Goal: Transaction & Acquisition: Purchase product/service

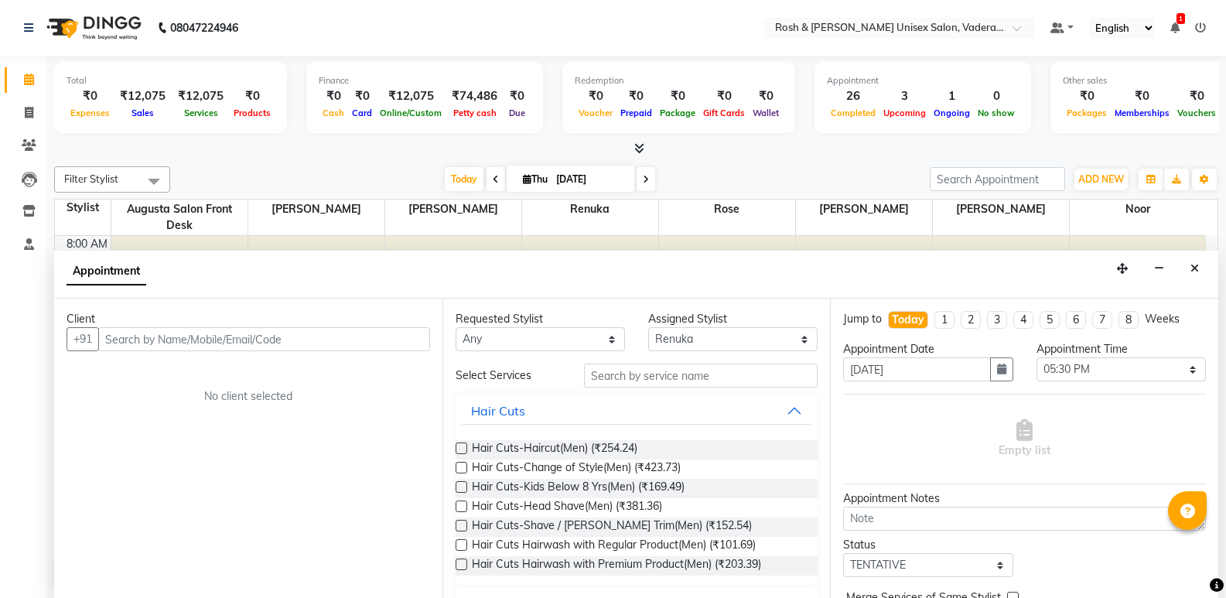
select select "87535"
select select "1050"
select select "tentative"
click at [561, 324] on div "Requested Stylist" at bounding box center [540, 318] width 169 height 16
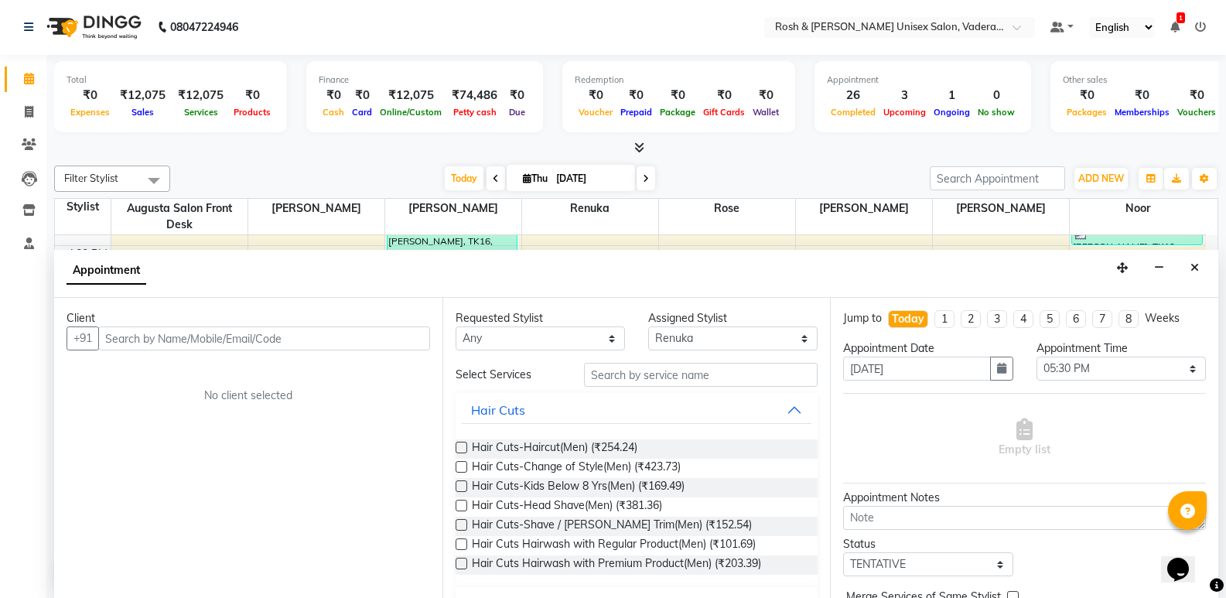
click at [334, 466] on div "Client +91 No client selected" at bounding box center [248, 448] width 388 height 300
click at [459, 97] on div "₹74,486" at bounding box center [474, 96] width 58 height 18
click at [466, 94] on div "₹74,486" at bounding box center [474, 96] width 58 height 18
click at [473, 94] on div "₹74,486" at bounding box center [474, 96] width 58 height 18
click at [321, 83] on div "Finance" at bounding box center [425, 79] width 212 height 13
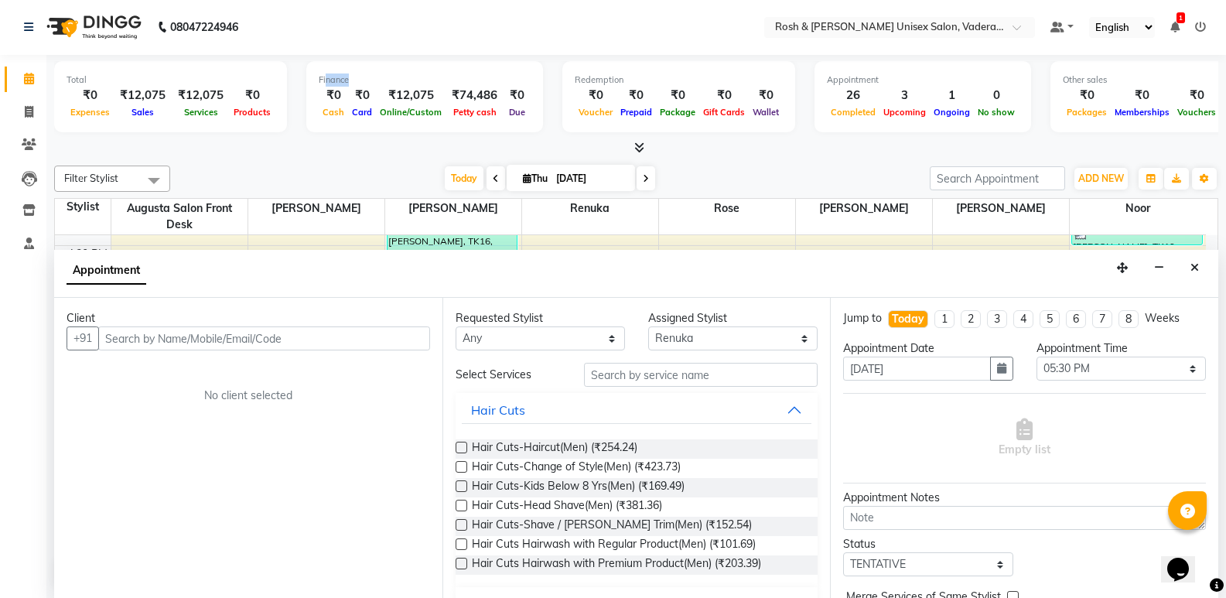
drag, startPoint x: 321, startPoint y: 77, endPoint x: 364, endPoint y: 70, distance: 43.9
click at [364, 70] on div "Finance ₹0 Cash ₹0 Card ₹12,075 Online/Custom ₹74,486 [PERSON_NAME] cash ₹0 Due" at bounding box center [424, 96] width 237 height 71
click at [576, 79] on div "Redemption" at bounding box center [679, 79] width 208 height 13
click at [29, 82] on icon at bounding box center [29, 79] width 10 height 12
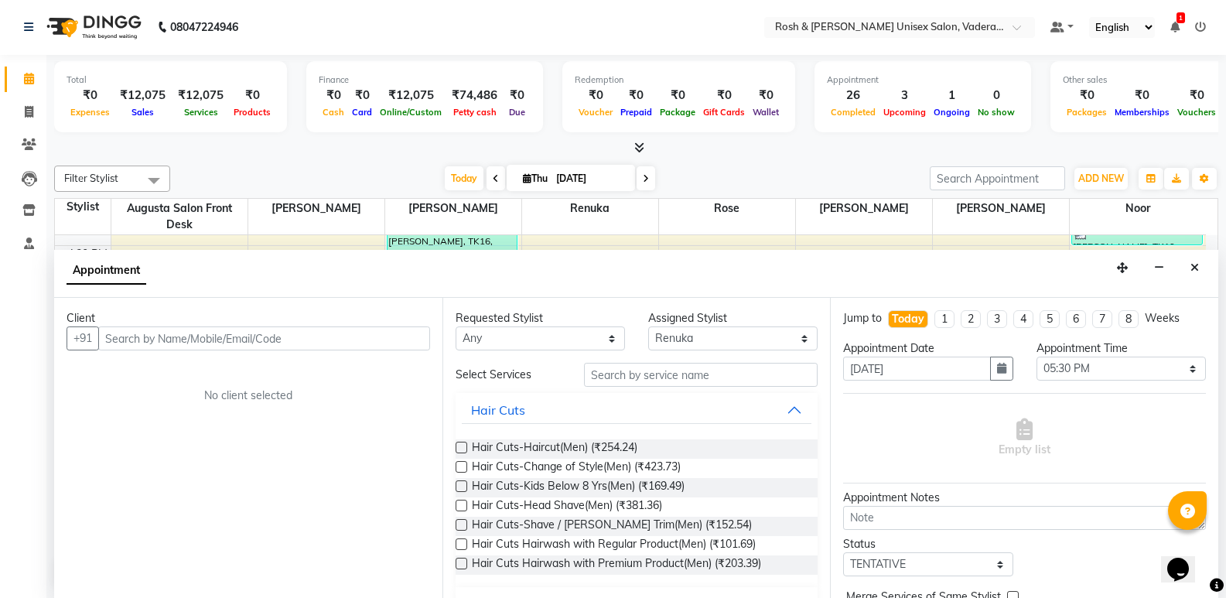
click at [29, 82] on icon at bounding box center [29, 79] width 10 height 12
click at [29, 83] on icon at bounding box center [29, 79] width 10 height 12
click at [31, 86] on span at bounding box center [28, 79] width 27 height 18
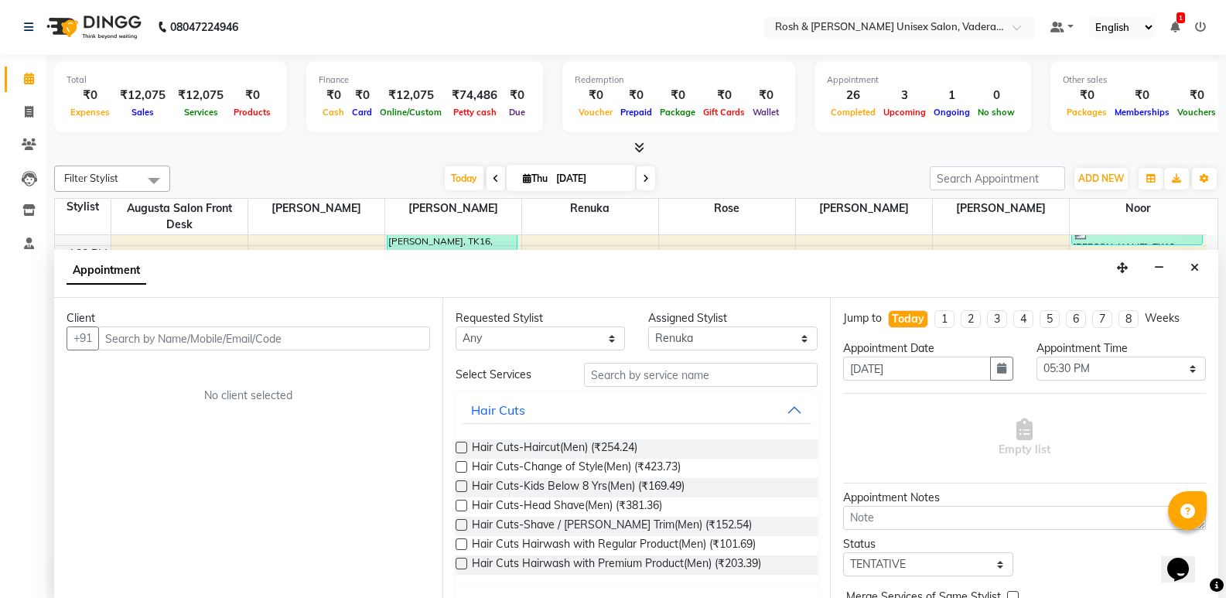
select select "service"
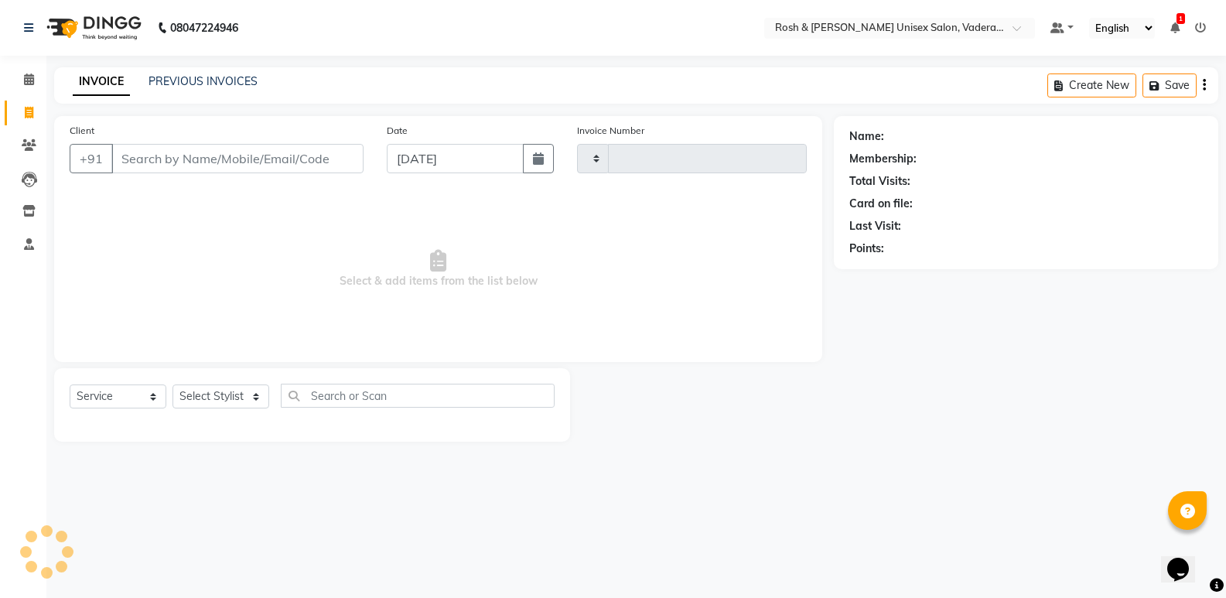
type input "0659"
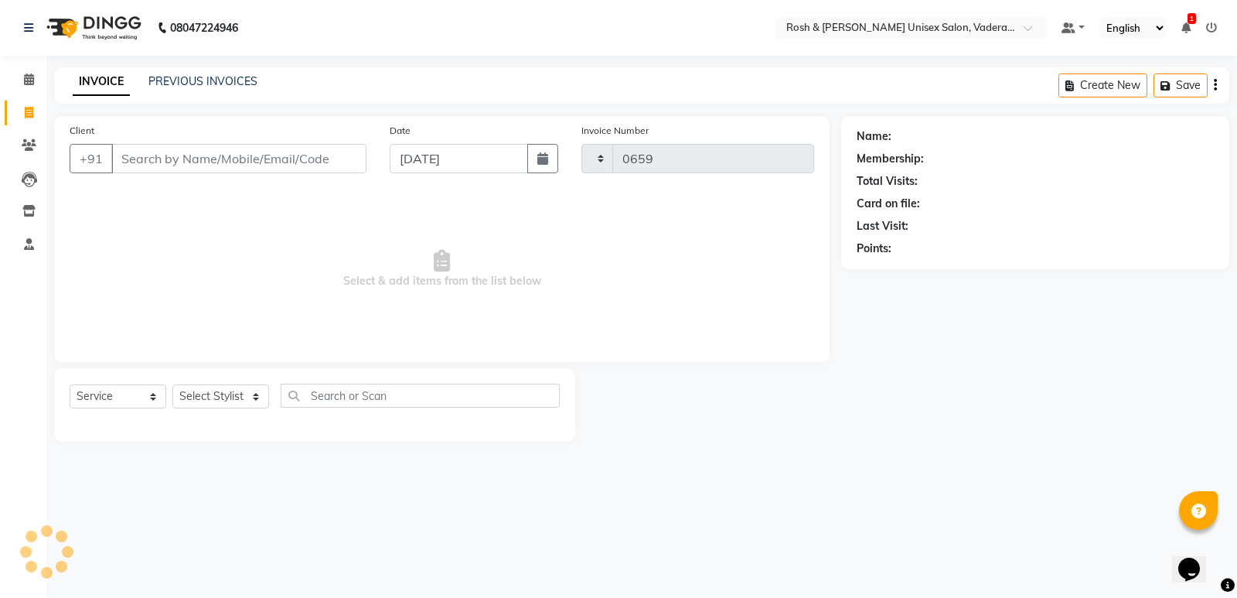
select select "8657"
click at [29, 72] on span at bounding box center [28, 80] width 27 height 18
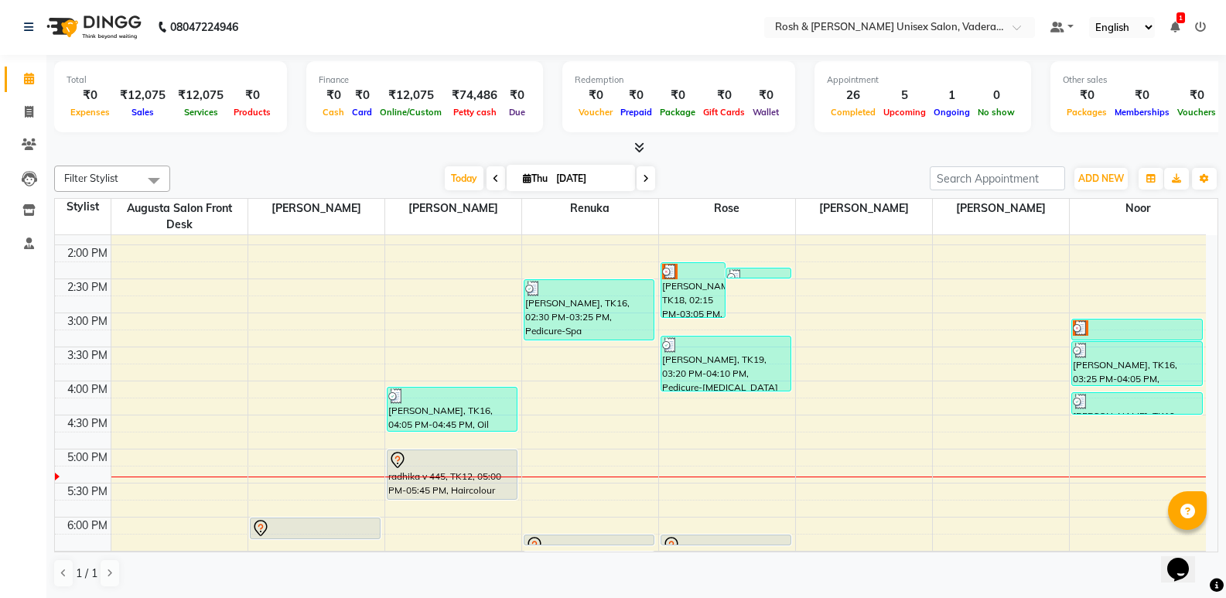
scroll to position [464, 0]
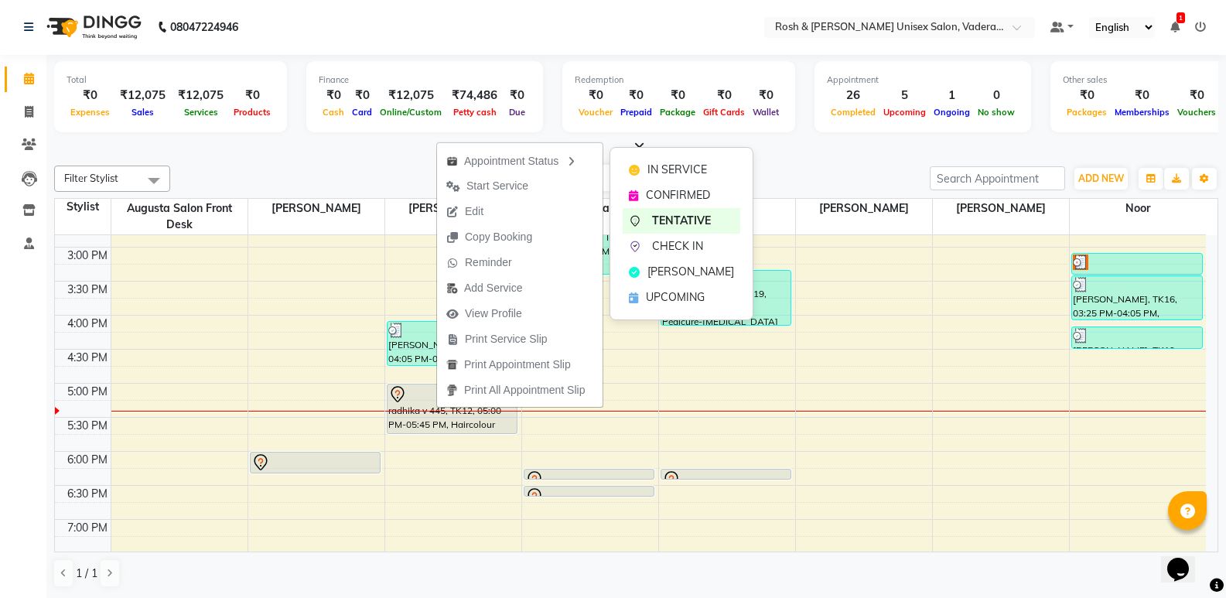
click at [643, 166] on div "IN SERVICE" at bounding box center [682, 170] width 118 height 26
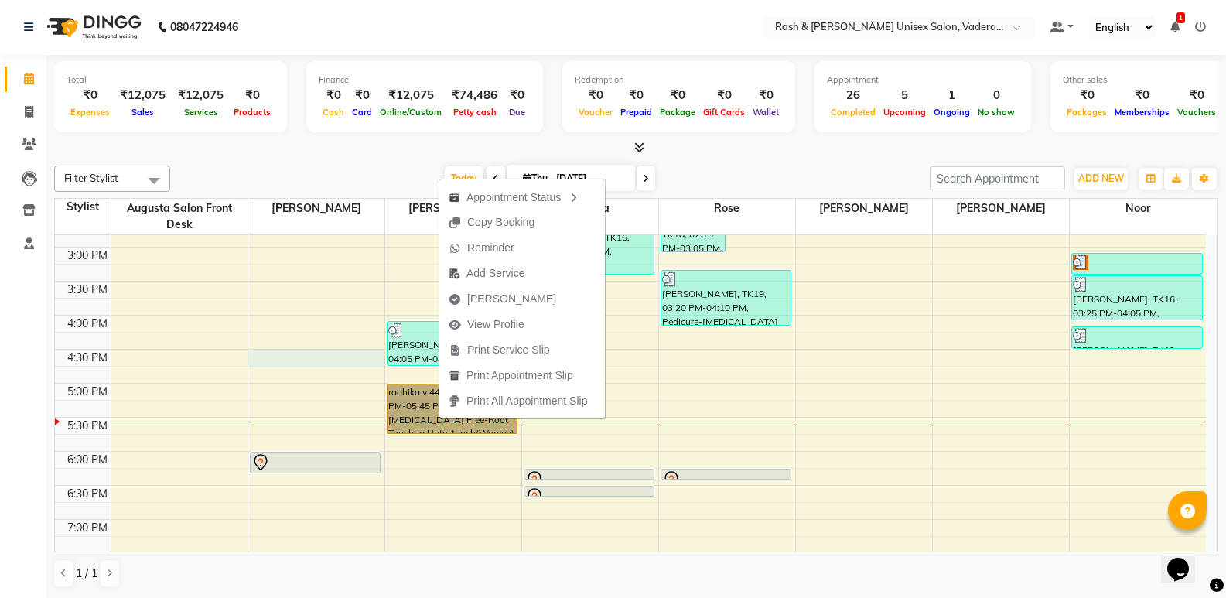
click at [278, 360] on div "8:00 AM 8:30 AM 9:00 AM 9:30 AM 10:00 AM 10:30 AM 11:00 AM 11:30 AM 12:00 PM 12…" at bounding box center [630, 213] width 1151 height 884
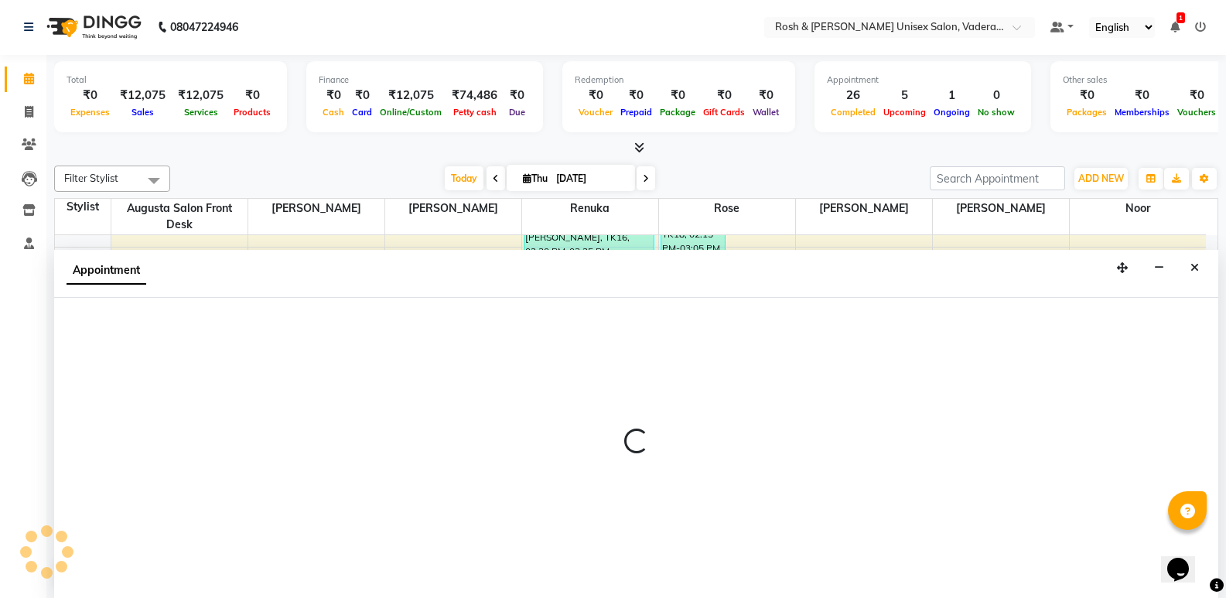
select select "87533"
select select "990"
select select "tentative"
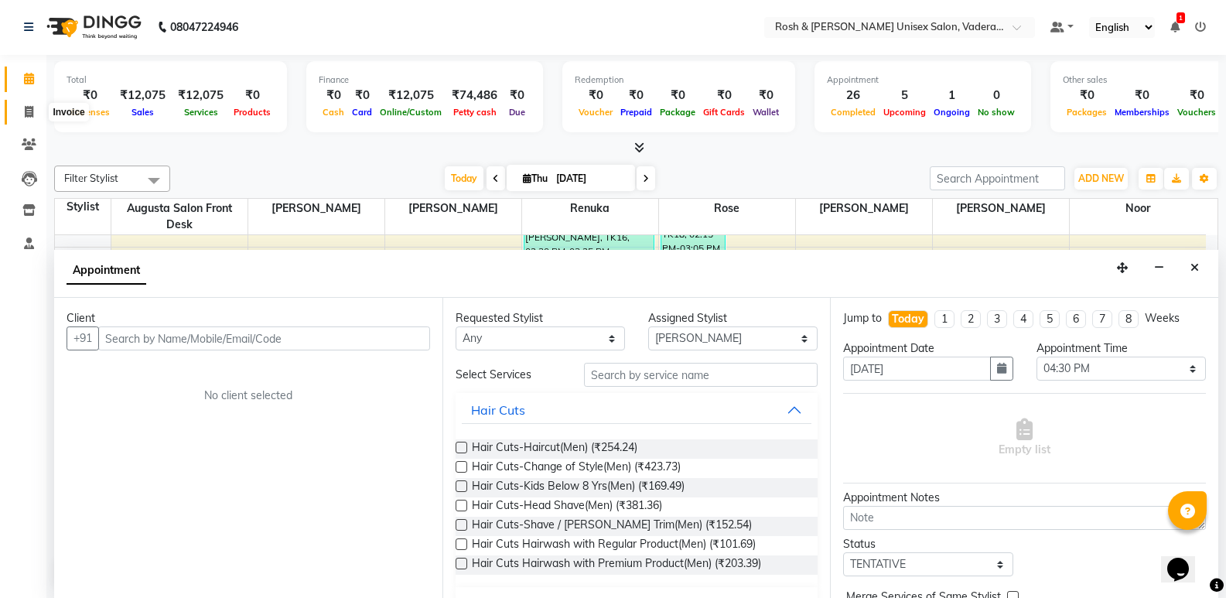
click at [26, 112] on icon at bounding box center [29, 112] width 9 height 12
select select "8657"
select select "service"
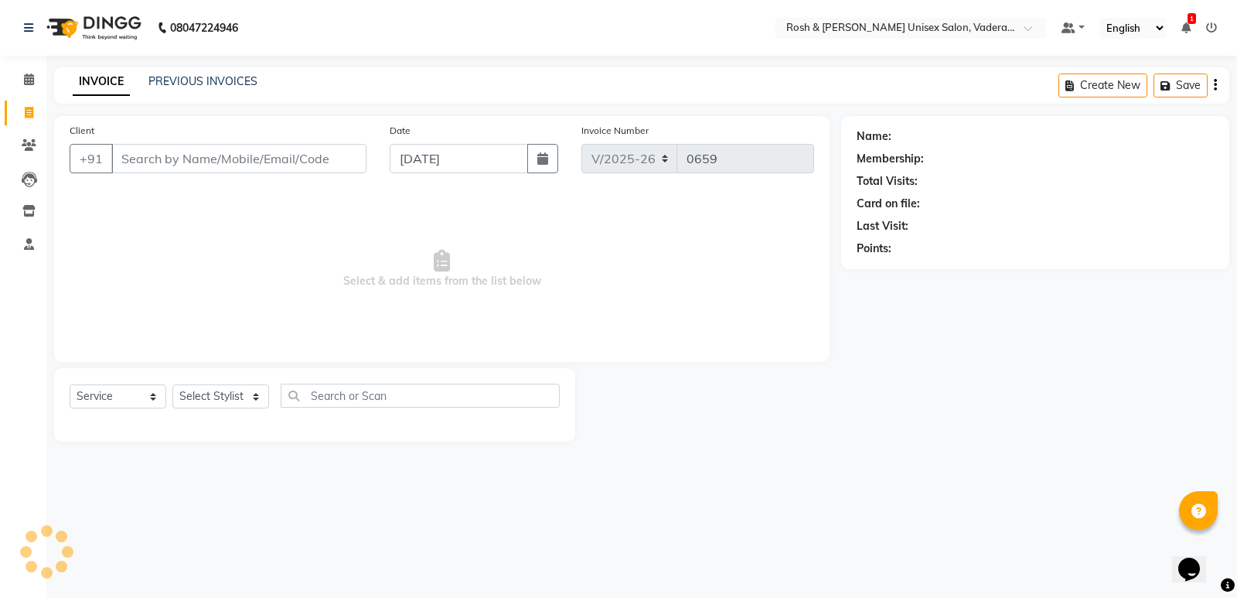
click at [26, 117] on icon at bounding box center [29, 113] width 9 height 12
select select "service"
type input "0659"
select select "8657"
click at [35, 69] on link "Calendar" at bounding box center [23, 80] width 37 height 26
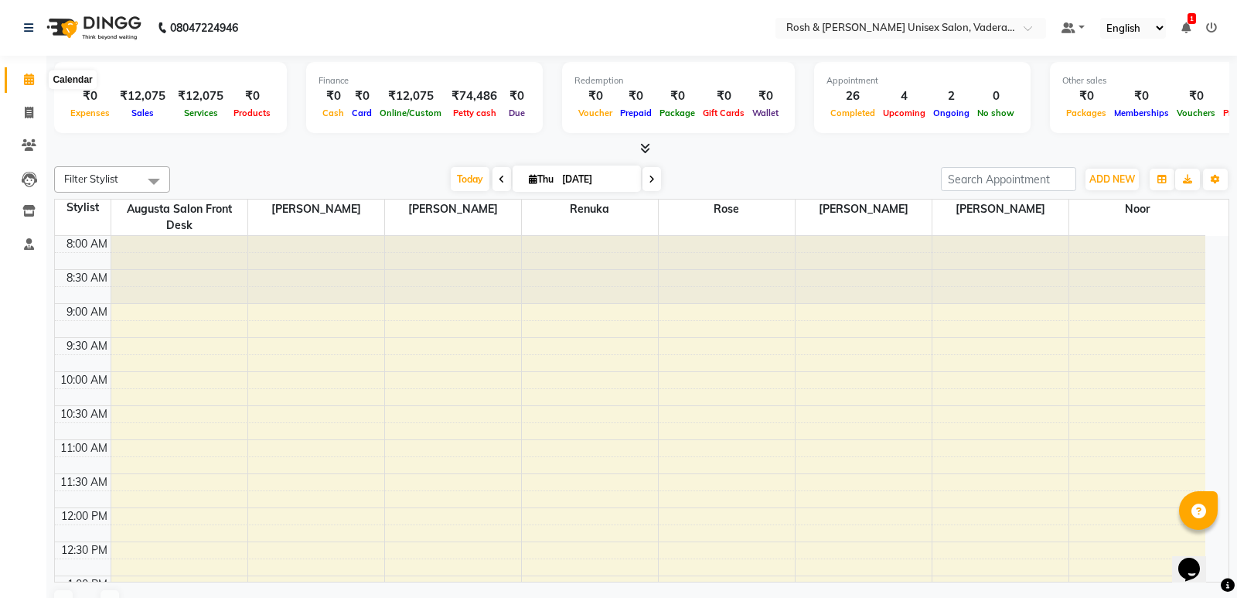
click at [30, 76] on icon at bounding box center [29, 79] width 10 height 12
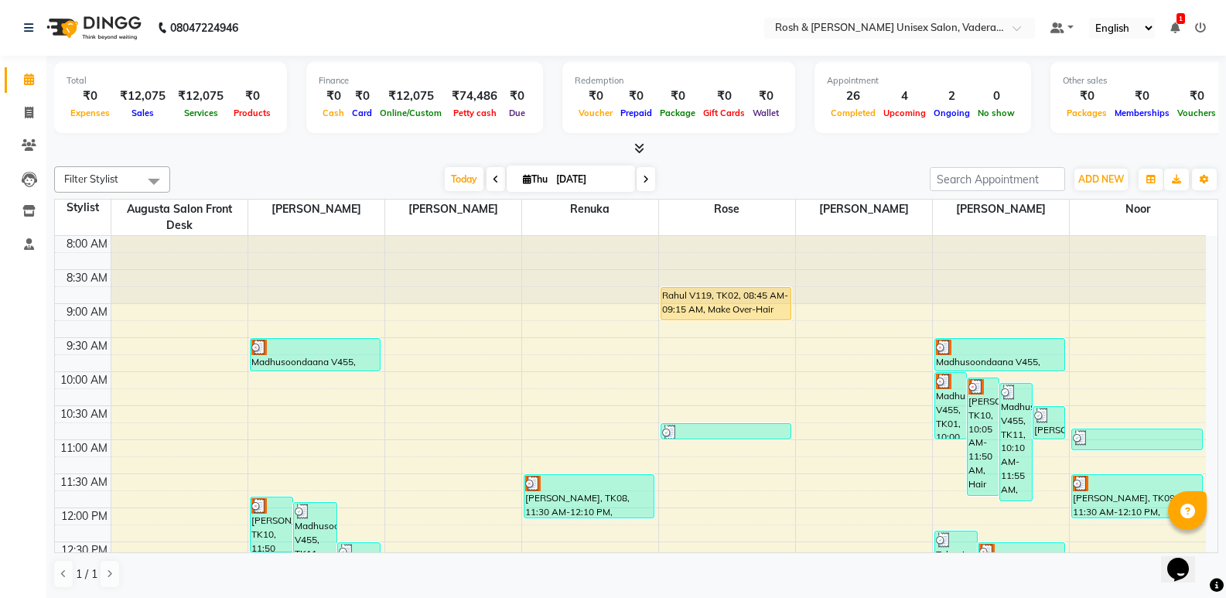
click at [30, 76] on icon at bounding box center [29, 79] width 10 height 12
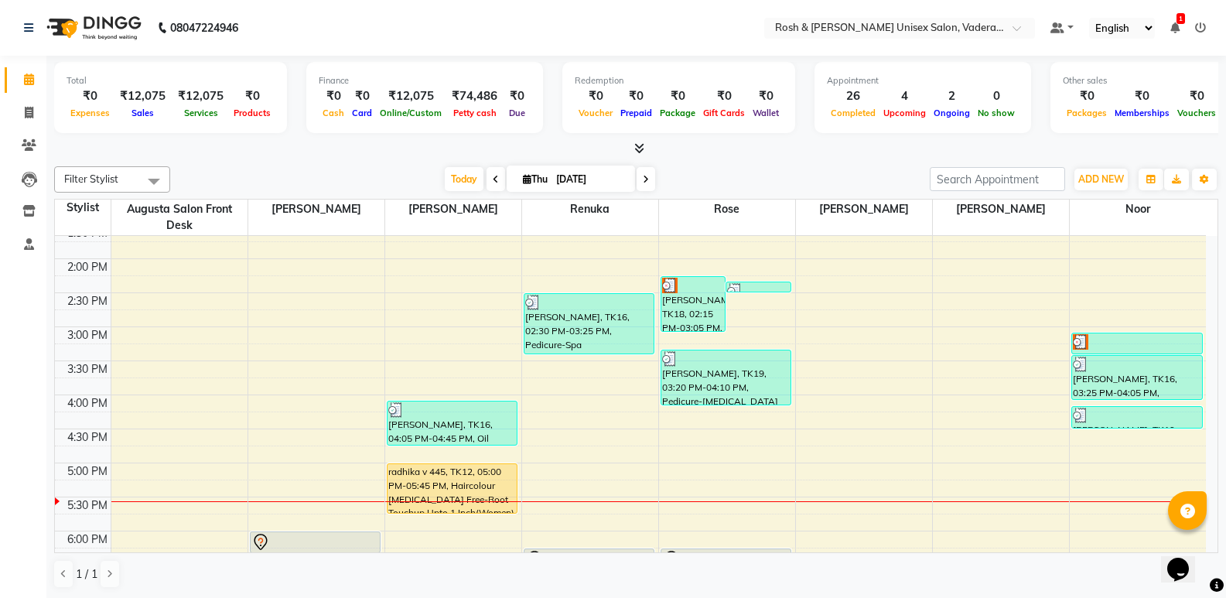
scroll to position [387, 0]
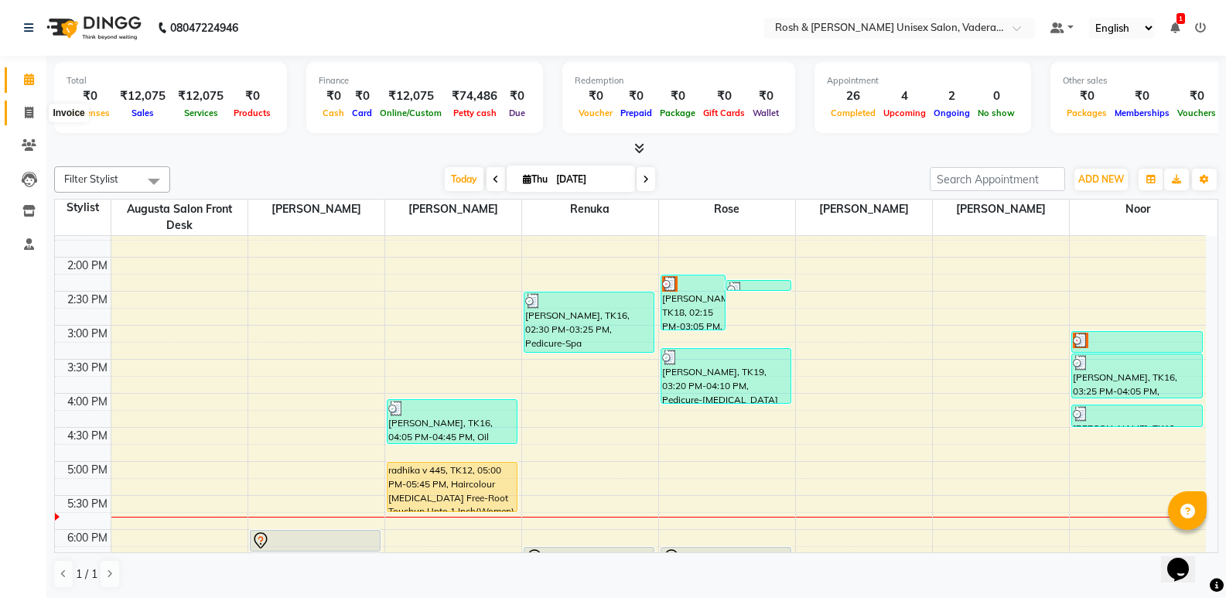
click at [36, 110] on span at bounding box center [28, 113] width 27 height 18
select select "8657"
select select "service"
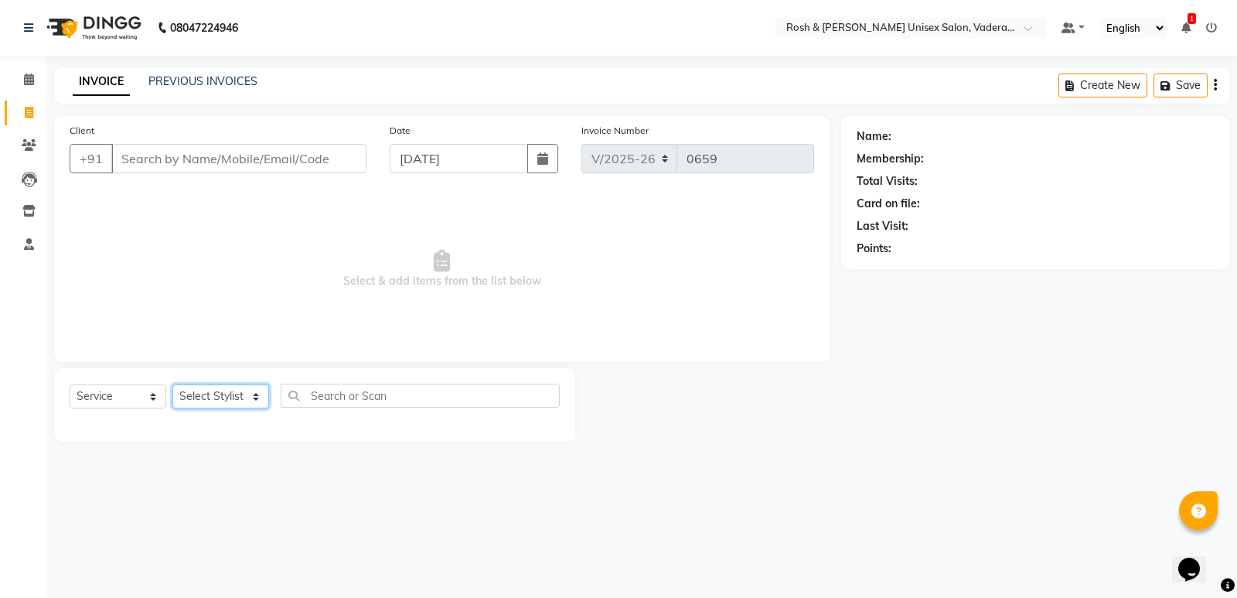
click at [208, 400] on select "Select Stylist Augusta Salon Front Desk [PERSON_NAME] [PERSON_NAME] [PERSON_NAM…" at bounding box center [220, 396] width 97 height 24
select select "87618"
click at [172, 384] on select "Select Stylist Augusta Salon Front Desk [PERSON_NAME] [PERSON_NAME] [PERSON_NAM…" at bounding box center [220, 396] width 97 height 24
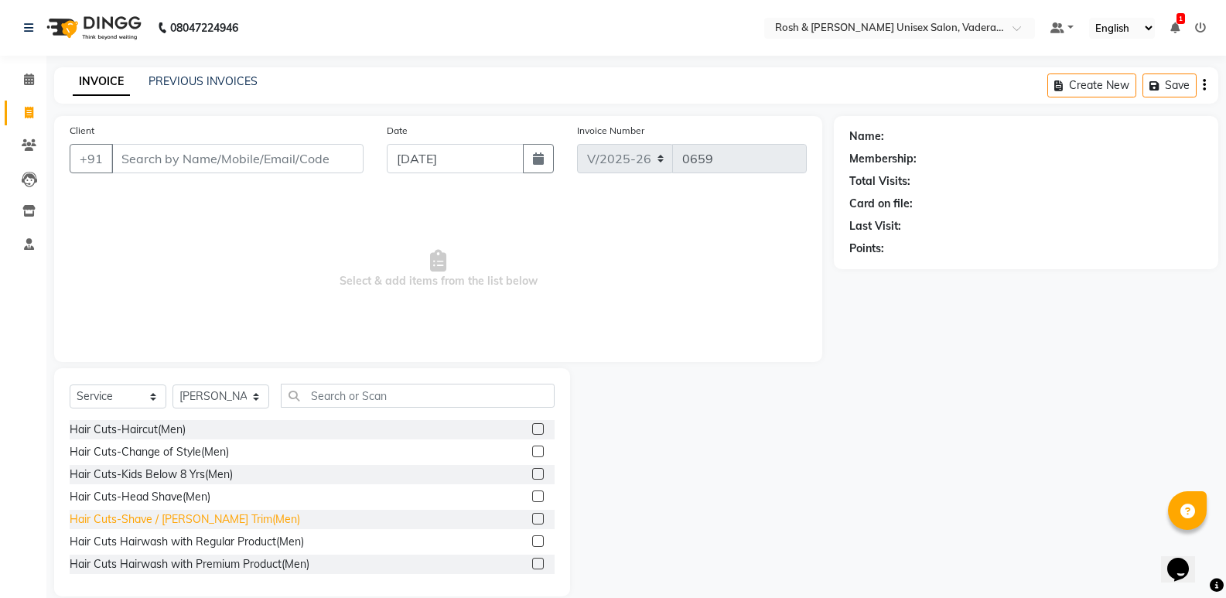
click at [163, 518] on div "Hair Cuts-Shave / [PERSON_NAME] Trim(Men)" at bounding box center [185, 519] width 230 height 16
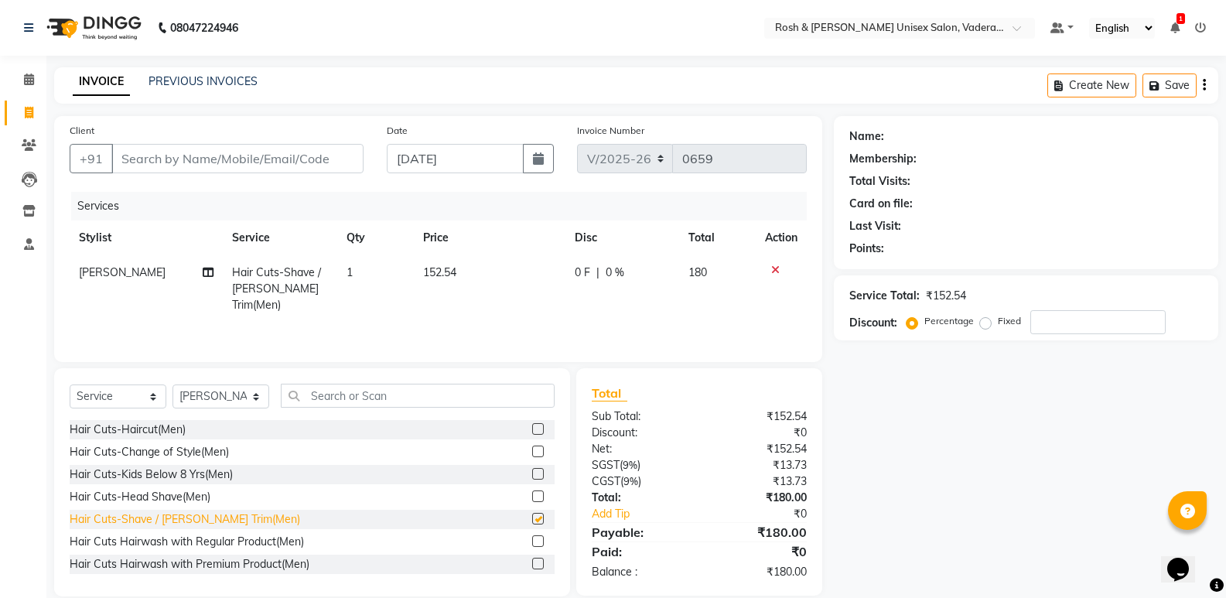
checkbox input "false"
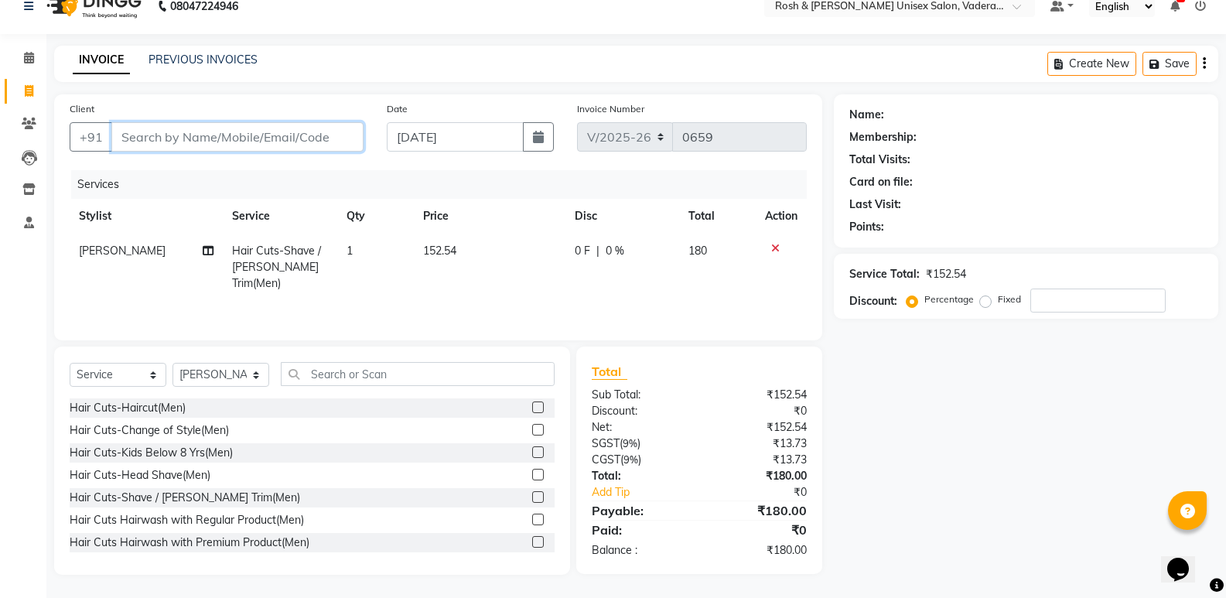
click at [175, 144] on input "Client" at bounding box center [237, 136] width 252 height 29
click at [179, 142] on input "Client" at bounding box center [237, 136] width 252 height 29
click at [1083, 70] on button "Create New" at bounding box center [1091, 64] width 89 height 24
click at [178, 137] on input "Client" at bounding box center [237, 136] width 252 height 29
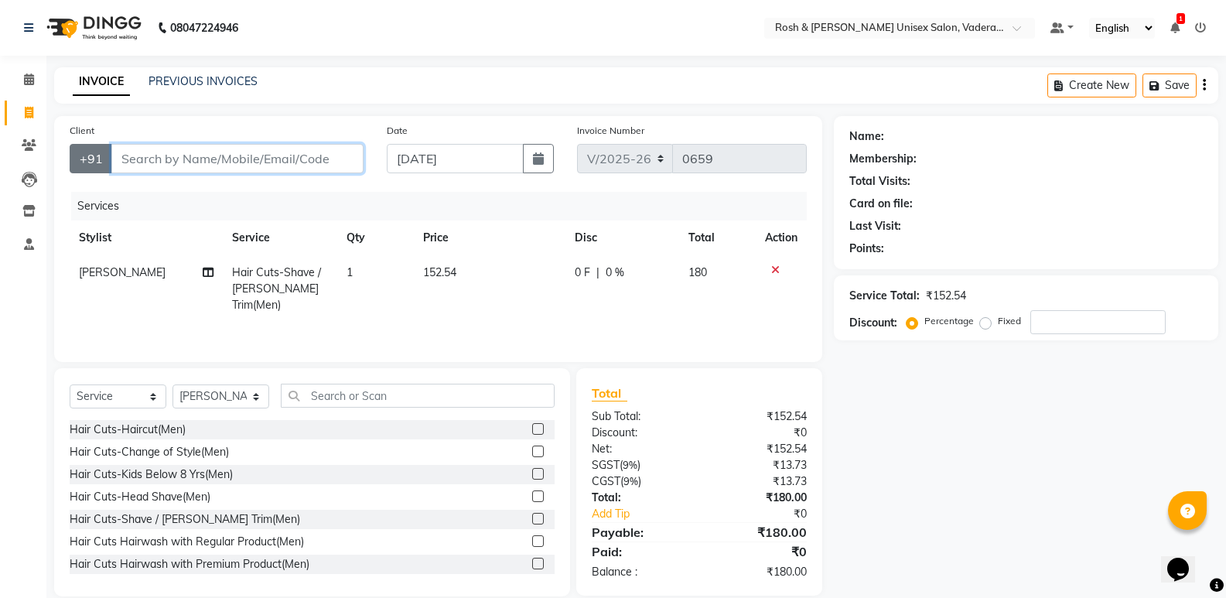
type input "8"
type input "0"
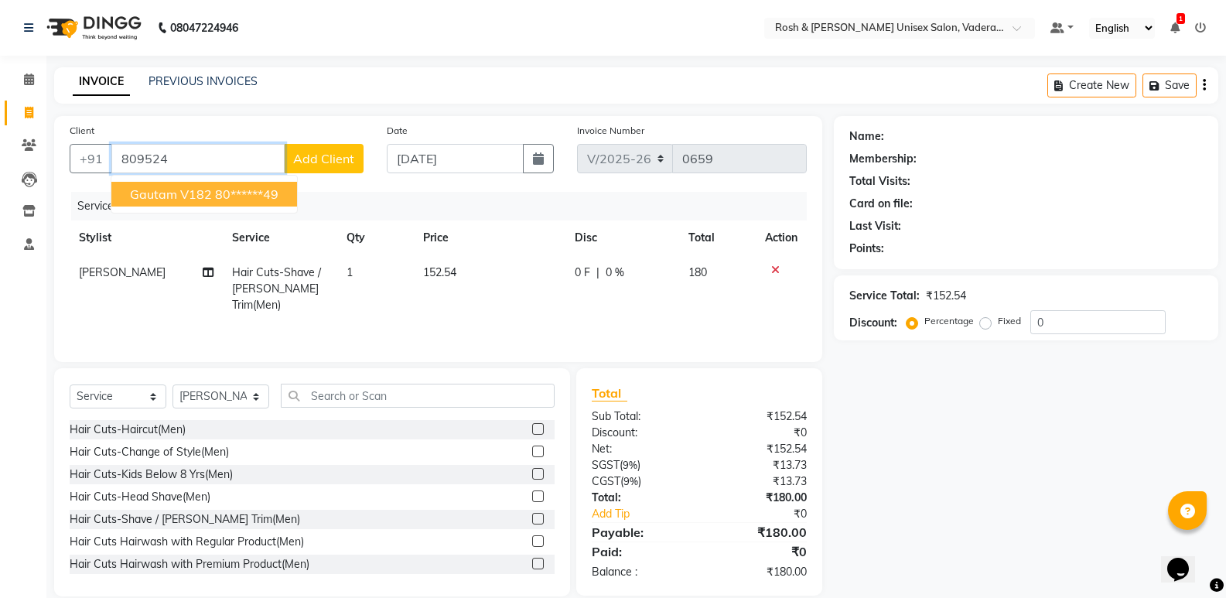
click at [159, 194] on span "gautam v182" at bounding box center [171, 193] width 82 height 15
type input "80******49"
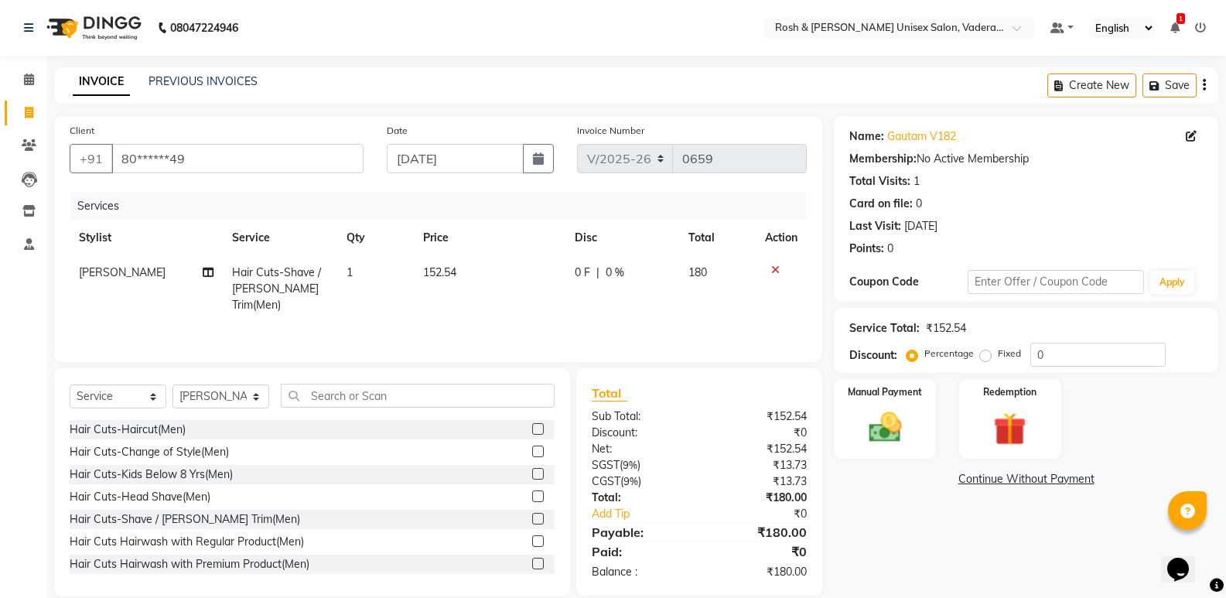
scroll to position [22, 0]
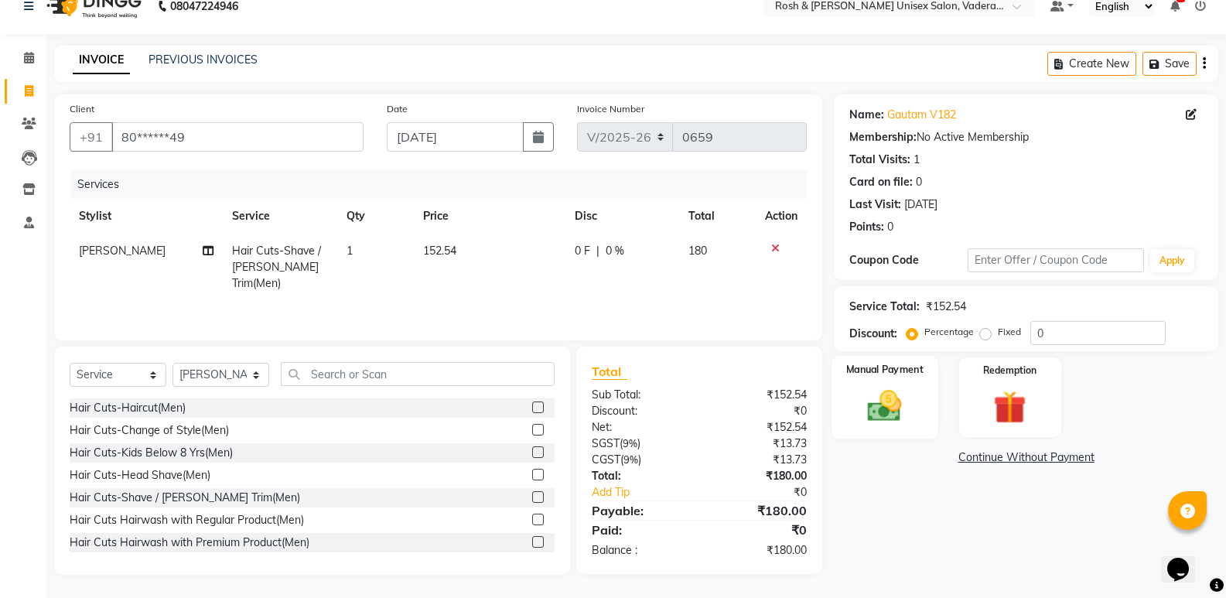
click at [890, 422] on img at bounding box center [884, 405] width 55 height 39
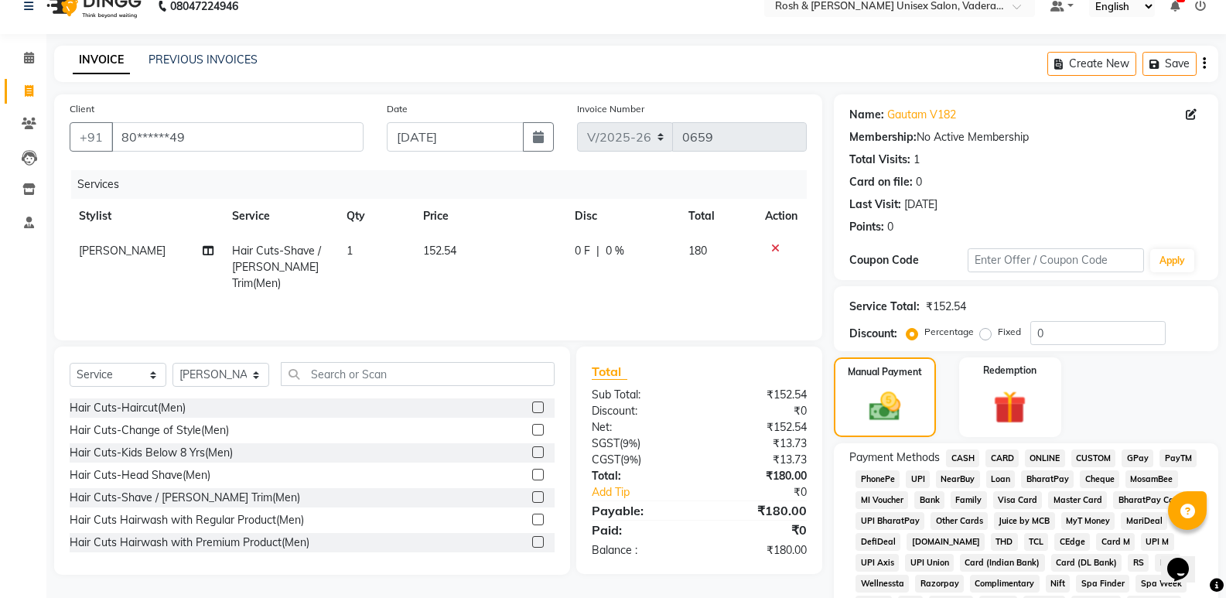
click at [1005, 458] on span "CARD" at bounding box center [1001, 458] width 33 height 18
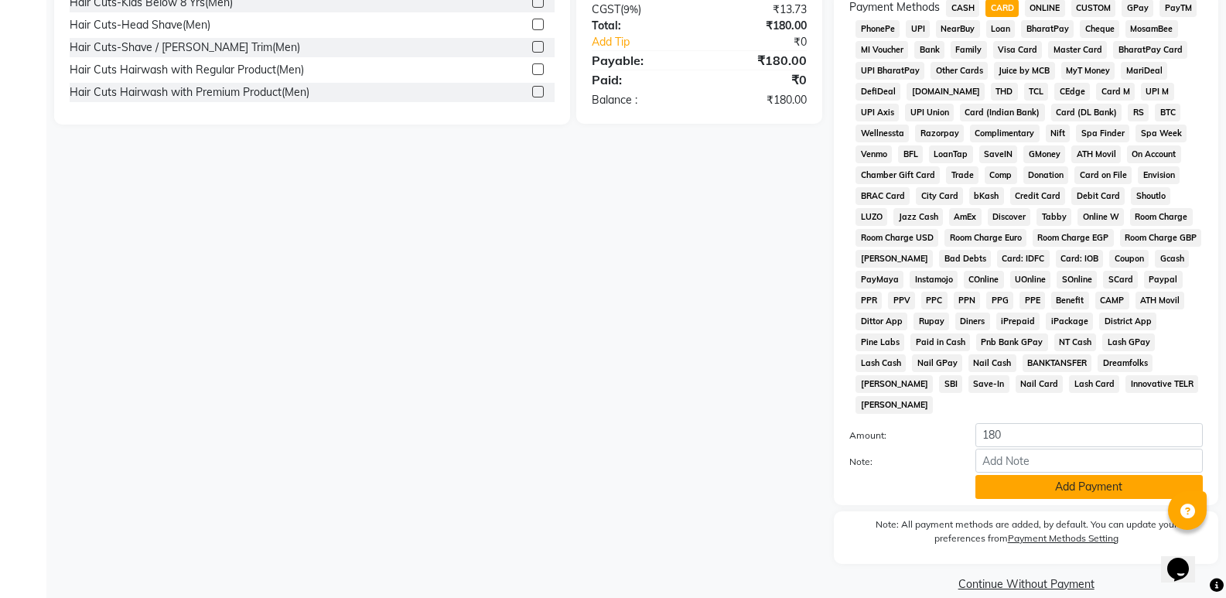
click at [1012, 475] on button "Add Payment" at bounding box center [1088, 487] width 227 height 24
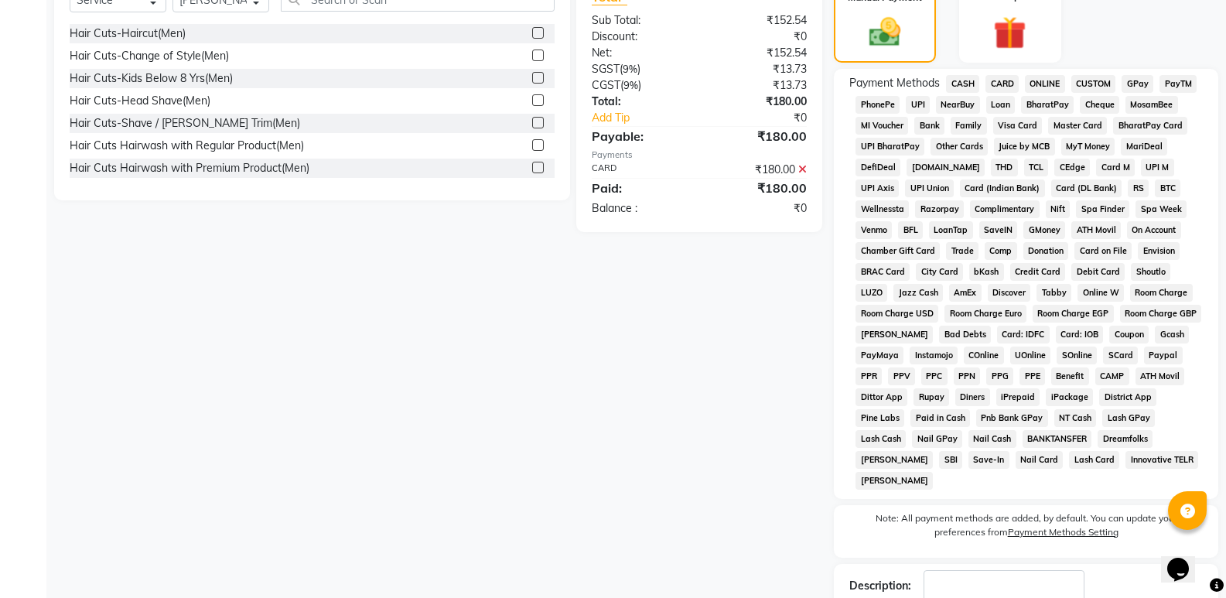
scroll to position [477, 0]
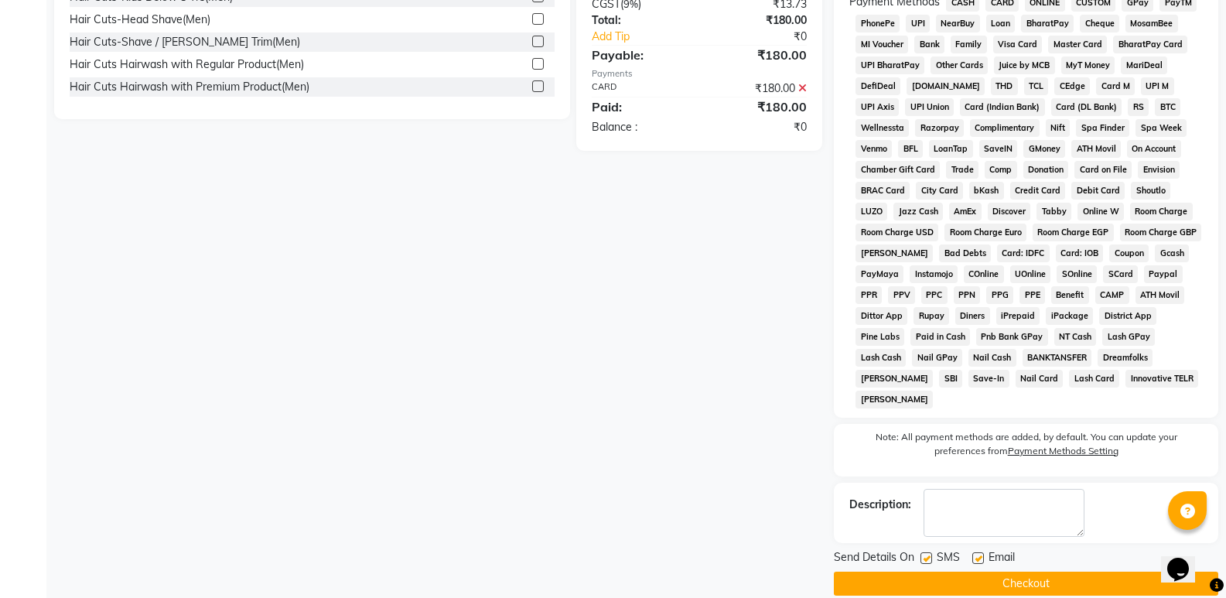
click at [966, 572] on button "Checkout" at bounding box center [1026, 584] width 384 height 24
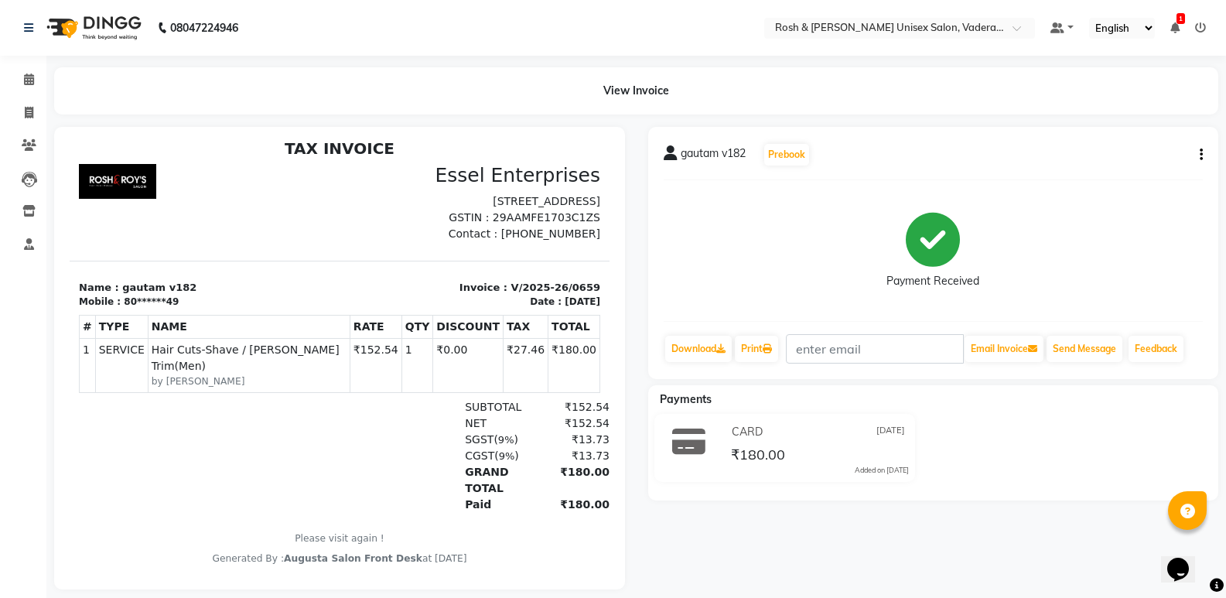
scroll to position [12, 0]
click at [38, 81] on span at bounding box center [28, 80] width 27 height 18
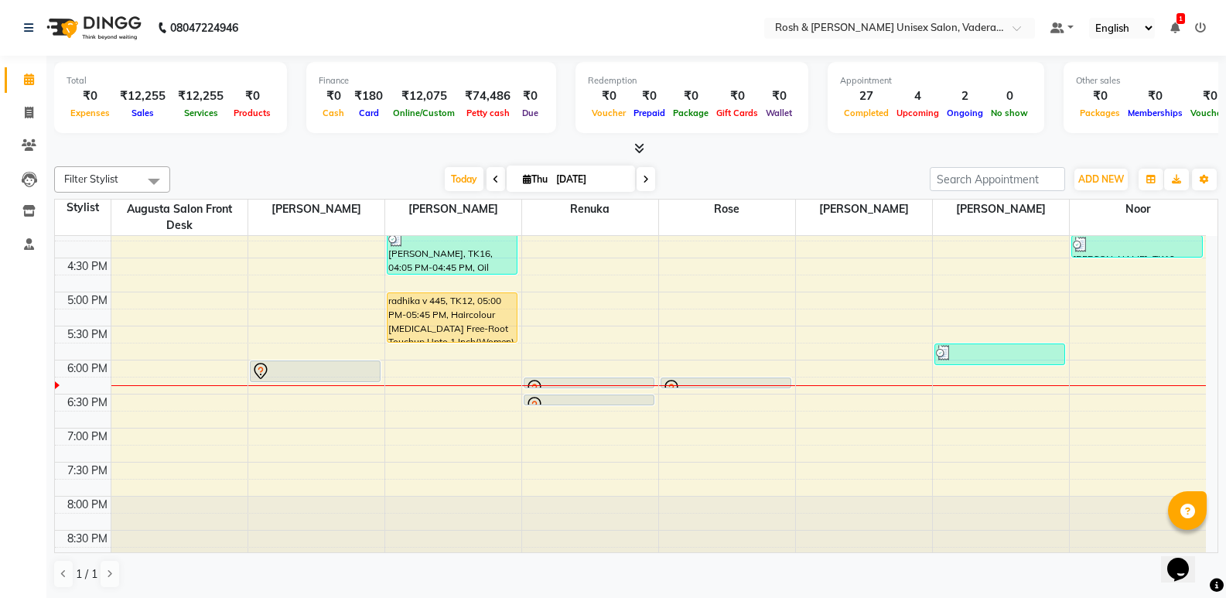
scroll to position [568, 0]
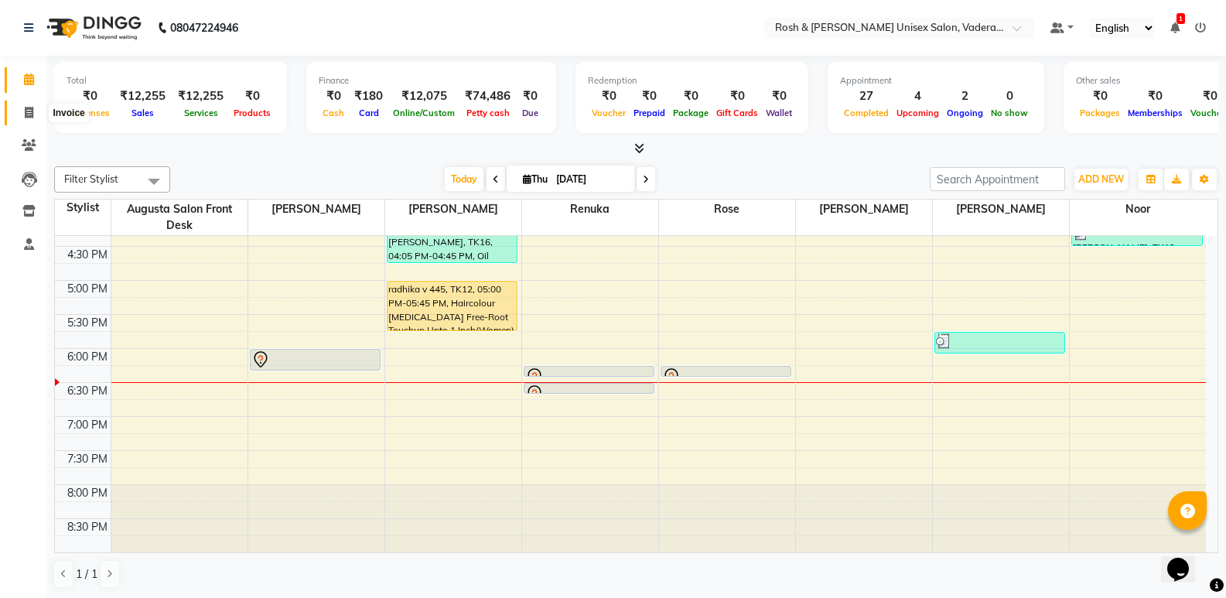
click at [31, 109] on icon at bounding box center [29, 113] width 9 height 12
select select "service"
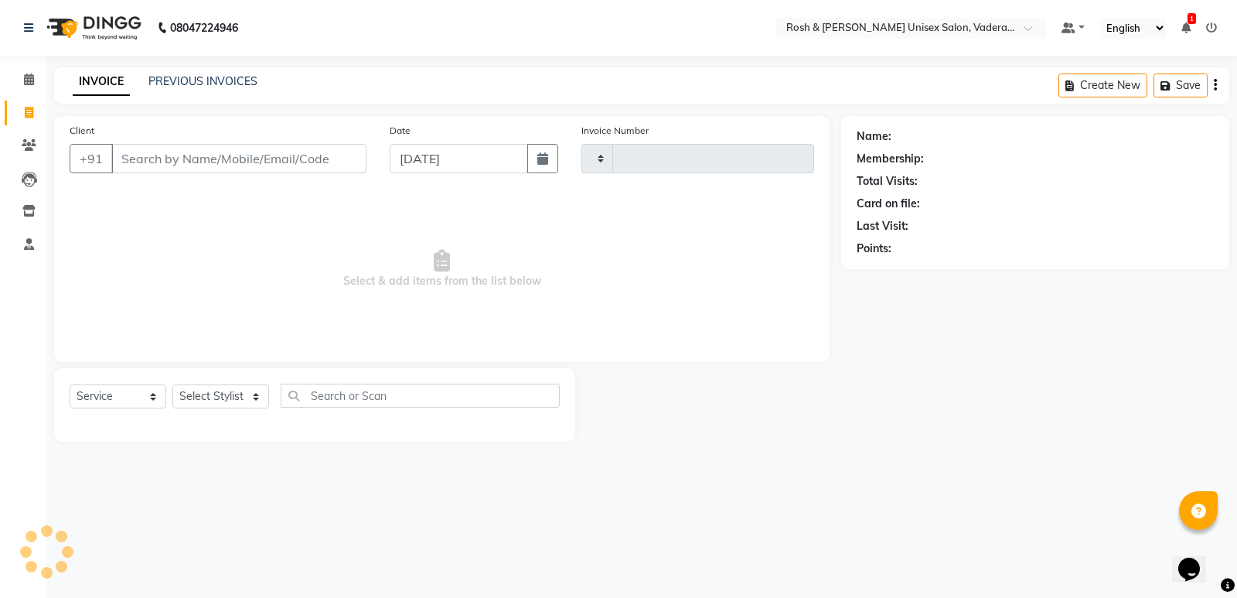
type input "0660"
select select "8657"
click at [174, 162] on input "Client" at bounding box center [238, 158] width 255 height 29
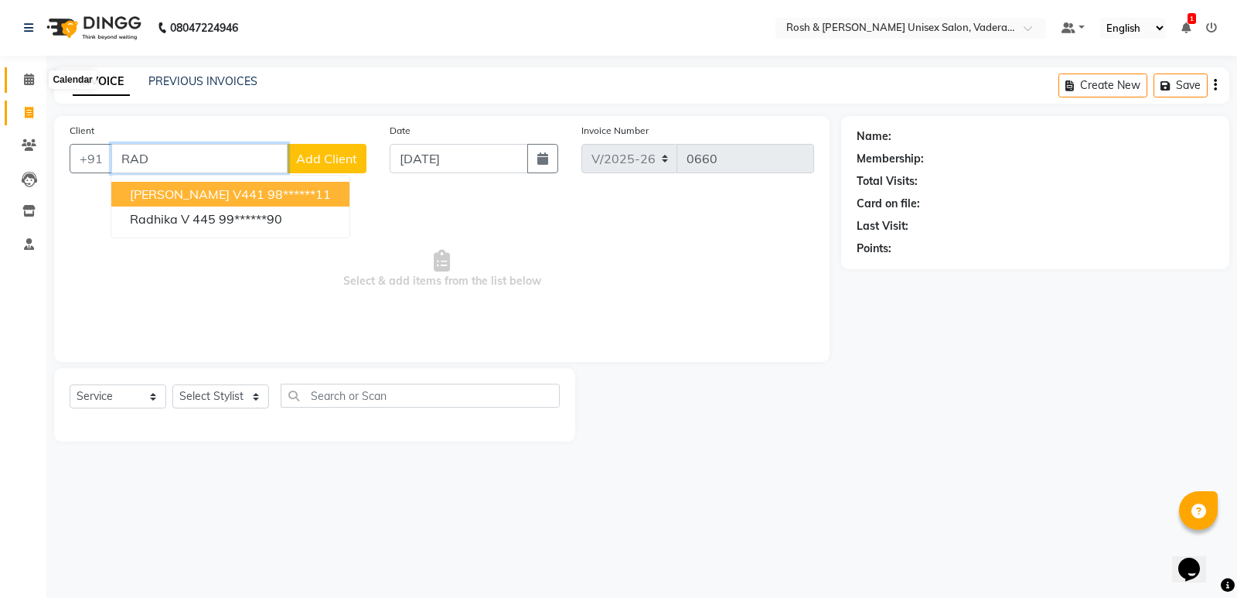
type input "RAD"
click at [26, 80] on icon at bounding box center [29, 79] width 10 height 12
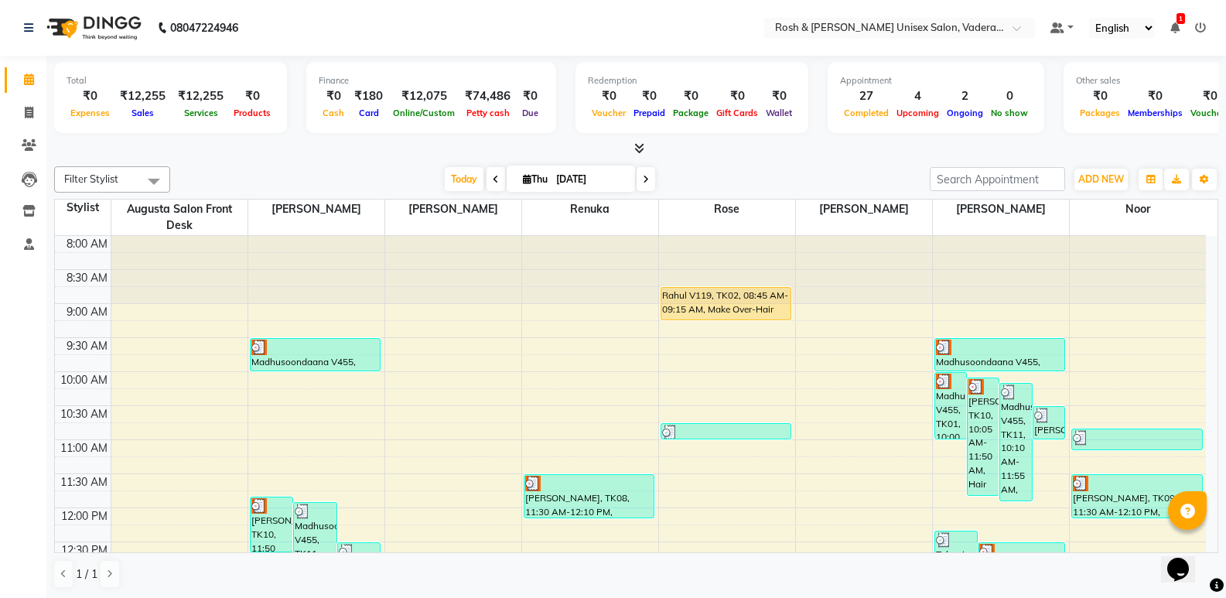
click at [648, 176] on span at bounding box center [646, 179] width 19 height 24
type input "[DATE]"
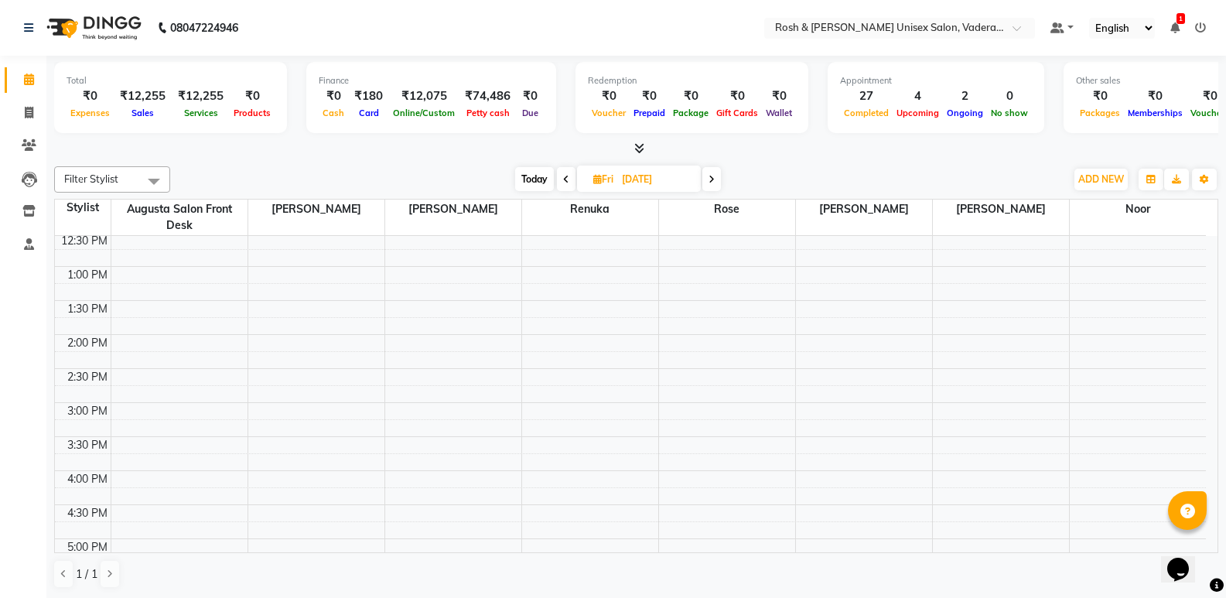
scroll to position [387, 0]
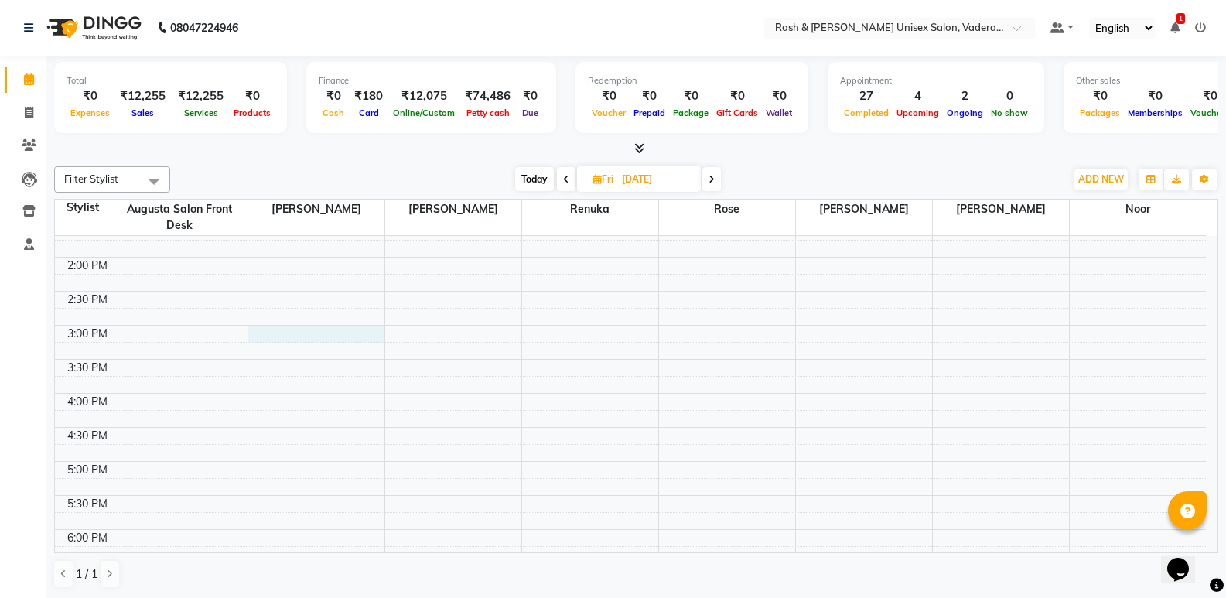
click at [289, 335] on div "8:00 AM 8:30 AM 9:00 AM 9:30 AM 10:00 AM 10:30 AM 11:00 AM 11:30 AM 12:00 PM 12…" at bounding box center [630, 291] width 1151 height 884
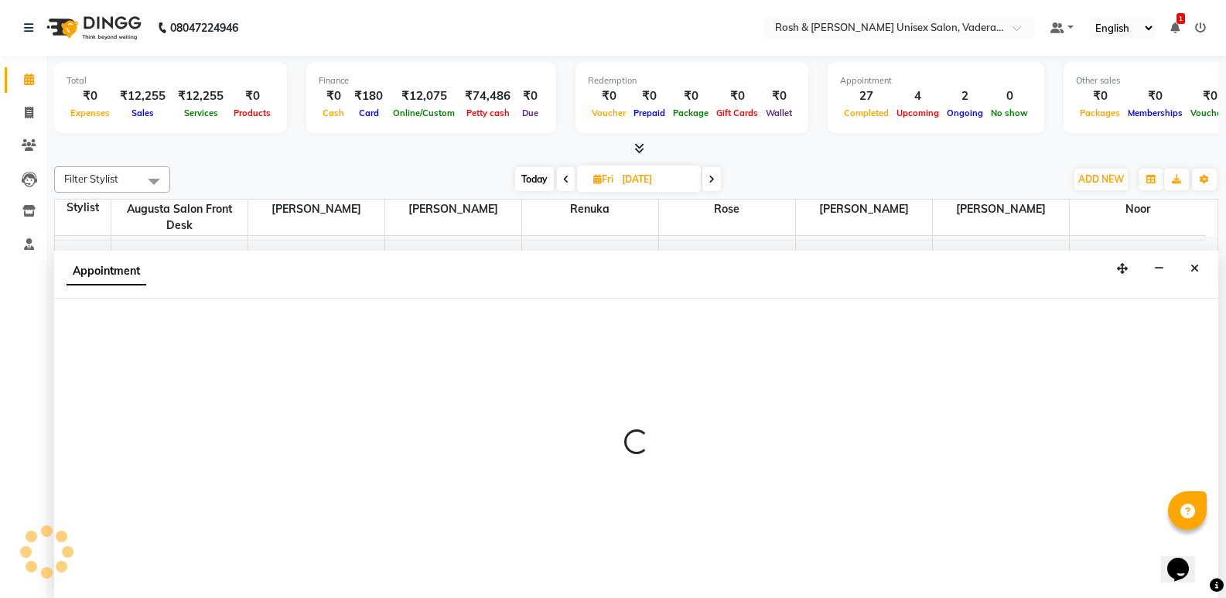
scroll to position [1, 0]
select select "87533"
select select "tentative"
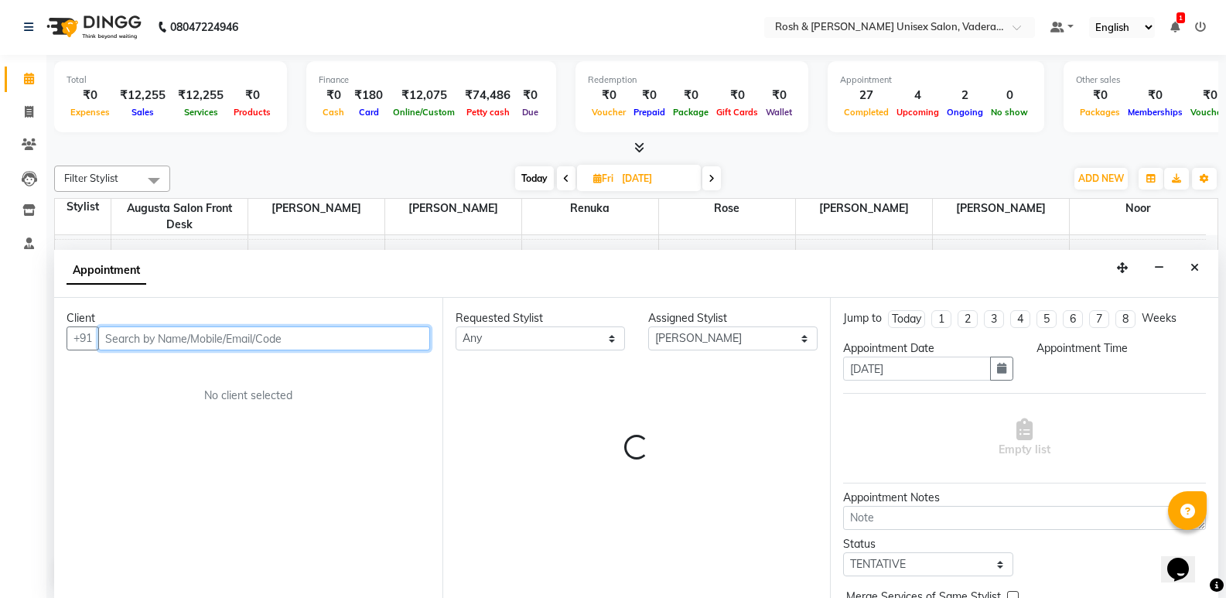
select select "900"
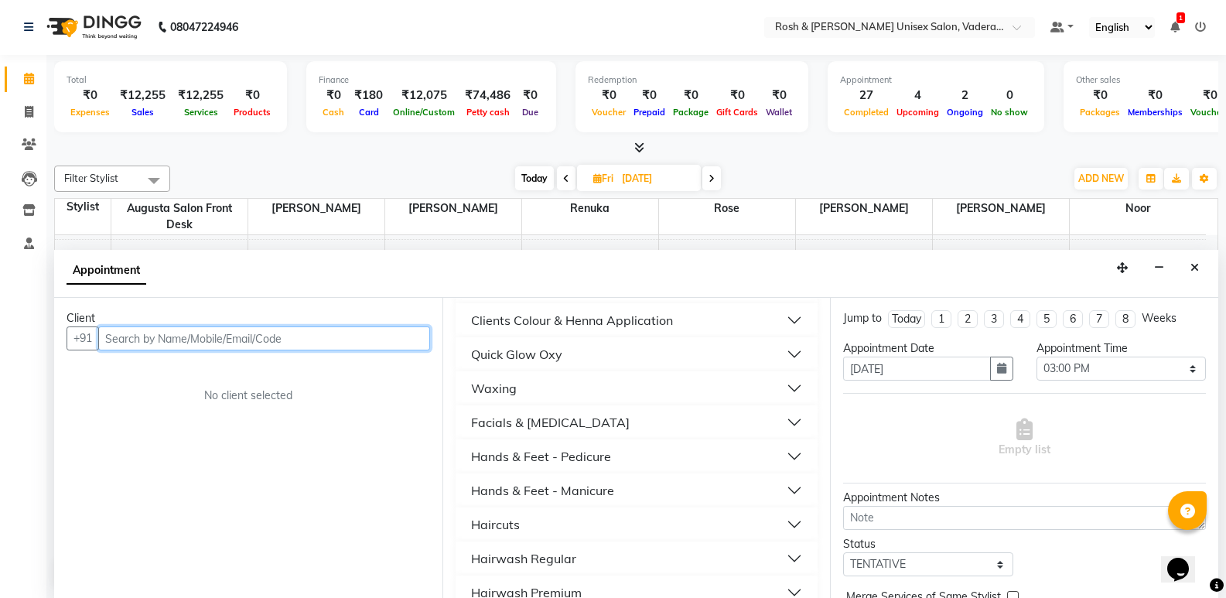
scroll to position [541, 0]
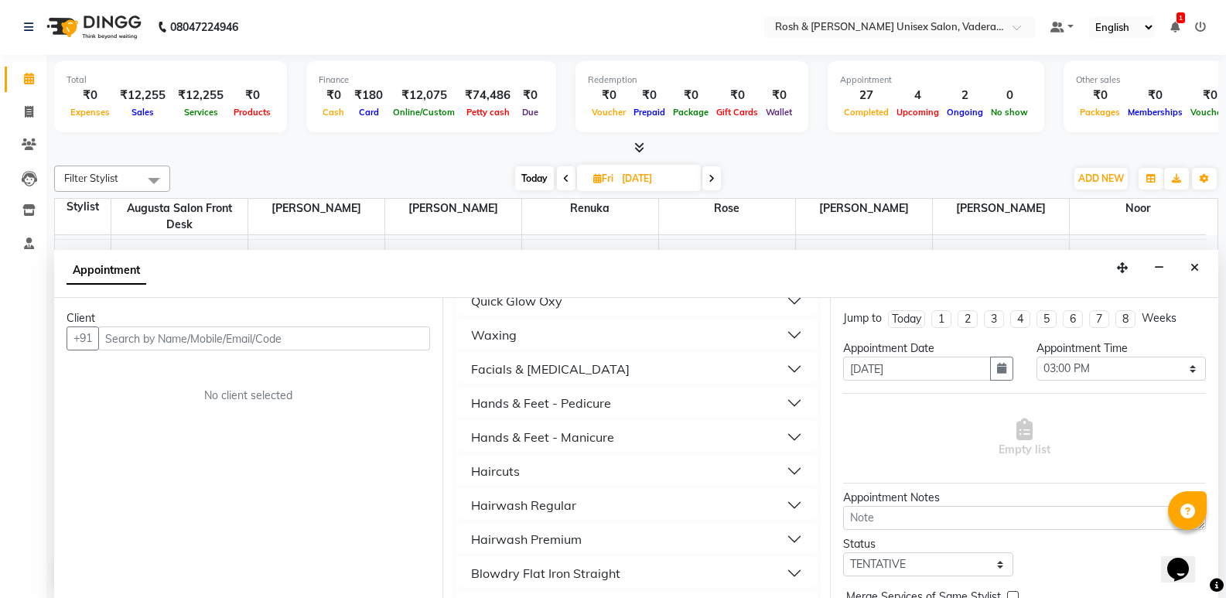
click at [576, 474] on button "Haircuts" at bounding box center [637, 471] width 350 height 28
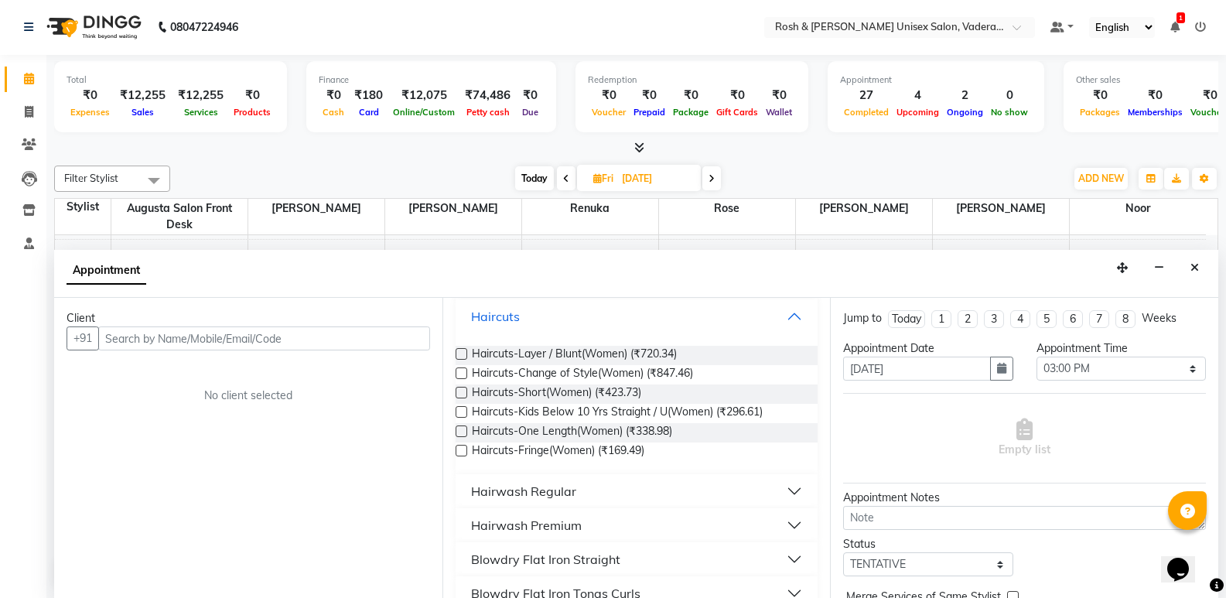
scroll to position [619, 0]
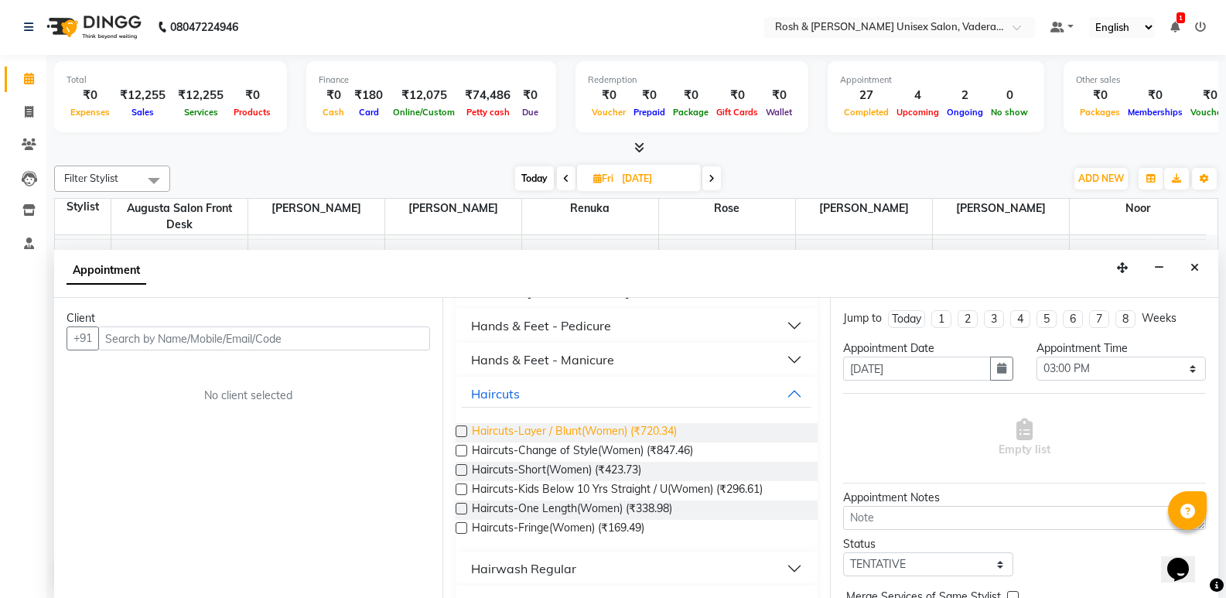
click at [578, 431] on span "Haircuts-Layer / Blunt(Women) (₹720.34)" at bounding box center [574, 432] width 205 height 19
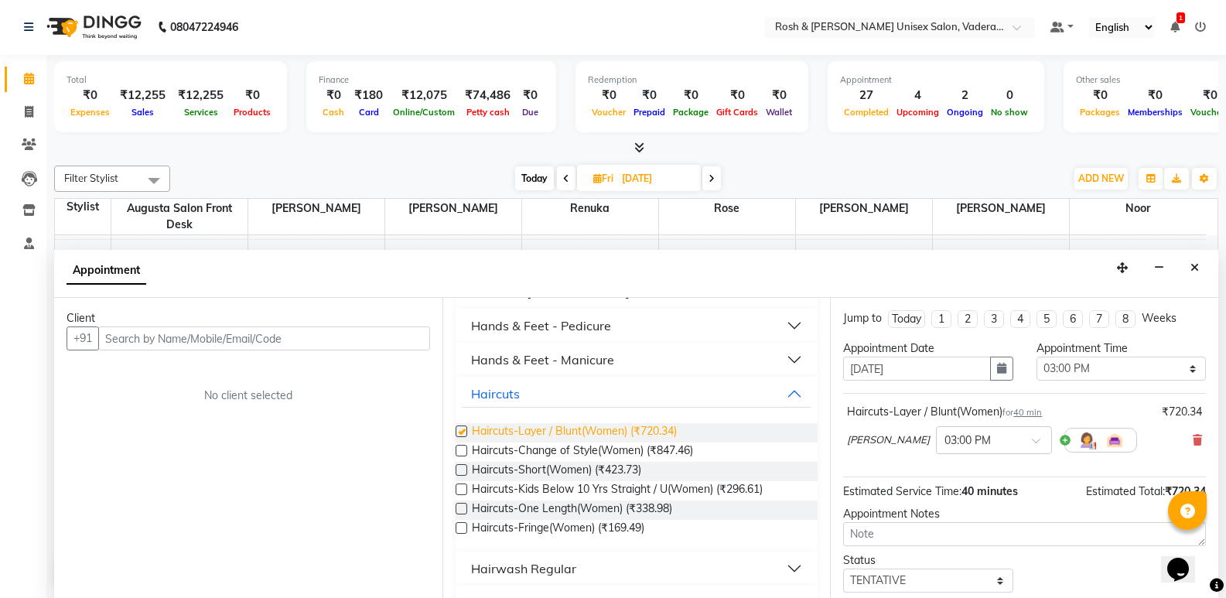
checkbox input "false"
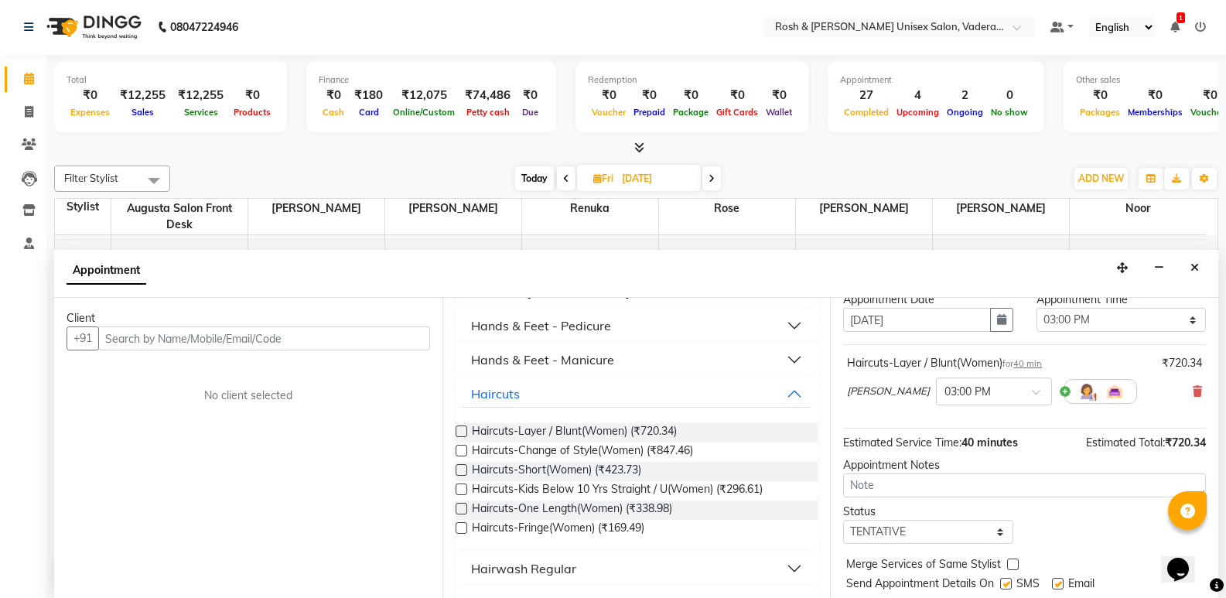
scroll to position [0, 0]
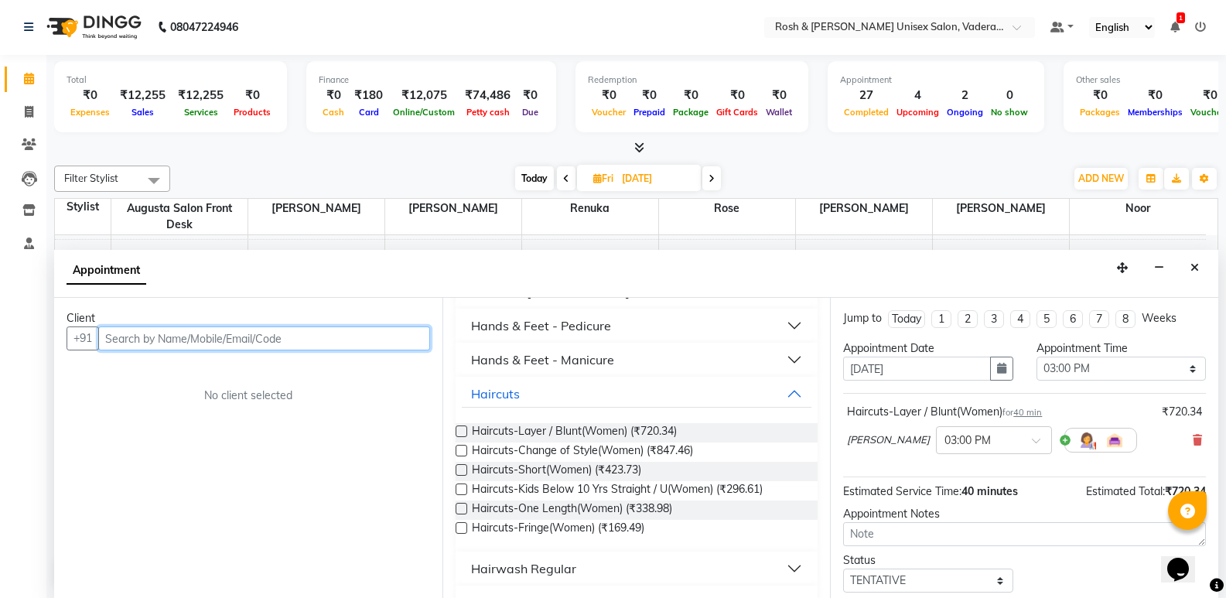
click at [198, 336] on input "text" at bounding box center [264, 338] width 332 height 24
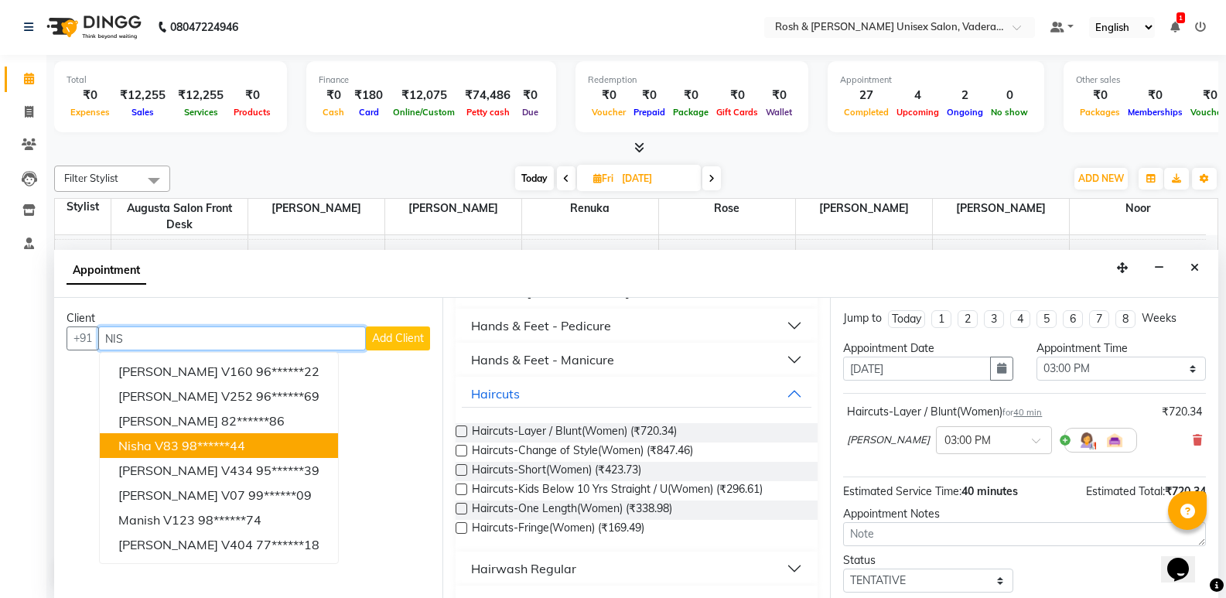
click at [138, 445] on span "Nisha v83" at bounding box center [148, 445] width 60 height 15
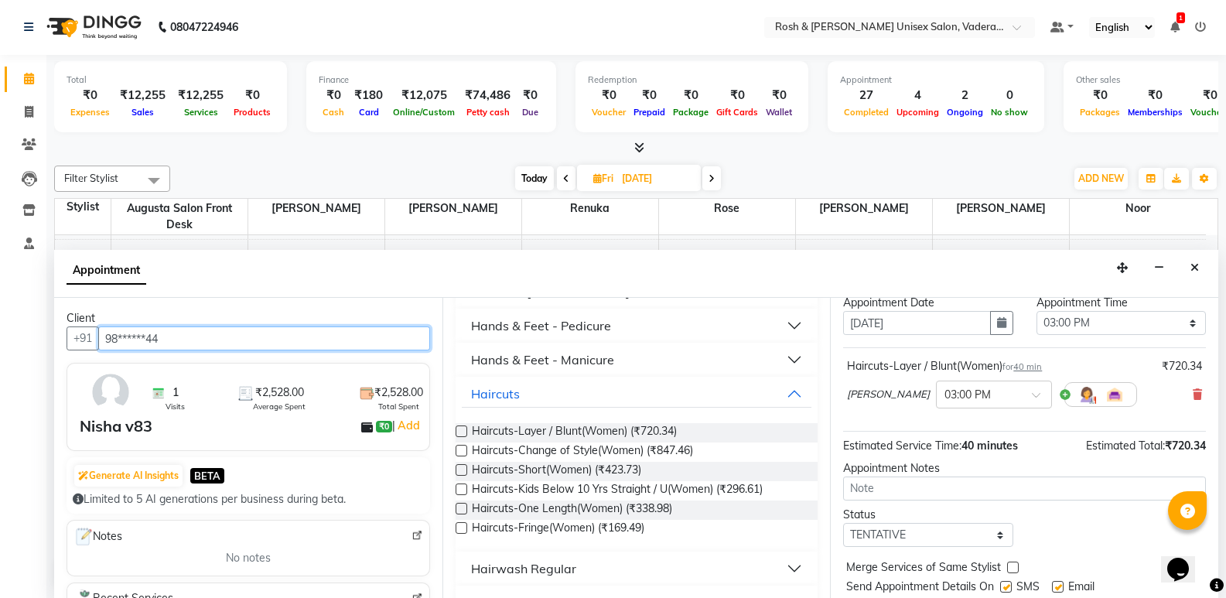
scroll to position [92, 0]
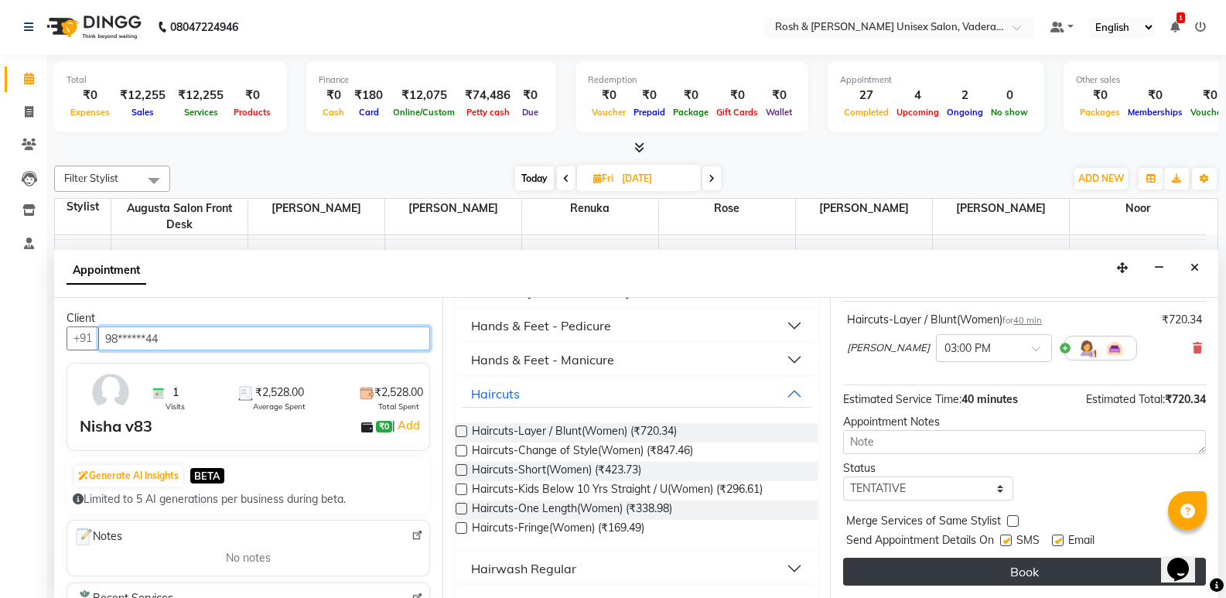
type input "98******44"
click at [1044, 576] on button "Book" at bounding box center [1024, 572] width 363 height 28
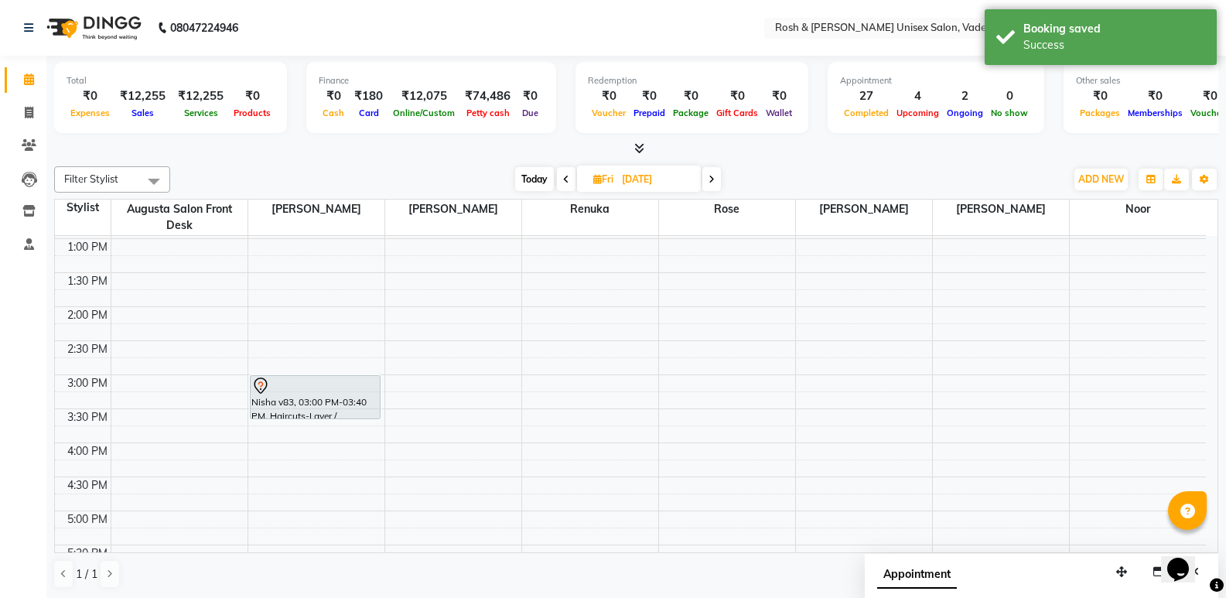
scroll to position [309, 0]
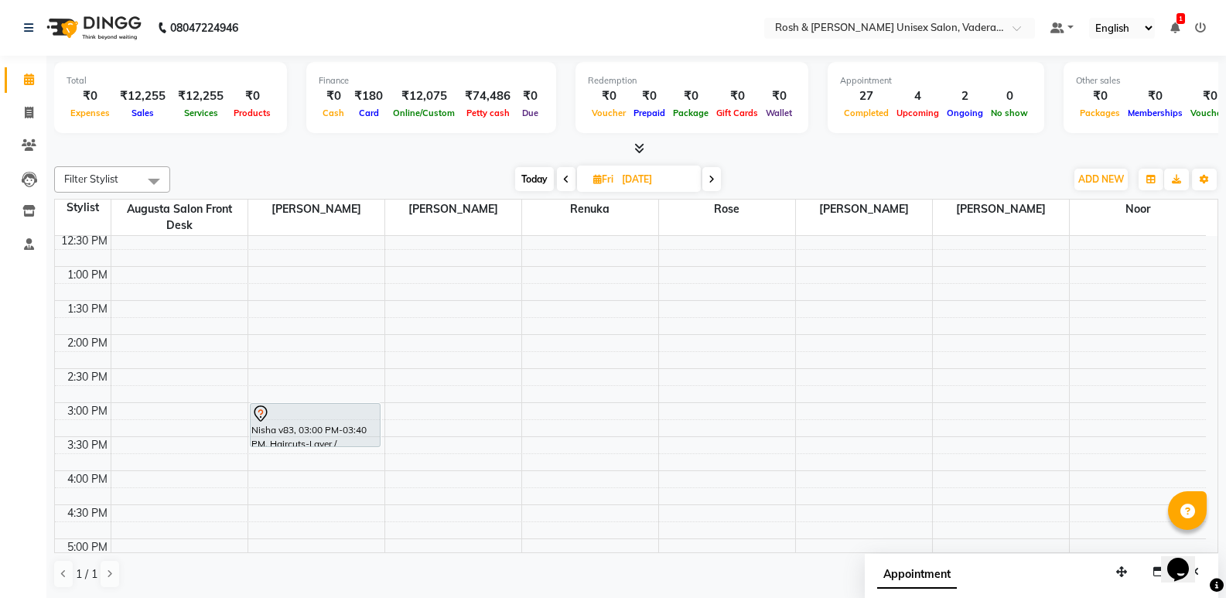
click at [1084, 411] on div "8:00 AM 8:30 AM 9:00 AM 9:30 AM 10:00 AM 10:30 AM 11:00 AM 11:30 AM 12:00 PM 12…" at bounding box center [630, 369] width 1151 height 884
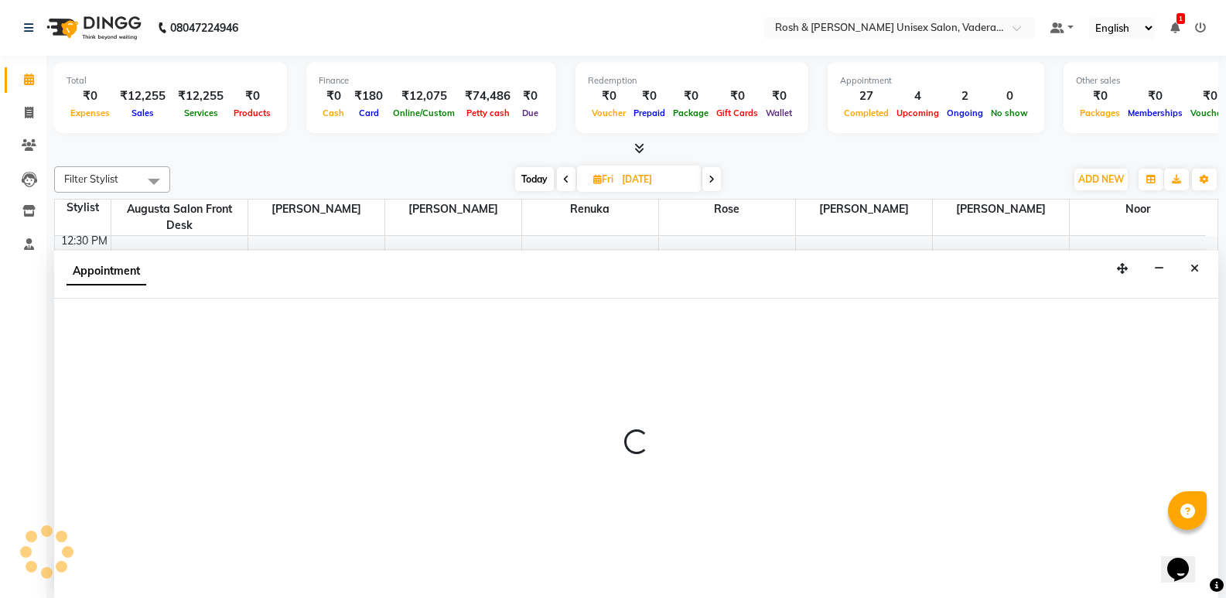
scroll to position [1, 0]
select select "89151"
select select "900"
select select "tentative"
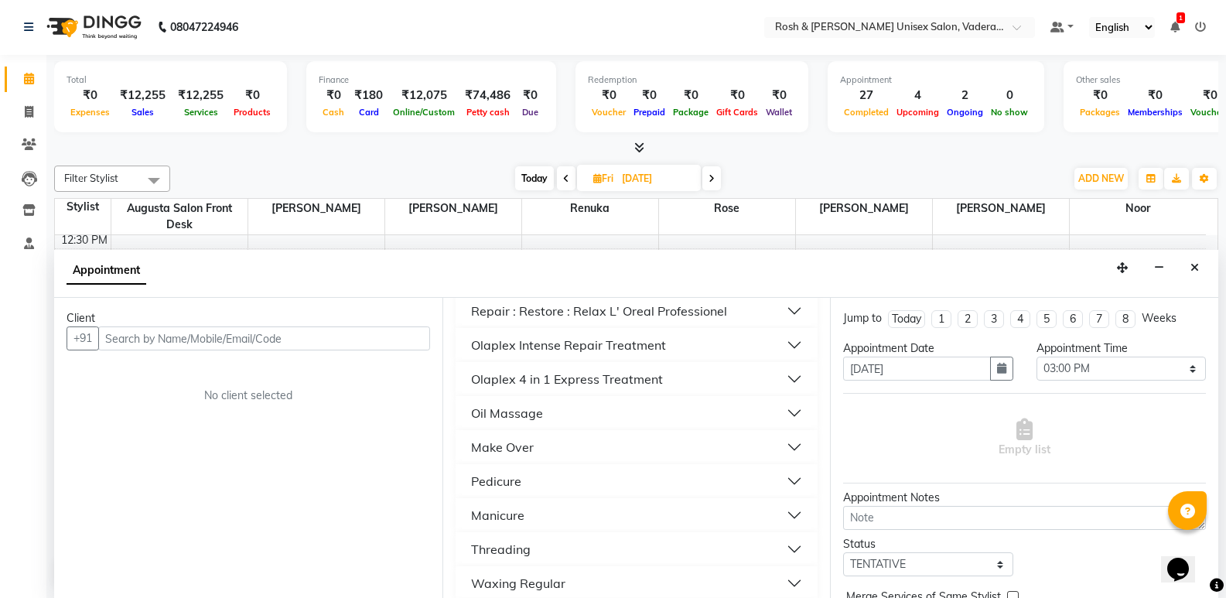
scroll to position [1193, 0]
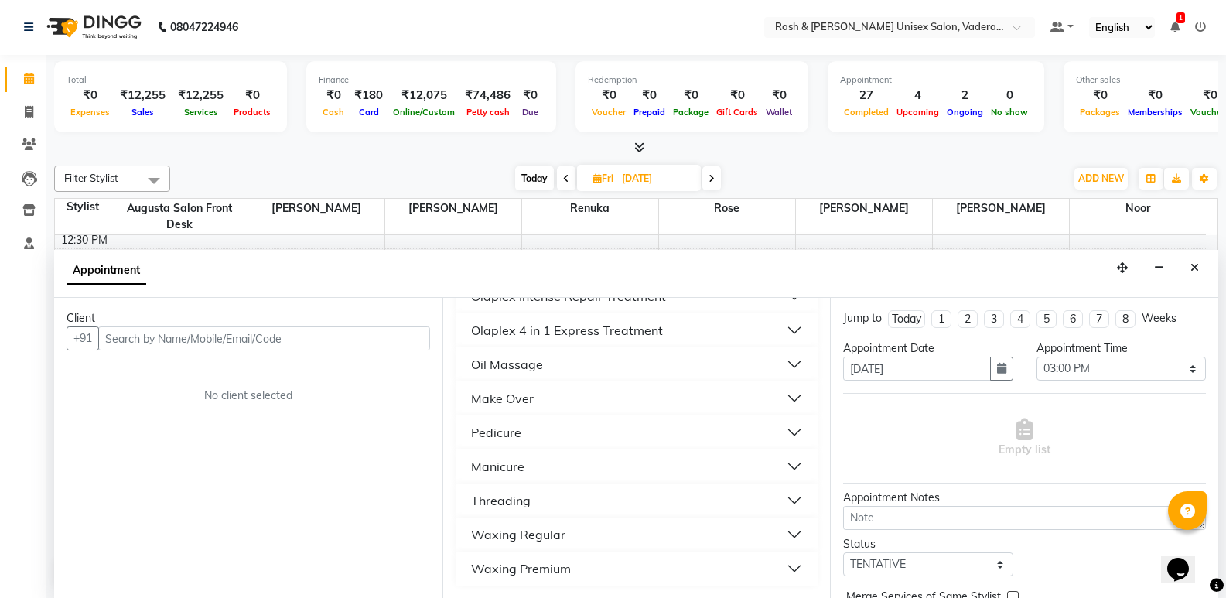
click at [543, 432] on button "Pedicure" at bounding box center [637, 432] width 350 height 28
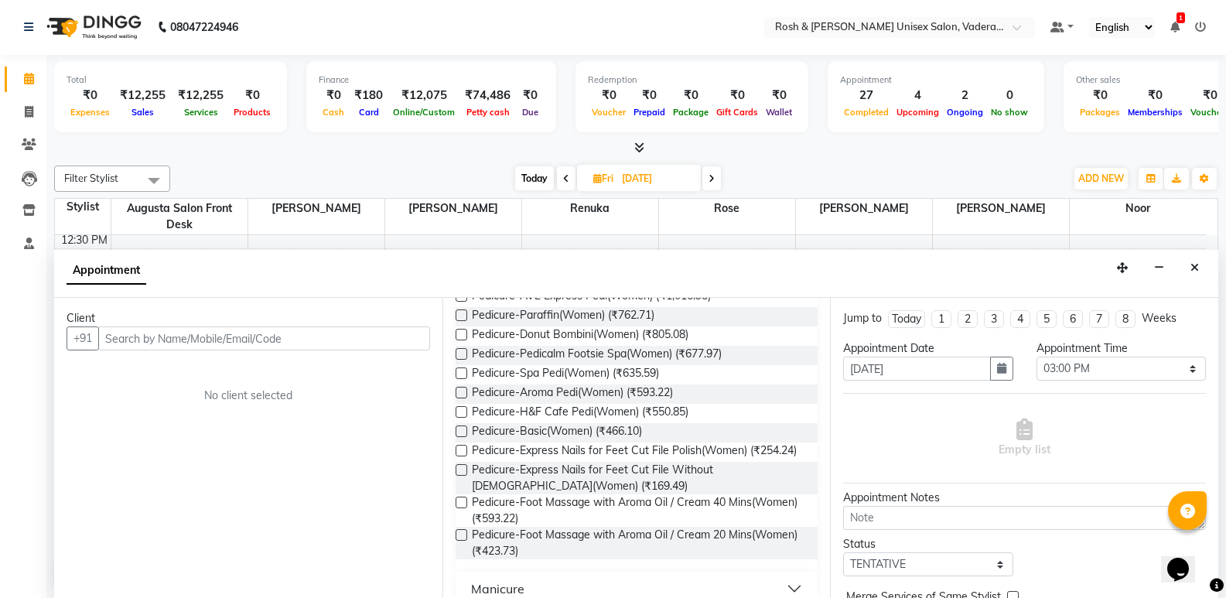
scroll to position [1347, 0]
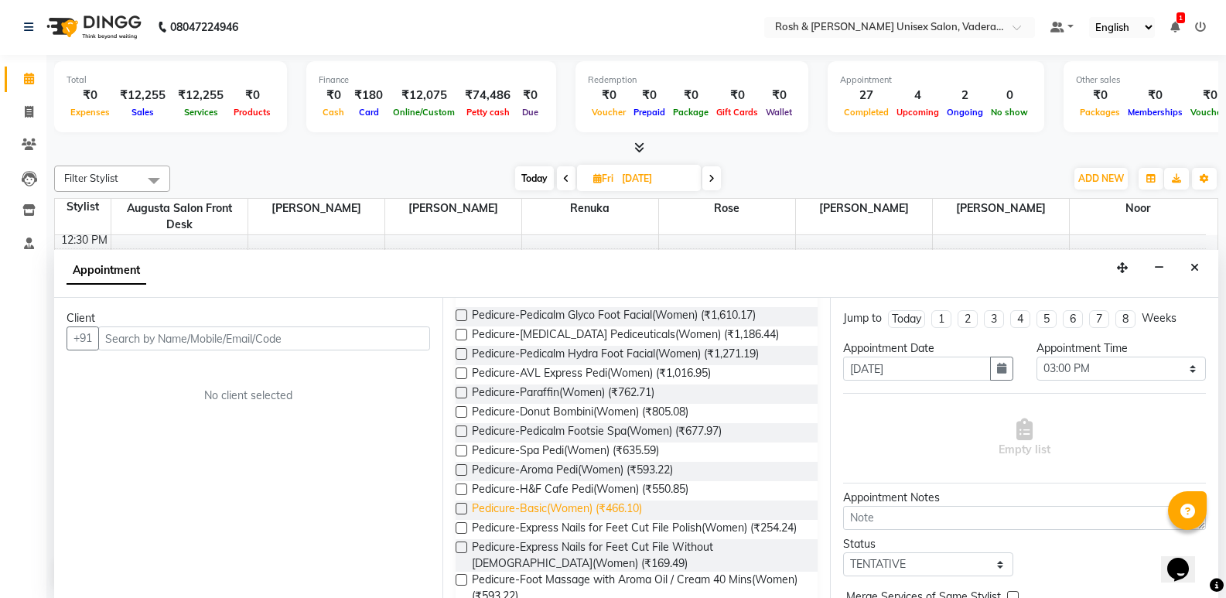
click at [541, 508] on span "Pedicure-Basic(Women) (₹466.10)" at bounding box center [557, 509] width 170 height 19
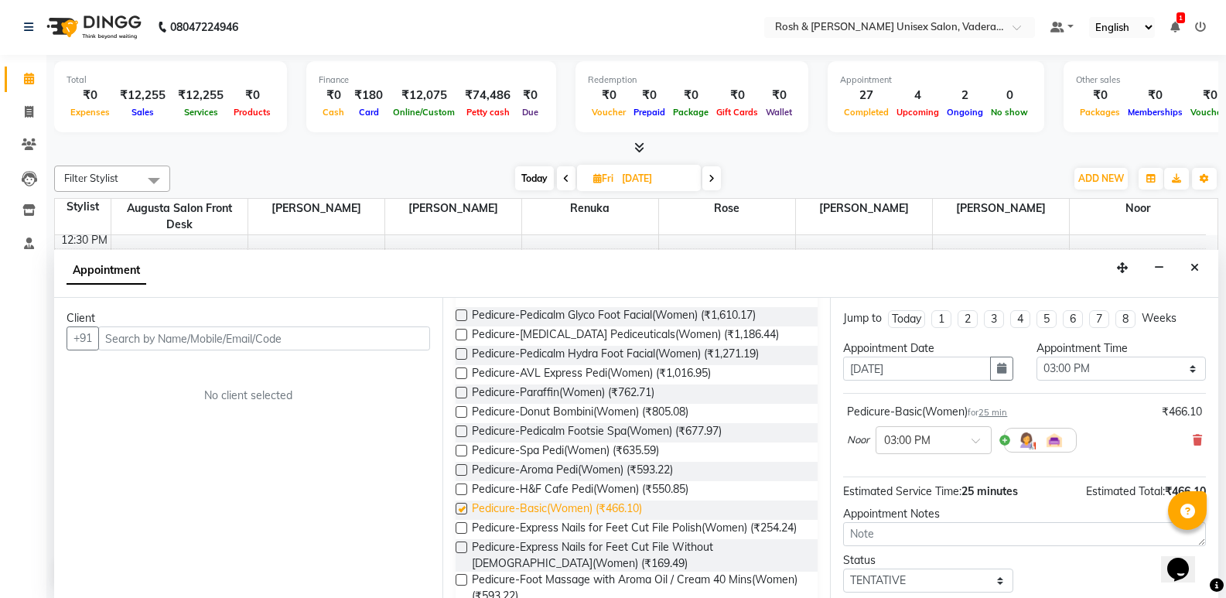
checkbox input "false"
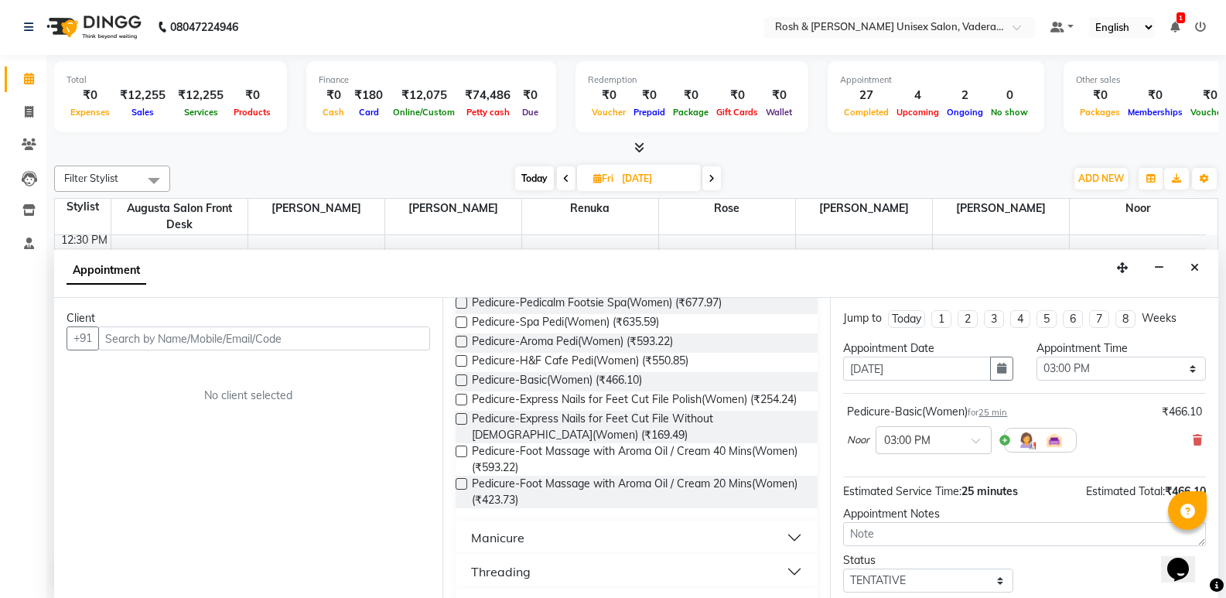
scroll to position [1560, 0]
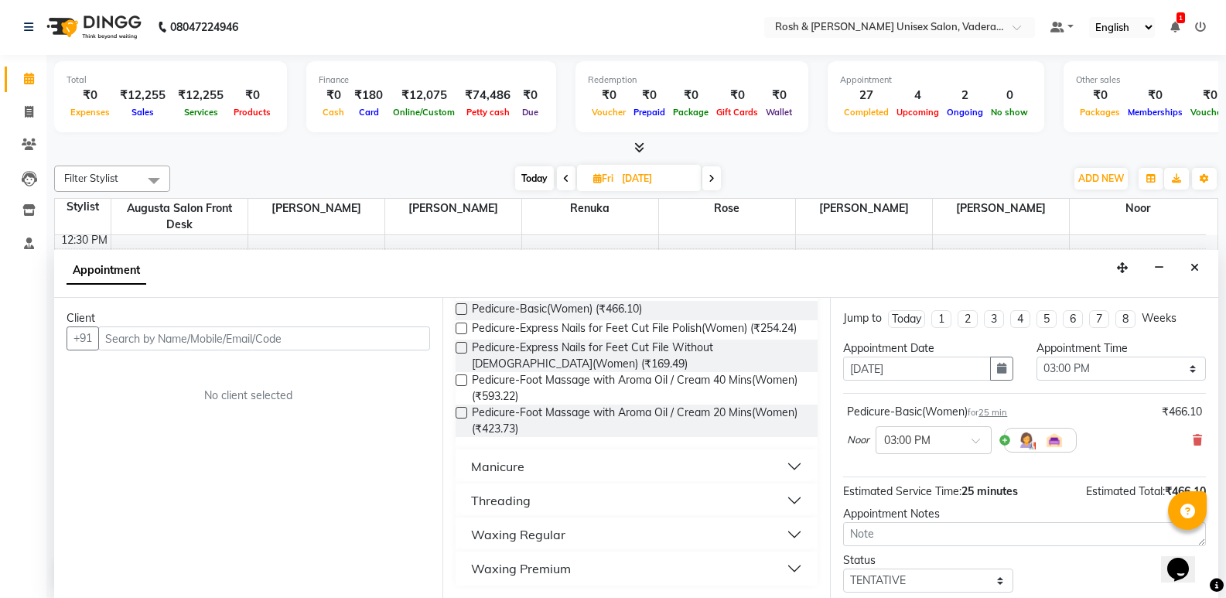
click at [536, 501] on button "Threading" at bounding box center [637, 500] width 350 height 28
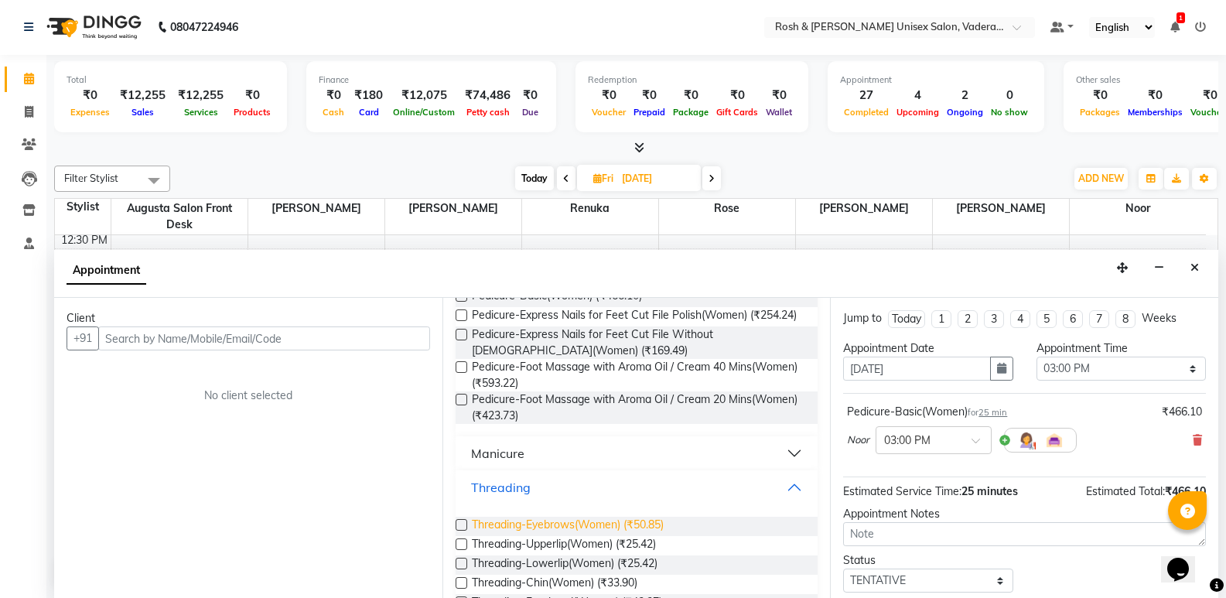
scroll to position [1637, 0]
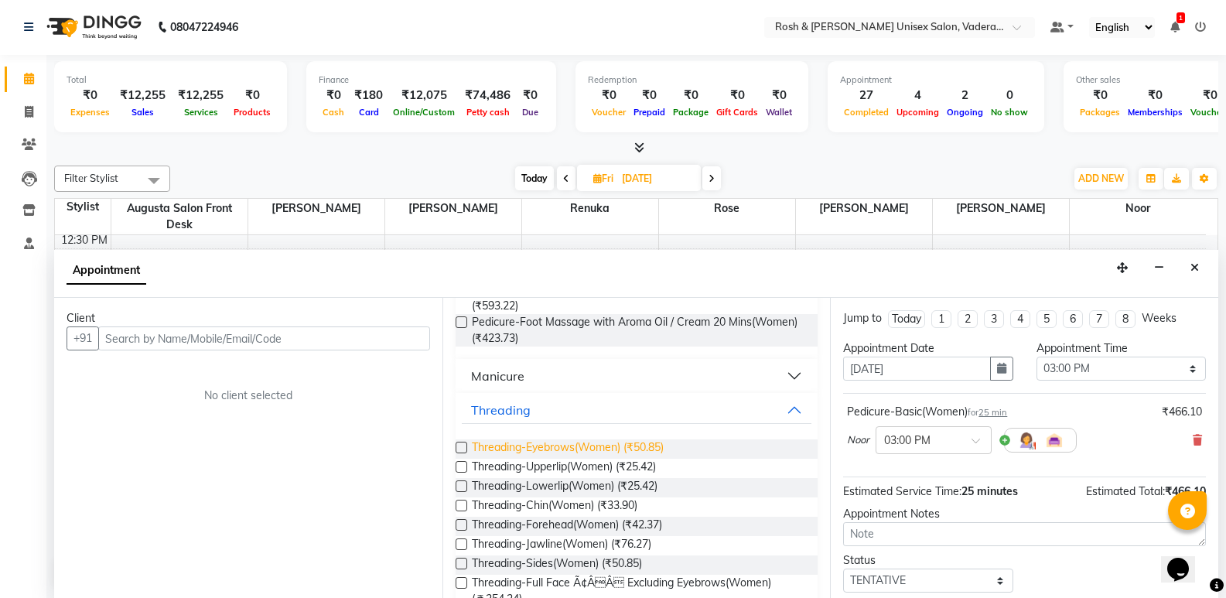
click at [513, 457] on span "Threading-Eyebrows(Women) (₹50.85)" at bounding box center [568, 448] width 192 height 19
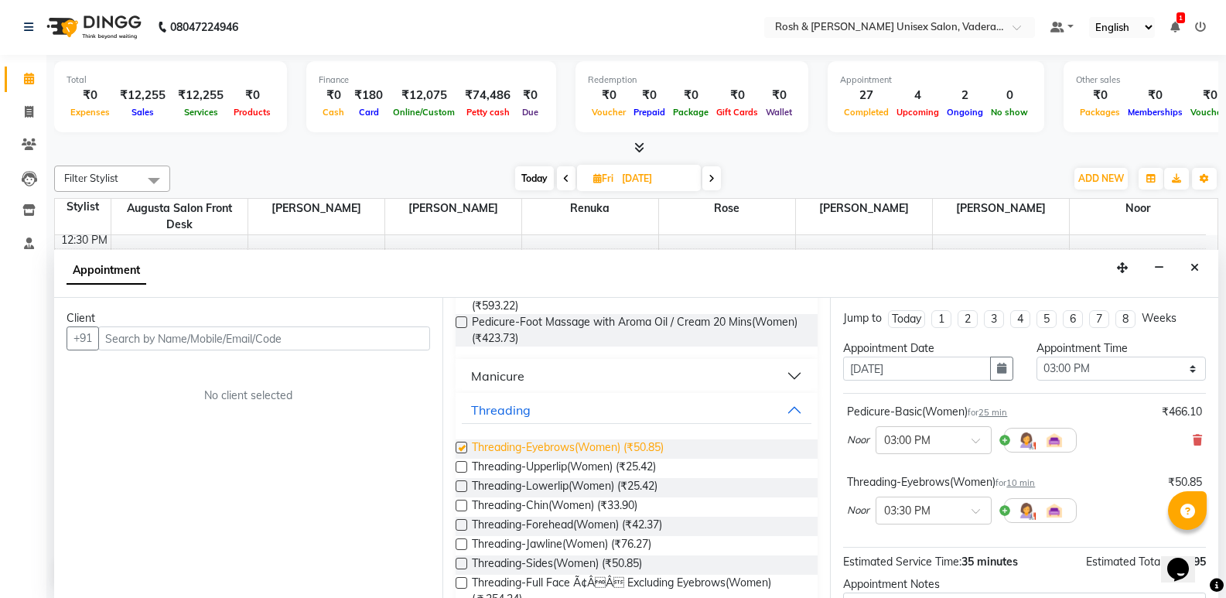
checkbox input "false"
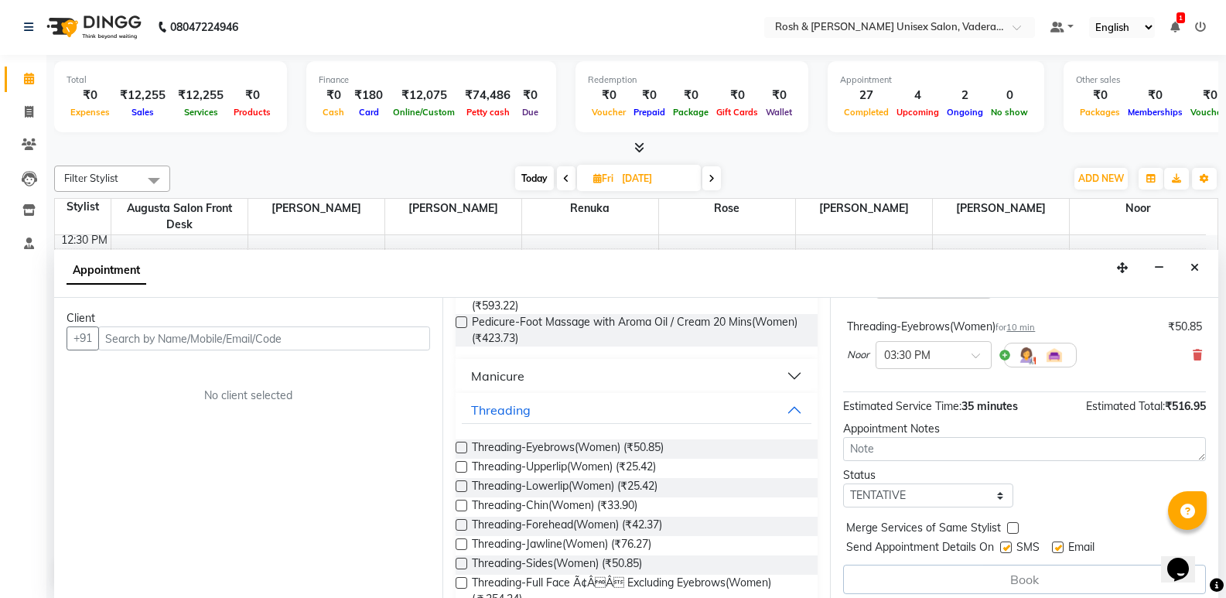
scroll to position [164, 0]
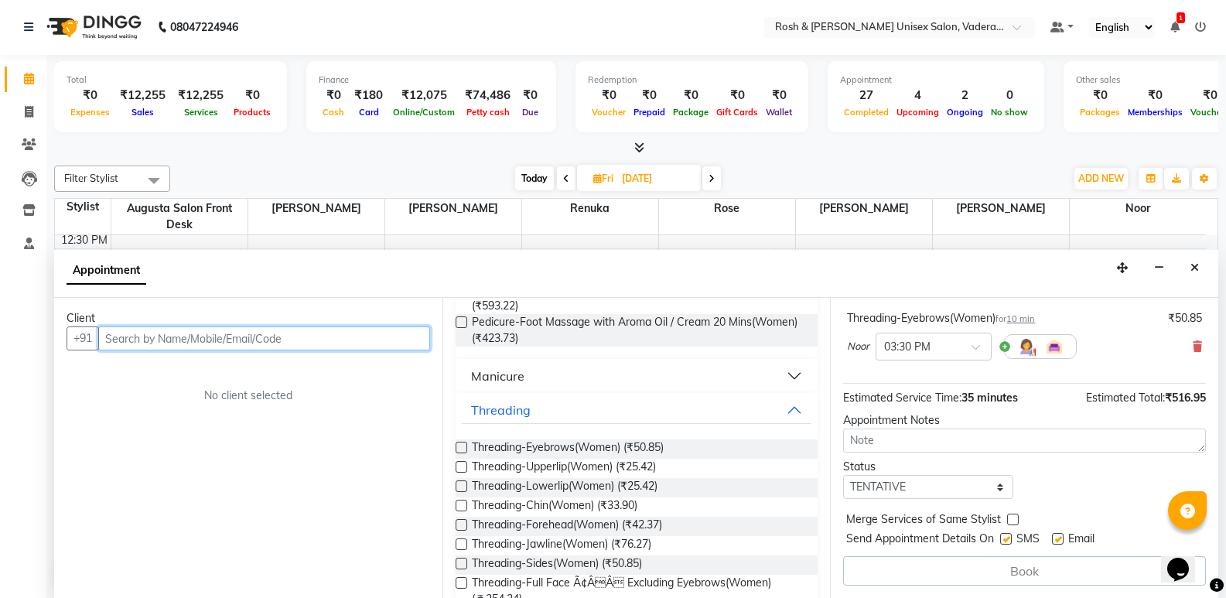
click at [208, 339] on input "text" at bounding box center [264, 338] width 332 height 24
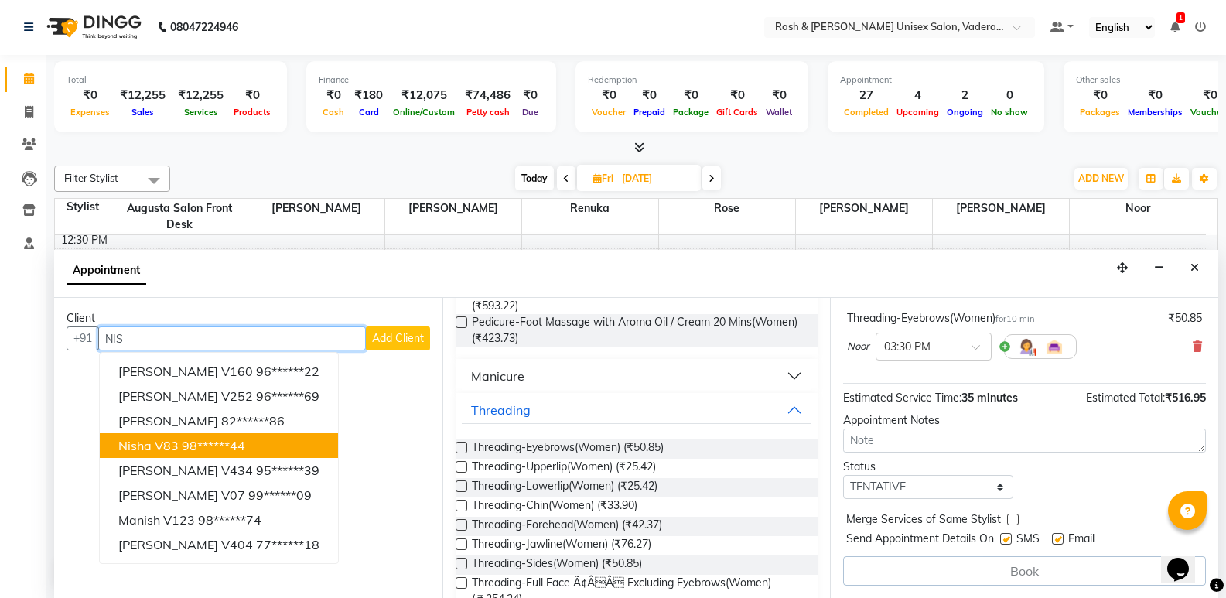
click at [186, 446] on ngb-highlight "98******44" at bounding box center [213, 445] width 63 height 15
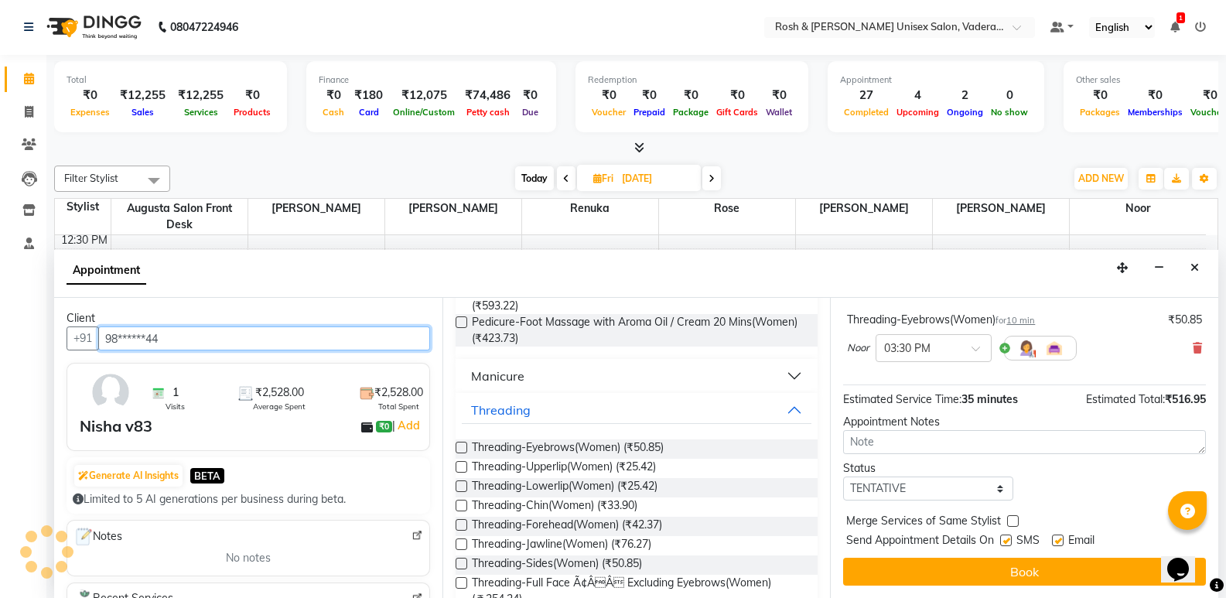
scroll to position [162, 0]
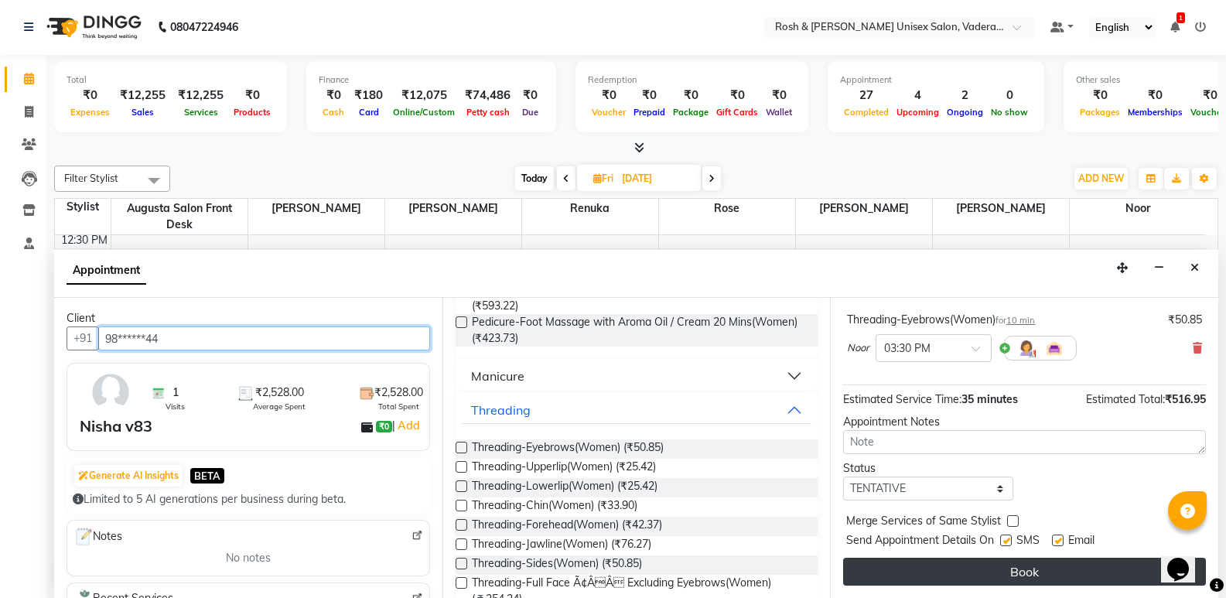
type input "98******44"
click at [1138, 565] on button "Book" at bounding box center [1024, 572] width 363 height 28
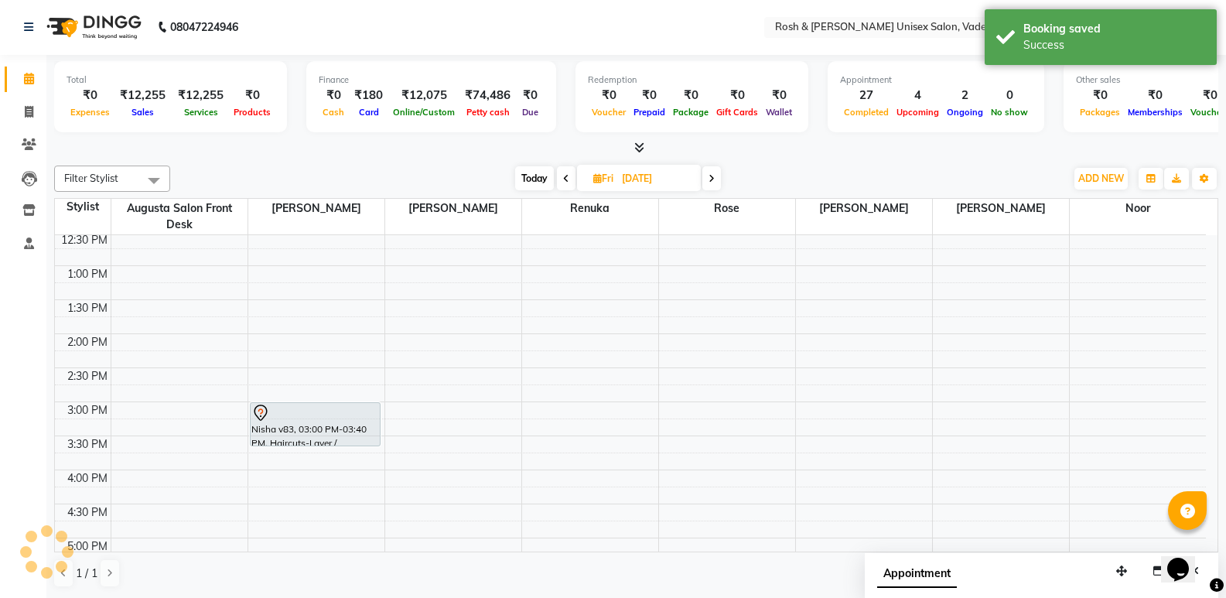
scroll to position [0, 0]
click at [564, 183] on icon at bounding box center [566, 179] width 6 height 9
type input "[DATE]"
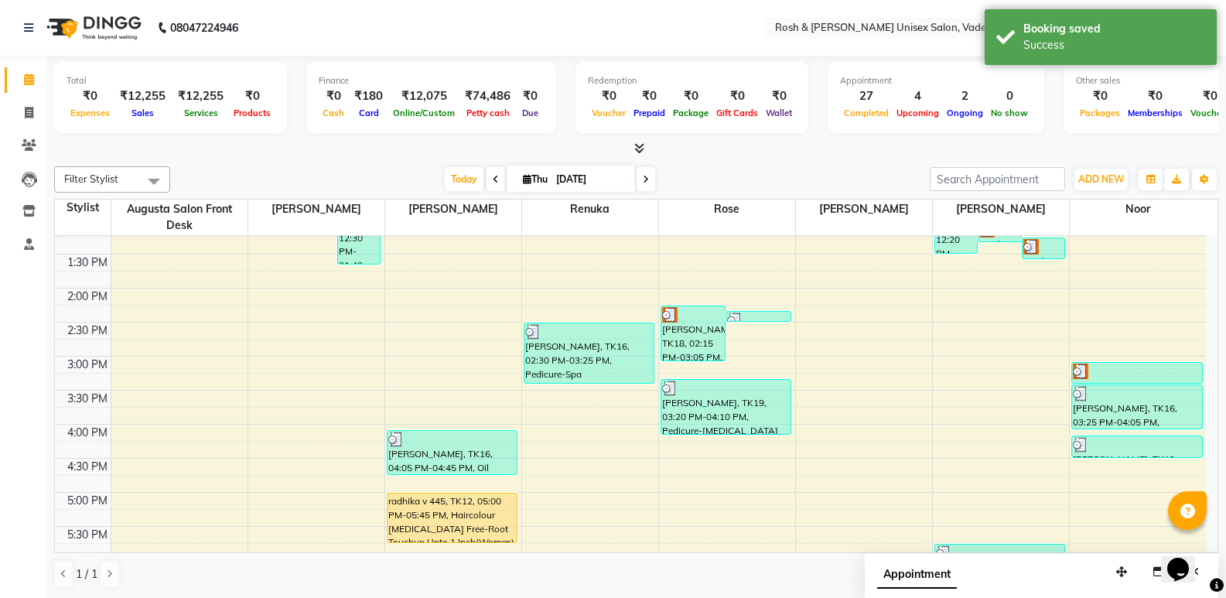
scroll to position [568, 0]
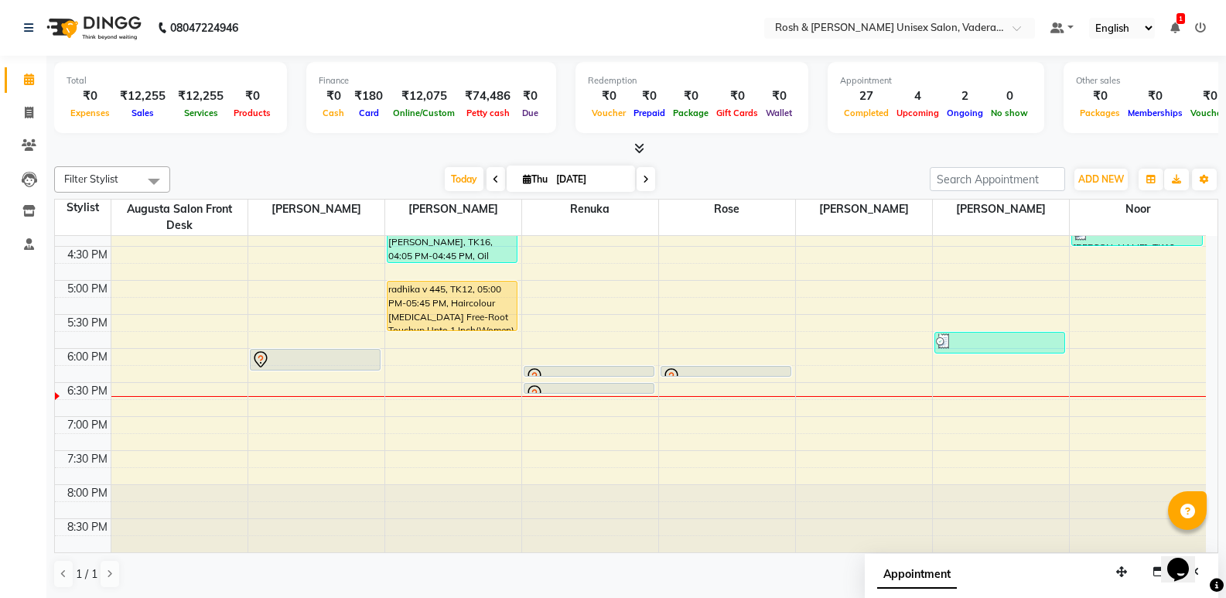
click at [635, 145] on icon at bounding box center [639, 148] width 10 height 12
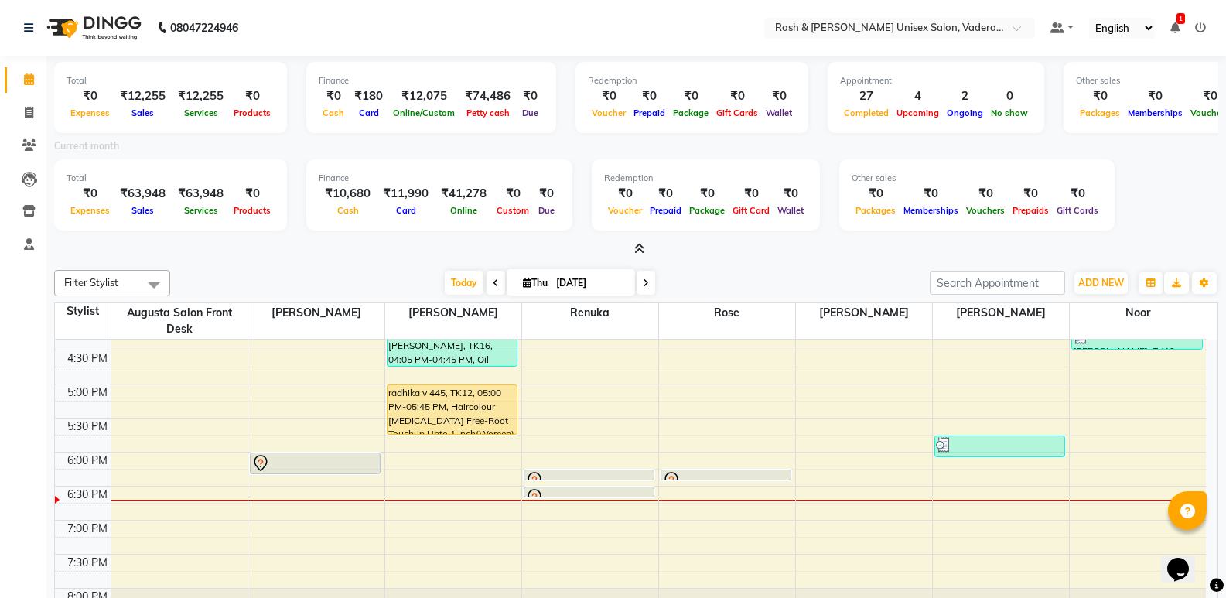
click at [637, 244] on icon at bounding box center [639, 249] width 10 height 12
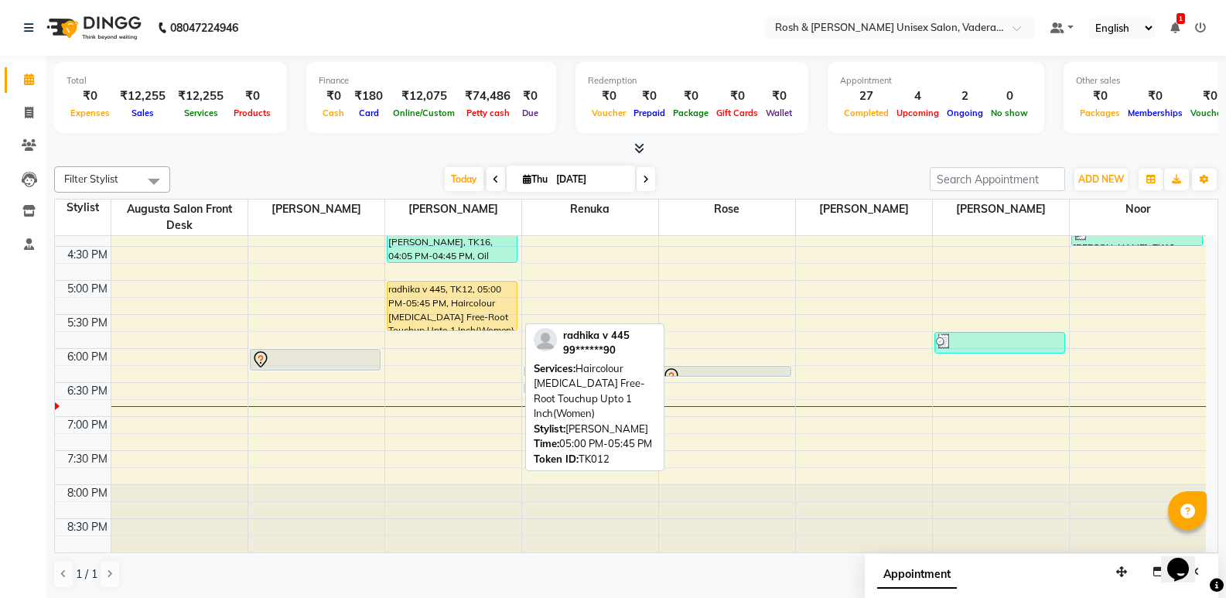
click at [418, 308] on div "radhika v 445, TK12, 05:00 PM-05:45 PM, Haircolour [MEDICAL_DATA] Free-Root Tou…" at bounding box center [452, 306] width 130 height 49
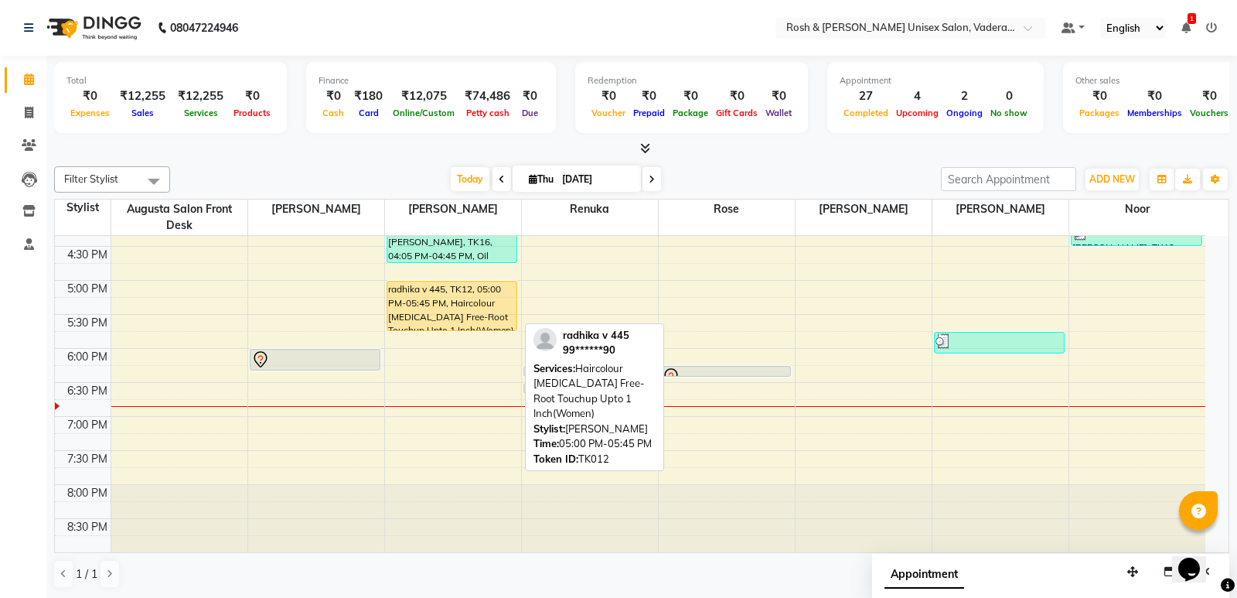
select select "1"
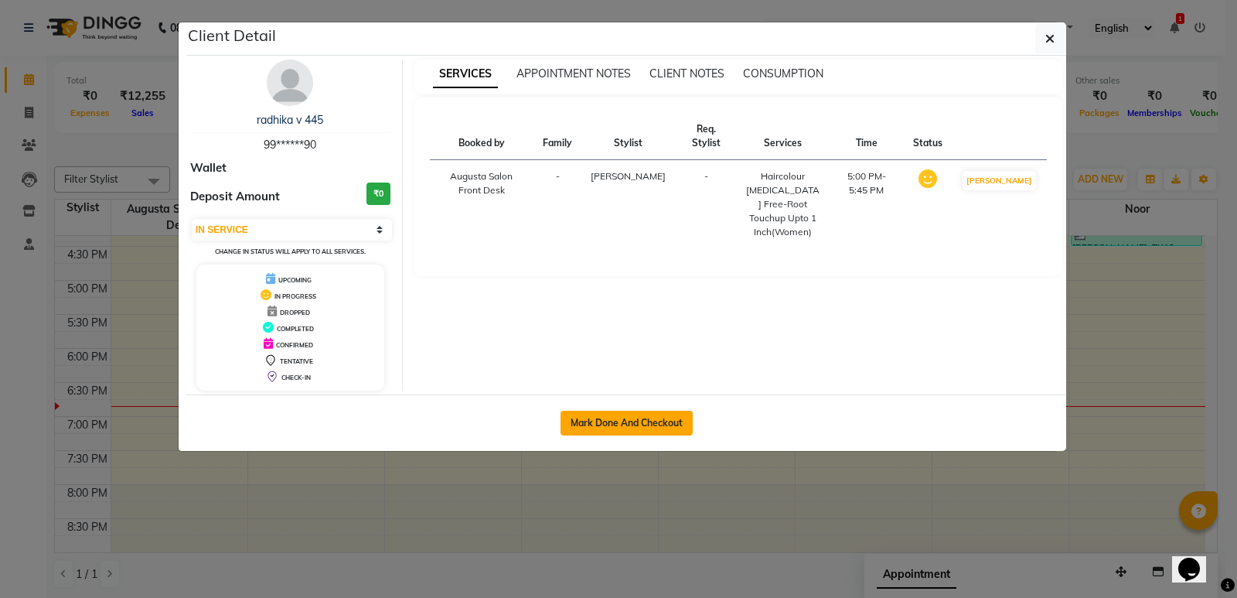
click at [611, 422] on button "Mark Done And Checkout" at bounding box center [627, 423] width 132 height 25
select select "service"
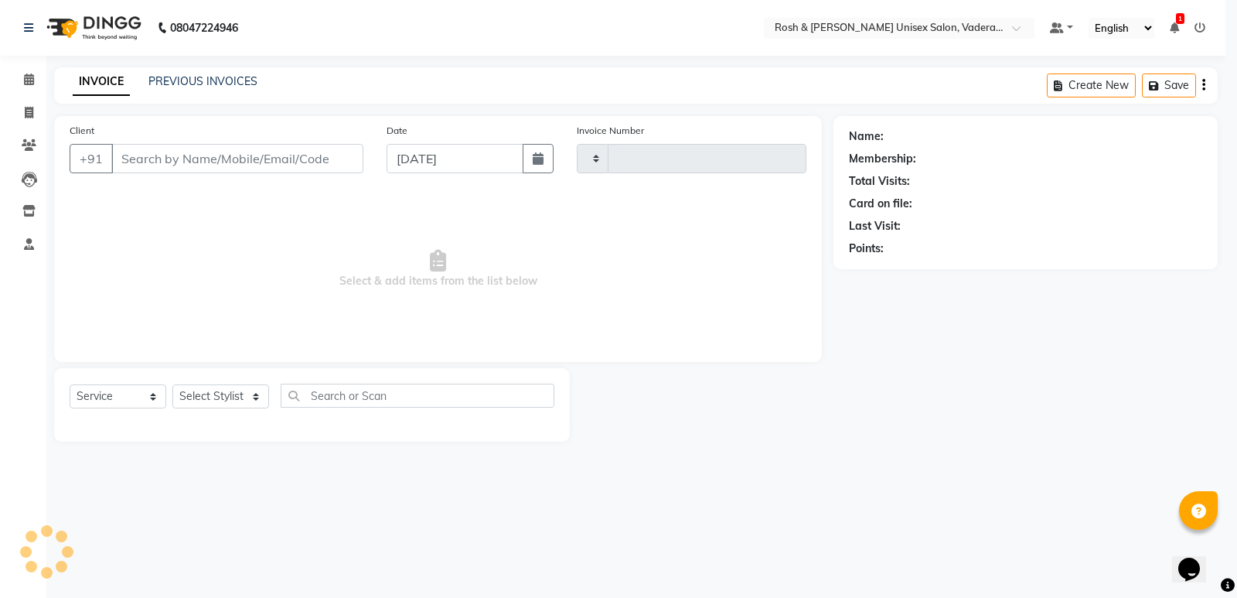
type input "0660"
select select "8657"
type input "99******90"
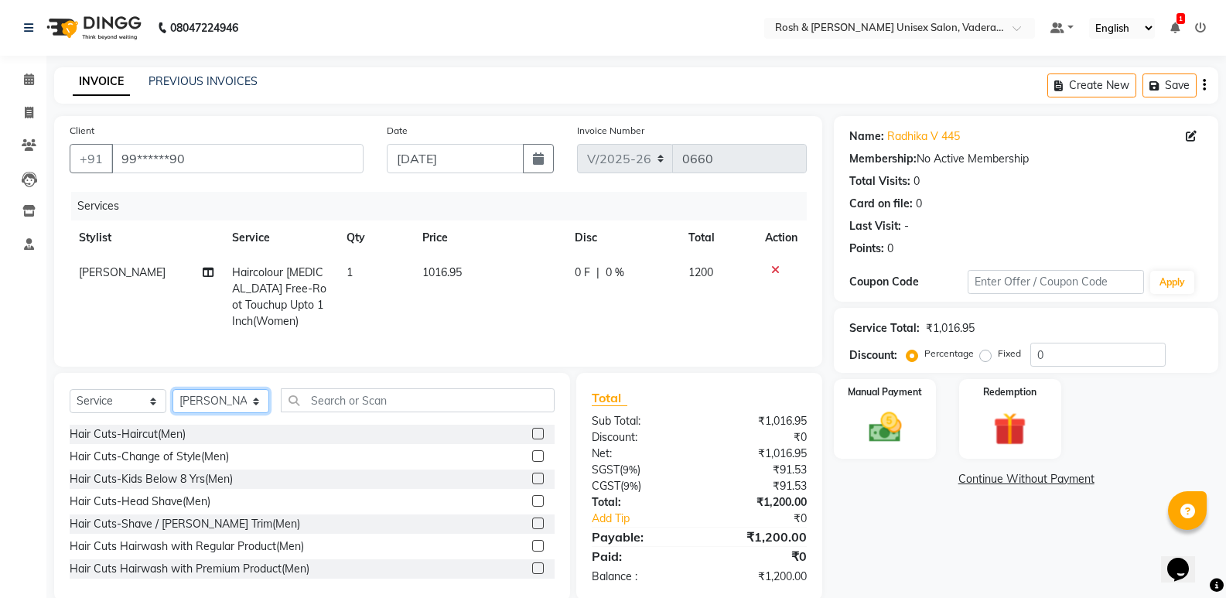
click at [256, 413] on select "Select Stylist Augusta Salon Front Desk [PERSON_NAME] [PERSON_NAME] [PERSON_NAM…" at bounding box center [220, 401] width 97 height 24
select select "87536"
click at [172, 401] on select "Select Stylist Augusta Salon Front Desk [PERSON_NAME] [PERSON_NAME] [PERSON_NAM…" at bounding box center [220, 401] width 97 height 24
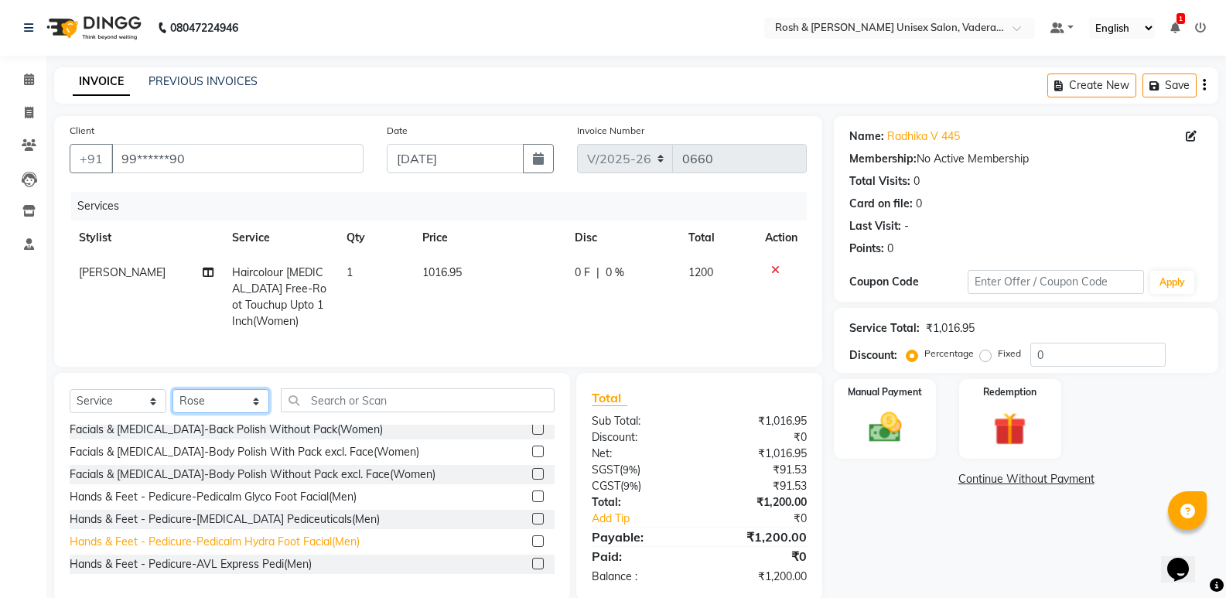
scroll to position [1934, 0]
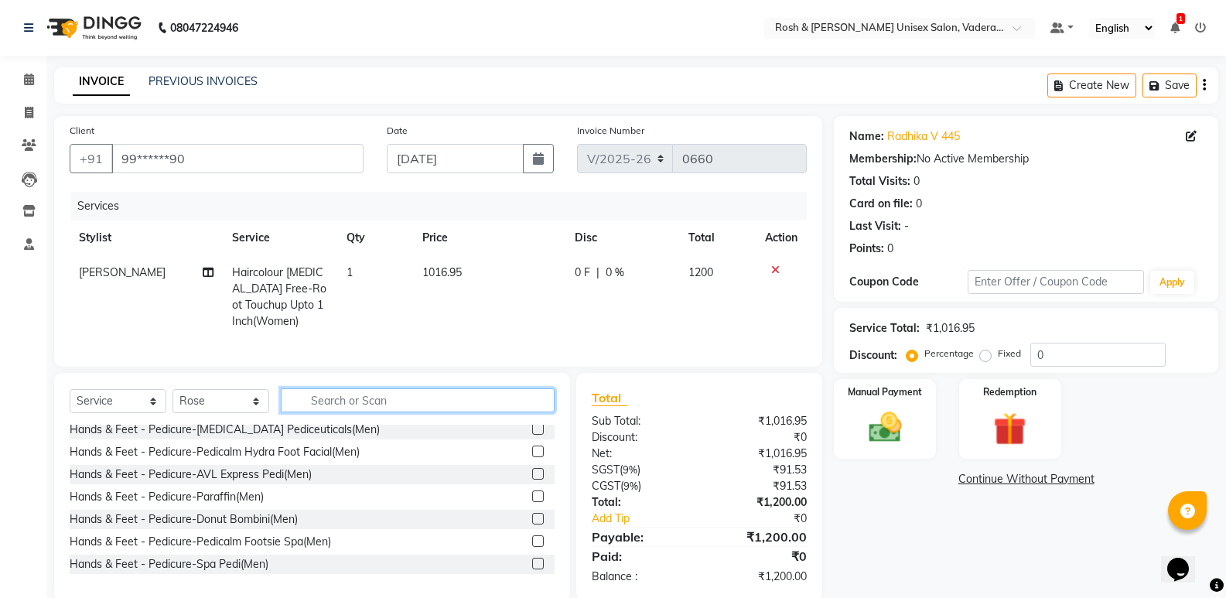
click at [359, 412] on input "text" at bounding box center [418, 400] width 274 height 24
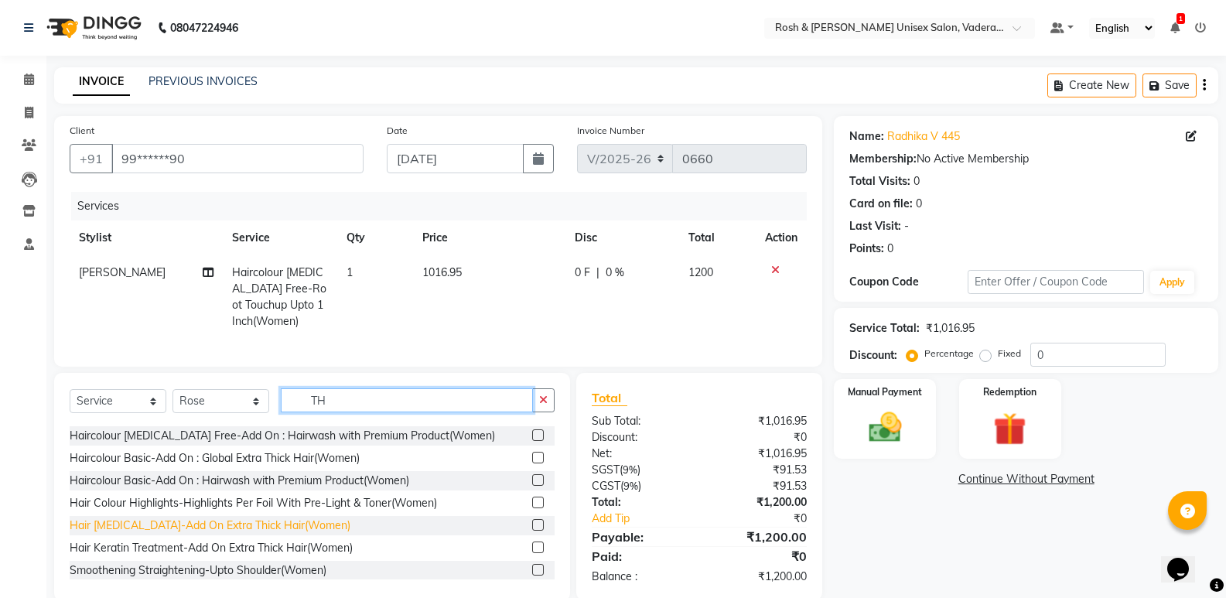
scroll to position [619, 0]
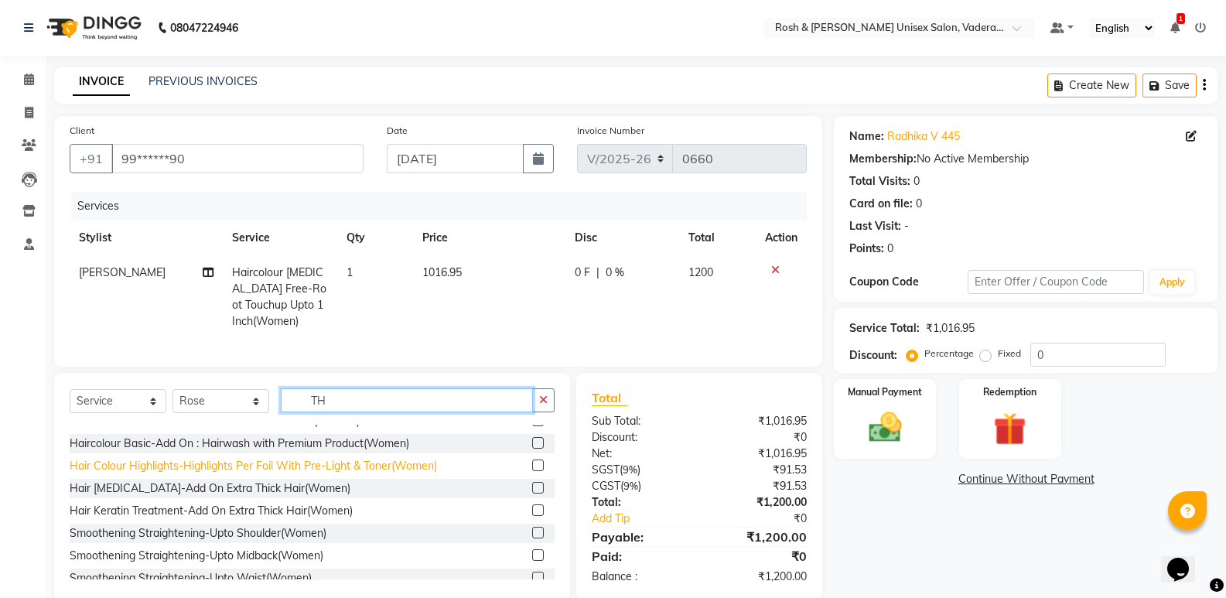
type input "T"
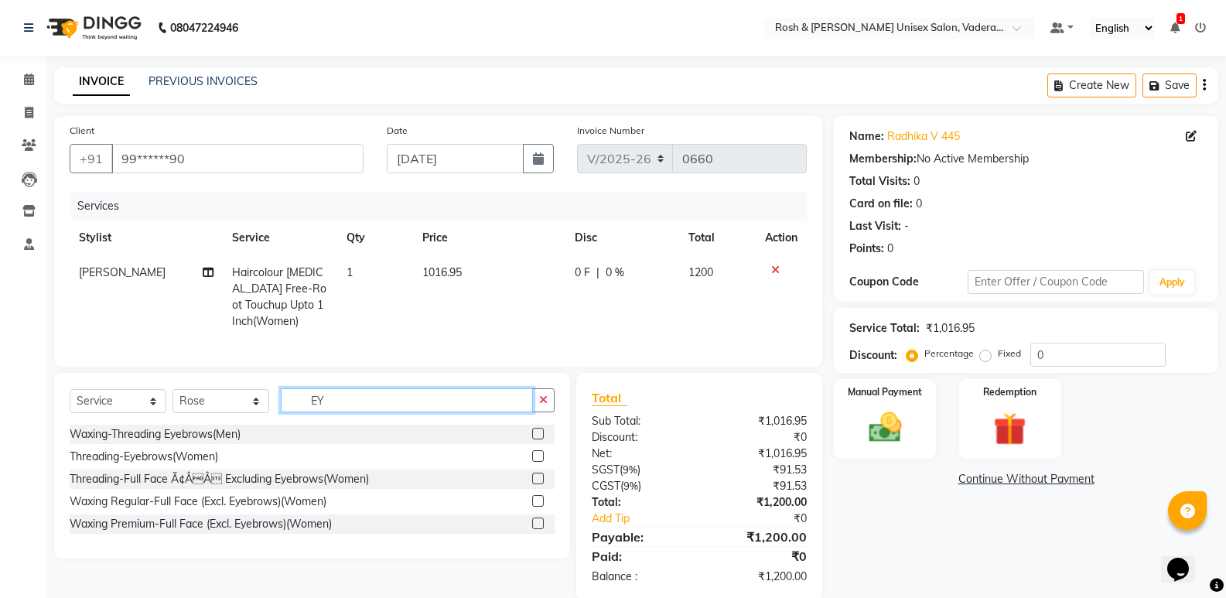
scroll to position [0, 0]
type input "EYE"
click at [537, 462] on label at bounding box center [538, 456] width 12 height 12
click at [537, 462] on input "checkbox" at bounding box center [537, 457] width 10 height 10
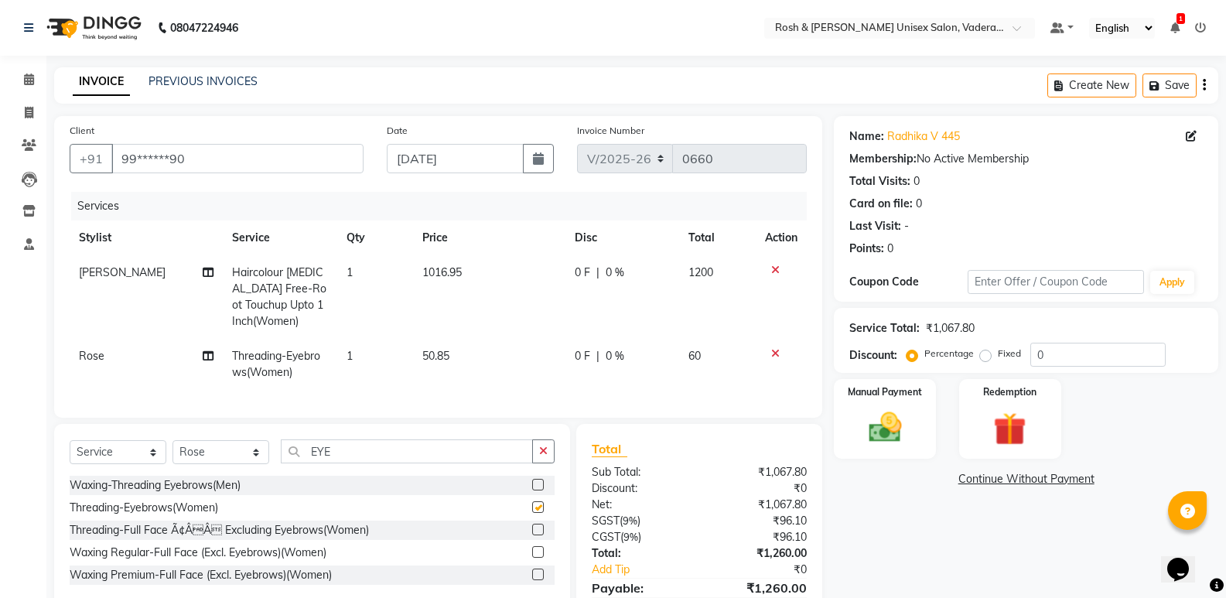
checkbox input "false"
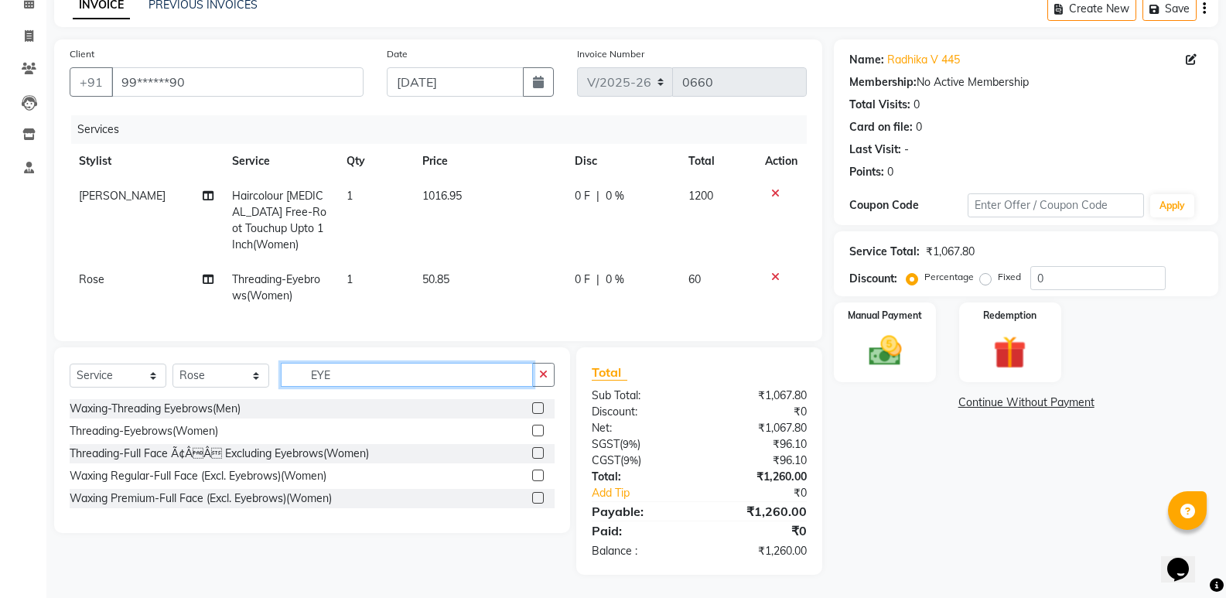
click at [344, 387] on input "EYE" at bounding box center [407, 375] width 252 height 24
type input "E"
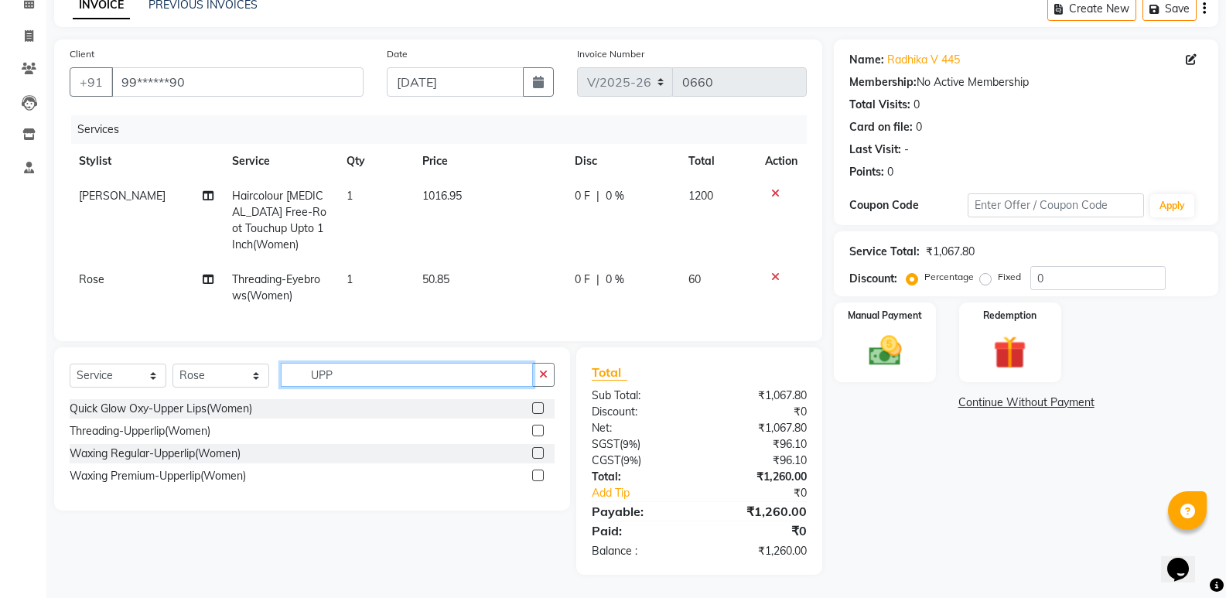
type input "UPP"
click at [543, 436] on label at bounding box center [538, 431] width 12 height 12
click at [542, 436] on input "checkbox" at bounding box center [537, 431] width 10 height 10
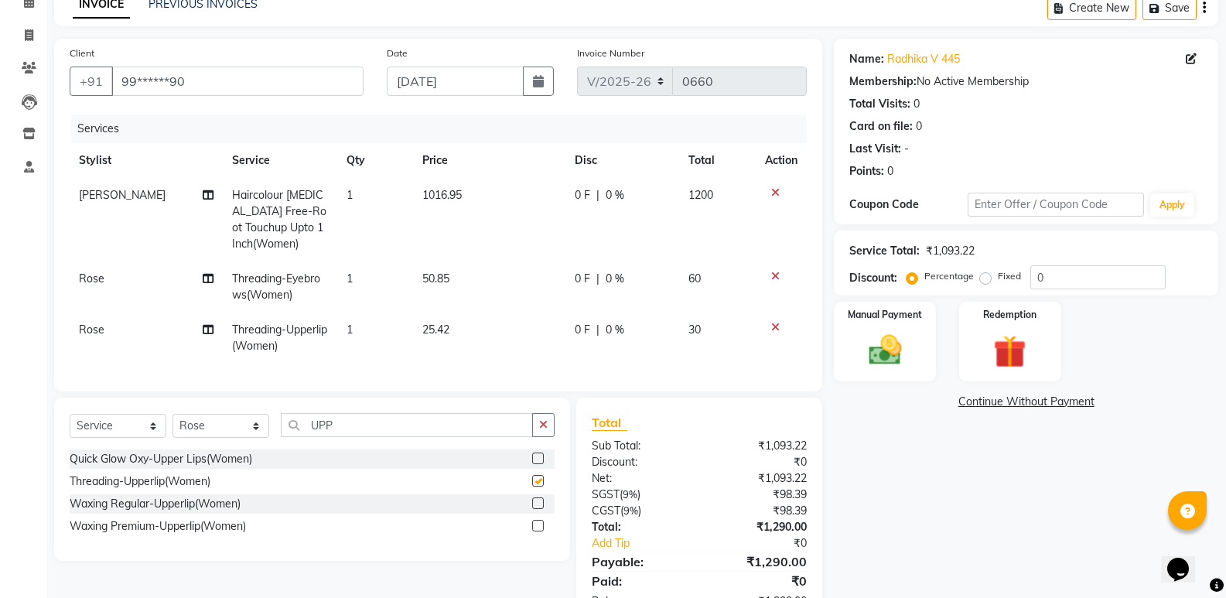
checkbox input "false"
click at [373, 437] on input "UPP" at bounding box center [407, 425] width 252 height 24
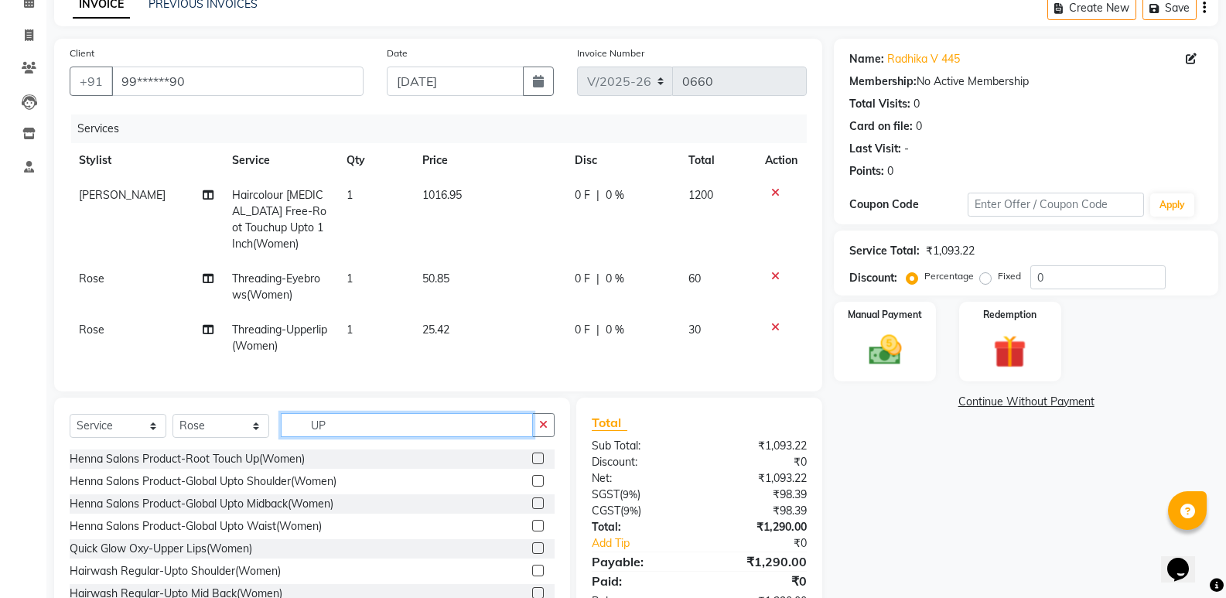
type input "U"
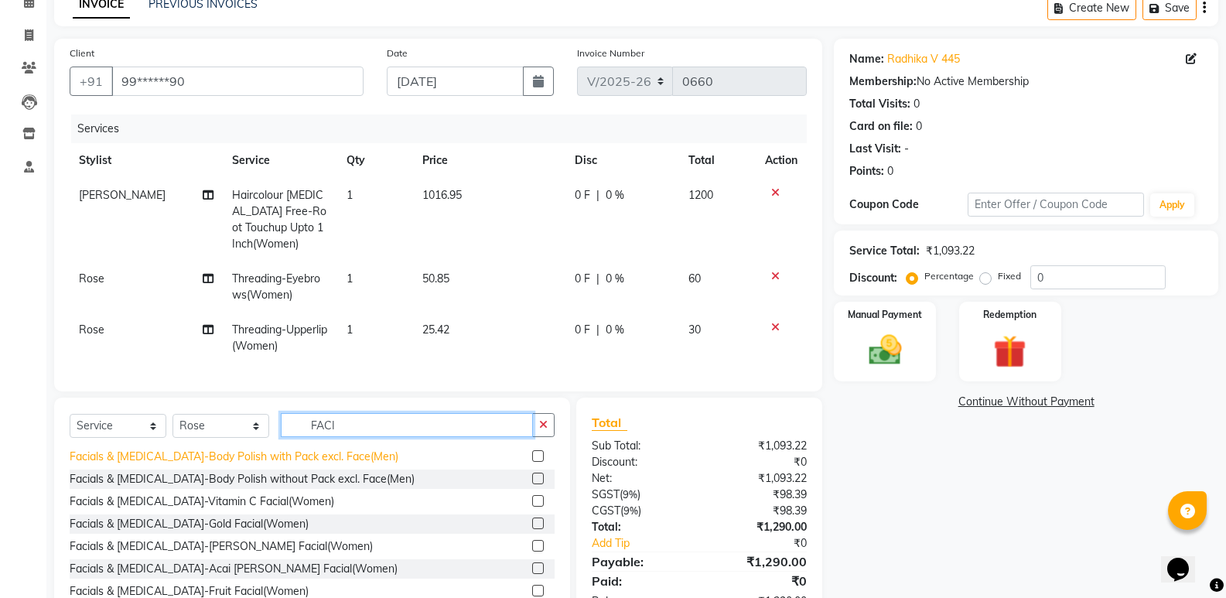
scroll to position [286, 0]
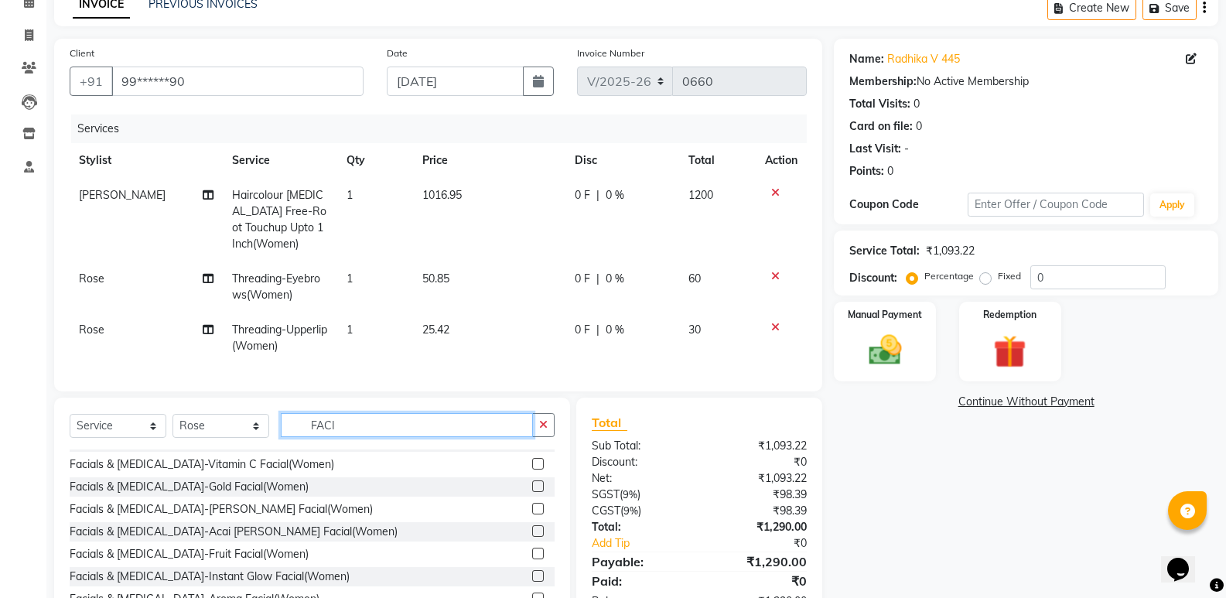
type input "FACI"
click at [532, 582] on label at bounding box center [538, 576] width 12 height 12
click at [532, 582] on input "checkbox" at bounding box center [537, 577] width 10 height 10
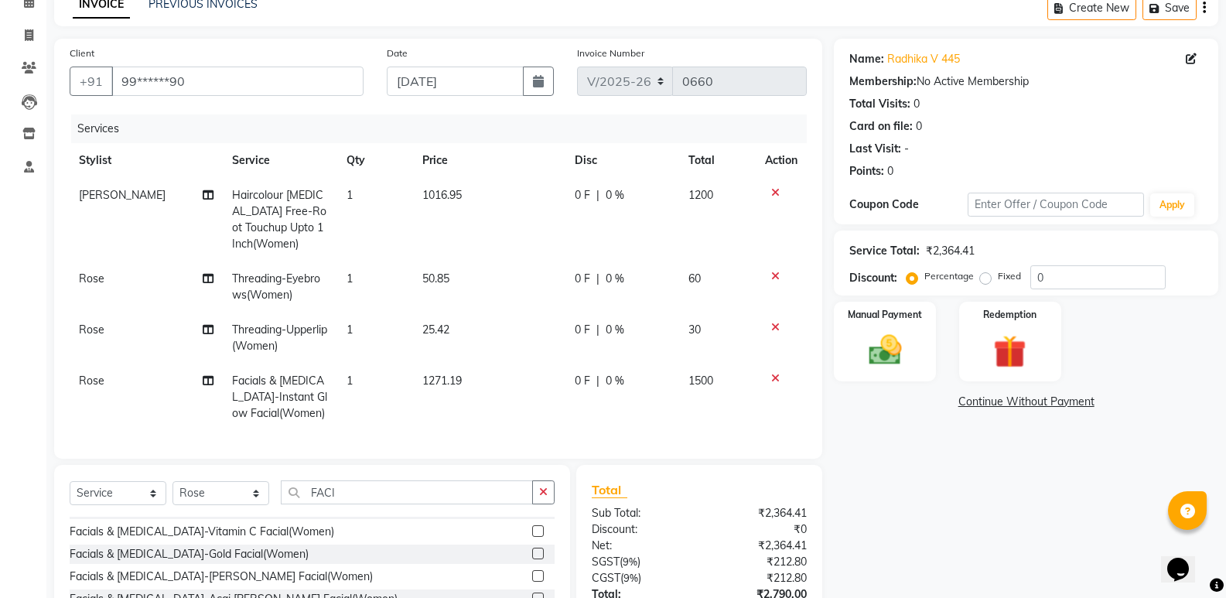
checkbox input "false"
click at [372, 499] on input "FACI" at bounding box center [407, 492] width 252 height 24
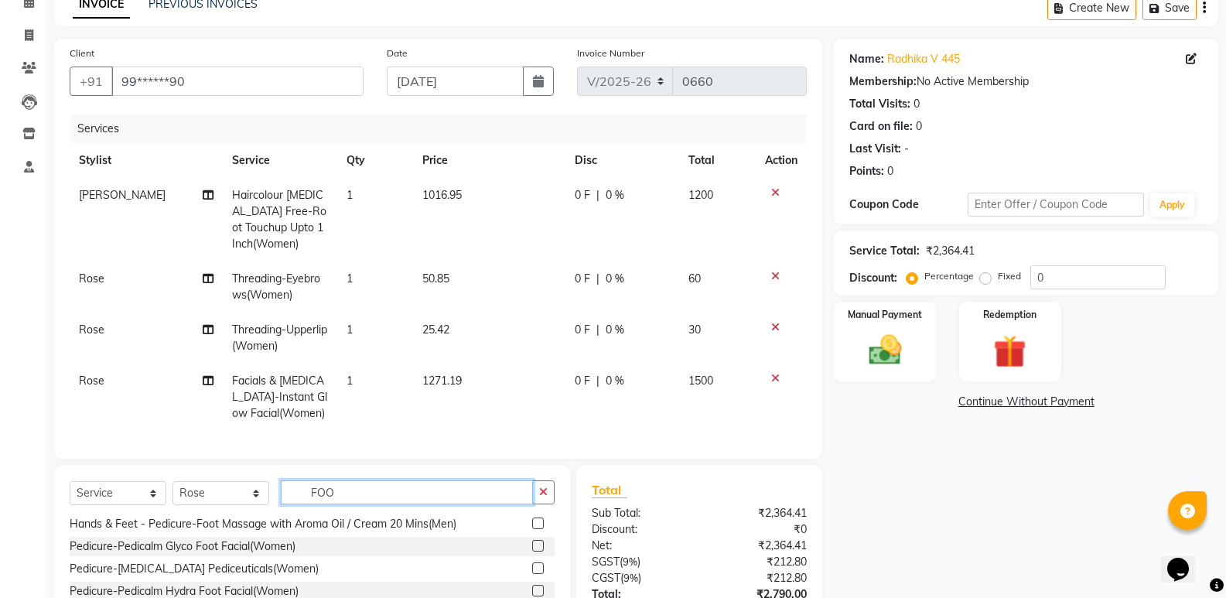
scroll to position [114, 0]
type input "FOOT"
click at [532, 529] on label at bounding box center [538, 523] width 12 height 12
click at [532, 529] on input "checkbox" at bounding box center [537, 524] width 10 height 10
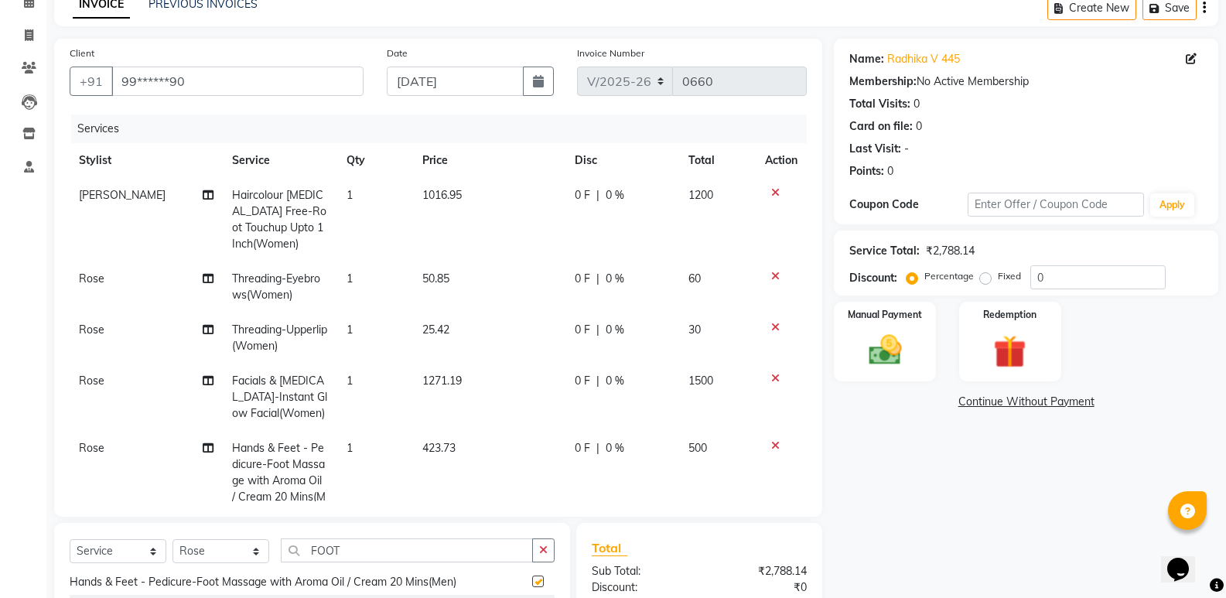
checkbox input "false"
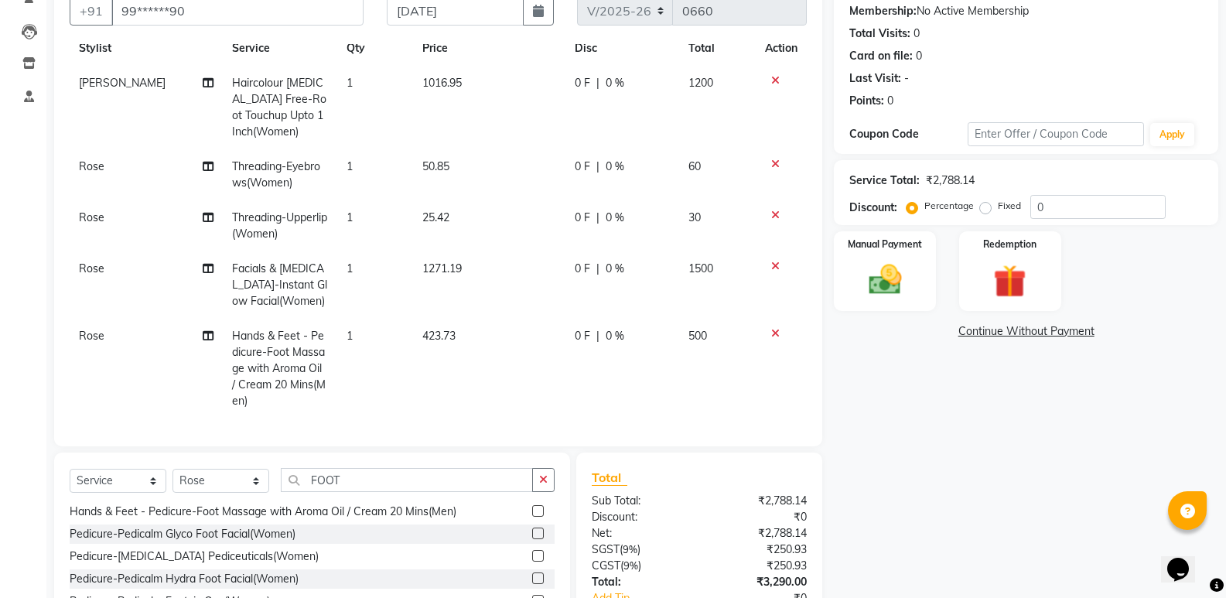
scroll to position [254, 0]
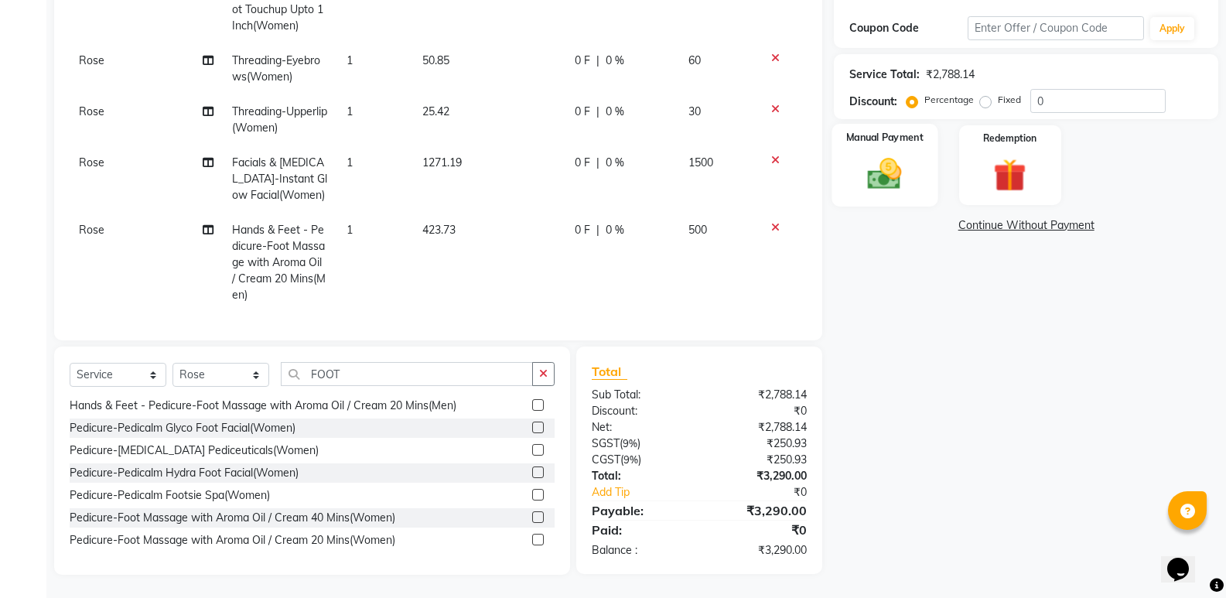
click at [900, 173] on img at bounding box center [884, 173] width 55 height 39
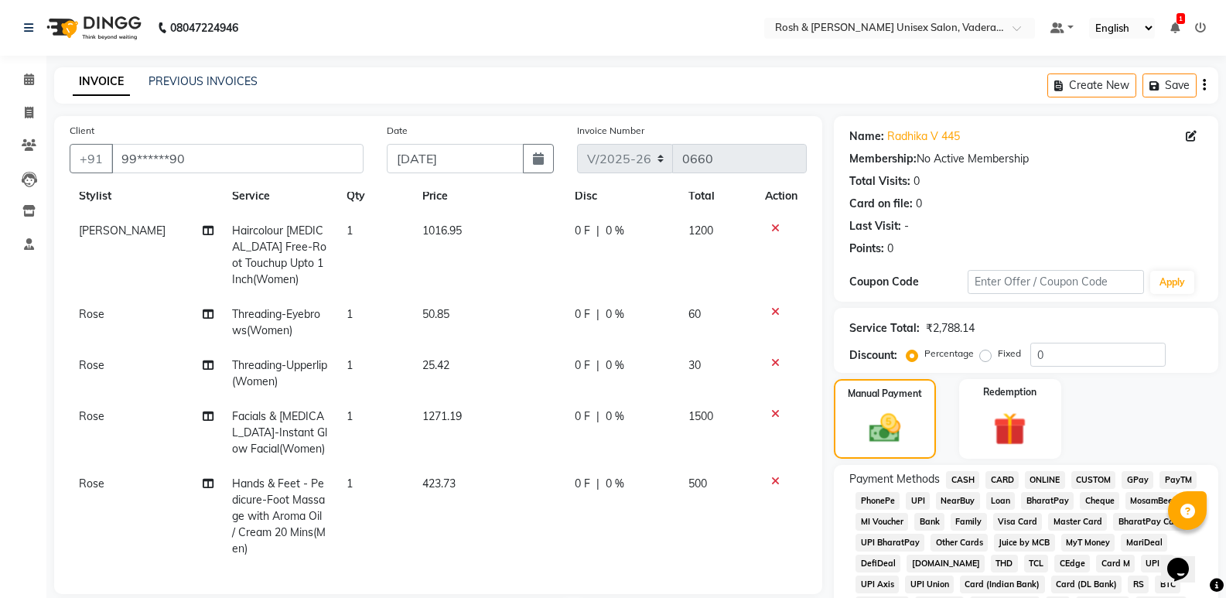
scroll to position [390, 0]
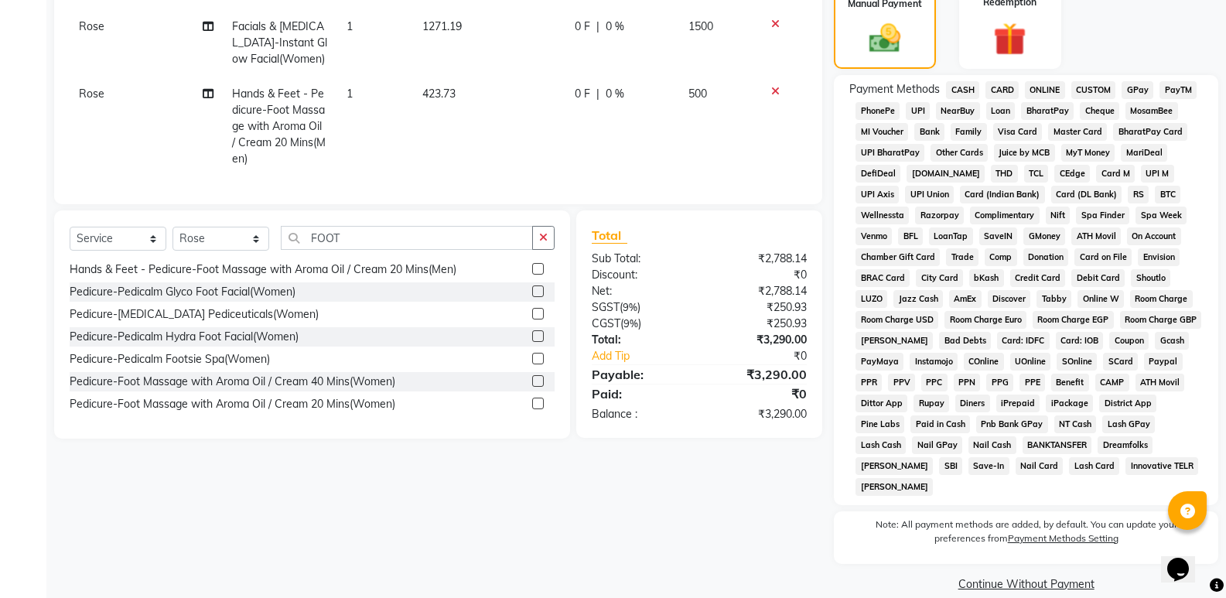
click at [916, 111] on span "UPI" at bounding box center [918, 111] width 24 height 18
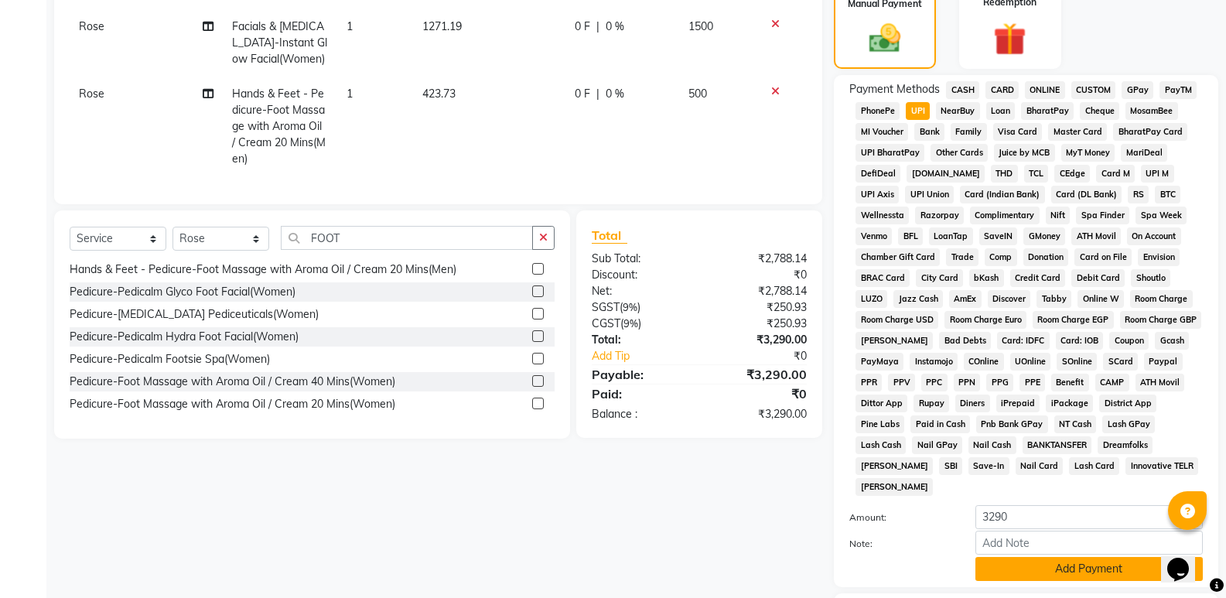
click at [1087, 557] on button "Add Payment" at bounding box center [1088, 569] width 227 height 24
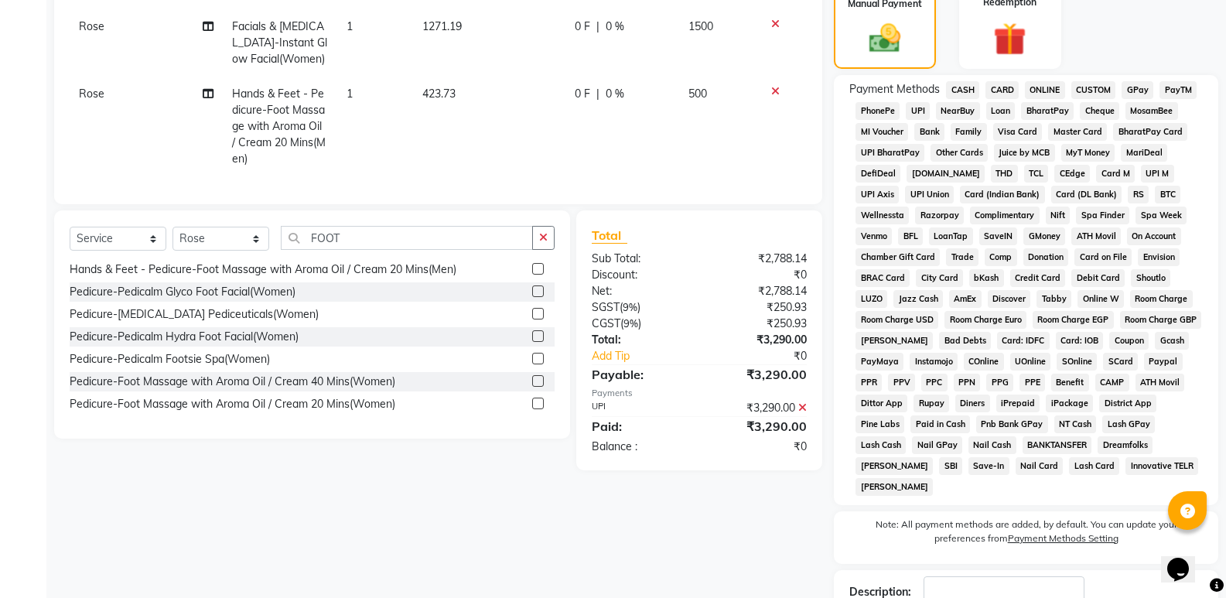
scroll to position [477, 0]
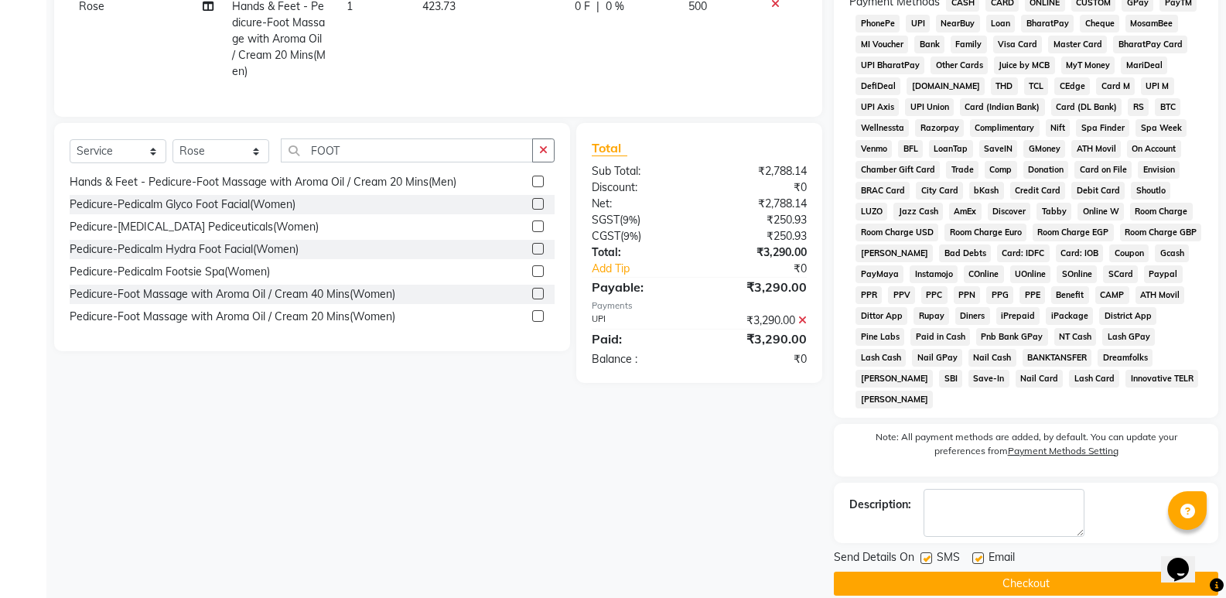
click at [1093, 572] on button "Checkout" at bounding box center [1026, 584] width 384 height 24
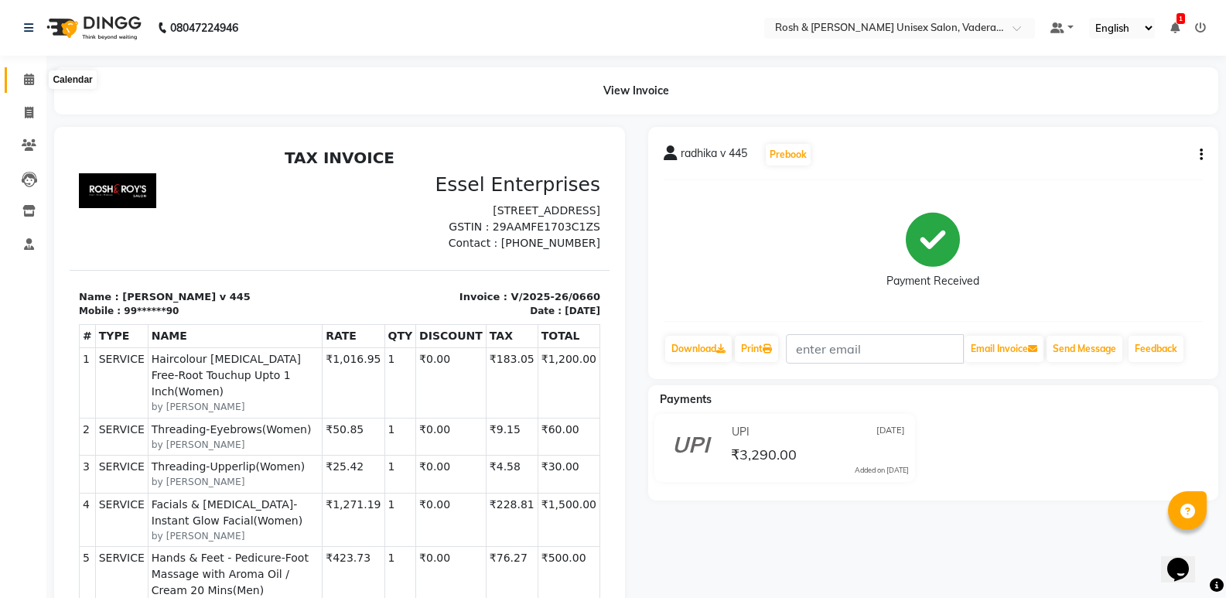
click at [32, 81] on icon at bounding box center [29, 79] width 10 height 12
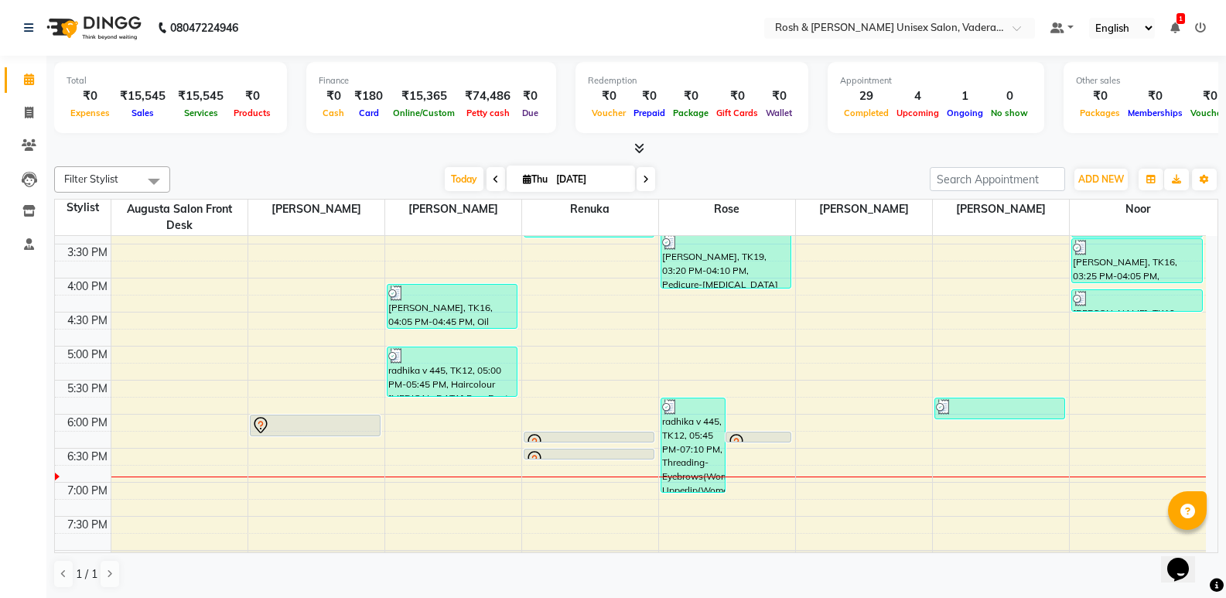
scroll to position [568, 0]
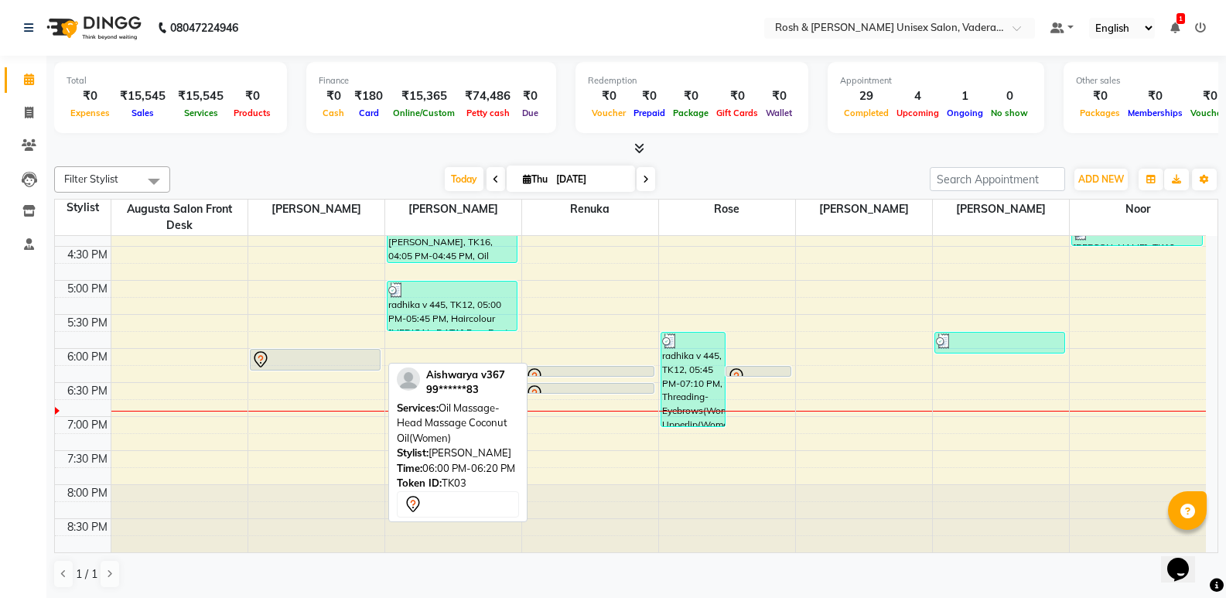
click at [319, 365] on div at bounding box center [315, 359] width 128 height 19
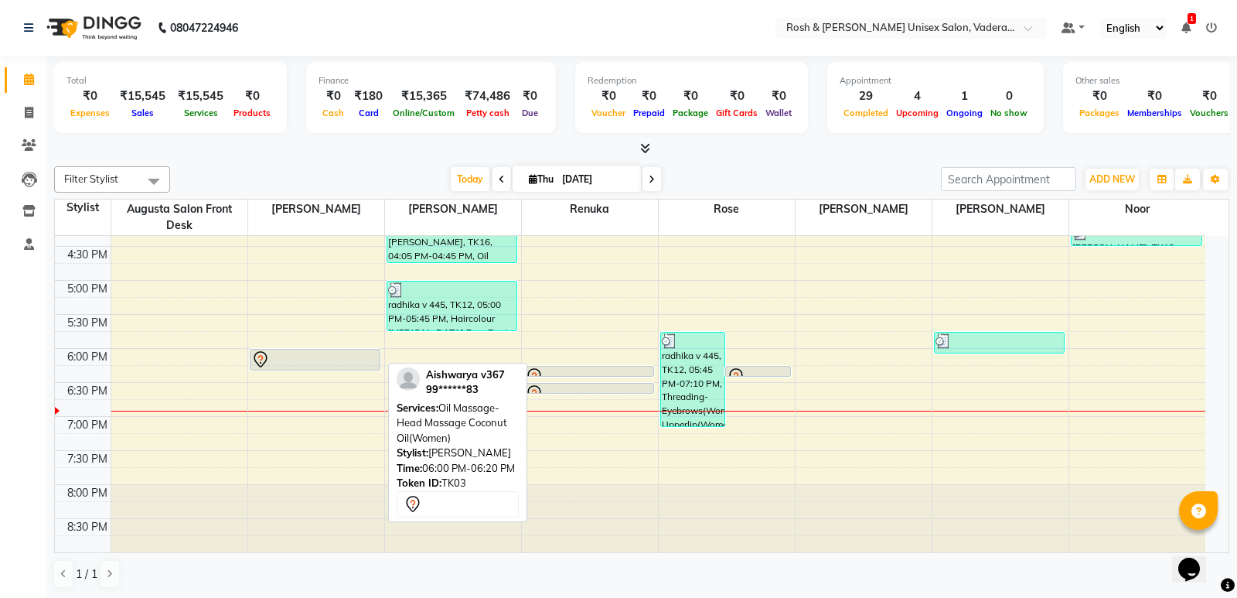
select select "7"
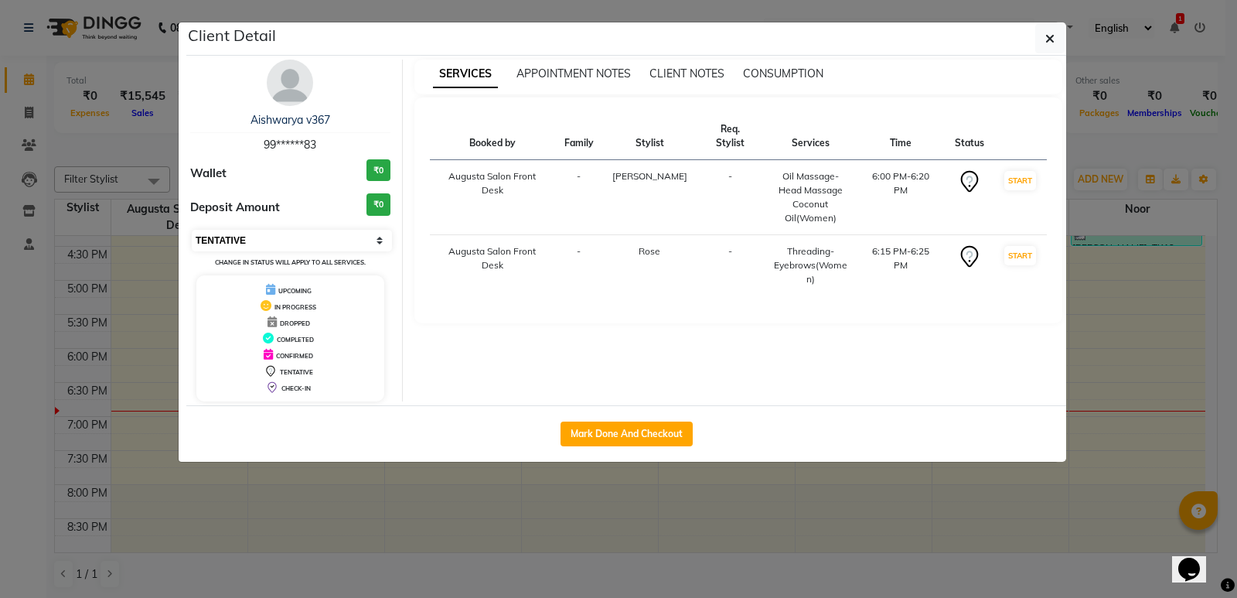
click at [384, 239] on select "Select IN SERVICE CONFIRMED TENTATIVE CHECK IN MARK DONE UPCOMING" at bounding box center [292, 241] width 200 height 22
click at [379, 237] on select "Select IN SERVICE CONFIRMED TENTATIVE CHECK IN MARK DONE UPCOMING" at bounding box center [292, 241] width 200 height 22
click at [1051, 37] on icon "button" at bounding box center [1050, 38] width 9 height 12
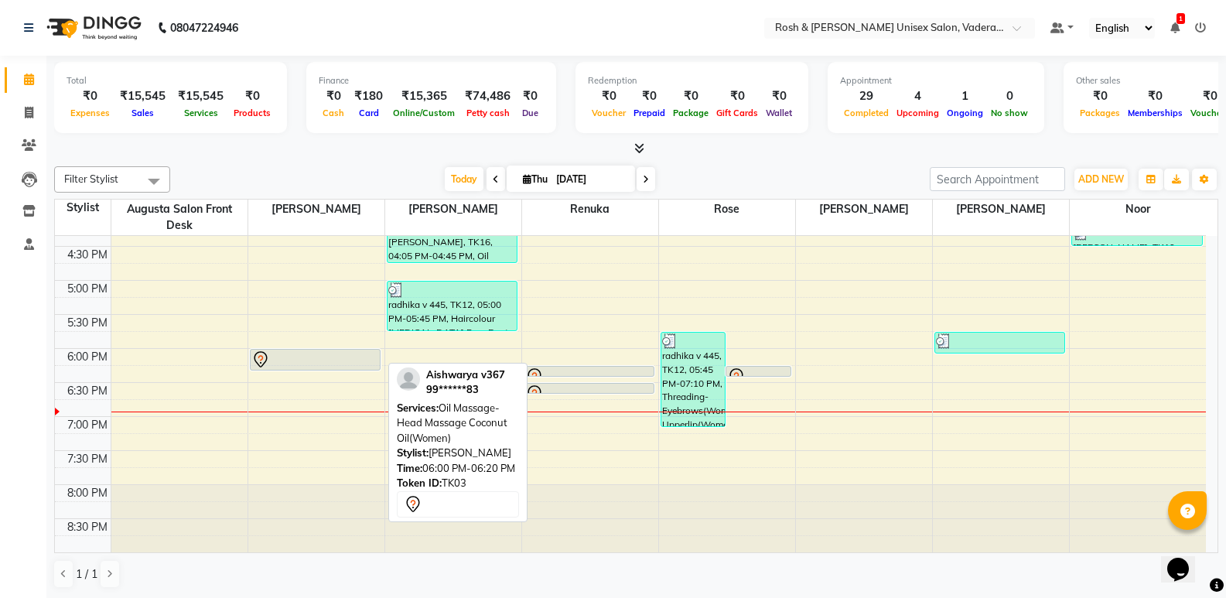
click at [355, 362] on div at bounding box center [315, 359] width 128 height 19
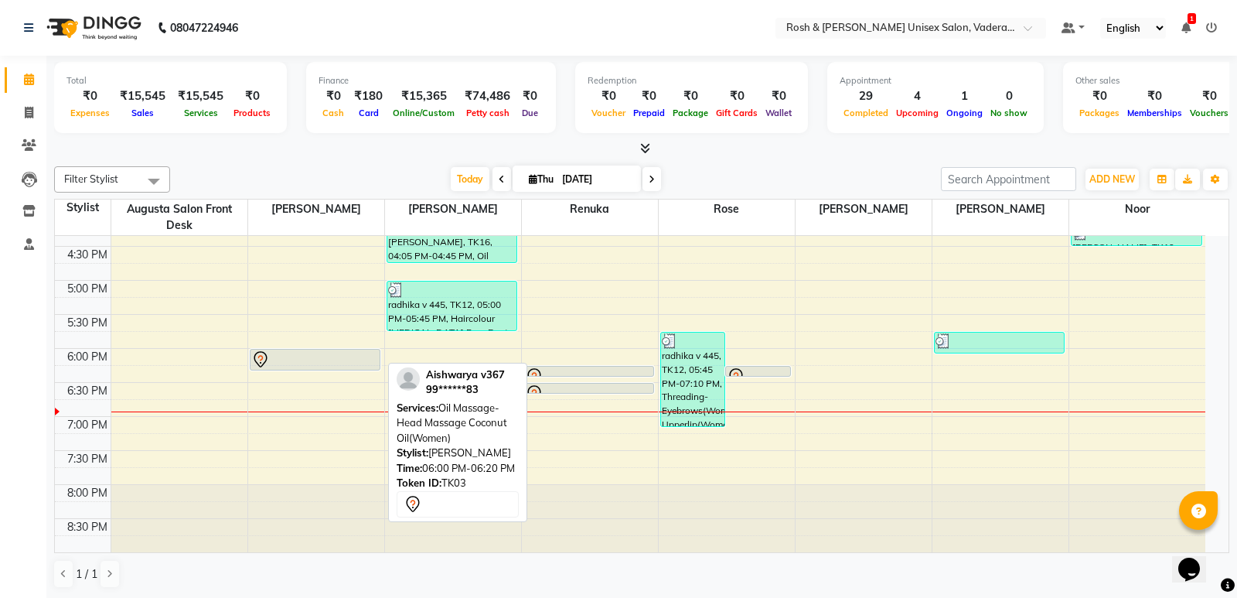
select select "7"
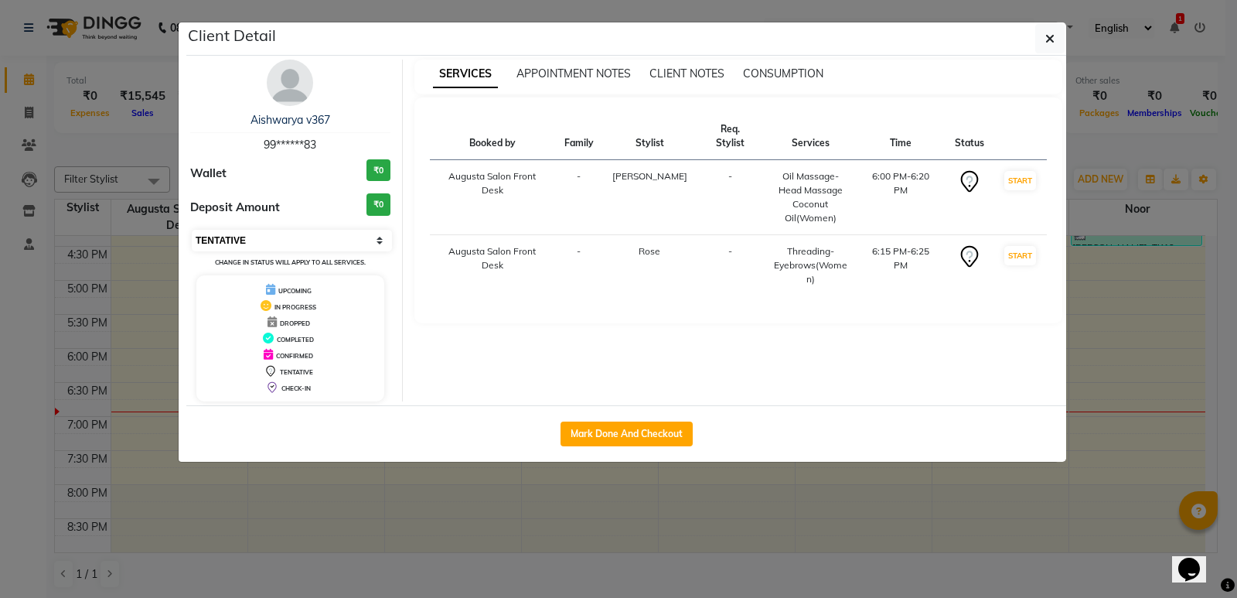
click at [377, 238] on select "Select IN SERVICE CONFIRMED TENTATIVE CHECK IN MARK DONE UPCOMING" at bounding box center [292, 241] width 200 height 22
click at [192, 230] on select "Select IN SERVICE CONFIRMED TENTATIVE CHECK IN MARK DONE UPCOMING" at bounding box center [292, 241] width 200 height 22
click at [1051, 40] on icon "button" at bounding box center [1050, 38] width 9 height 12
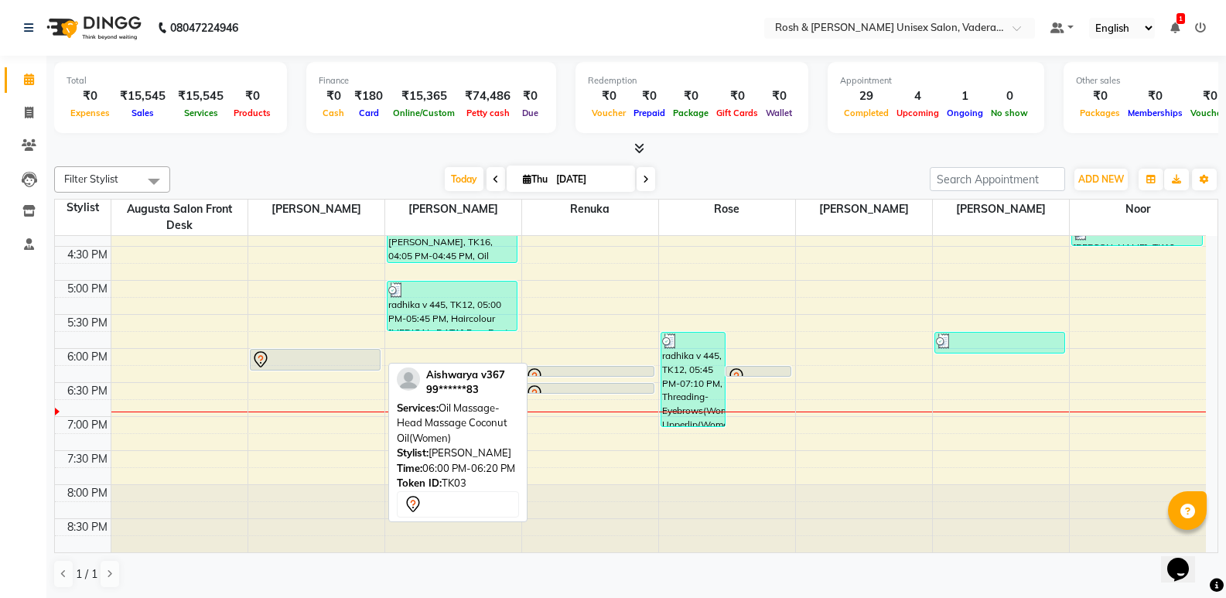
click at [343, 360] on div at bounding box center [315, 359] width 128 height 19
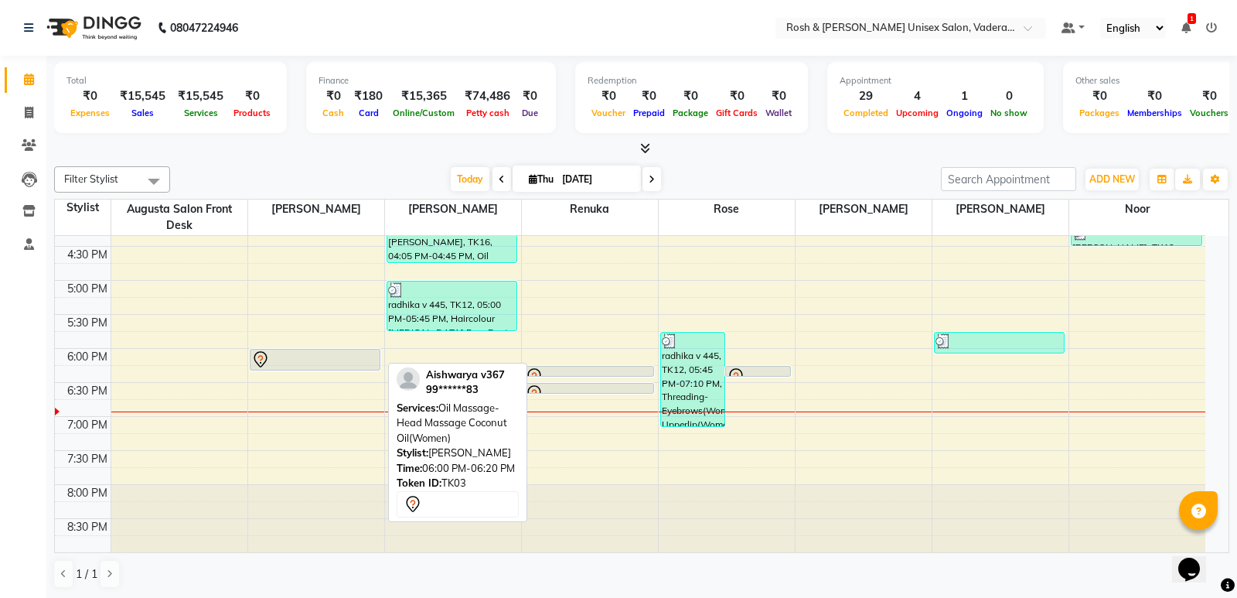
select select "7"
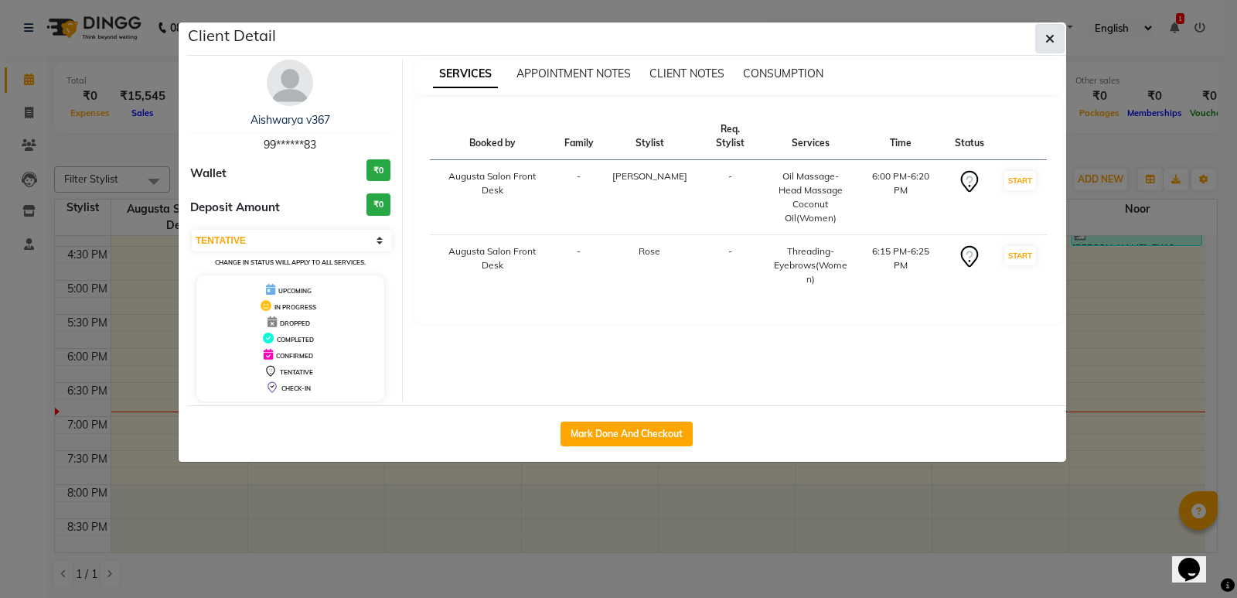
click at [1052, 36] on icon "button" at bounding box center [1050, 38] width 9 height 12
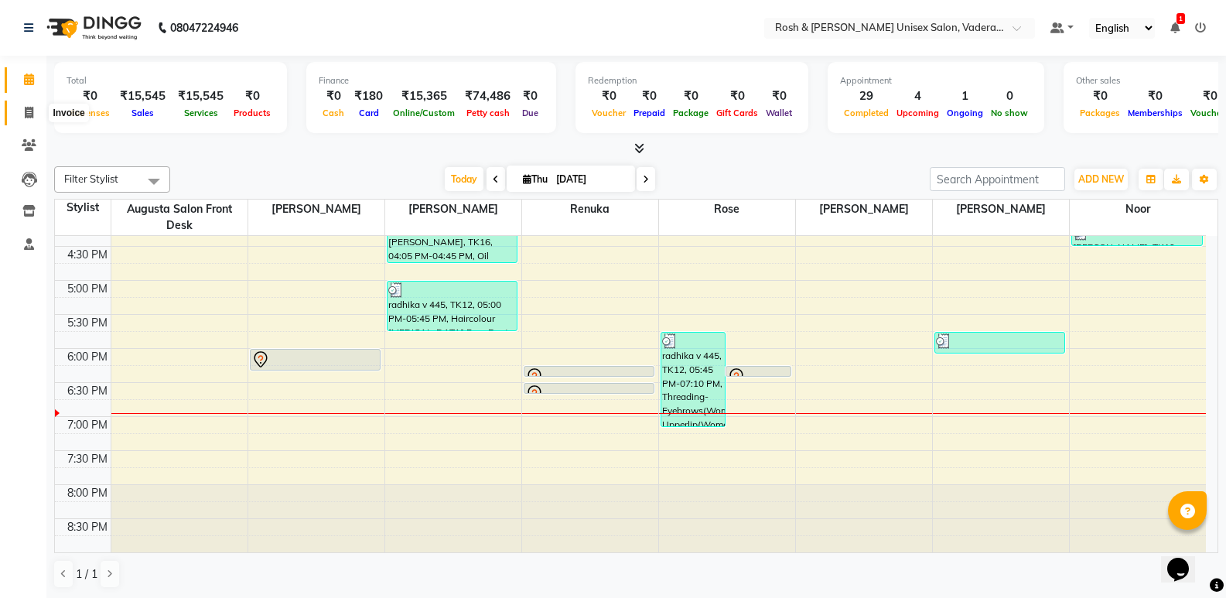
click at [28, 111] on icon at bounding box center [29, 113] width 9 height 12
select select "8657"
select select "service"
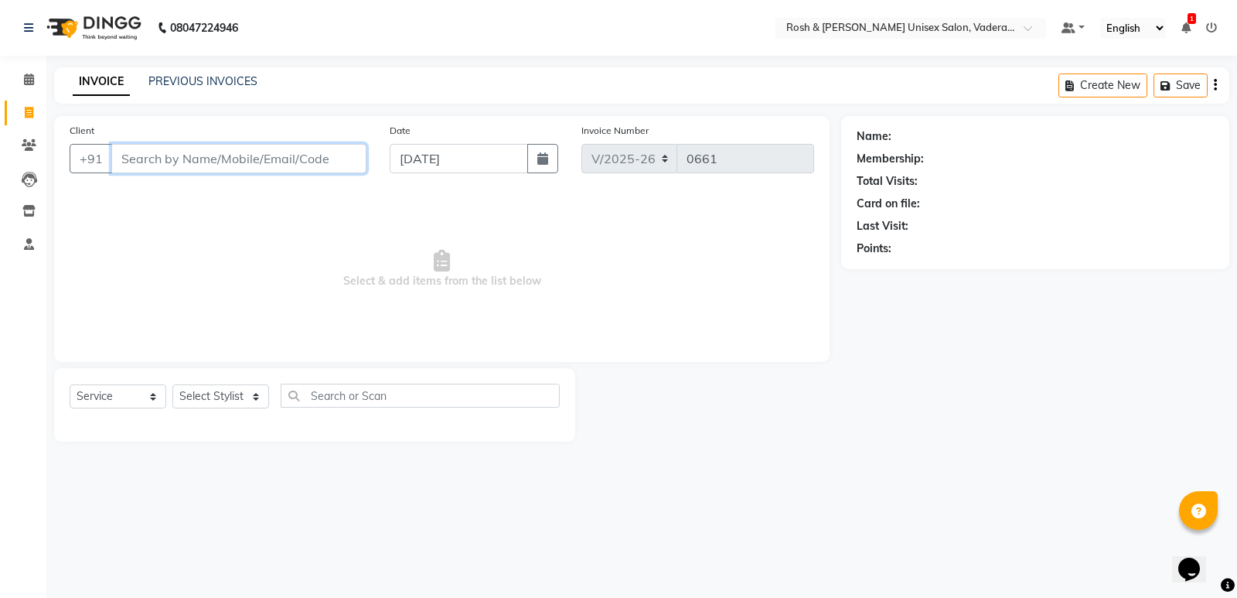
click at [173, 163] on input "Client" at bounding box center [238, 158] width 255 height 29
click at [28, 71] on link "Calendar" at bounding box center [23, 80] width 37 height 26
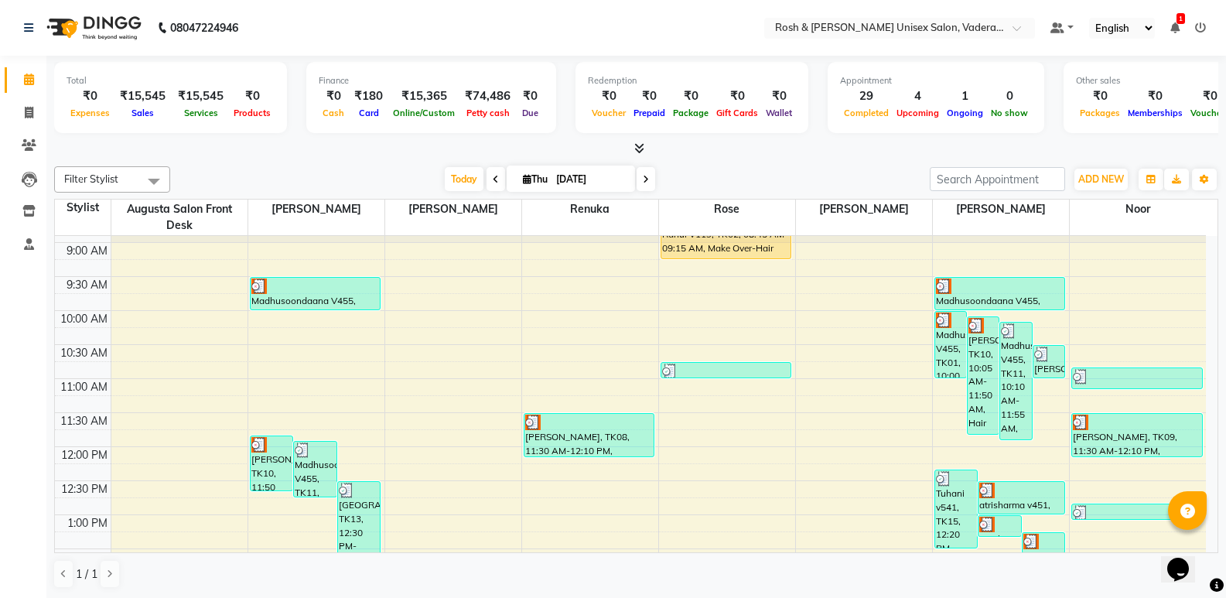
scroll to position [541, 0]
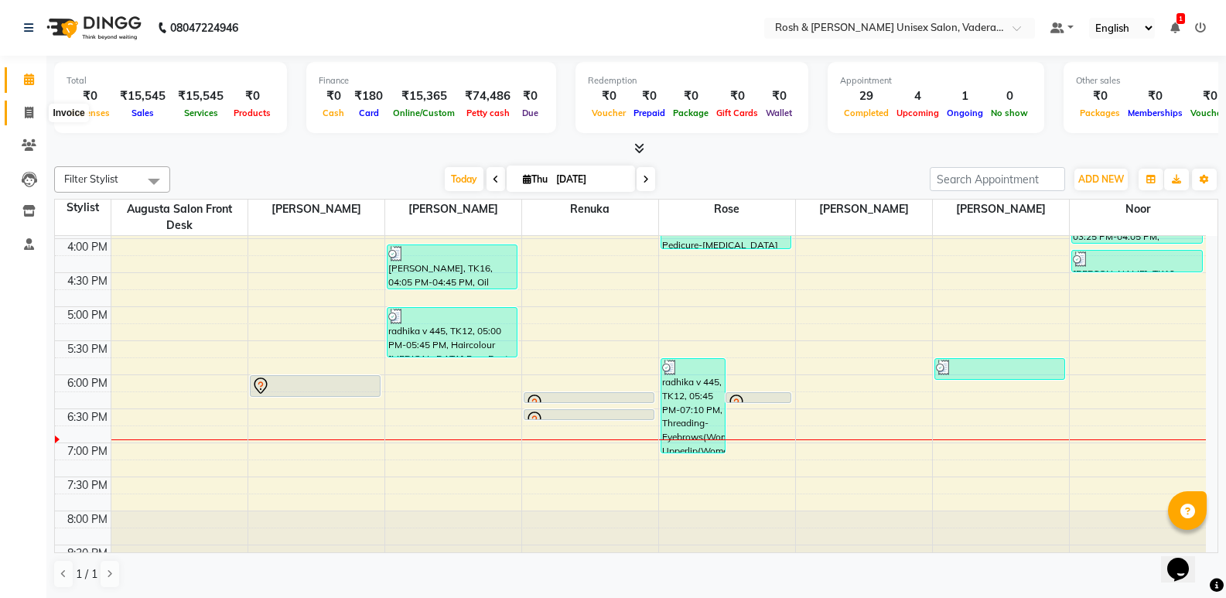
click at [27, 108] on icon at bounding box center [29, 113] width 9 height 12
select select "8657"
select select "service"
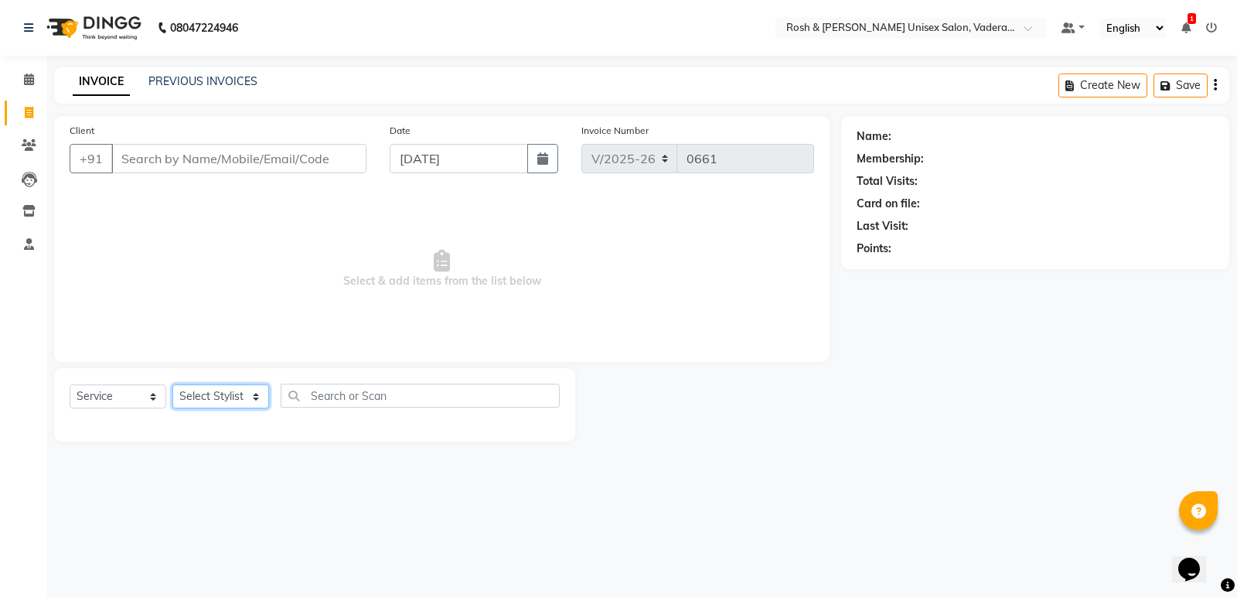
click at [258, 390] on select "Select Stylist Augusta Salon Front Desk [PERSON_NAME] [PERSON_NAME] [PERSON_NAM…" at bounding box center [220, 396] width 97 height 24
select select "87535"
click at [172, 384] on select "Select Stylist Augusta Salon Front Desk [PERSON_NAME] [PERSON_NAME] [PERSON_NAM…" at bounding box center [220, 396] width 97 height 24
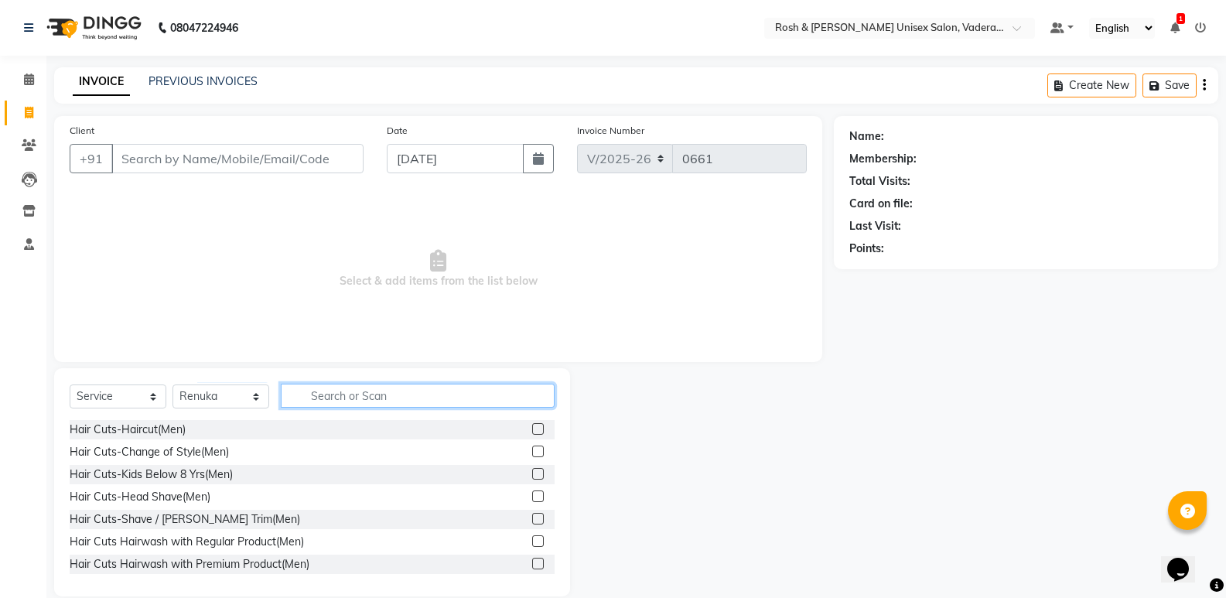
click at [353, 394] on input "text" at bounding box center [418, 396] width 274 height 24
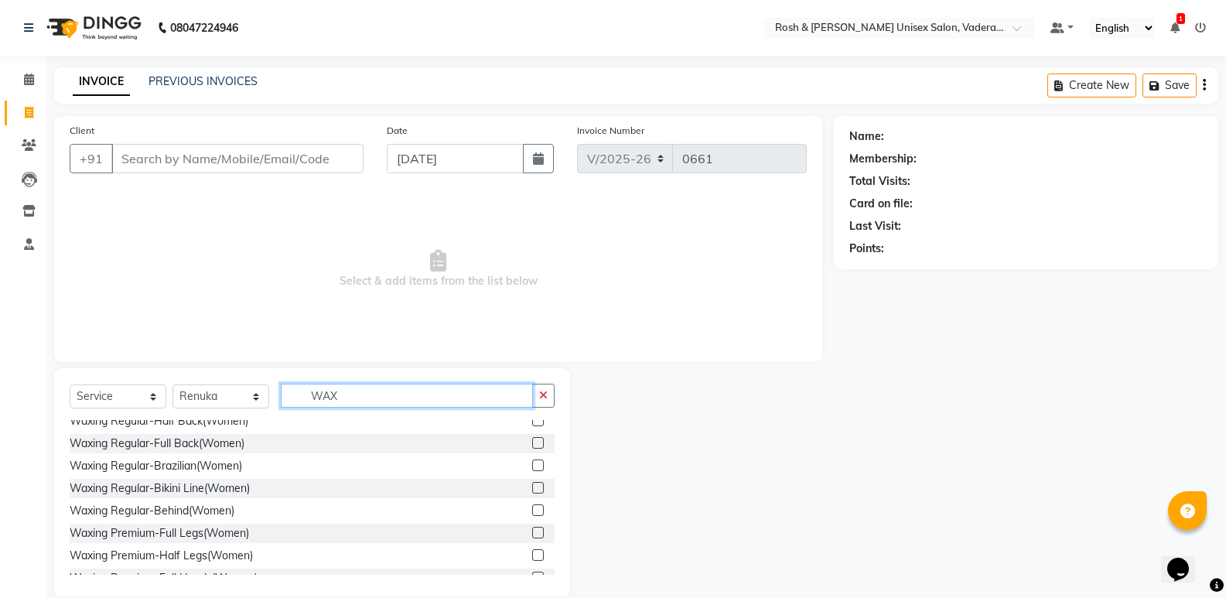
scroll to position [541, 0]
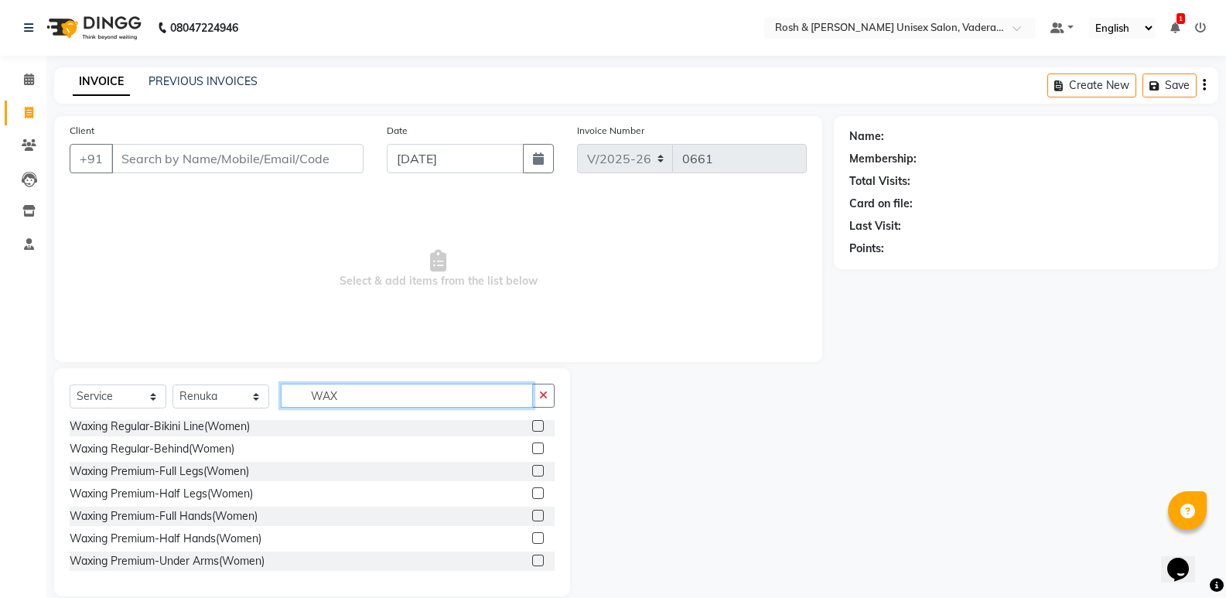
type input "WAX"
click at [532, 490] on label at bounding box center [538, 493] width 12 height 12
click at [532, 490] on input "checkbox" at bounding box center [537, 494] width 10 height 10
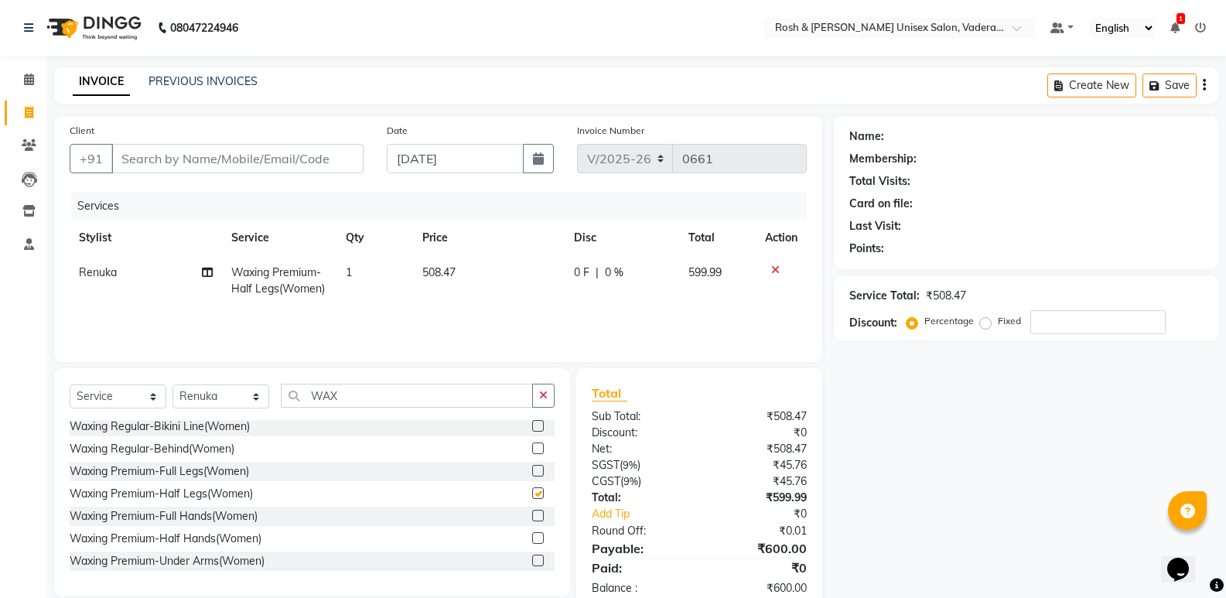
checkbox input "false"
click at [532, 517] on label at bounding box center [538, 516] width 12 height 12
click at [532, 517] on input "checkbox" at bounding box center [537, 516] width 10 height 10
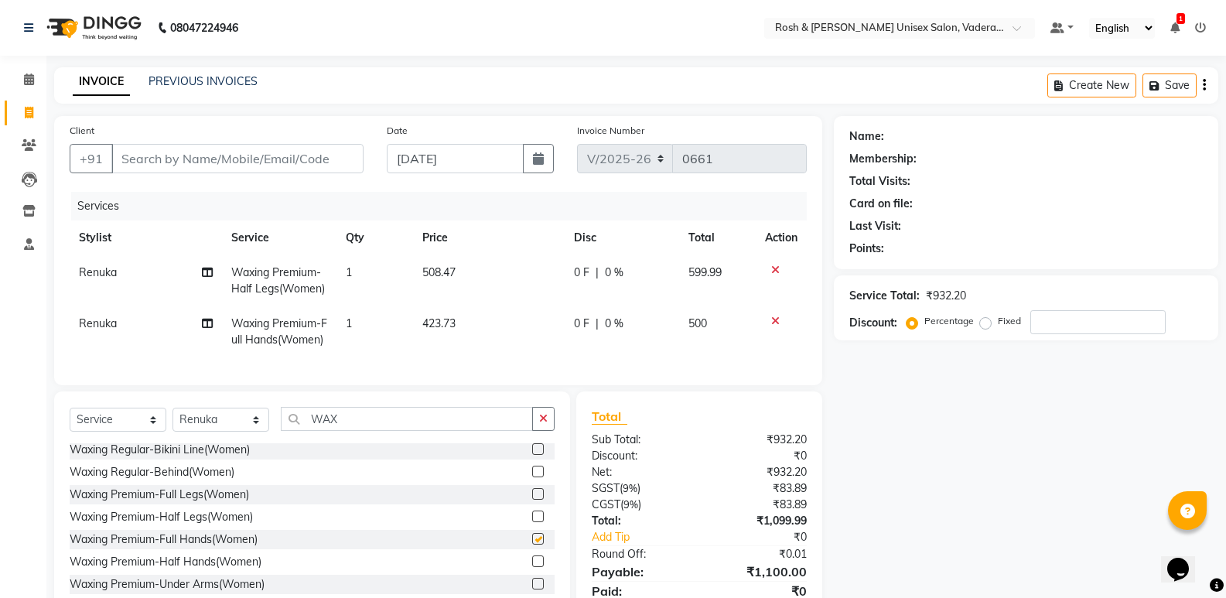
checkbox input "false"
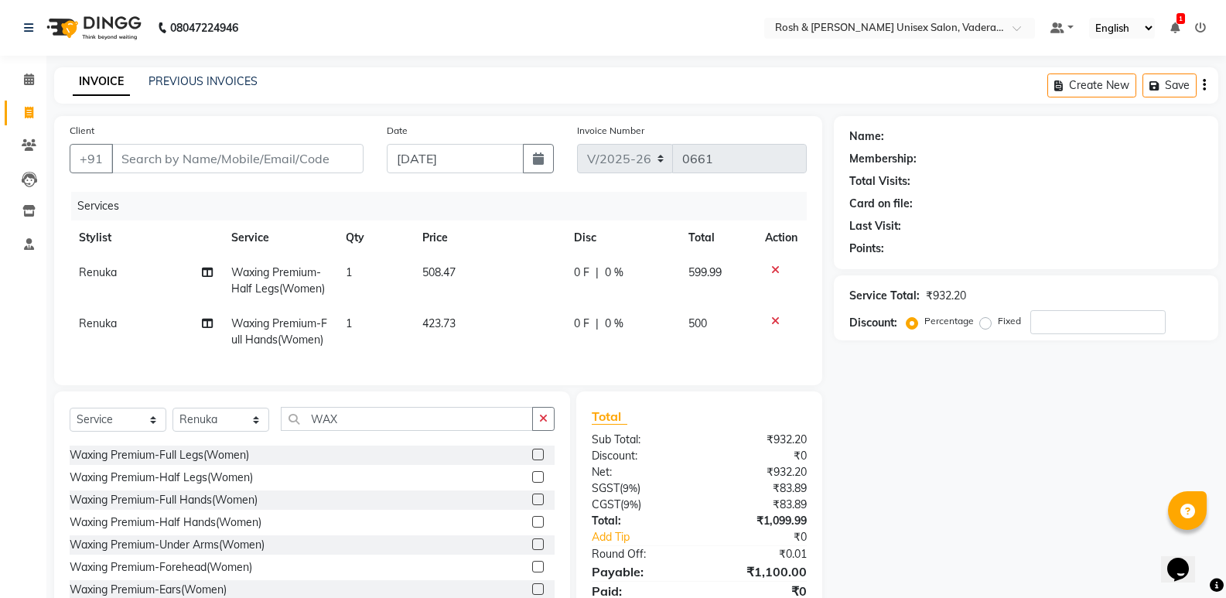
scroll to position [619, 0]
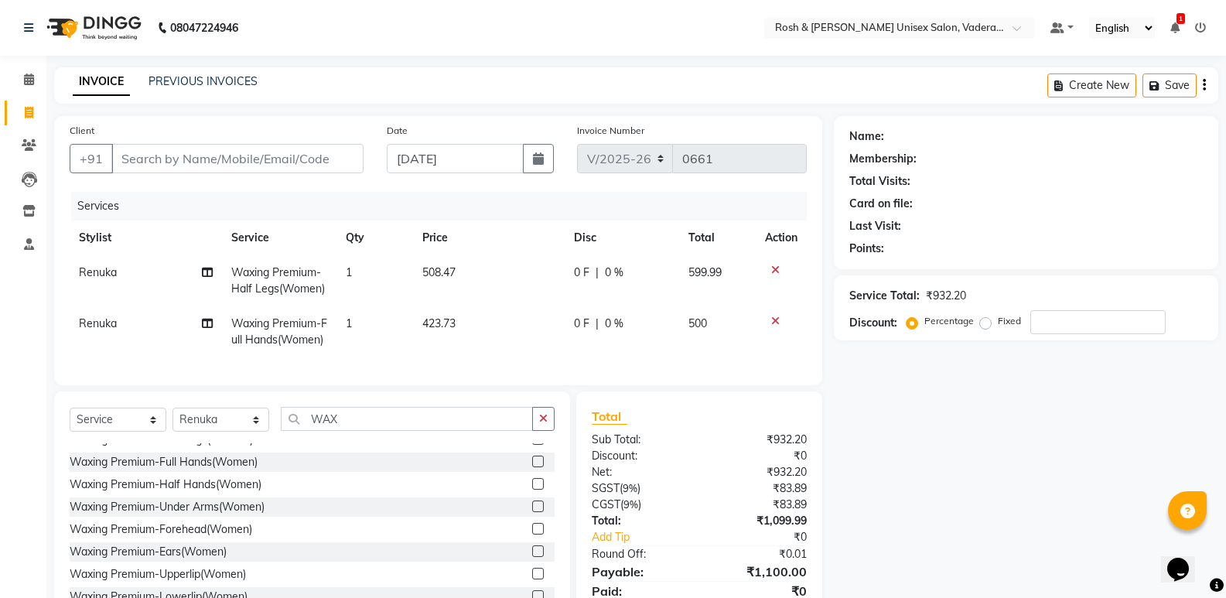
click at [532, 512] on label at bounding box center [538, 506] width 12 height 12
click at [532, 512] on input "checkbox" at bounding box center [537, 507] width 10 height 10
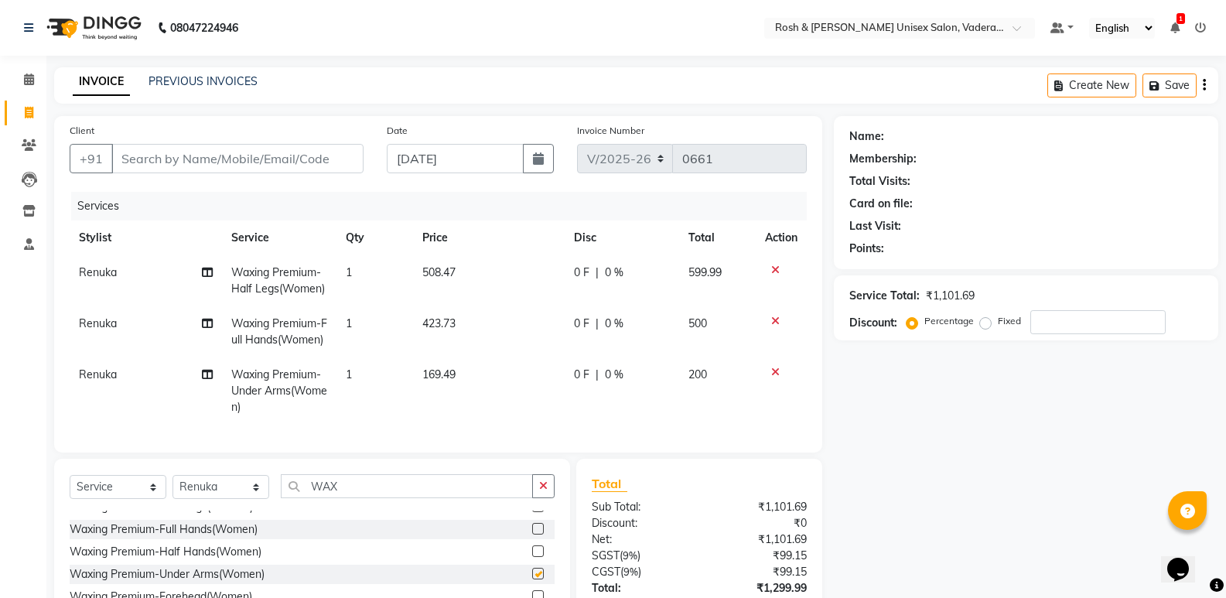
checkbox input "false"
click at [430, 498] on input "WAX" at bounding box center [407, 486] width 252 height 24
type input "W"
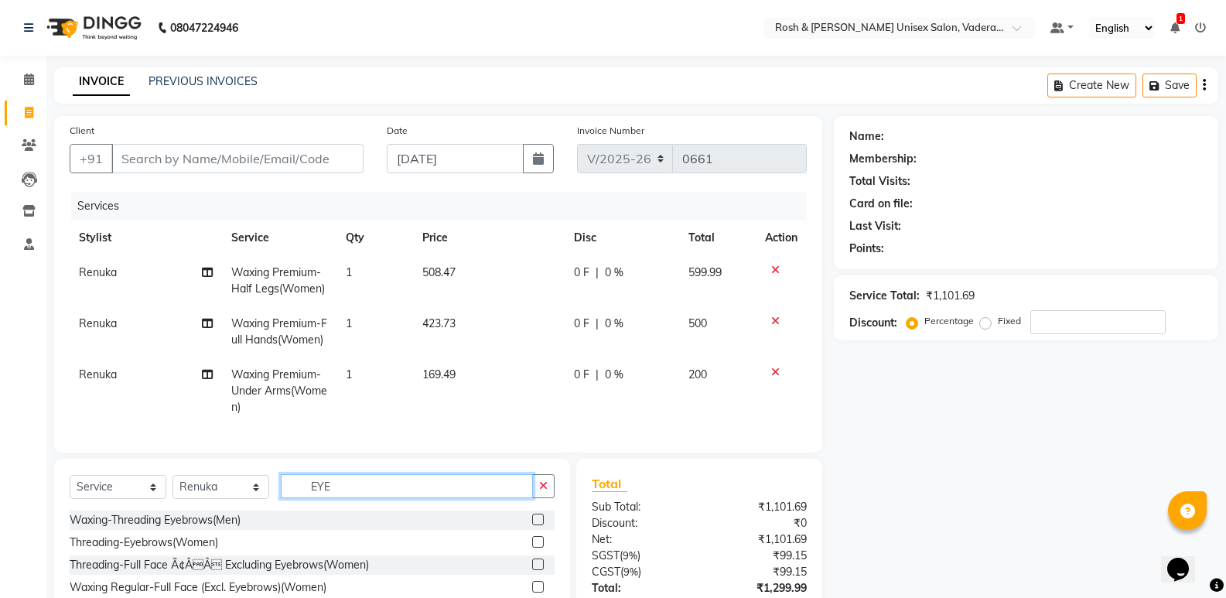
scroll to position [77, 0]
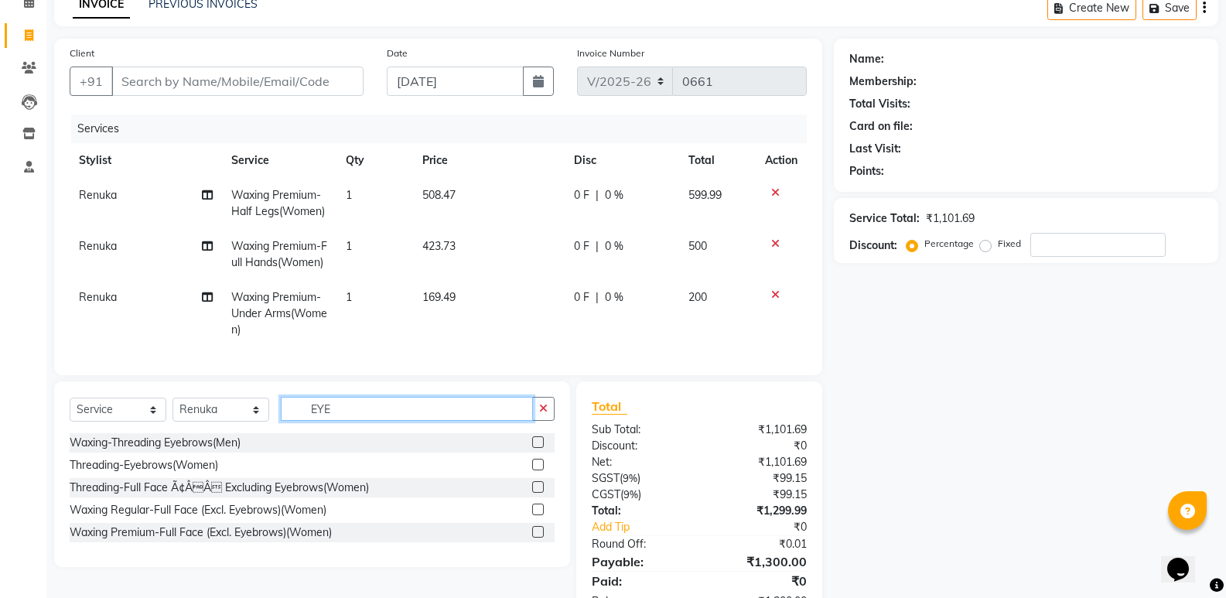
type input "EYE"
click at [539, 470] on label at bounding box center [538, 465] width 12 height 12
click at [539, 470] on input "checkbox" at bounding box center [537, 465] width 10 height 10
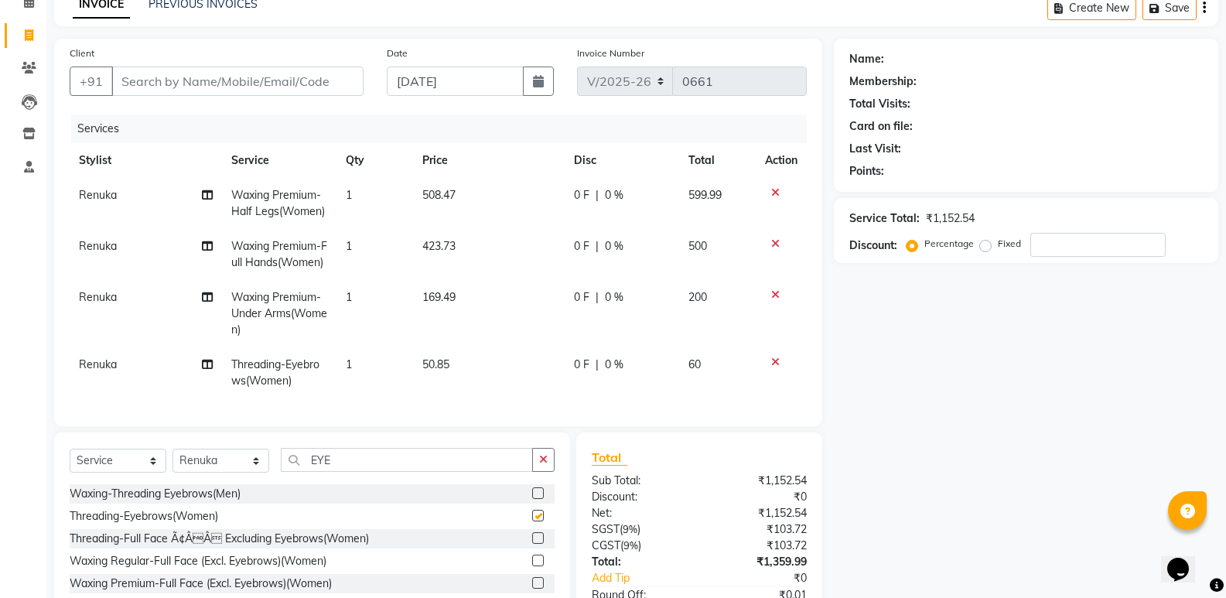
checkbox input "false"
click at [432, 472] on input "EYE" at bounding box center [407, 460] width 252 height 24
type input "E"
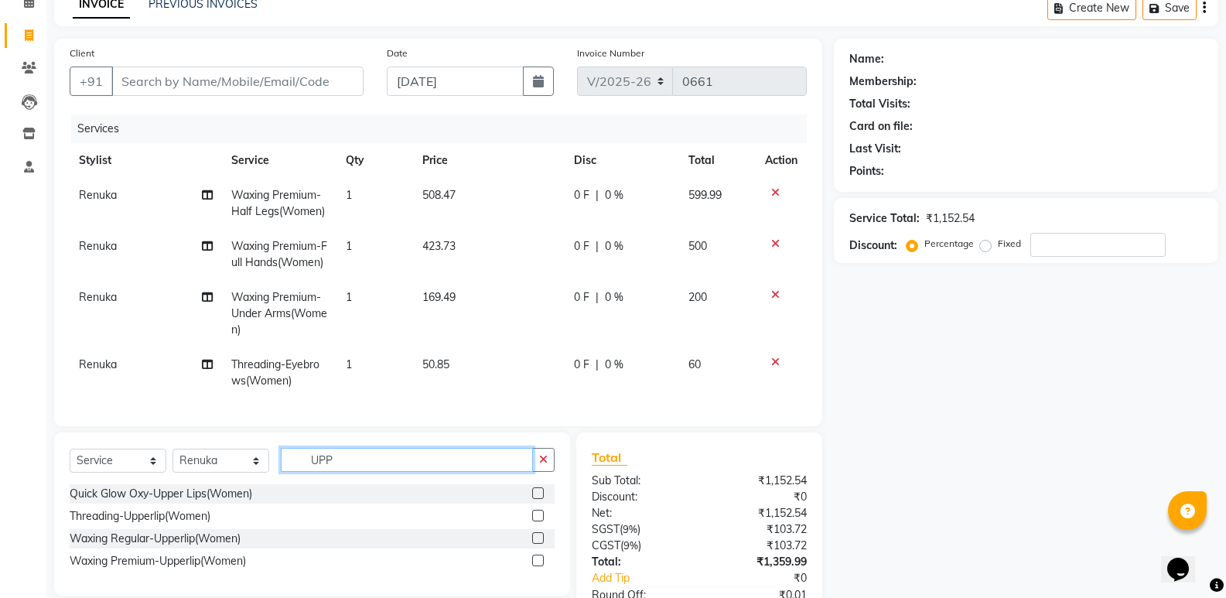
type input "UPP"
click at [534, 521] on label at bounding box center [538, 516] width 12 height 12
click at [534, 521] on input "checkbox" at bounding box center [537, 516] width 10 height 10
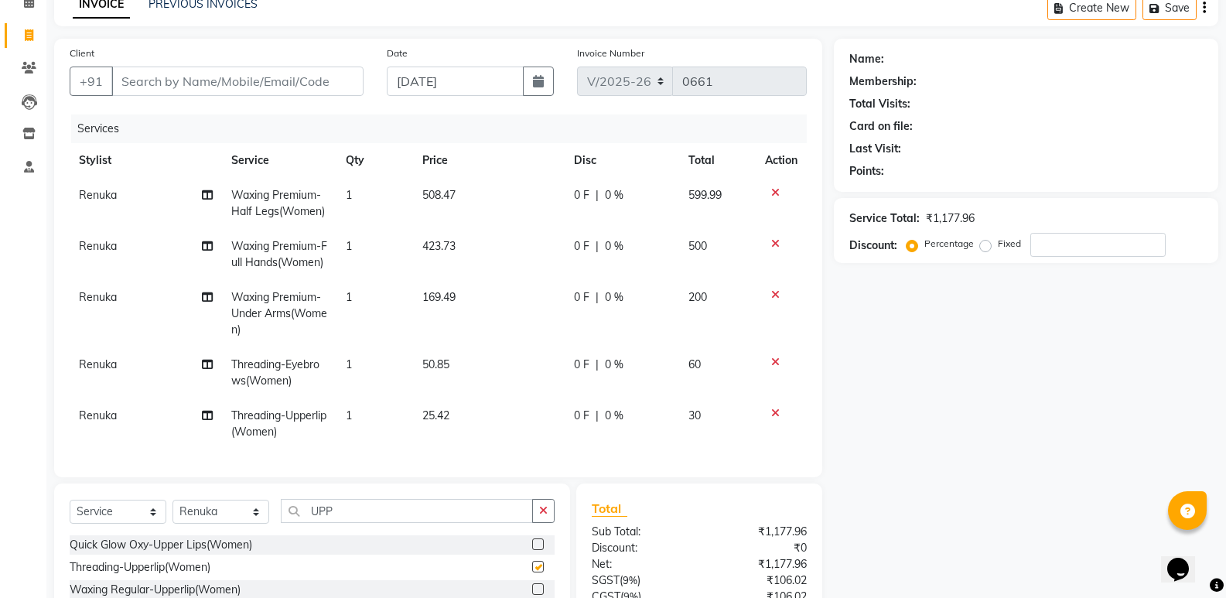
checkbox input "false"
click at [431, 523] on input "UPP" at bounding box center [407, 511] width 252 height 24
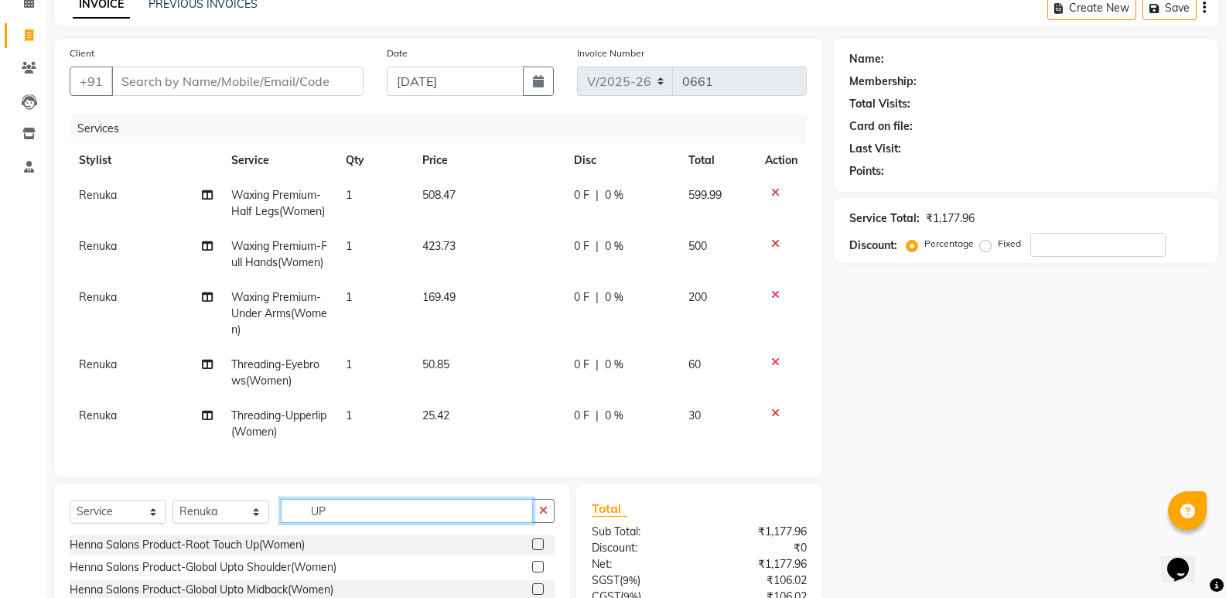
type input "U"
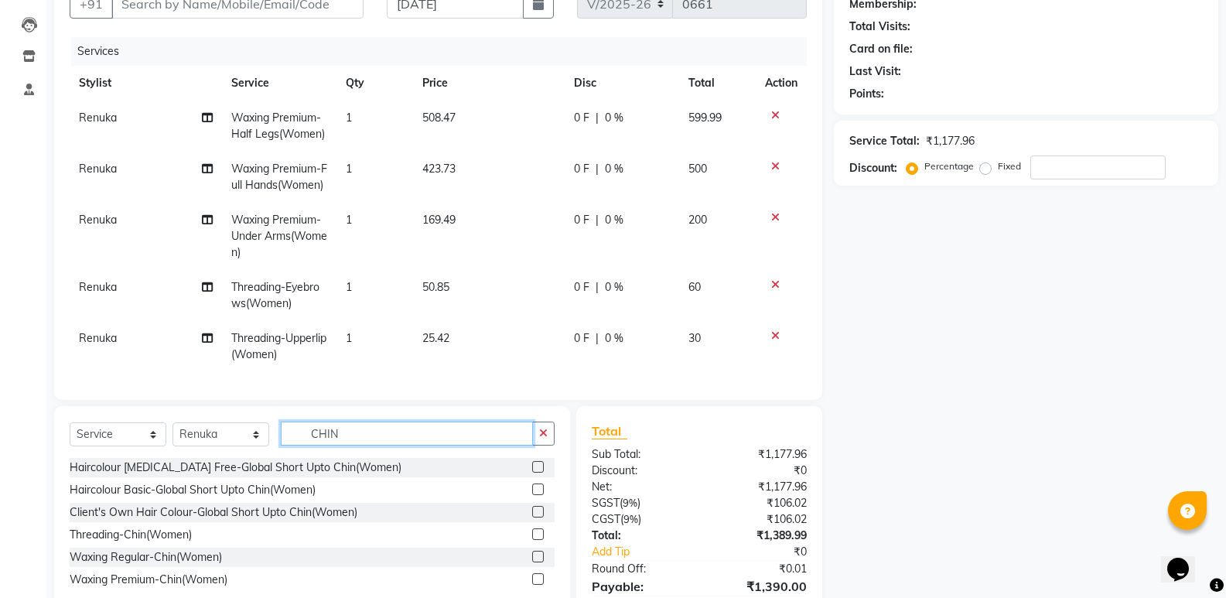
type input "CHIN"
click at [533, 540] on label at bounding box center [538, 534] width 12 height 12
click at [533, 540] on input "checkbox" at bounding box center [537, 535] width 10 height 10
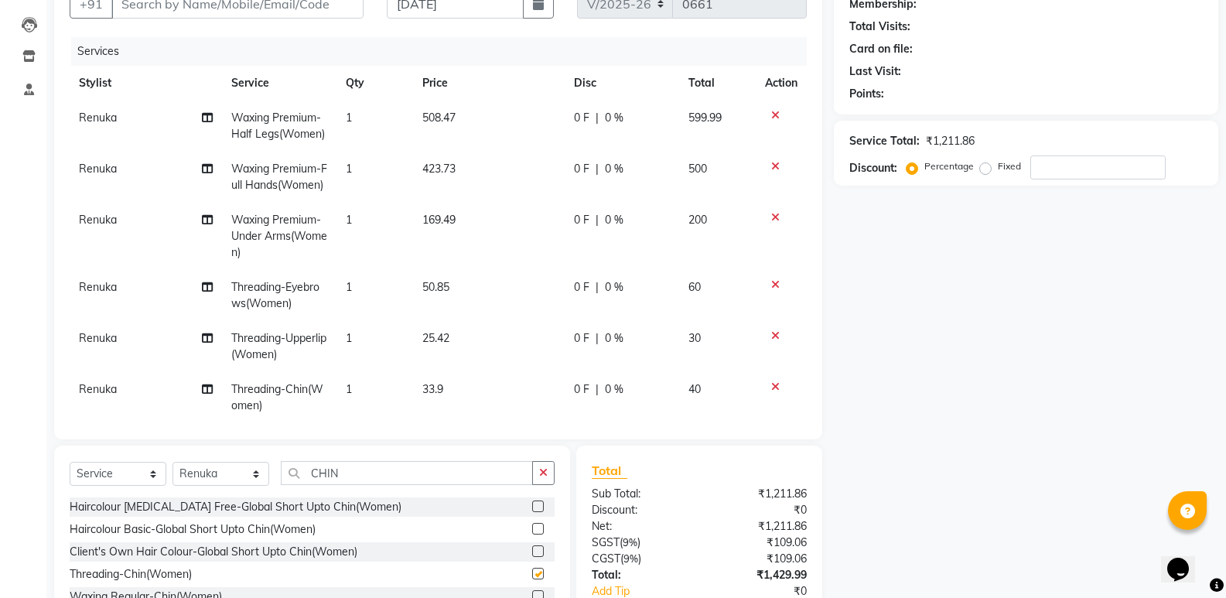
checkbox input "false"
click at [432, 474] on input "CHIN" at bounding box center [407, 473] width 252 height 24
type input "C"
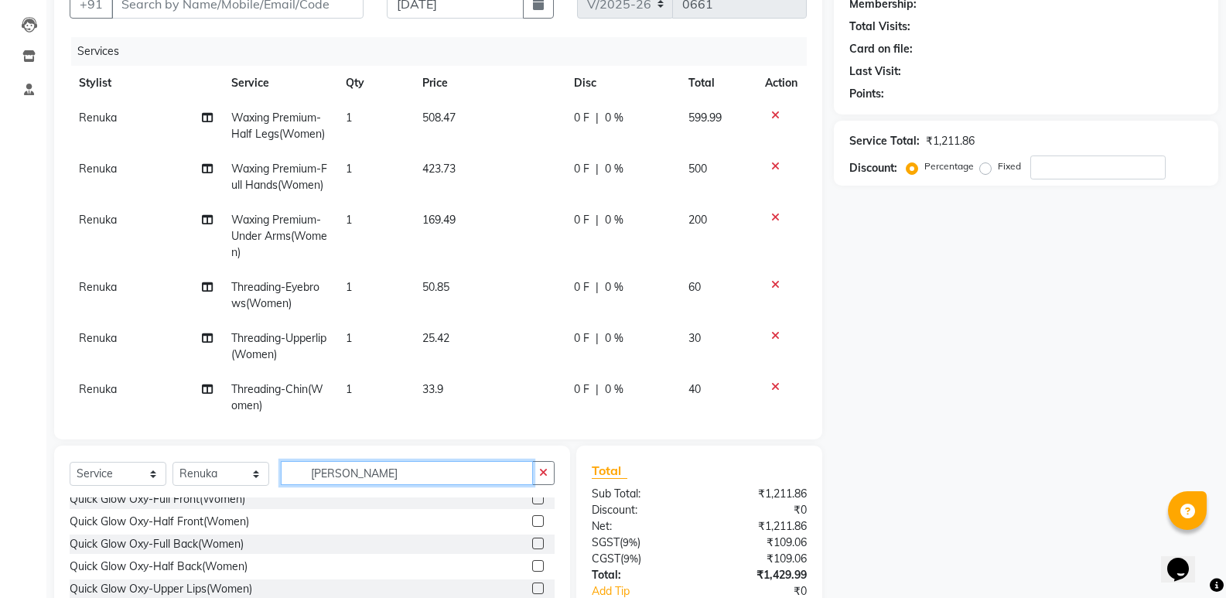
scroll to position [0, 0]
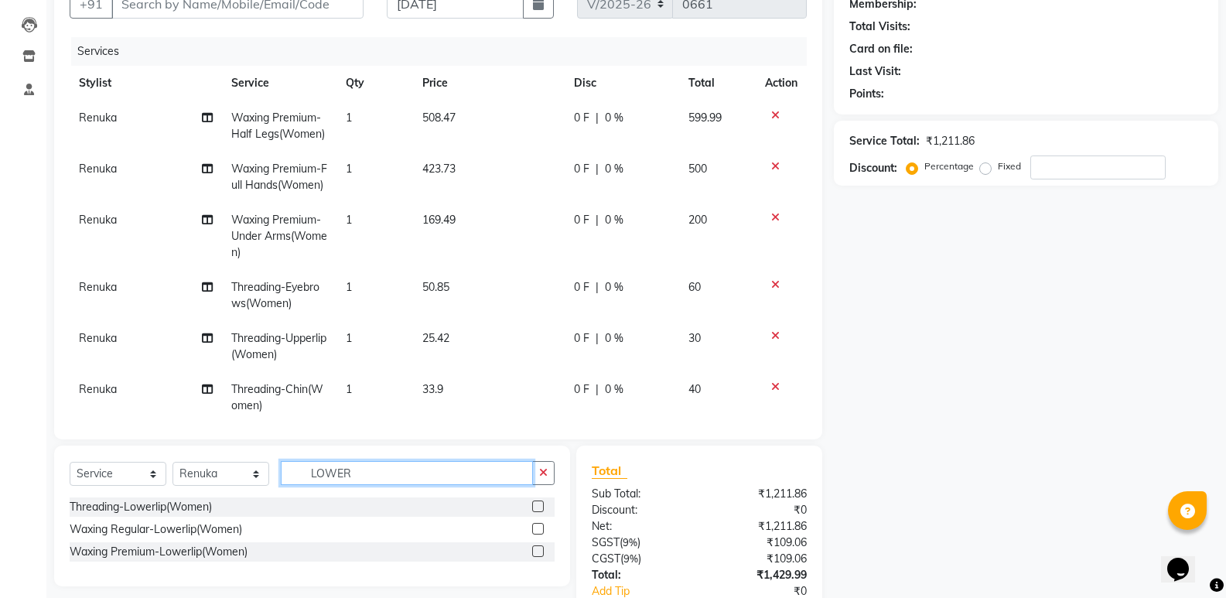
type input "LOWER"
click at [541, 503] on label at bounding box center [538, 506] width 12 height 12
click at [541, 503] on input "checkbox" at bounding box center [537, 507] width 10 height 10
checkbox input "false"
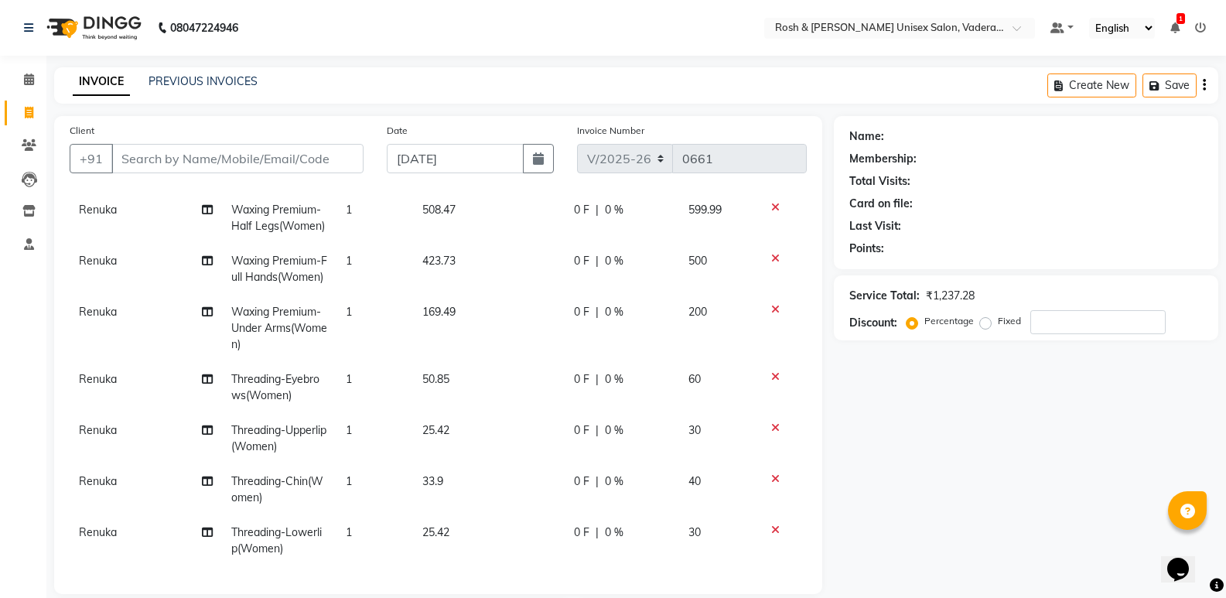
scroll to position [269, 0]
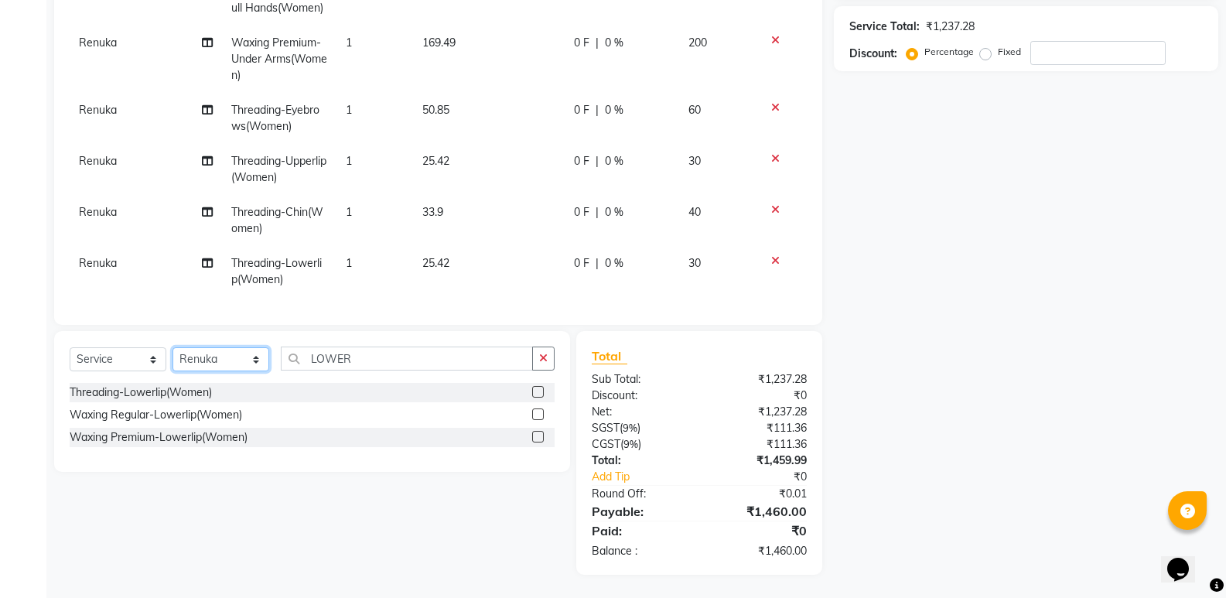
click at [258, 360] on select "Select Stylist Augusta Salon Front Desk [PERSON_NAME] [PERSON_NAME] [PERSON_NAM…" at bounding box center [220, 359] width 97 height 24
select select "87618"
click at [172, 347] on select "Select Stylist Augusta Salon Front Desk [PERSON_NAME] [PERSON_NAME] [PERSON_NAM…" at bounding box center [220, 359] width 97 height 24
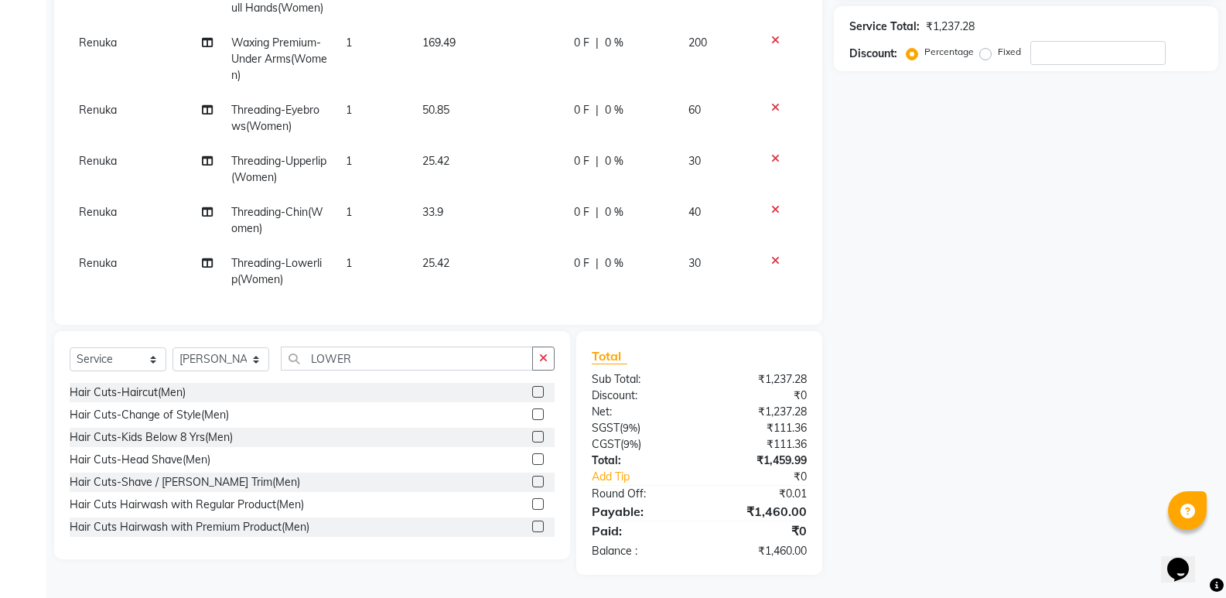
click at [532, 388] on label at bounding box center [538, 392] width 12 height 12
click at [532, 388] on input "checkbox" at bounding box center [537, 392] width 10 height 10
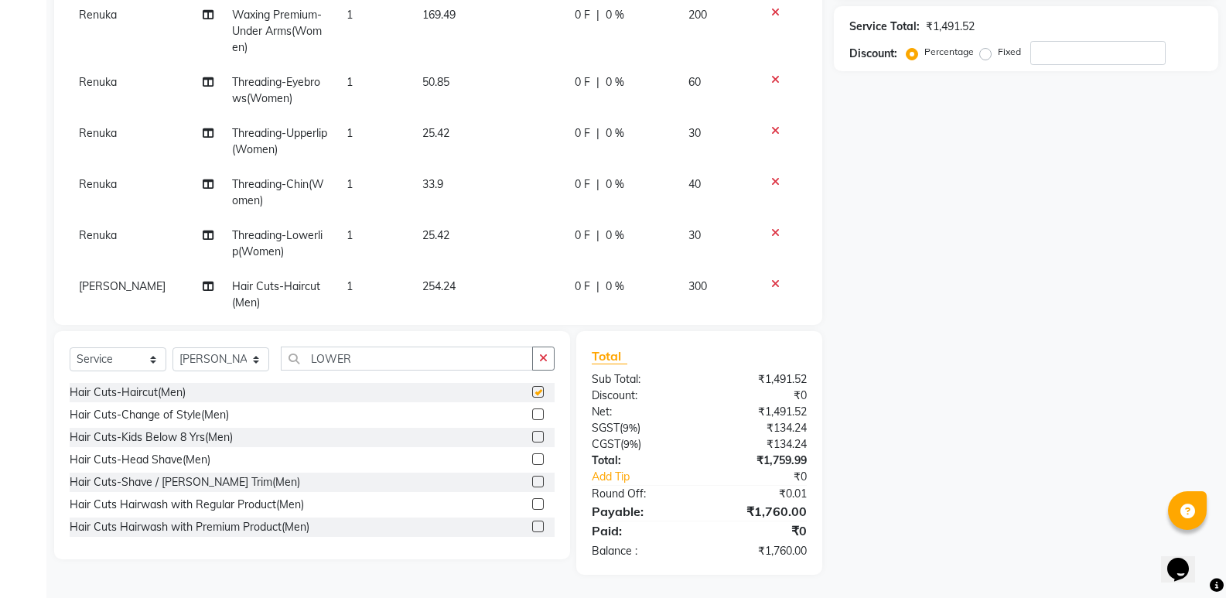
checkbox input "false"
drag, startPoint x: 384, startPoint y: 360, endPoint x: 369, endPoint y: 391, distance: 34.6
click at [381, 367] on input "LOWER" at bounding box center [407, 358] width 252 height 24
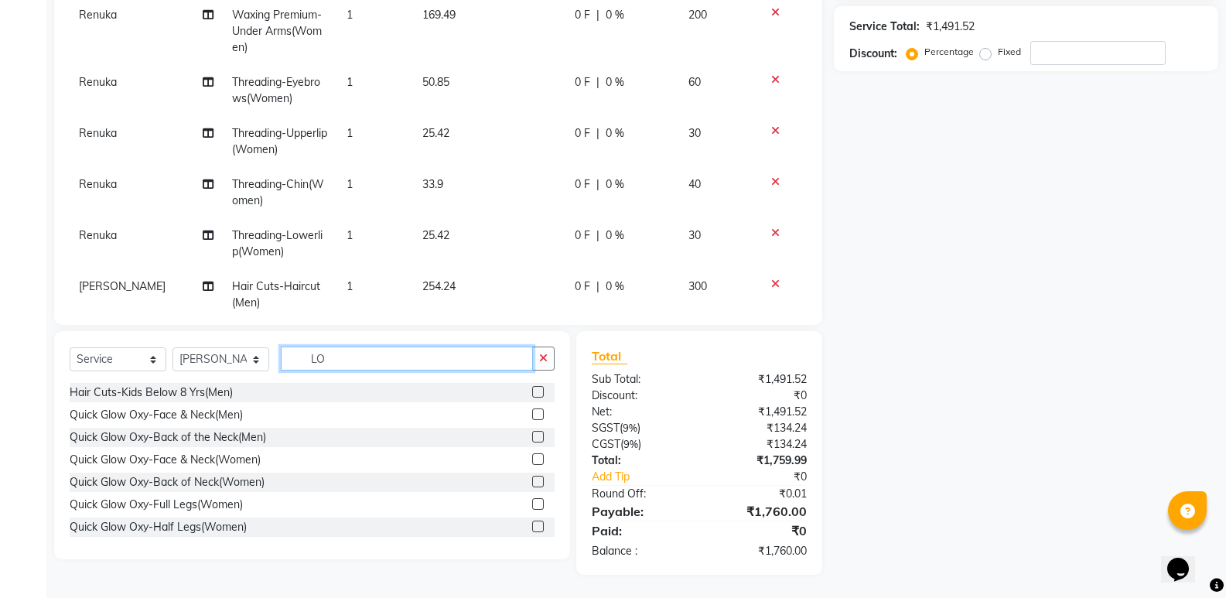
type input "L"
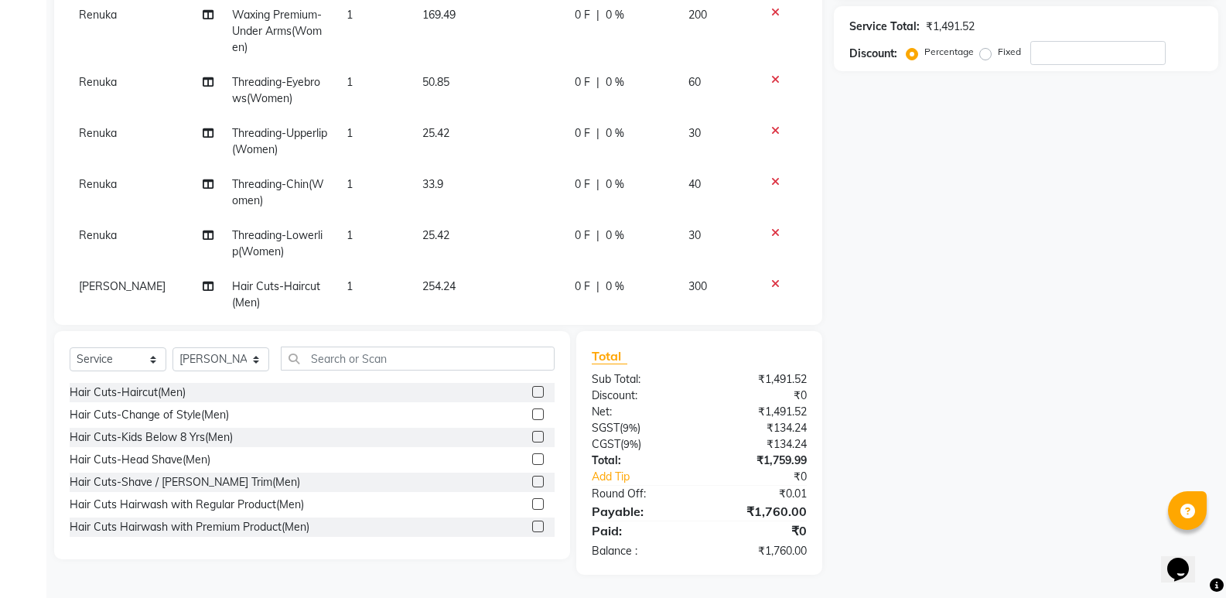
click at [532, 483] on label at bounding box center [538, 482] width 12 height 12
click at [532, 483] on input "checkbox" at bounding box center [537, 482] width 10 height 10
click at [532, 483] on label at bounding box center [538, 482] width 12 height 12
click at [532, 483] on input "checkbox" at bounding box center [537, 482] width 10 height 10
checkbox input "false"
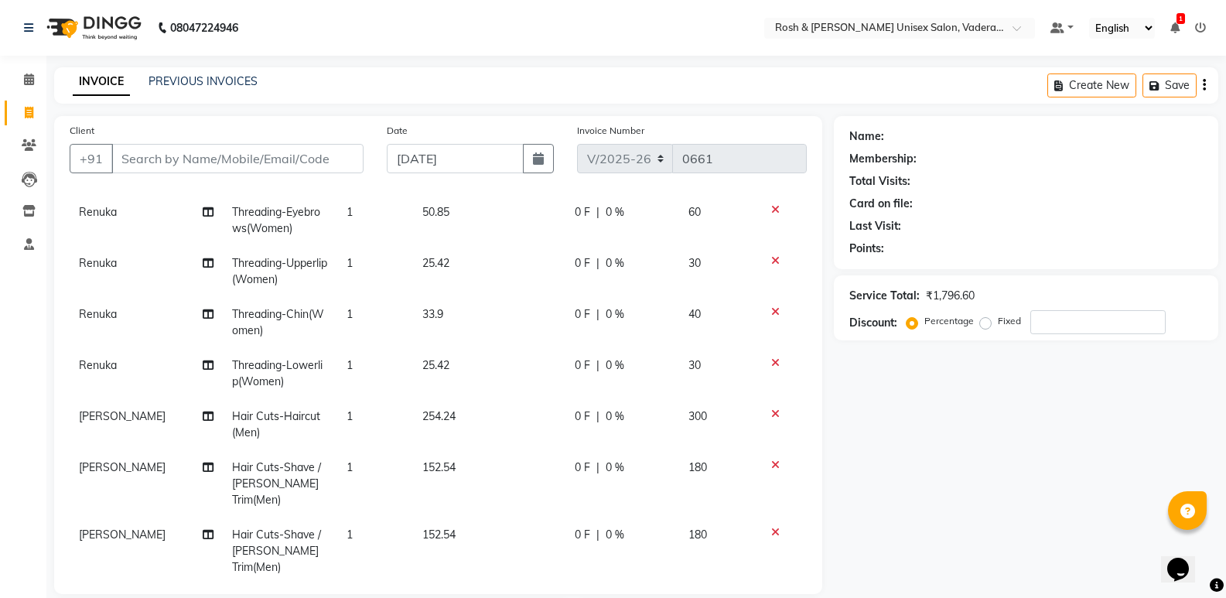
scroll to position [260, 0]
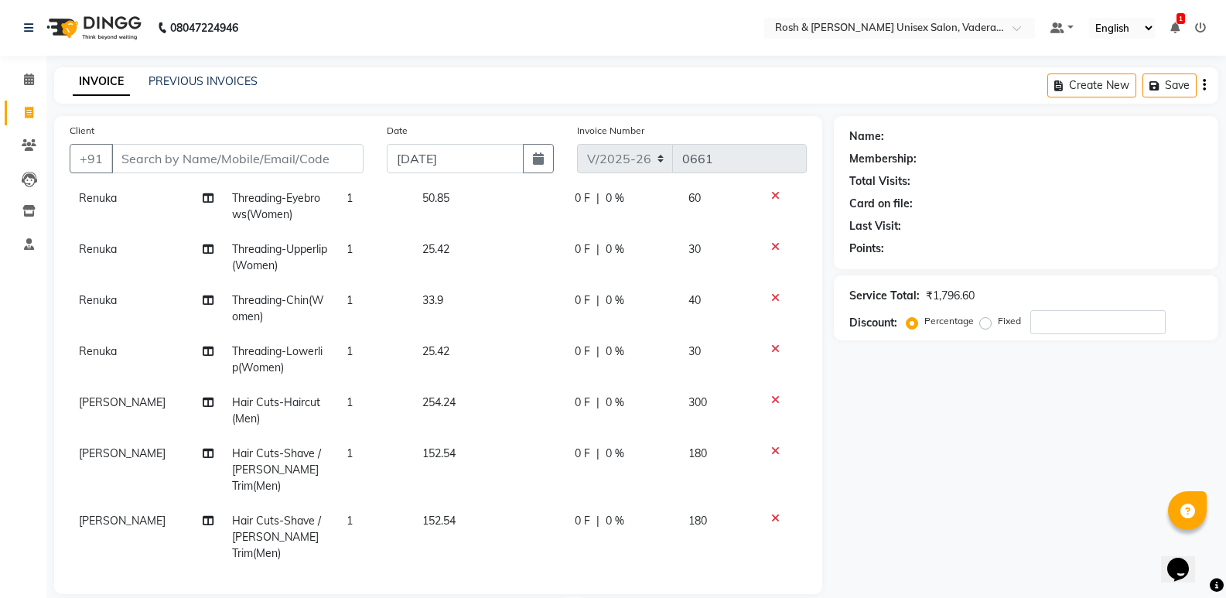
click at [771, 516] on icon at bounding box center [775, 518] width 9 height 11
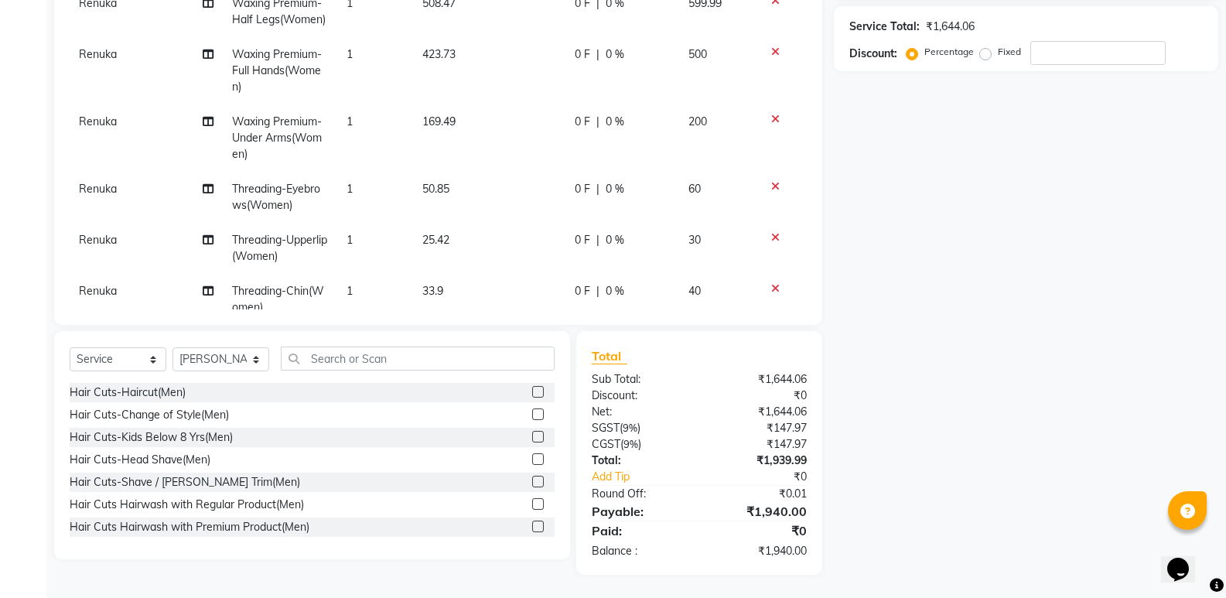
scroll to position [0, 0]
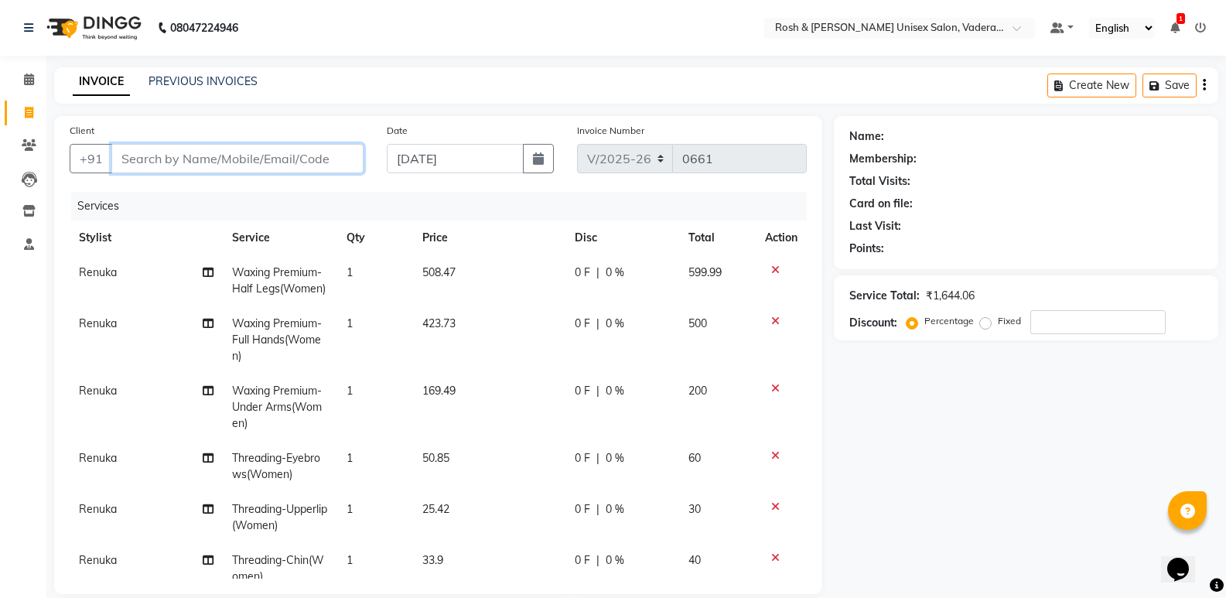
click at [258, 160] on input "Client" at bounding box center [237, 158] width 252 height 29
type input "P"
type input "0"
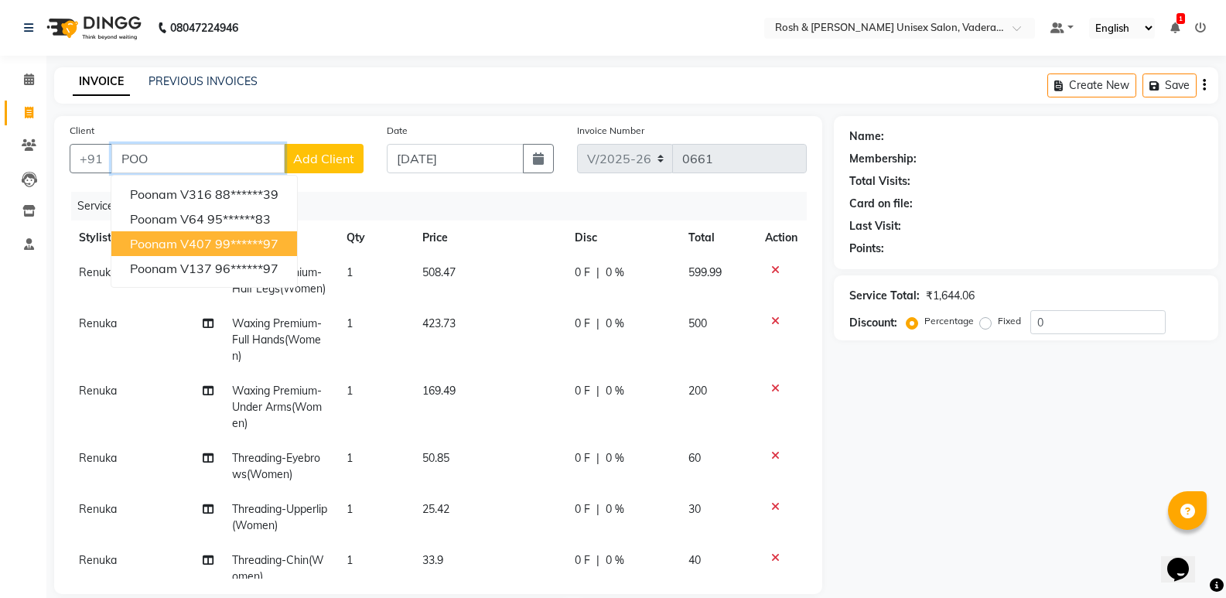
click at [228, 242] on ngb-highlight "99******97" at bounding box center [246, 243] width 63 height 15
type input "99******97"
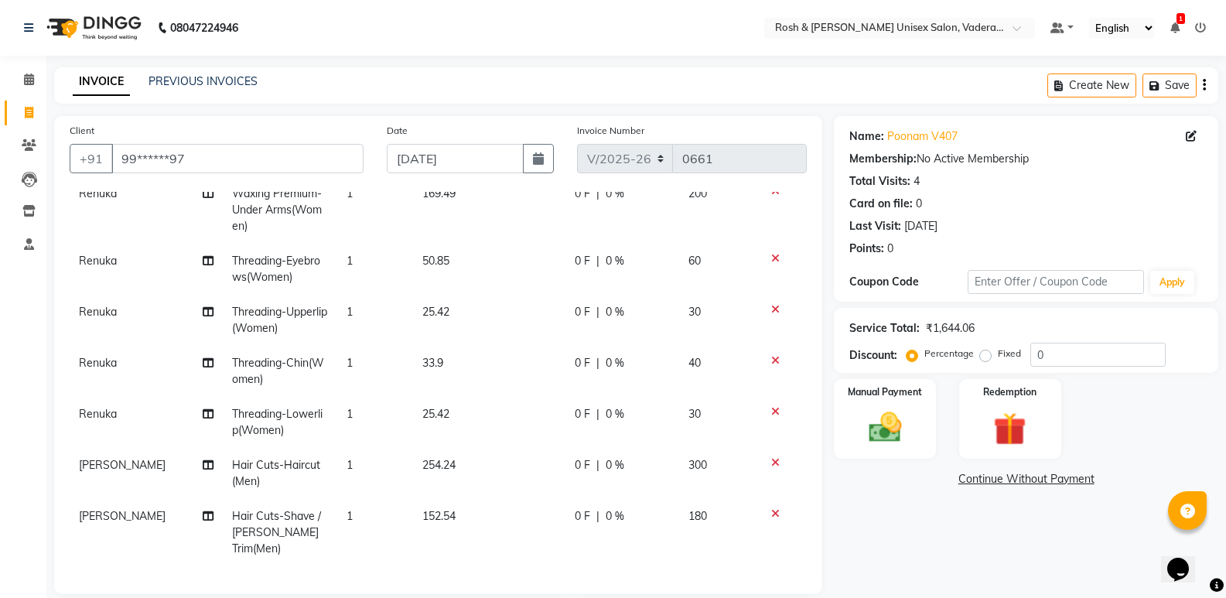
scroll to position [269, 0]
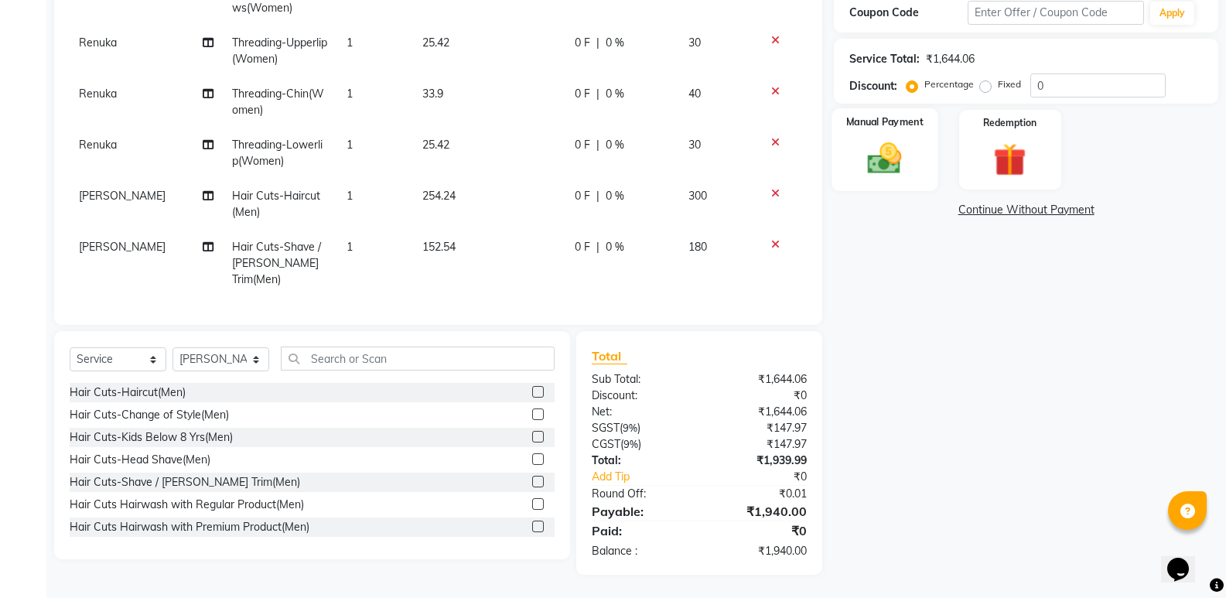
click at [890, 147] on img at bounding box center [884, 157] width 55 height 39
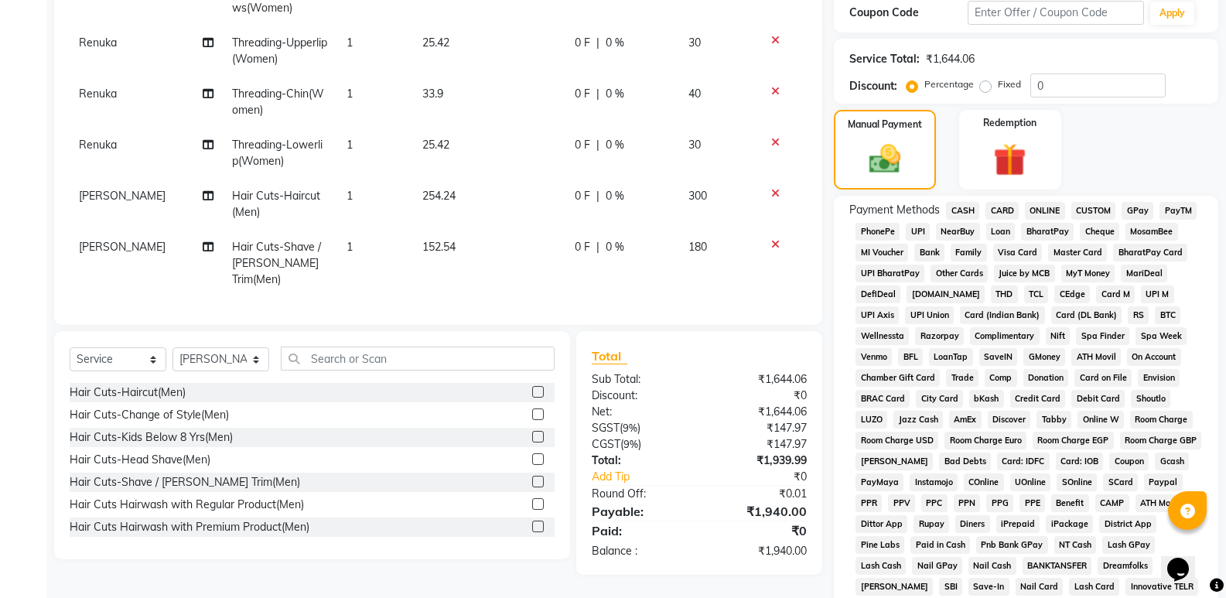
click at [915, 229] on span "UPI" at bounding box center [918, 232] width 24 height 18
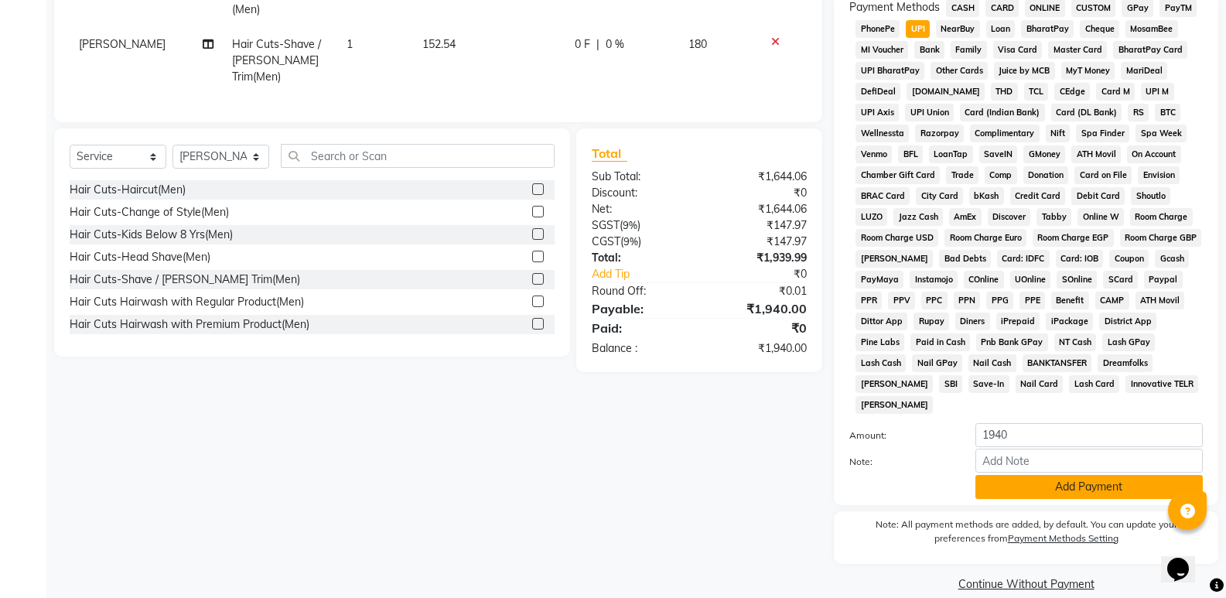
click at [1112, 475] on button "Add Payment" at bounding box center [1088, 487] width 227 height 24
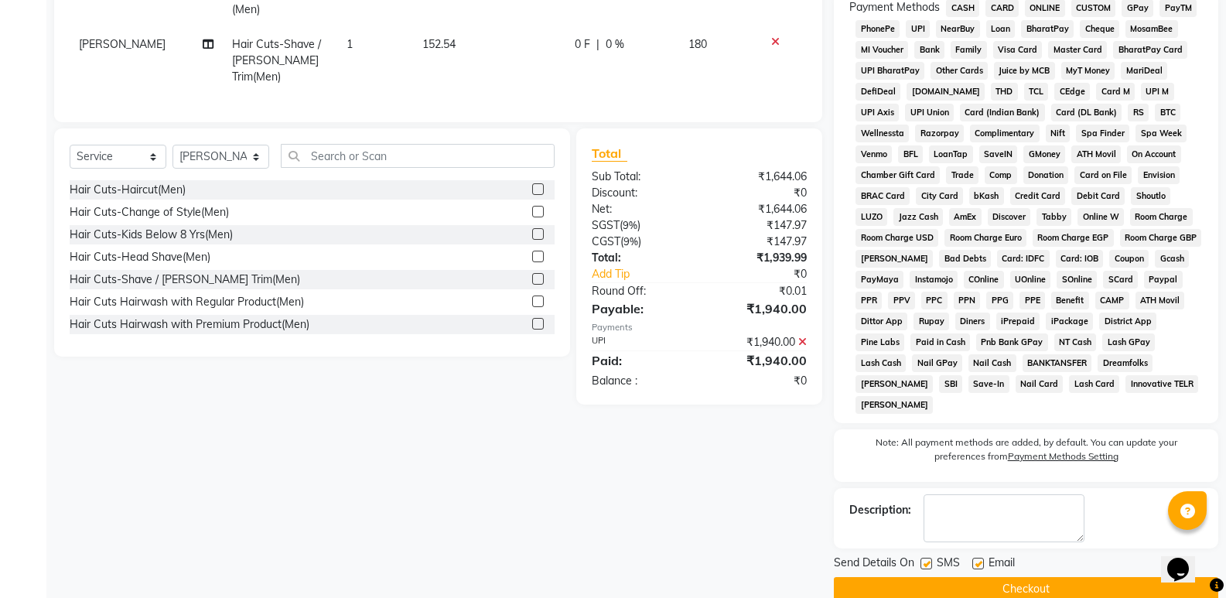
click at [1081, 577] on button "Checkout" at bounding box center [1026, 589] width 384 height 24
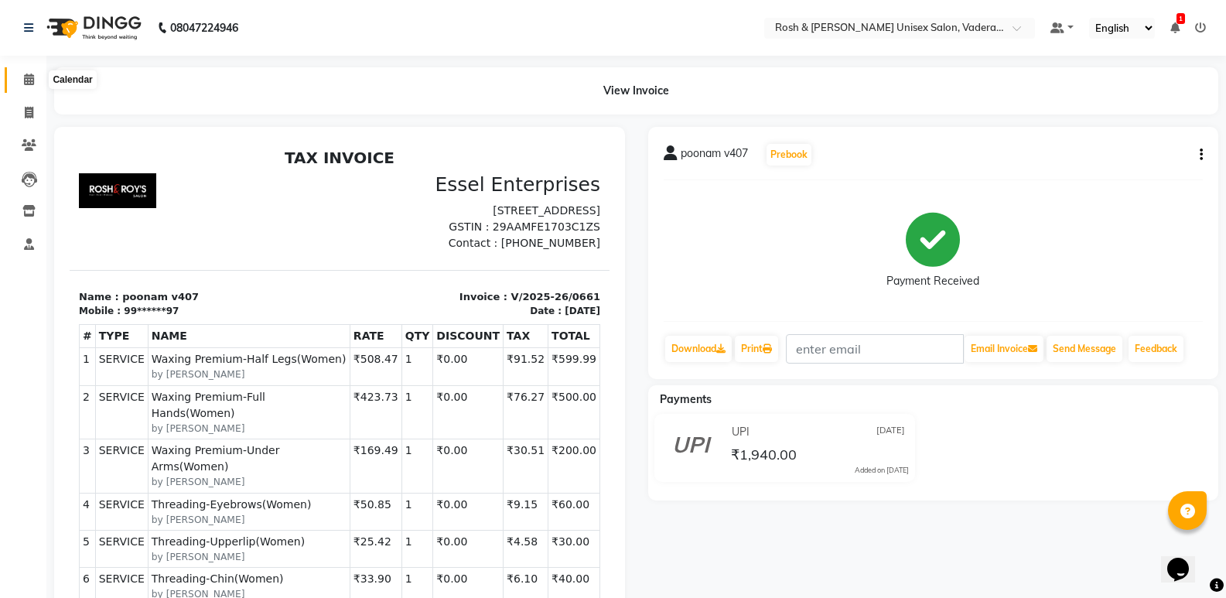
click at [32, 78] on icon at bounding box center [29, 79] width 10 height 12
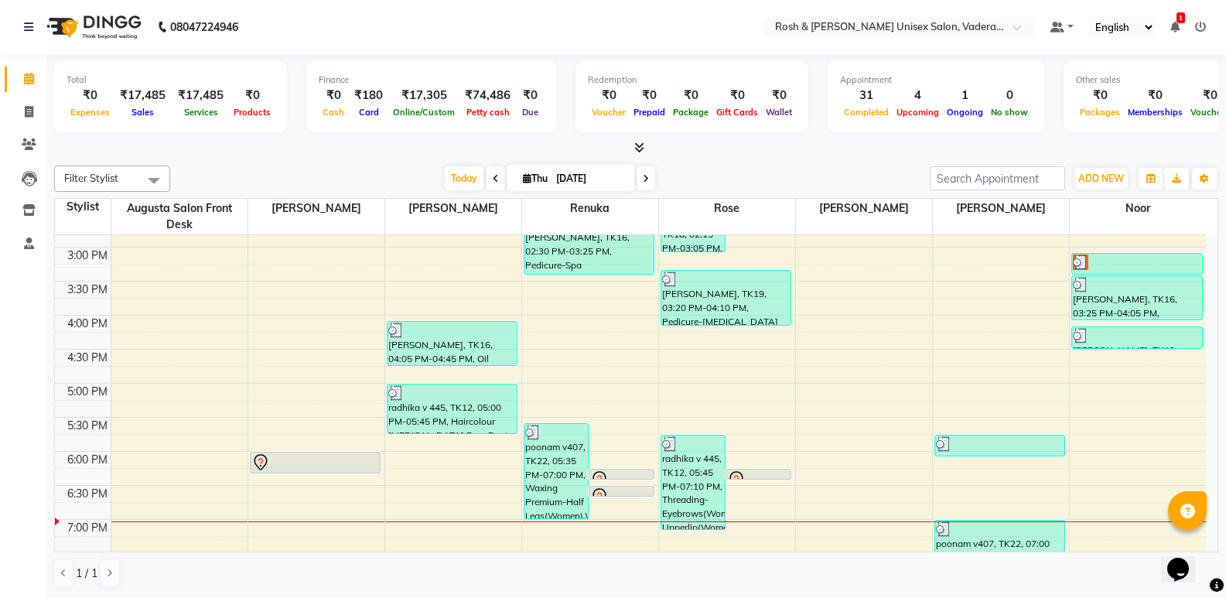
scroll to position [568, 0]
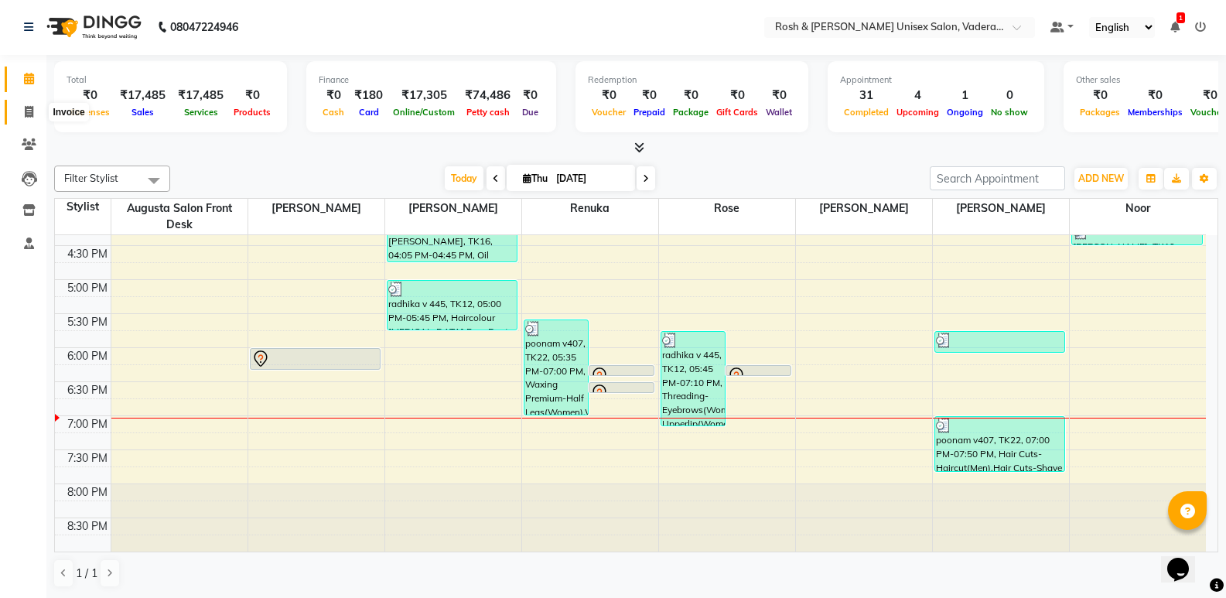
click at [25, 107] on icon at bounding box center [29, 112] width 9 height 12
select select "service"
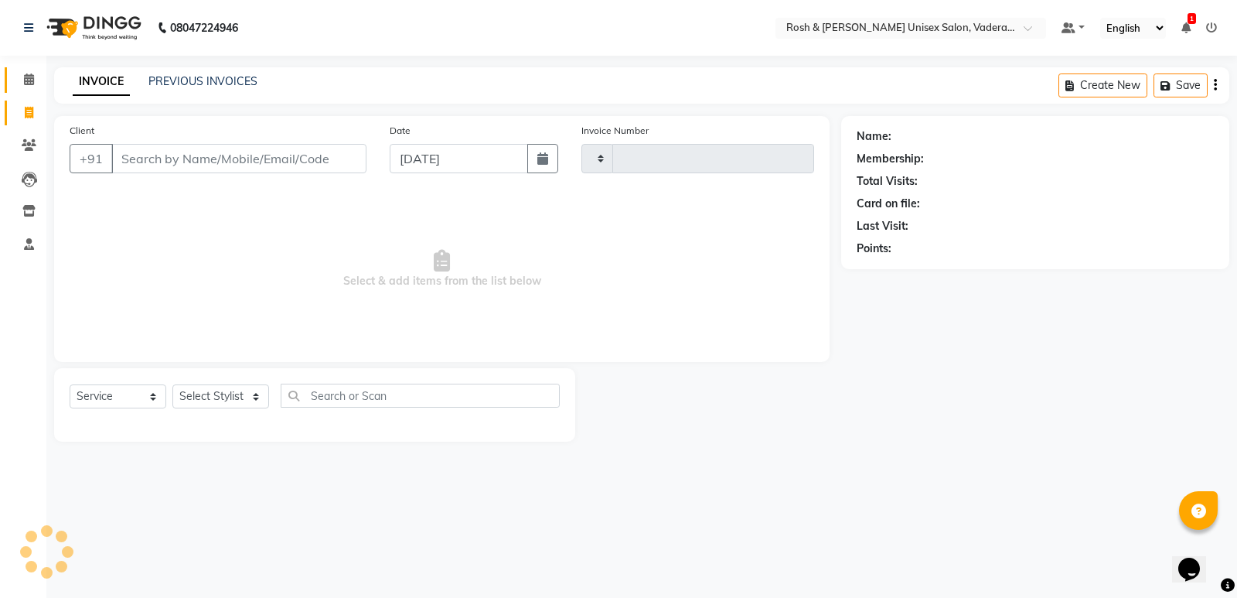
type input "0662"
select select "8657"
click at [124, 165] on input "Client" at bounding box center [238, 158] width 255 height 29
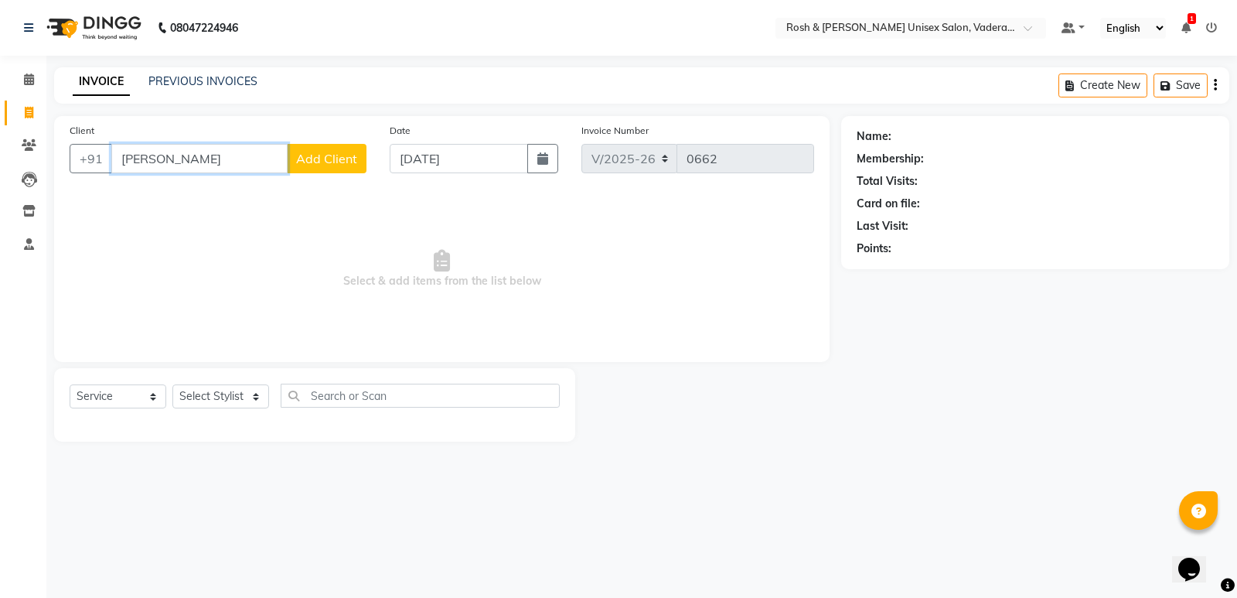
type input "[PERSON_NAME]"
click at [347, 162] on span "Add Client" at bounding box center [326, 158] width 61 height 15
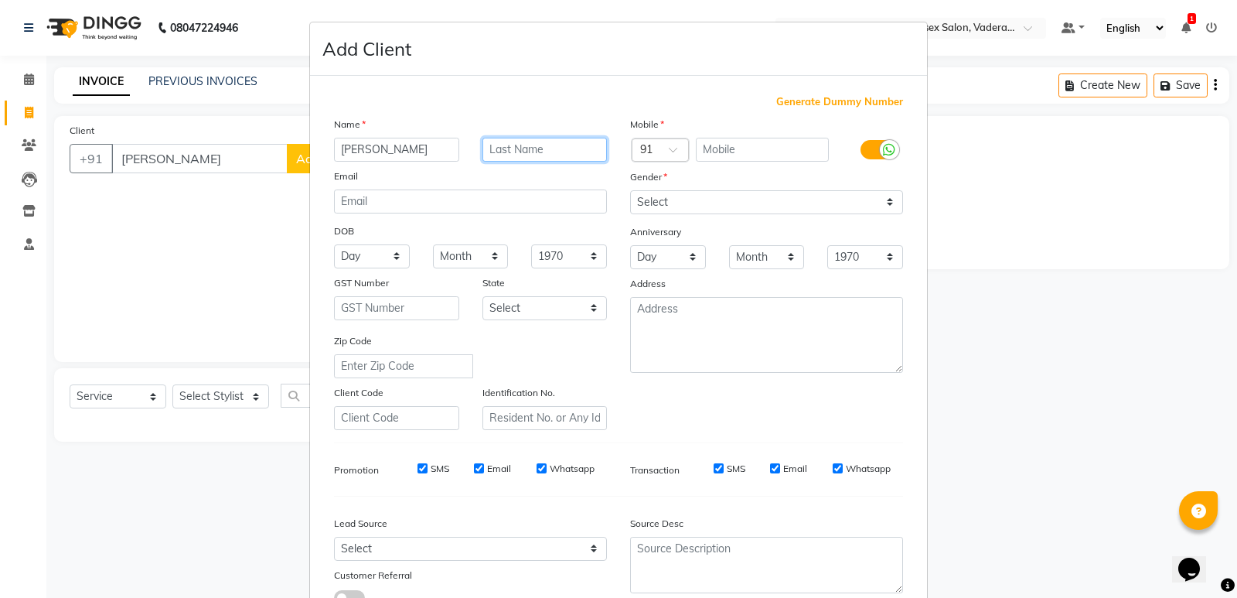
click at [504, 148] on input "text" at bounding box center [545, 150] width 125 height 24
type input "V159"
click at [732, 157] on input "text" at bounding box center [763, 150] width 134 height 24
type input "9980811998"
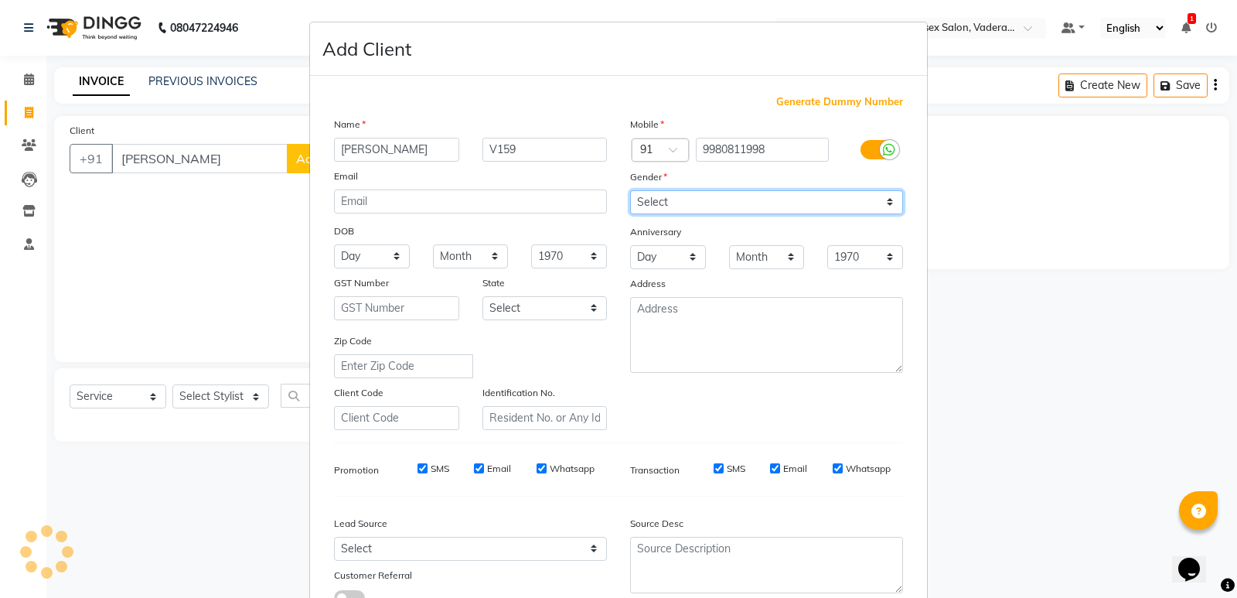
click at [885, 198] on select "Select [DEMOGRAPHIC_DATA] [DEMOGRAPHIC_DATA] Other Prefer Not To Say" at bounding box center [766, 202] width 273 height 24
select select "[DEMOGRAPHIC_DATA]"
click at [630, 190] on select "Select [DEMOGRAPHIC_DATA] [DEMOGRAPHIC_DATA] Other Prefer Not To Say" at bounding box center [766, 202] width 273 height 24
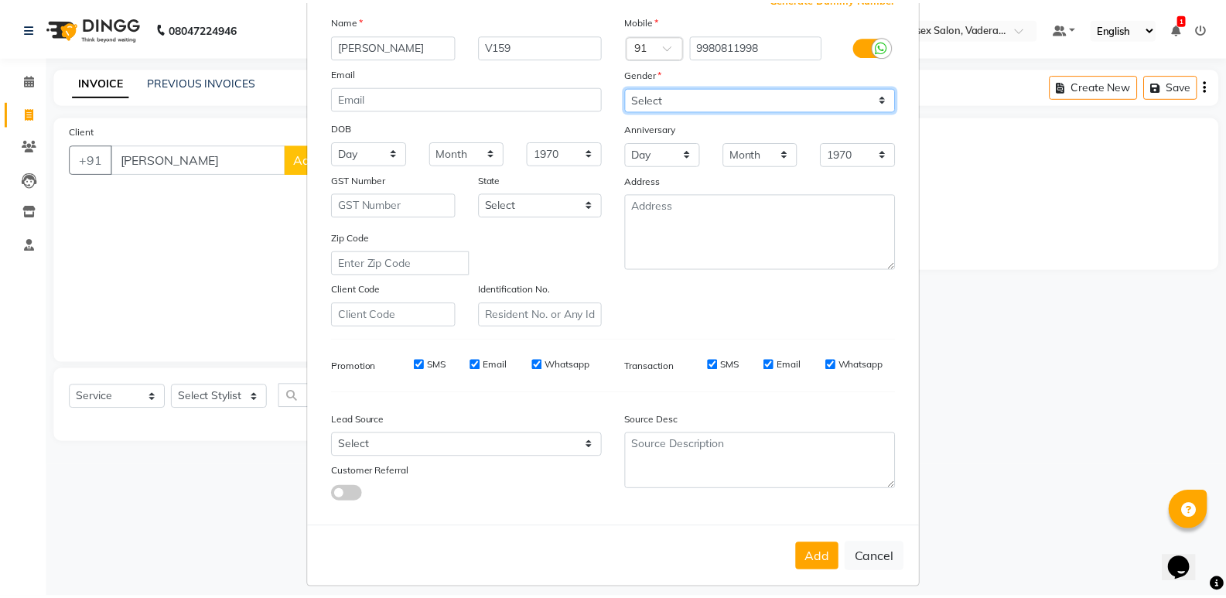
scroll to position [116, 0]
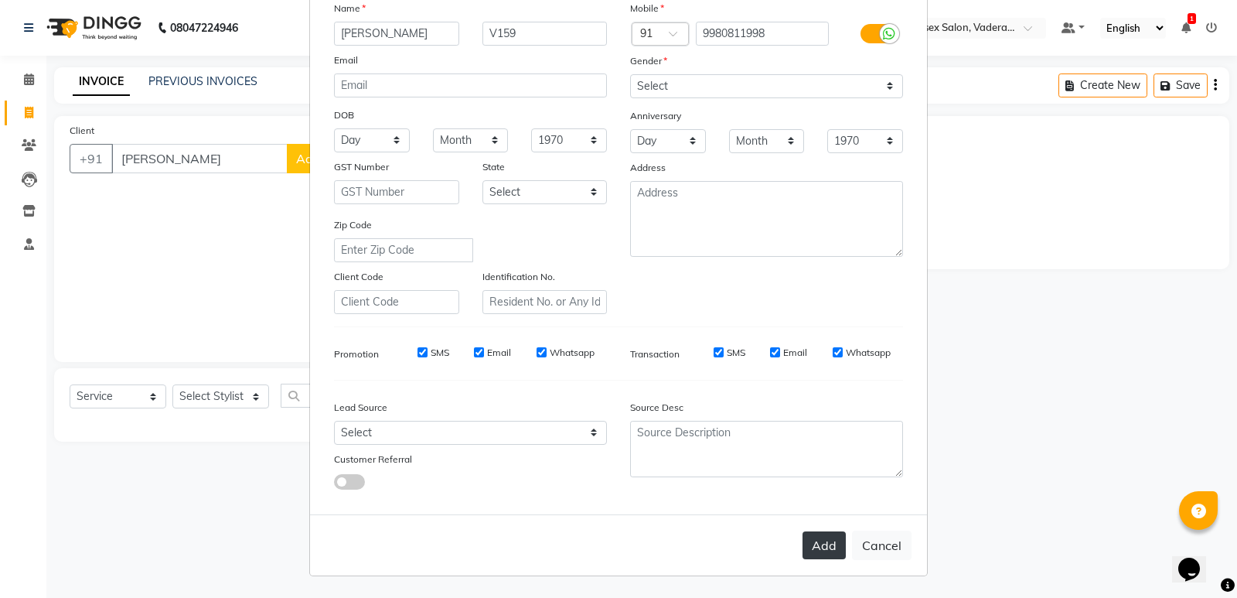
click at [808, 551] on button "Add" at bounding box center [824, 545] width 43 height 28
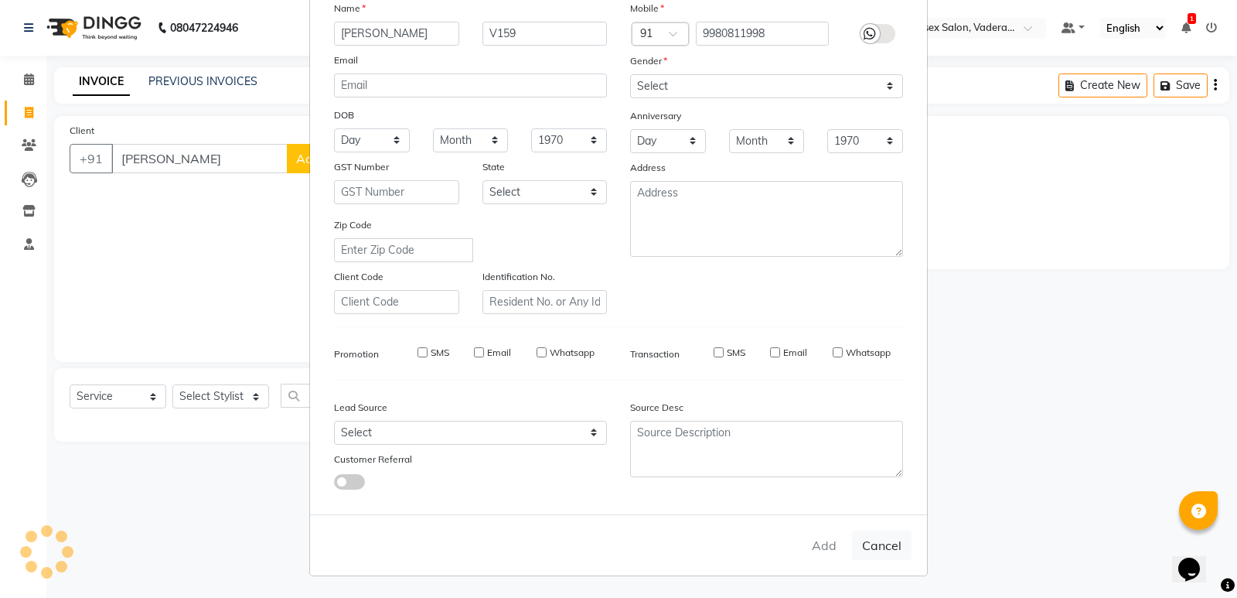
type input "99******98"
select select
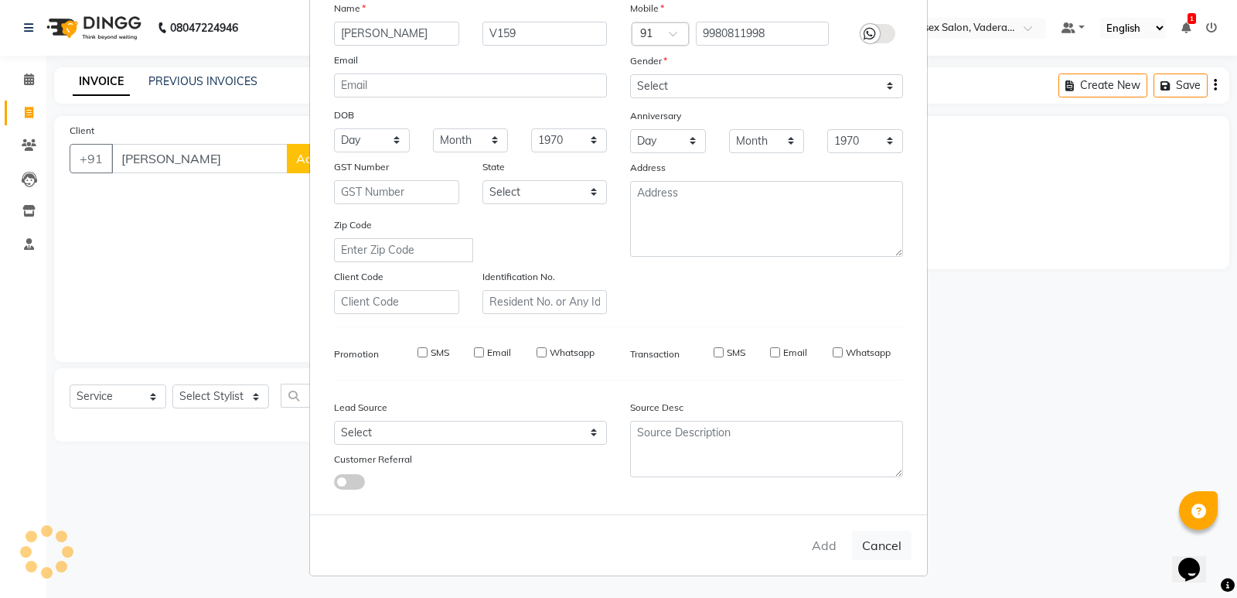
select select
checkbox input "false"
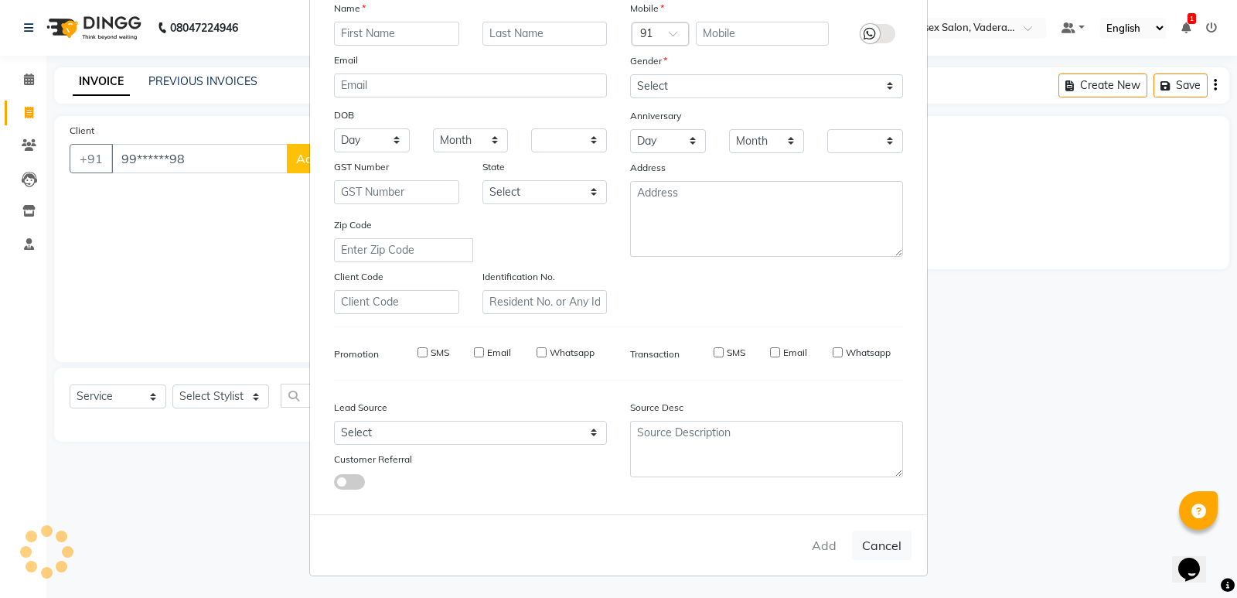
checkbox input "false"
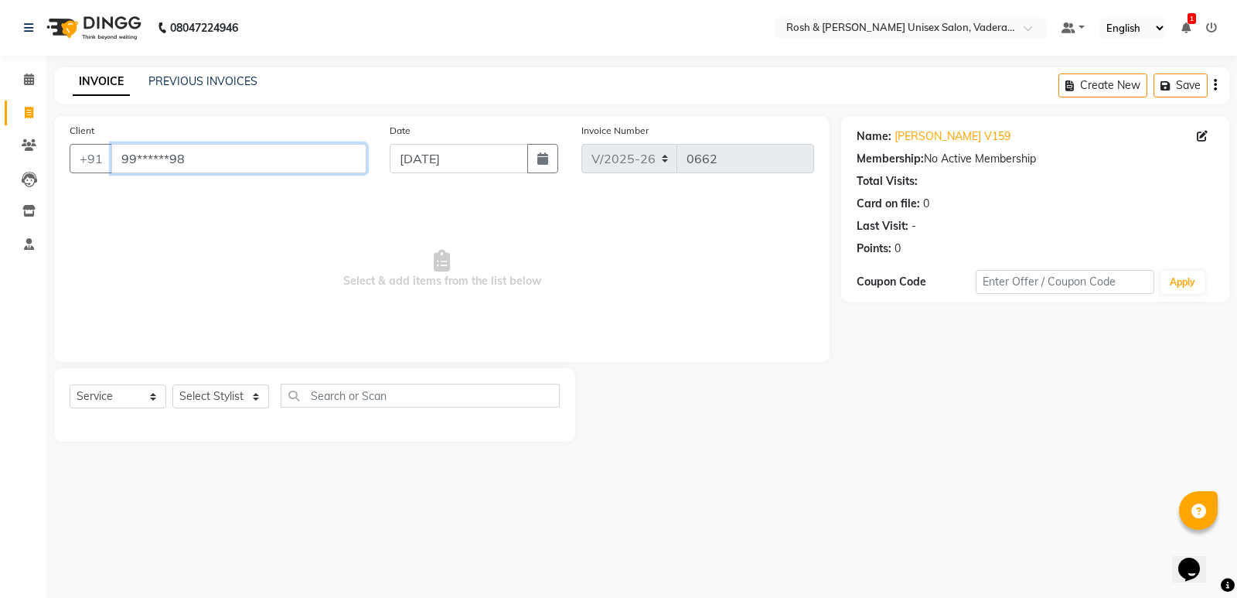
click at [291, 163] on input "99******98" at bounding box center [238, 158] width 255 height 29
click at [36, 144] on icon at bounding box center [29, 145] width 15 height 12
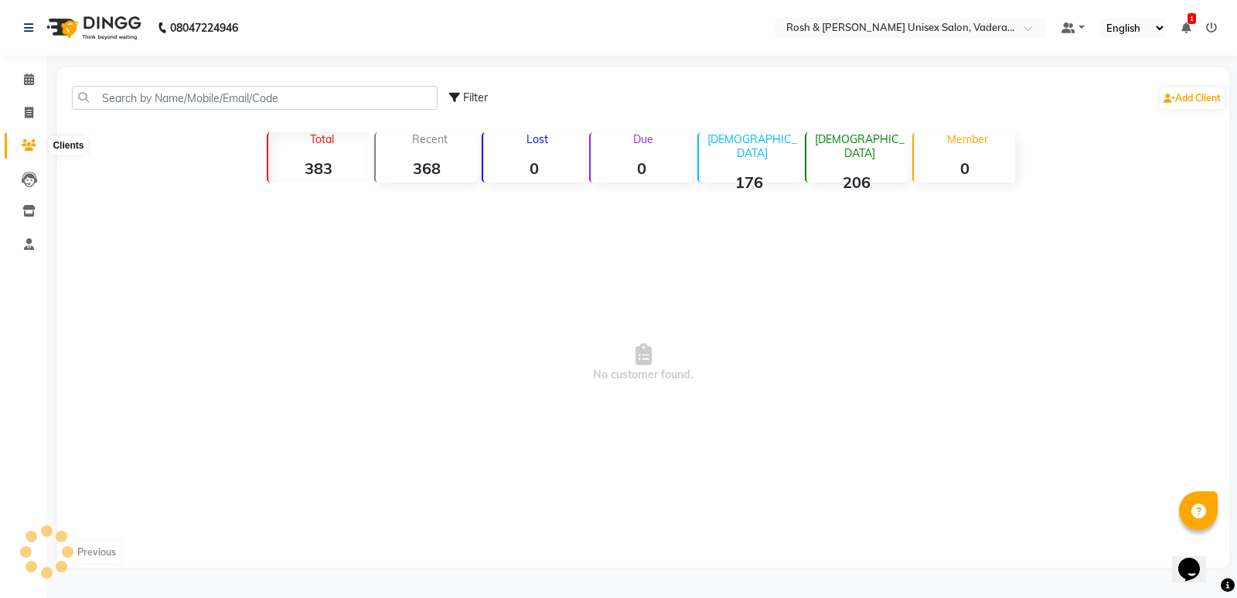
click at [29, 148] on icon at bounding box center [29, 145] width 15 height 12
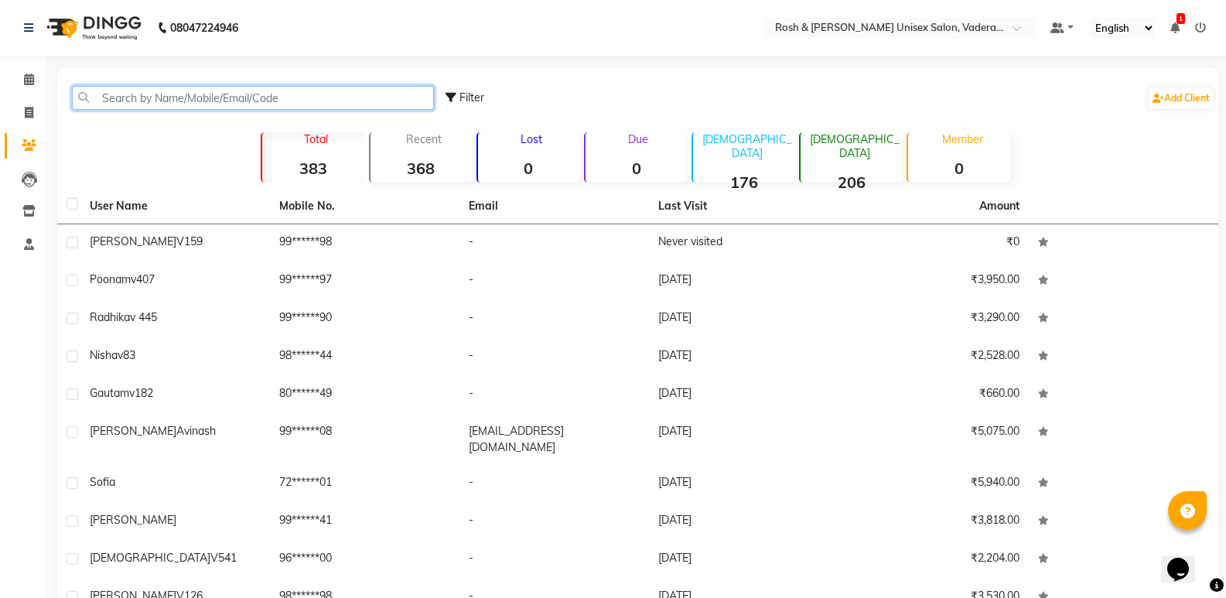
click at [130, 97] on input "text" at bounding box center [253, 98] width 362 height 24
click at [26, 114] on icon at bounding box center [29, 113] width 9 height 12
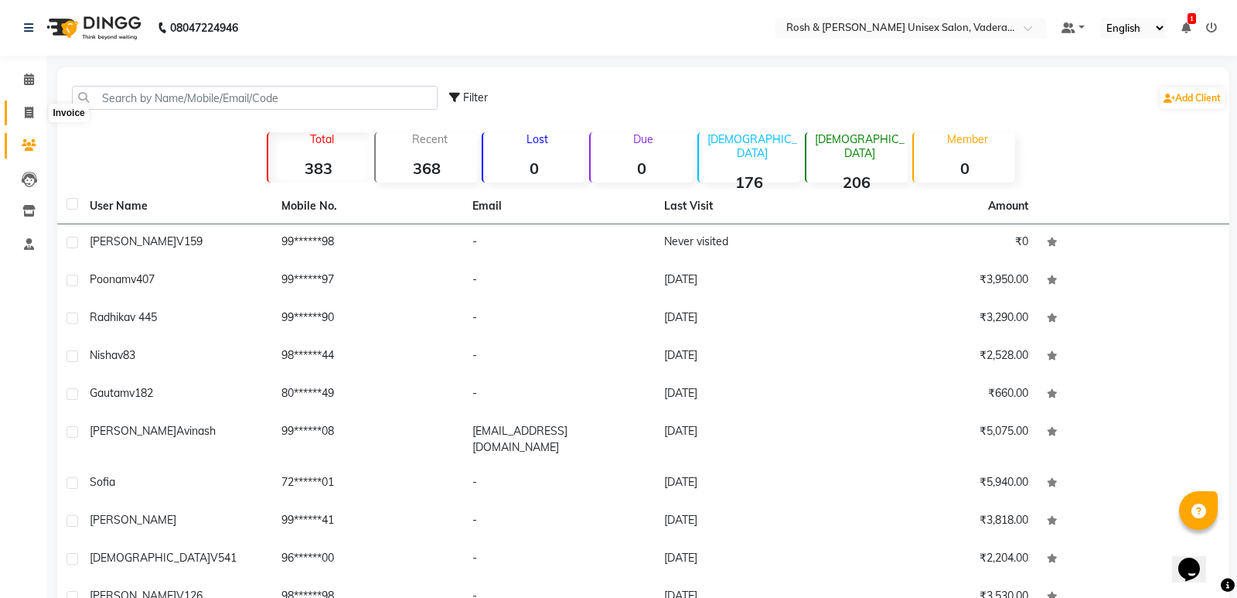
select select "service"
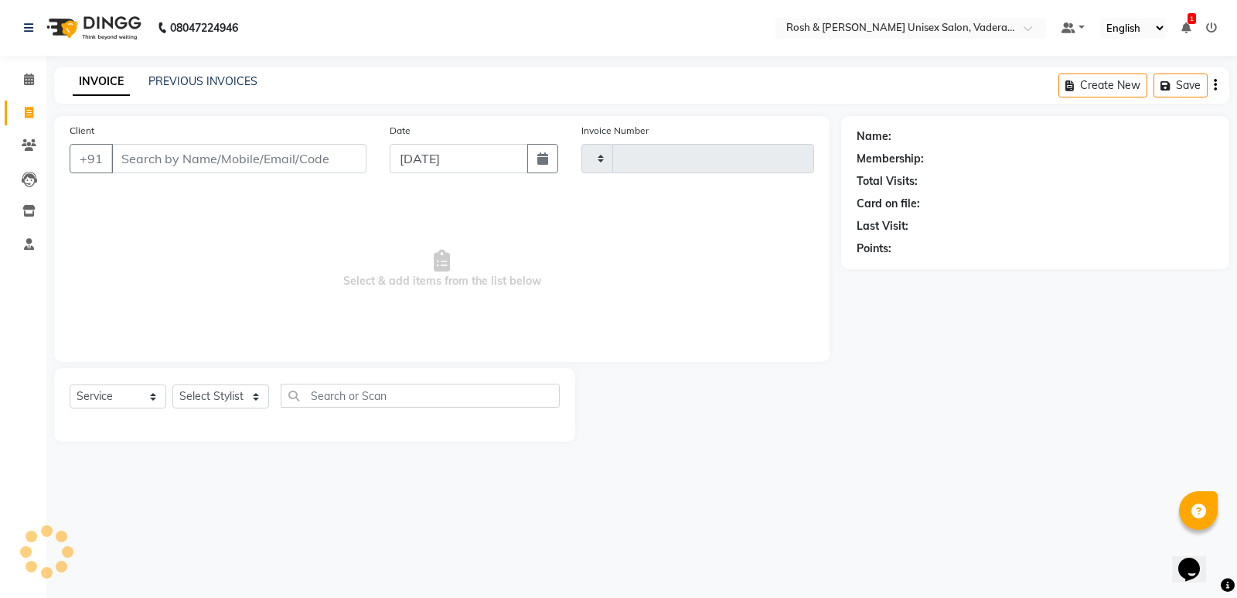
type input "0662"
select select "8657"
click at [181, 159] on input "Client" at bounding box center [238, 158] width 255 height 29
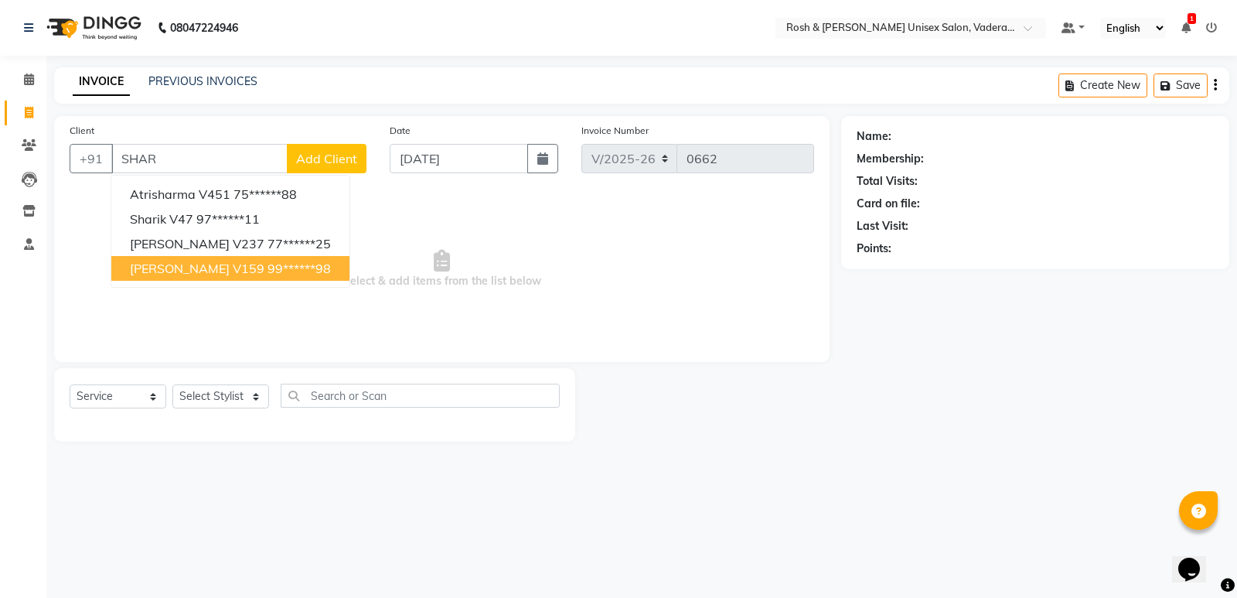
click at [155, 269] on span "[PERSON_NAME] V159" at bounding box center [197, 268] width 135 height 15
type input "99******98"
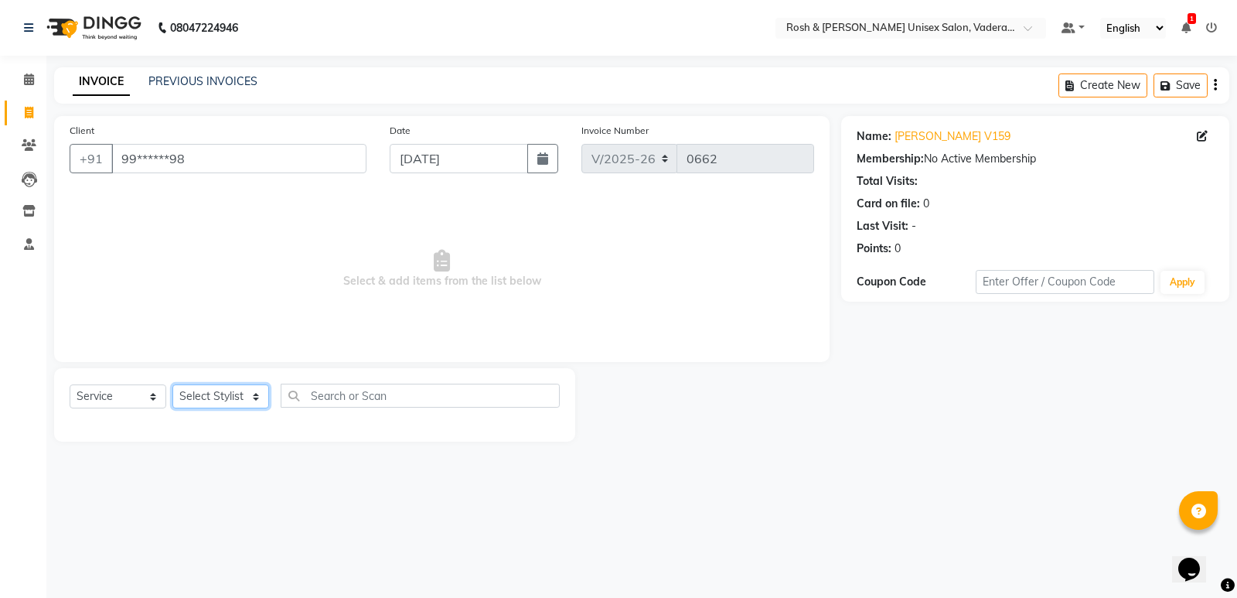
click at [254, 401] on select "Select Stylist Augusta Salon Front Desk [PERSON_NAME] [PERSON_NAME] [PERSON_NAM…" at bounding box center [220, 396] width 97 height 24
click at [172, 384] on select "Select Stylist Augusta Salon Front Desk [PERSON_NAME] [PERSON_NAME] [PERSON_NAM…" at bounding box center [220, 396] width 97 height 24
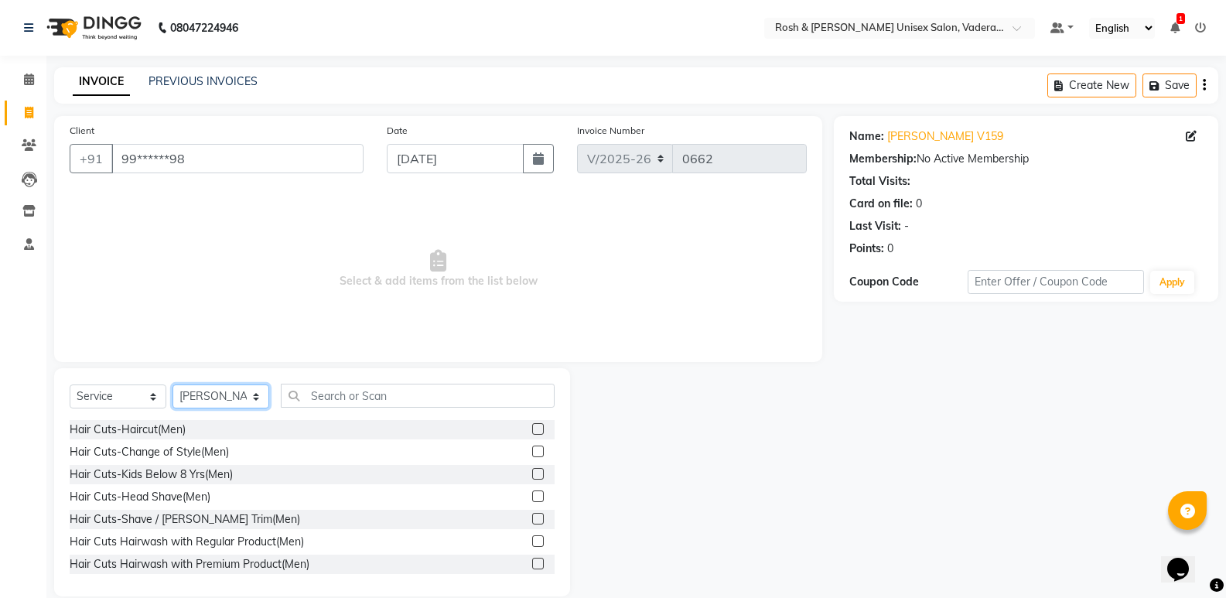
click at [258, 400] on select "Select Stylist Augusta Salon Front Desk [PERSON_NAME] [PERSON_NAME] [PERSON_NAM…" at bounding box center [220, 396] width 97 height 24
select select "89151"
click at [172, 384] on select "Select Stylist Augusta Salon Front Desk [PERSON_NAME] [PERSON_NAME] [PERSON_NAM…" at bounding box center [220, 396] width 97 height 24
click at [322, 401] on input "text" at bounding box center [418, 396] width 274 height 24
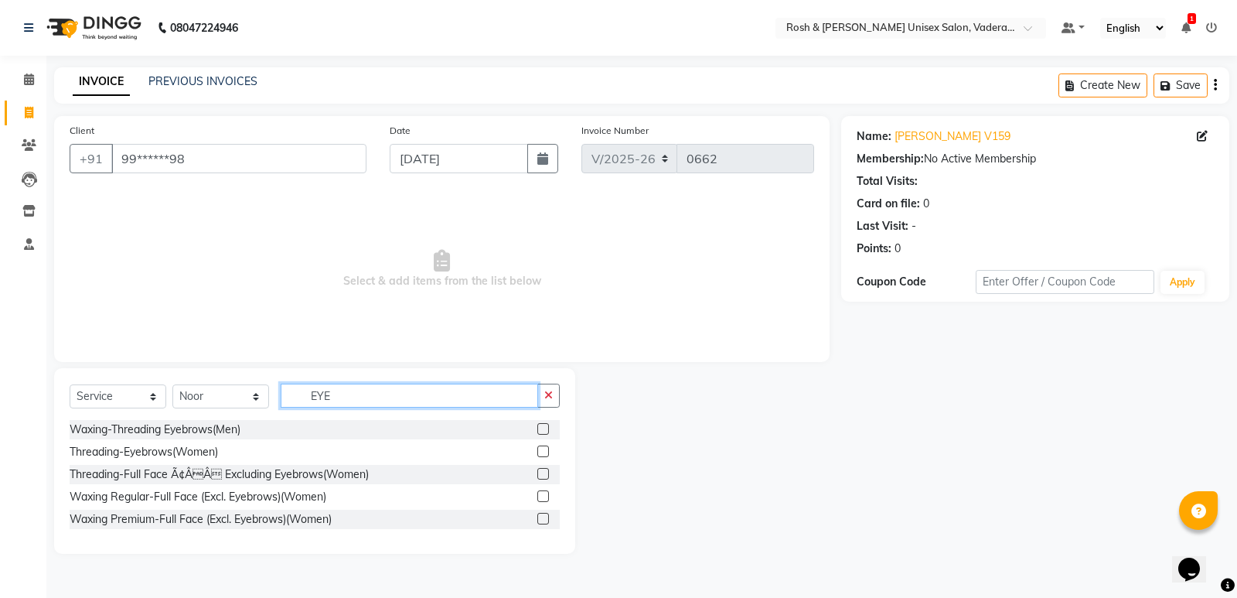
type input "EYE"
click at [547, 453] on label at bounding box center [544, 451] width 12 height 12
click at [547, 453] on input "checkbox" at bounding box center [543, 452] width 10 height 10
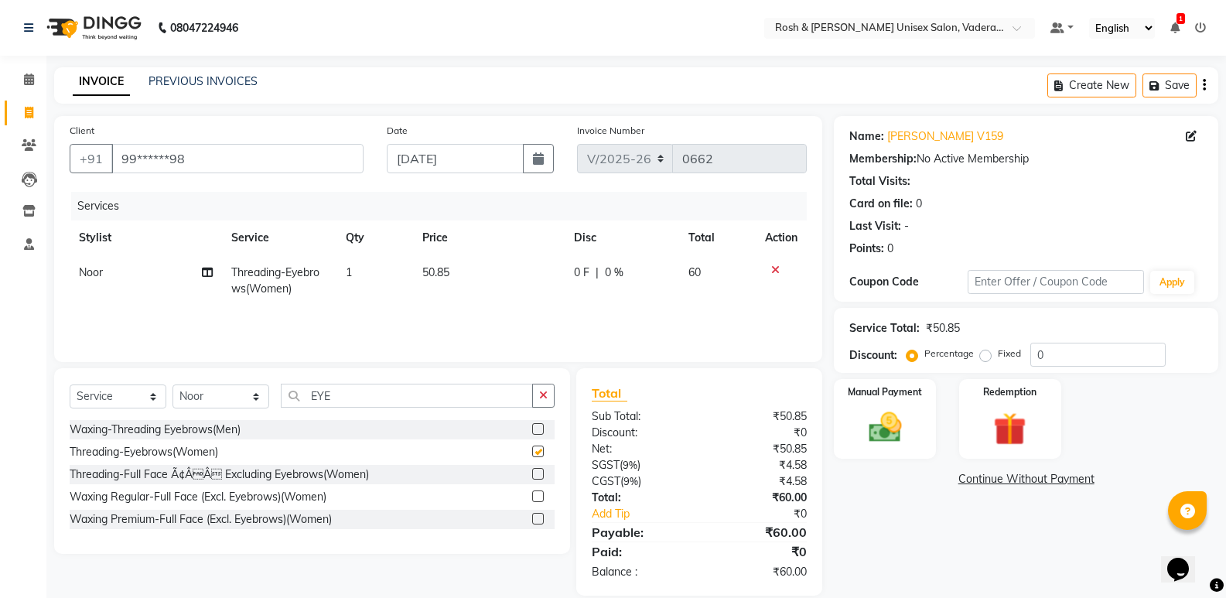
checkbox input "false"
click at [353, 397] on input "EYE" at bounding box center [407, 396] width 252 height 24
type input "E"
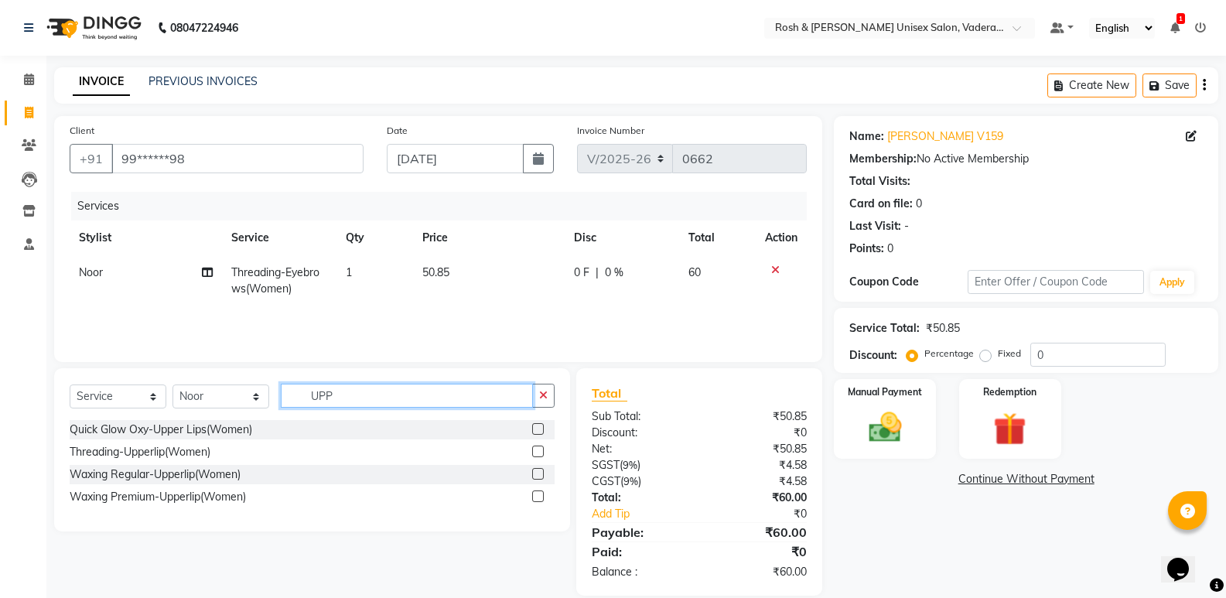
type input "UPP"
click at [536, 451] on label at bounding box center [538, 451] width 12 height 12
click at [536, 451] on input "checkbox" at bounding box center [537, 452] width 10 height 10
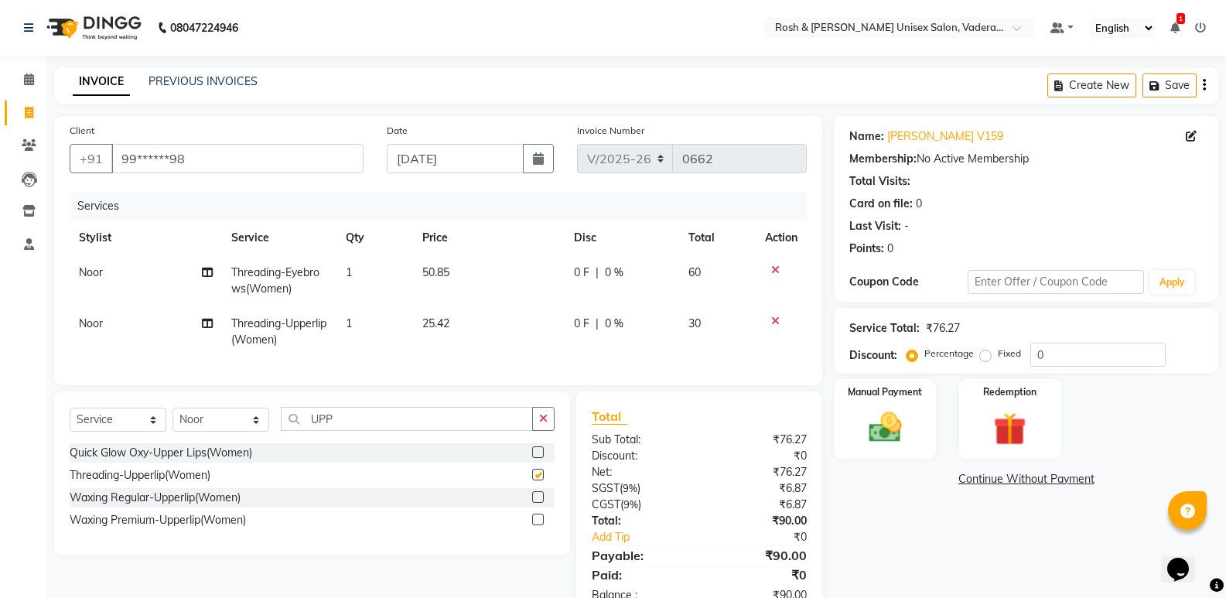
checkbox input "false"
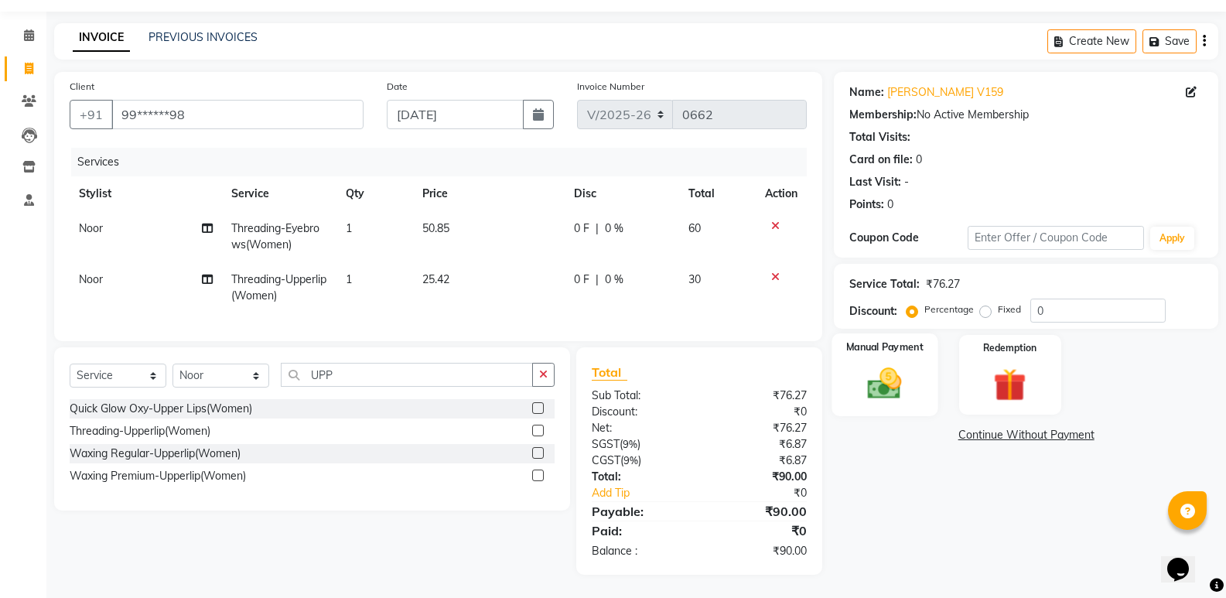
click at [886, 379] on img at bounding box center [884, 383] width 55 height 39
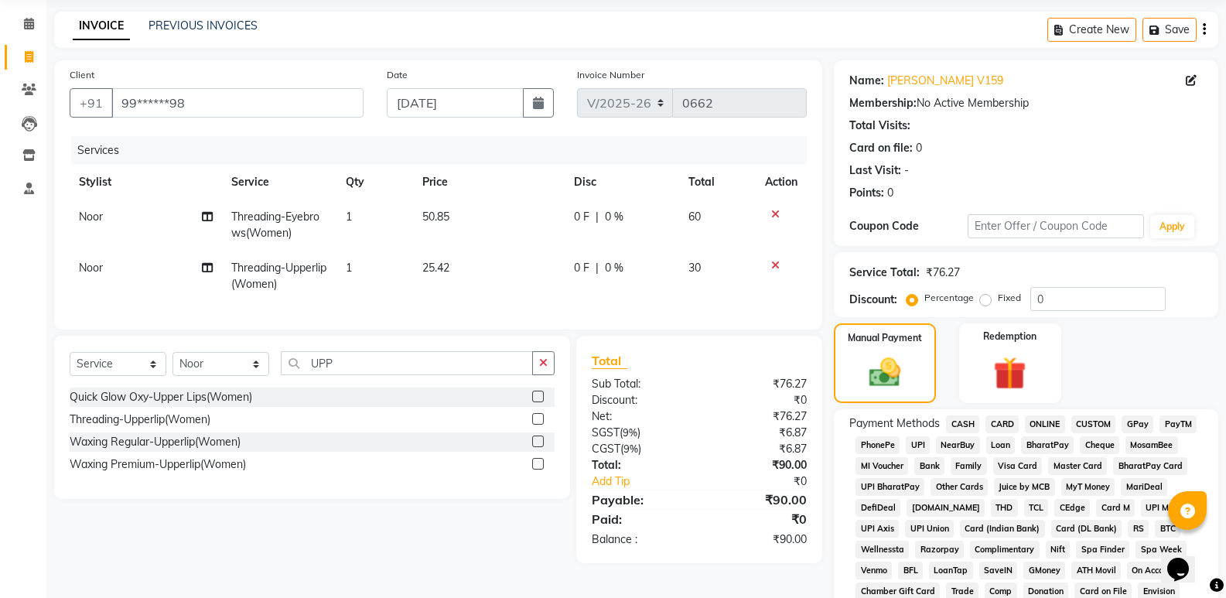
click at [1002, 423] on span "CARD" at bounding box center [1001, 424] width 33 height 18
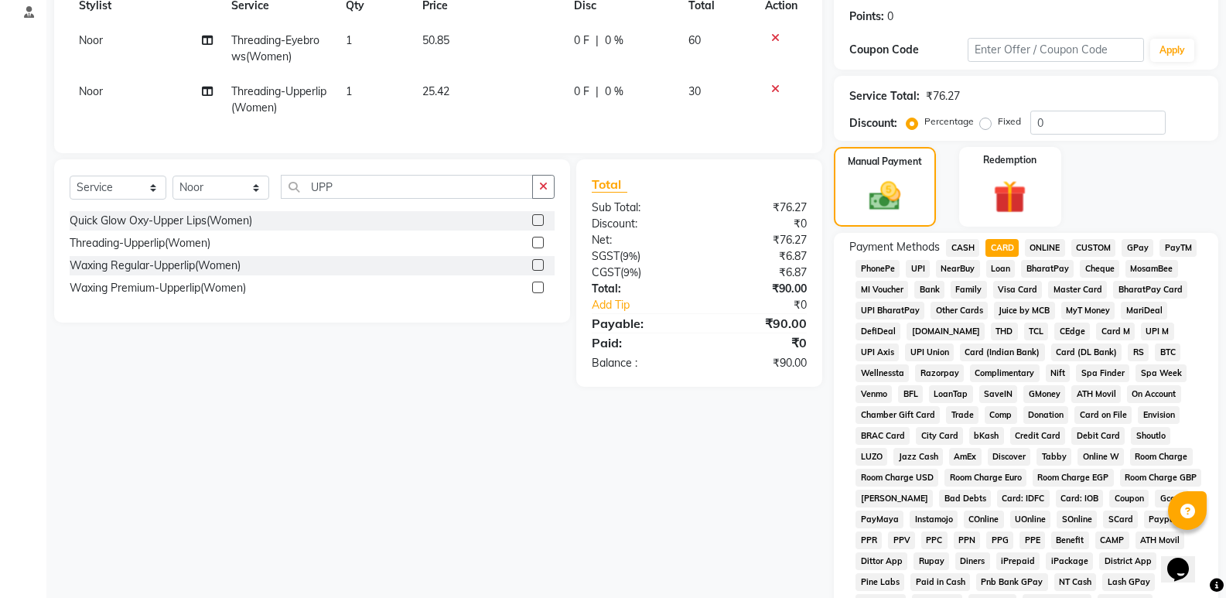
scroll to position [464, 0]
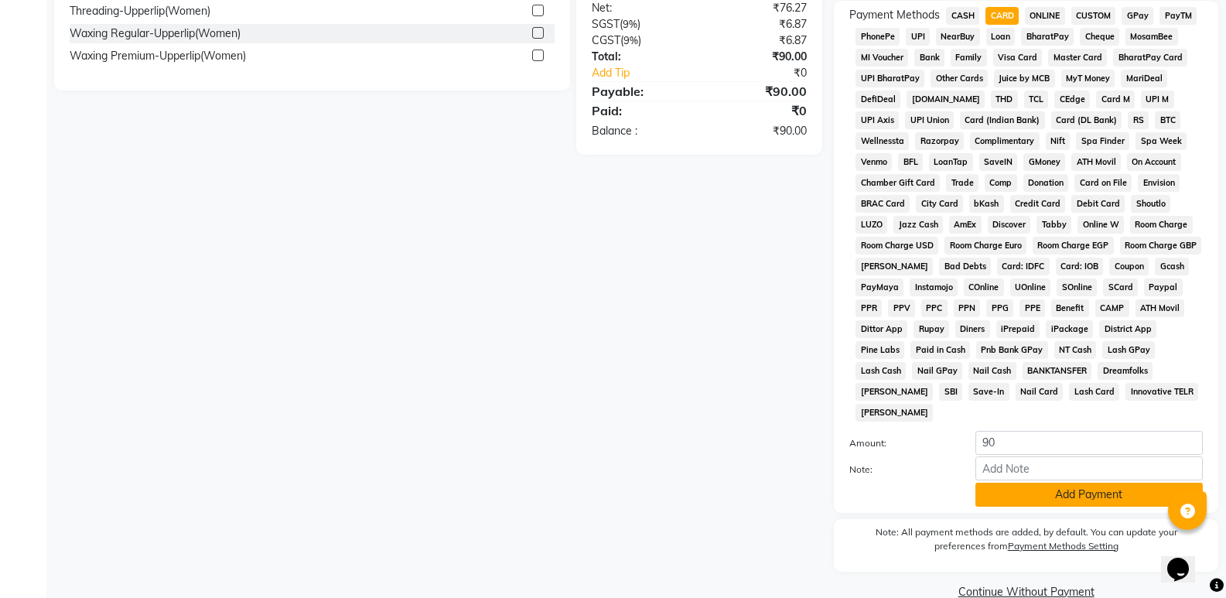
click at [1120, 483] on button "Add Payment" at bounding box center [1088, 495] width 227 height 24
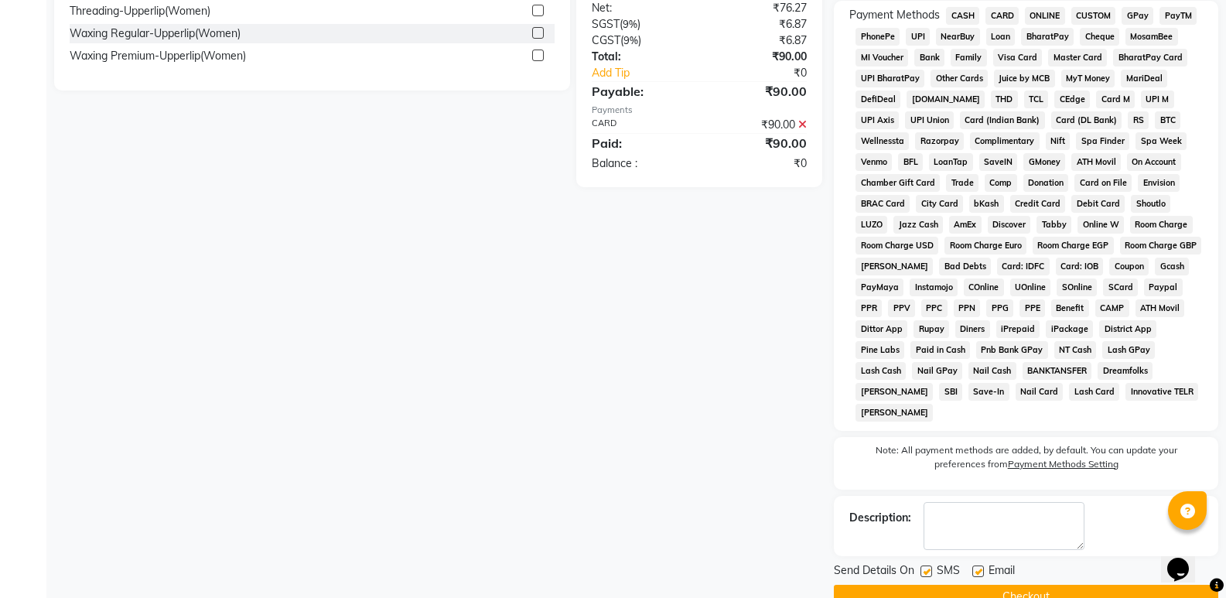
click at [1044, 585] on button "Checkout" at bounding box center [1026, 597] width 384 height 24
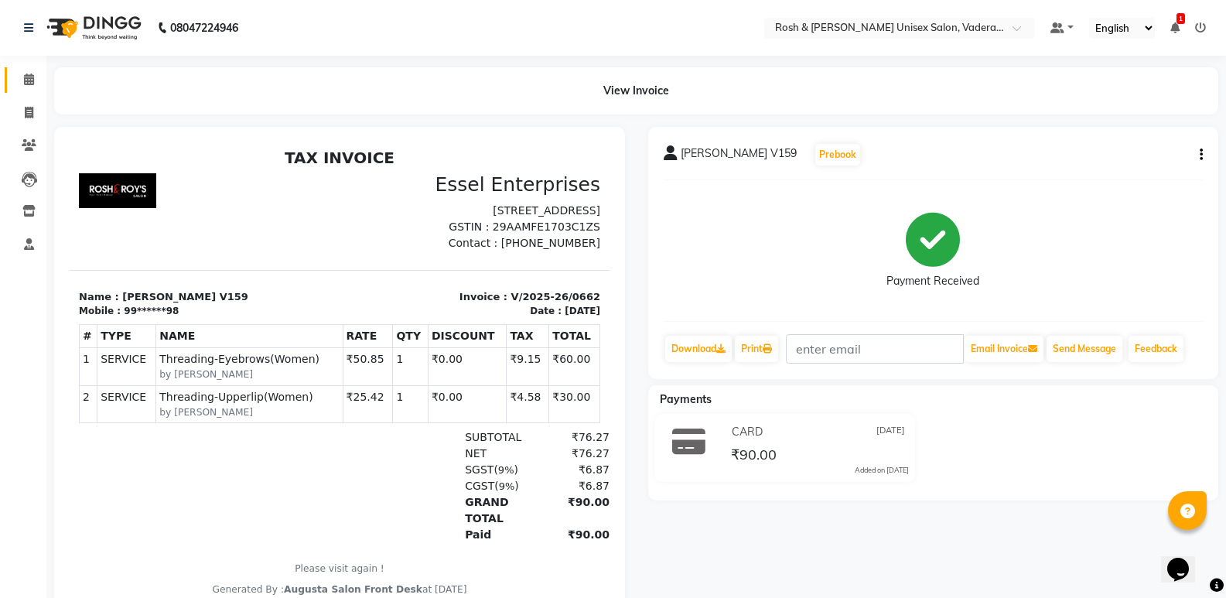
click at [30, 68] on link "Calendar" at bounding box center [23, 80] width 37 height 26
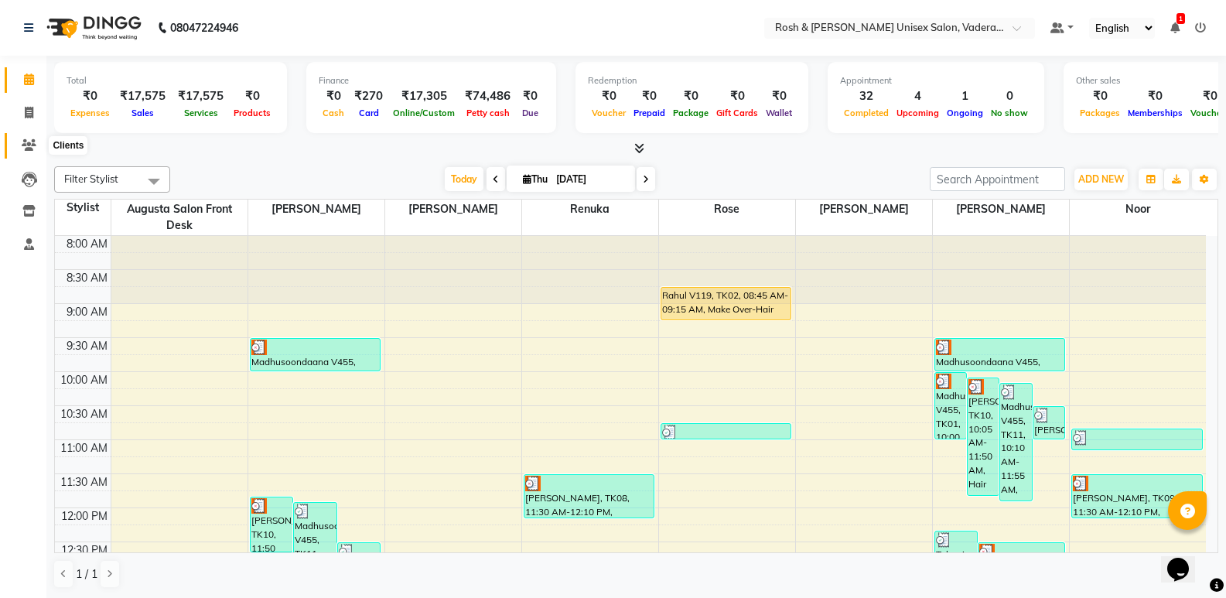
click at [26, 137] on span at bounding box center [28, 146] width 27 height 18
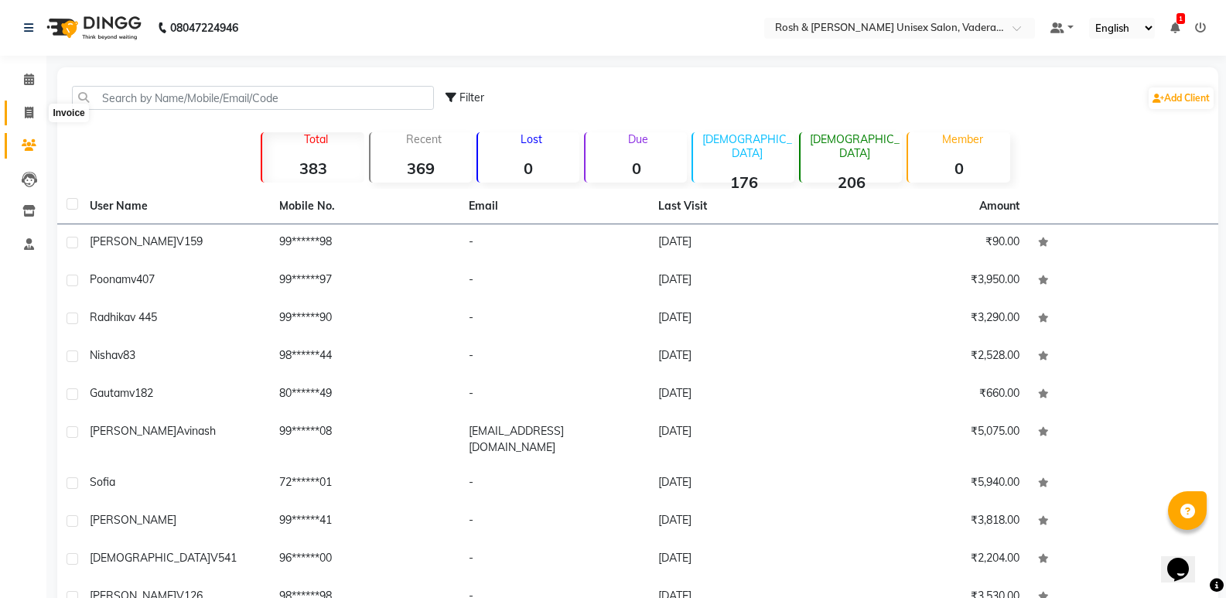
click at [32, 107] on icon at bounding box center [29, 113] width 9 height 12
select select "service"
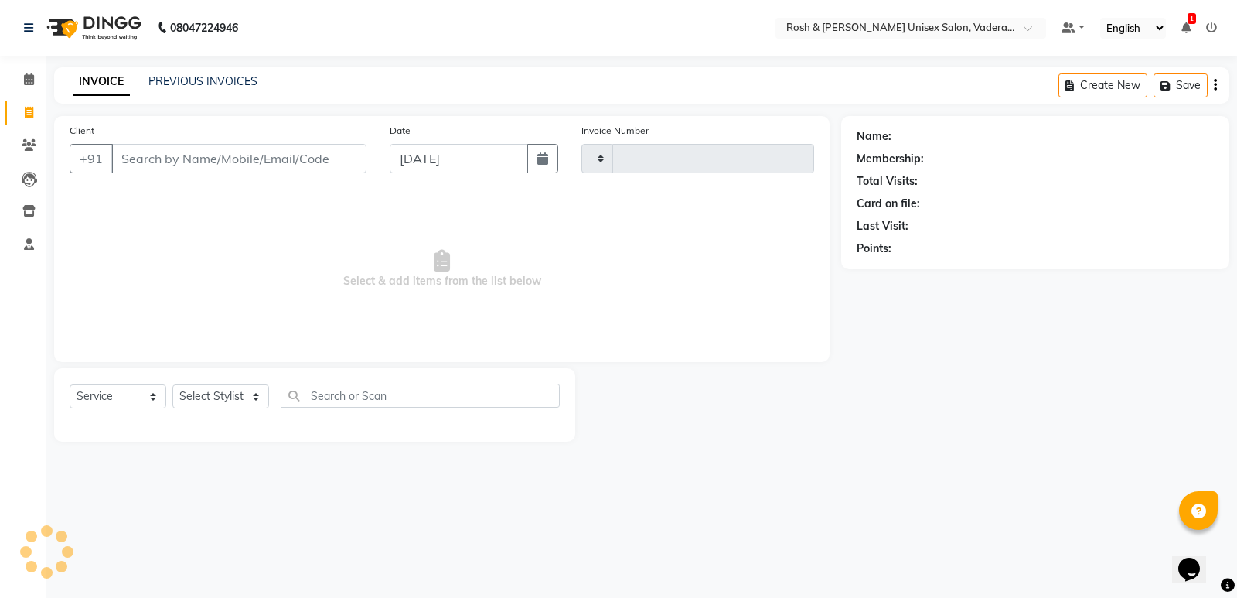
type input "0663"
select select "8657"
click at [256, 396] on select "Select Stylist Augusta Salon Front Desk [PERSON_NAME] [PERSON_NAME] [PERSON_NAM…" at bounding box center [220, 396] width 97 height 24
select select "87533"
click at [172, 384] on select "Select Stylist Augusta Salon Front Desk [PERSON_NAME] [PERSON_NAME] [PERSON_NAM…" at bounding box center [220, 396] width 97 height 24
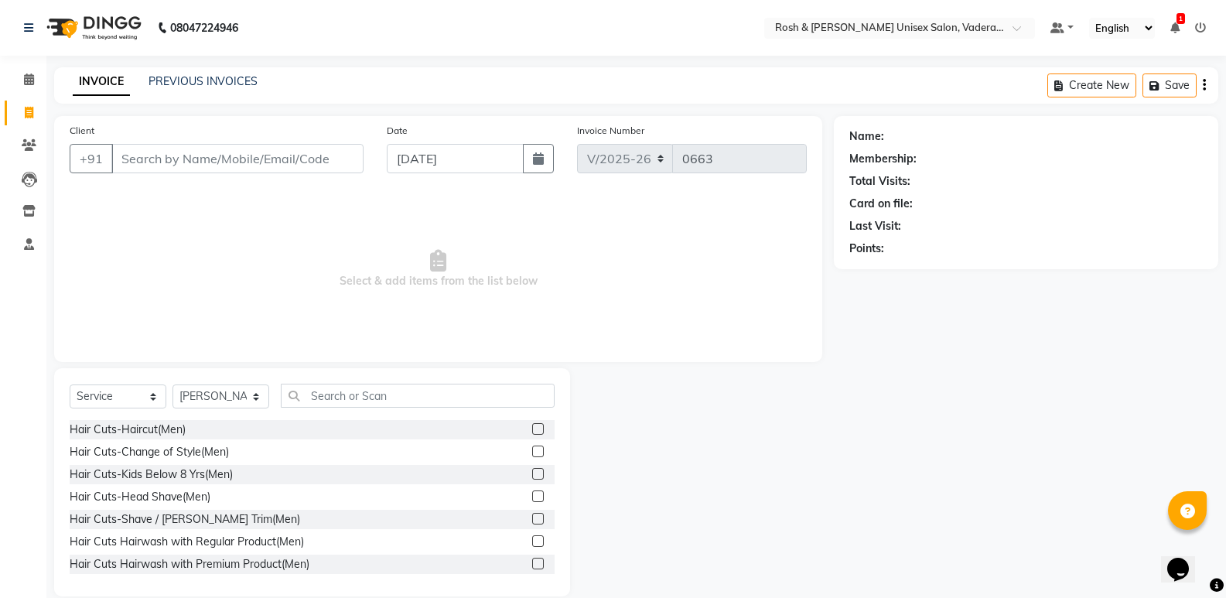
click at [532, 428] on label at bounding box center [538, 429] width 12 height 12
click at [532, 428] on input "checkbox" at bounding box center [537, 430] width 10 height 10
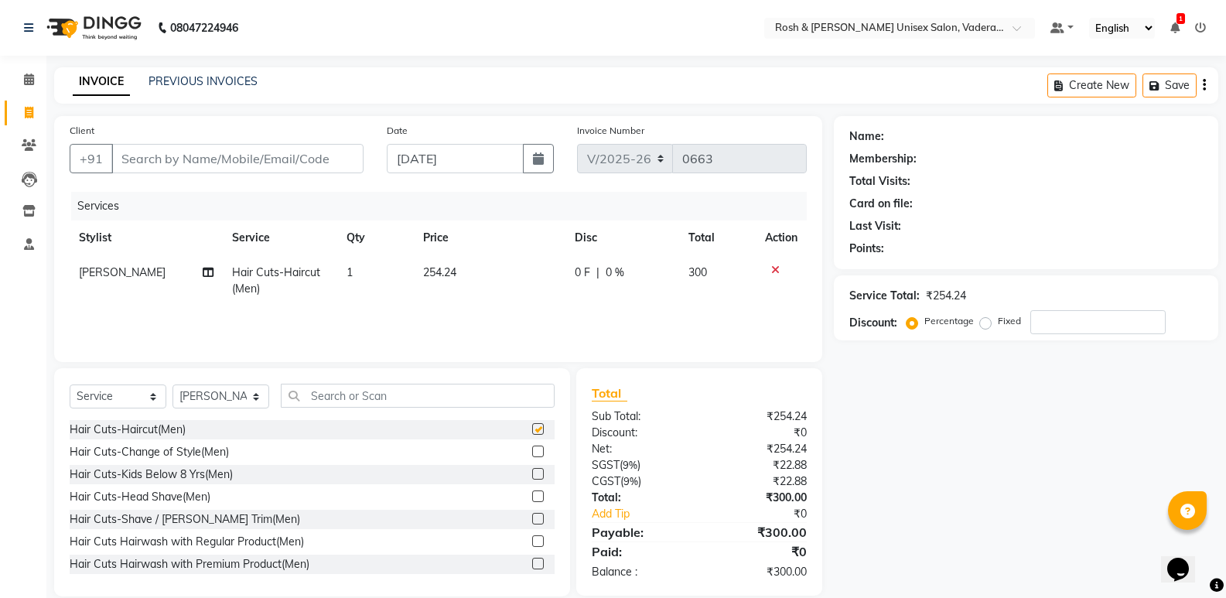
checkbox input "false"
click at [308, 402] on input "text" at bounding box center [418, 396] width 274 height 24
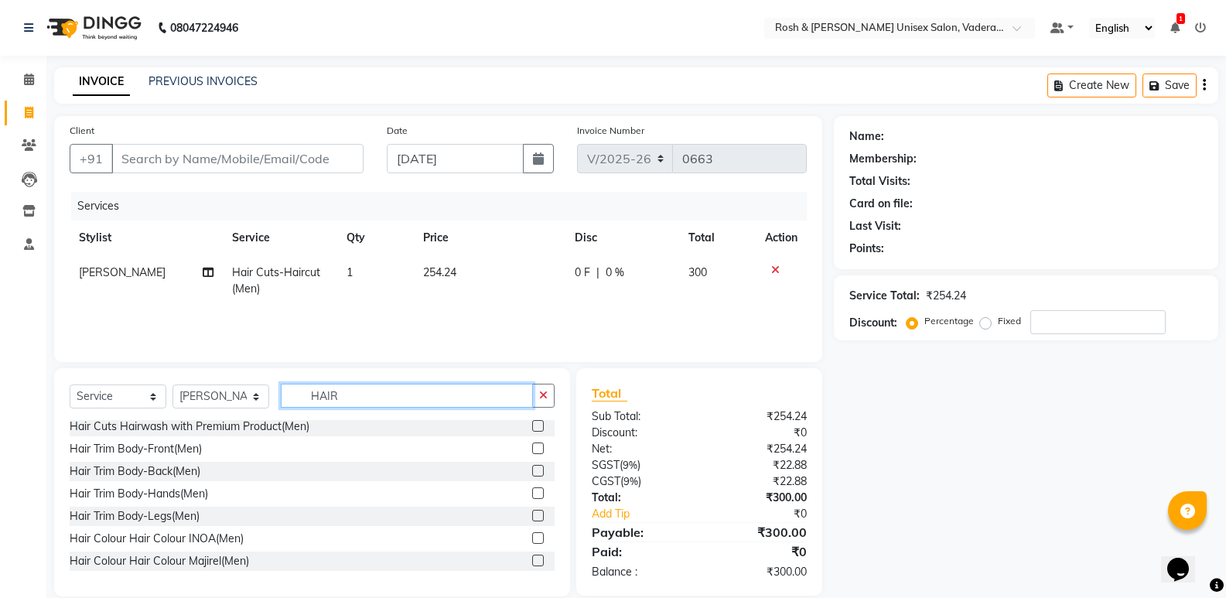
scroll to position [155, 0]
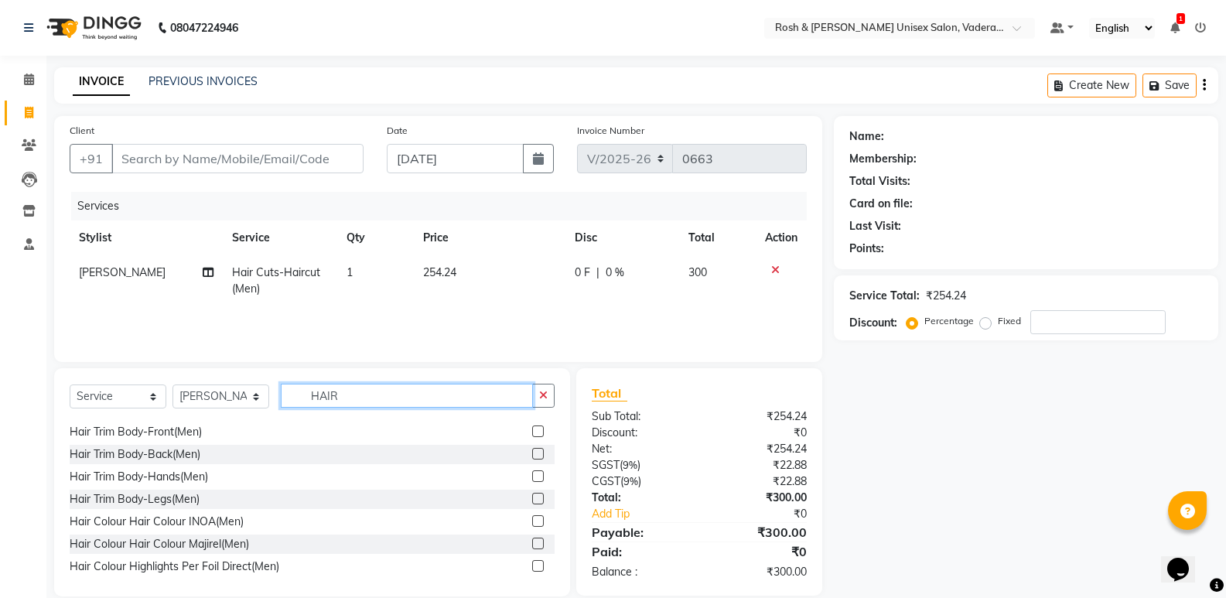
type input "HAIR"
click at [532, 521] on label at bounding box center [538, 521] width 12 height 12
click at [532, 521] on input "checkbox" at bounding box center [537, 522] width 10 height 10
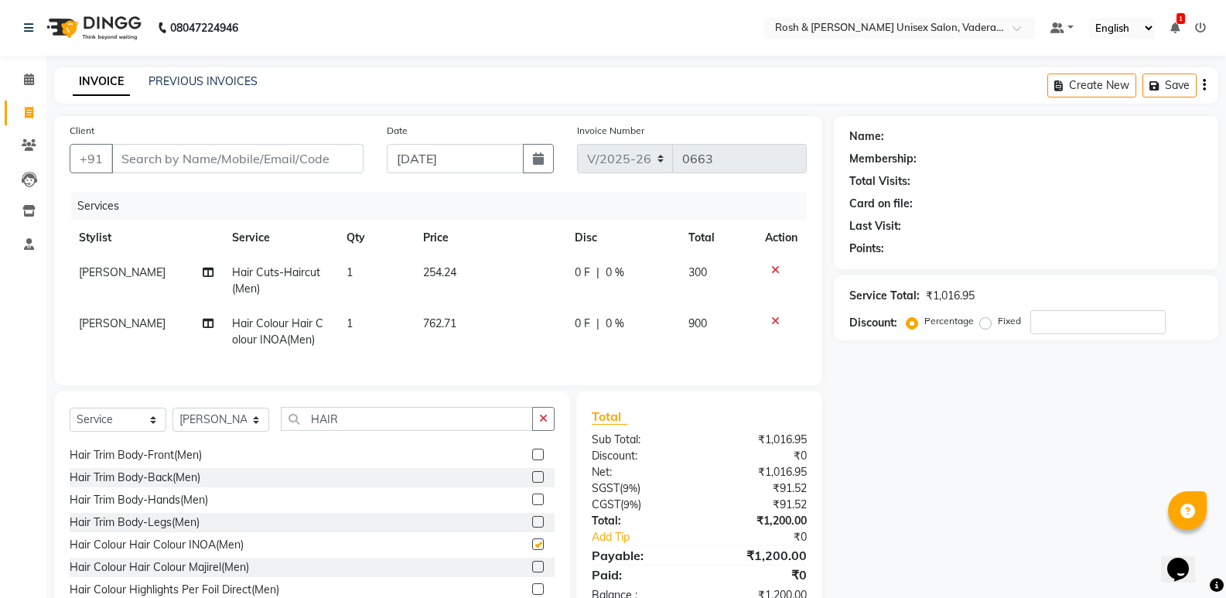
checkbox input "false"
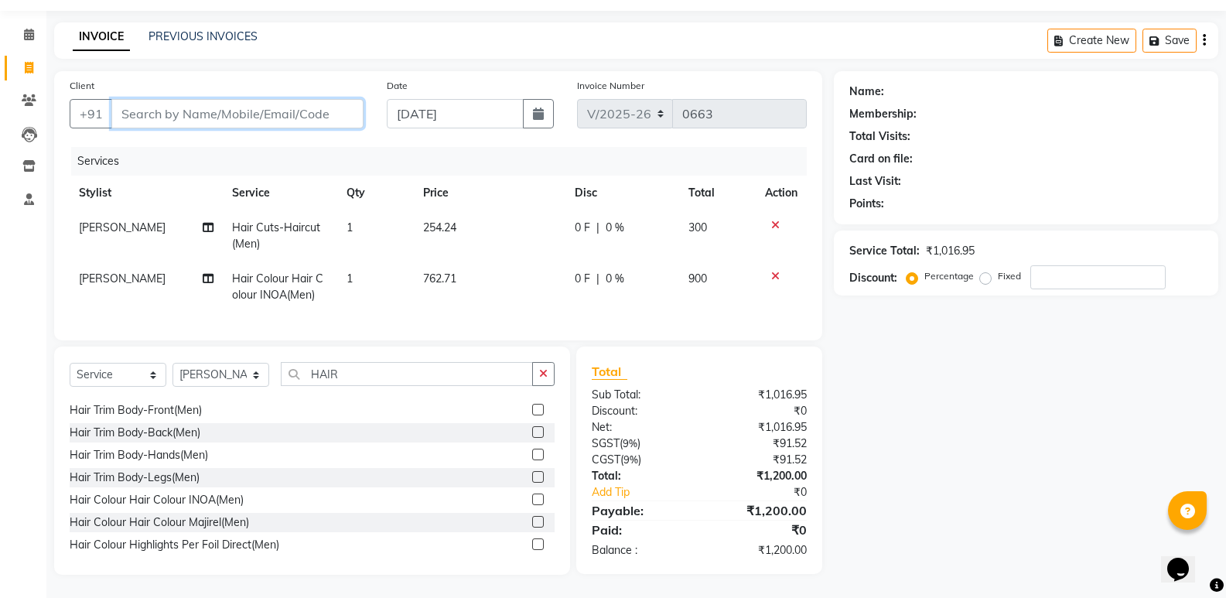
click at [125, 105] on input "Client" at bounding box center [237, 113] width 252 height 29
type input "9"
type input "0"
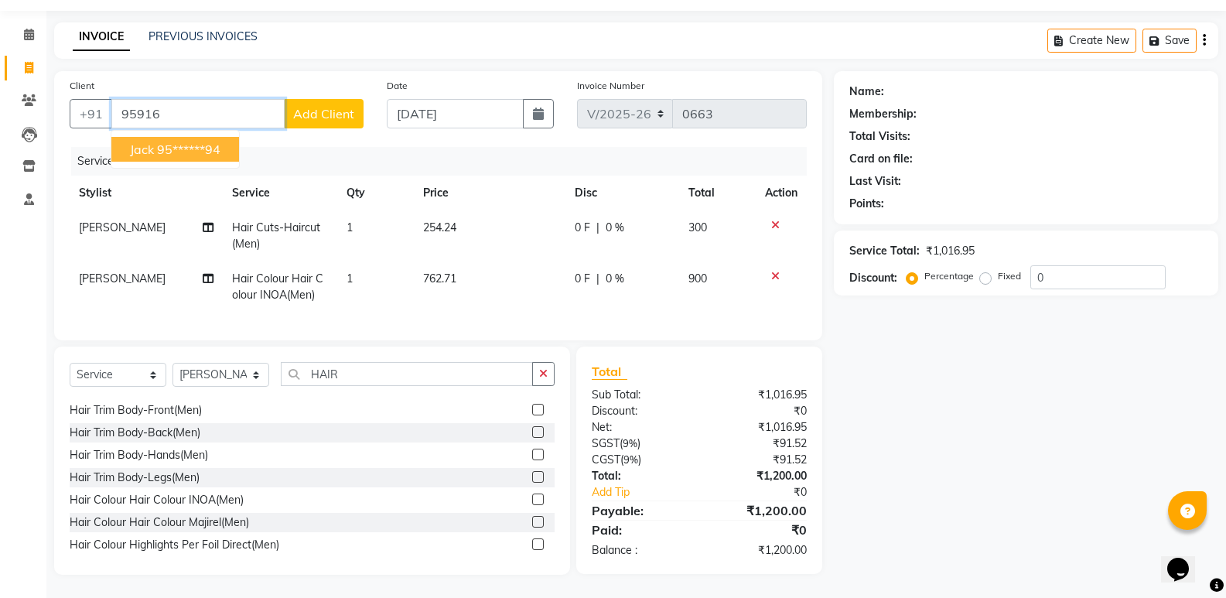
click at [171, 144] on ngb-highlight "95******94" at bounding box center [188, 149] width 63 height 15
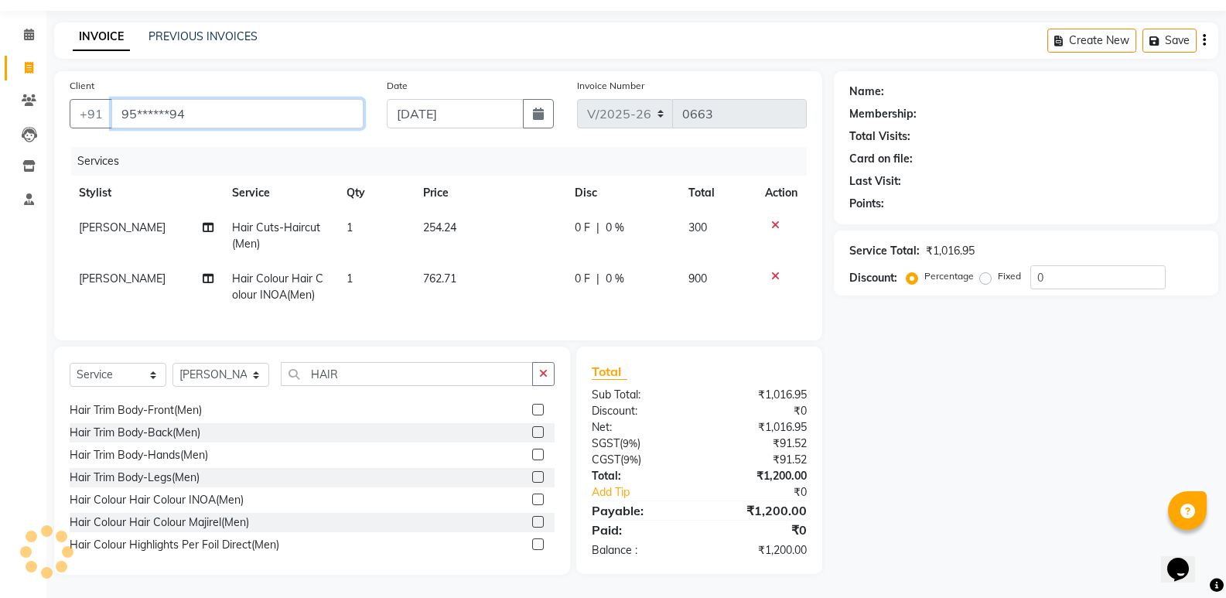
type input "95******94"
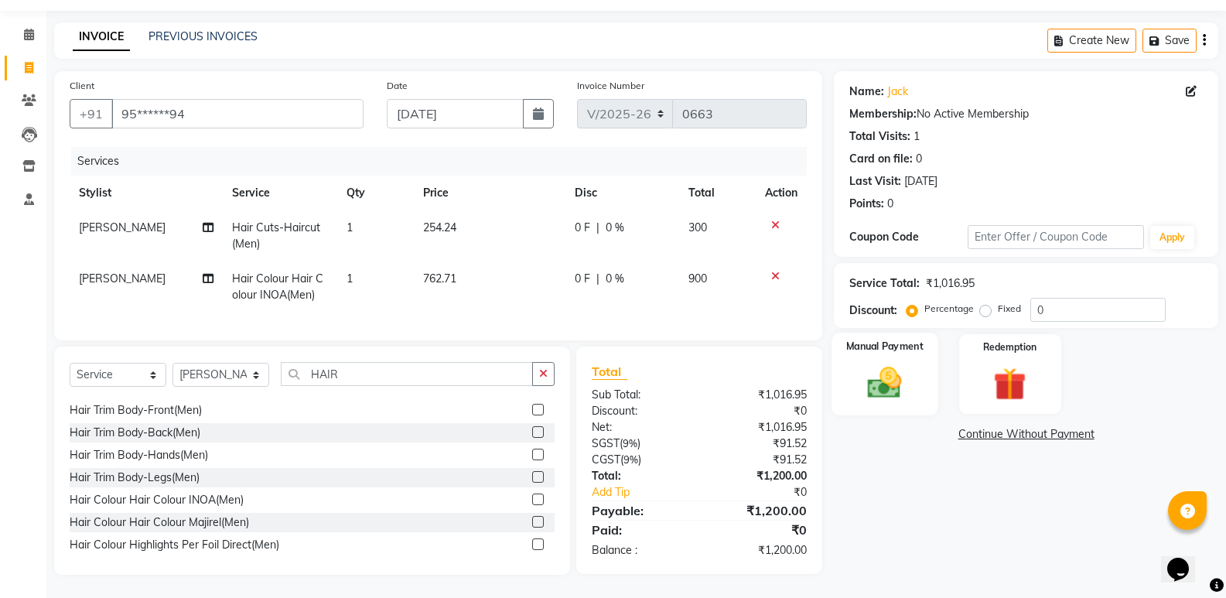
click at [873, 350] on div "Manual Payment" at bounding box center [885, 374] width 106 height 83
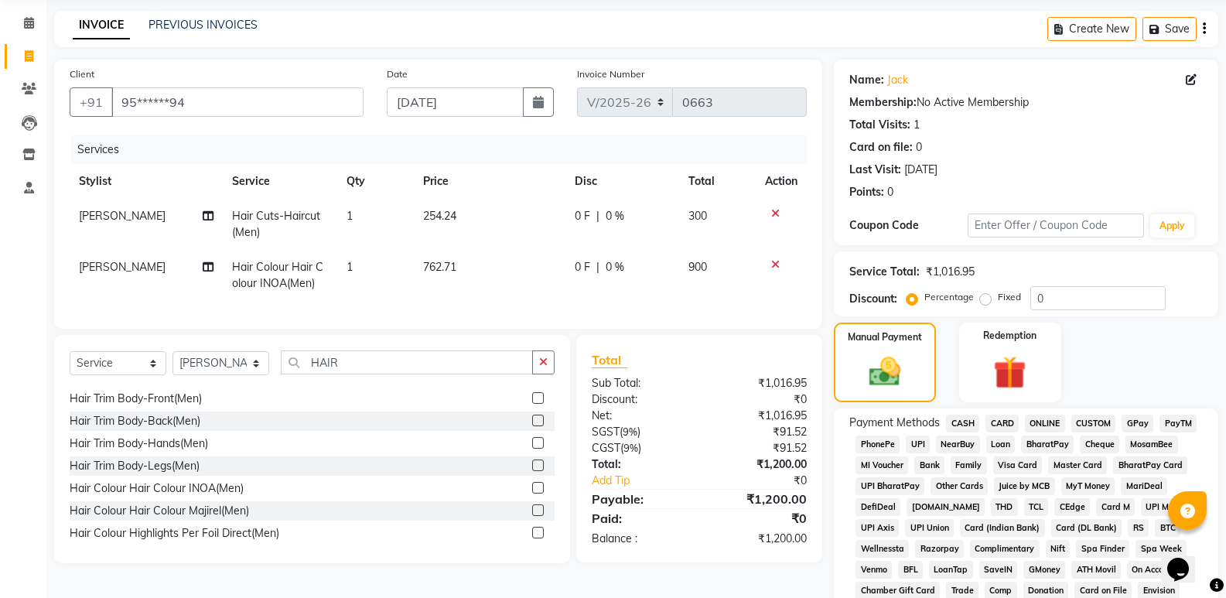
click at [1002, 421] on span "CARD" at bounding box center [1001, 424] width 33 height 18
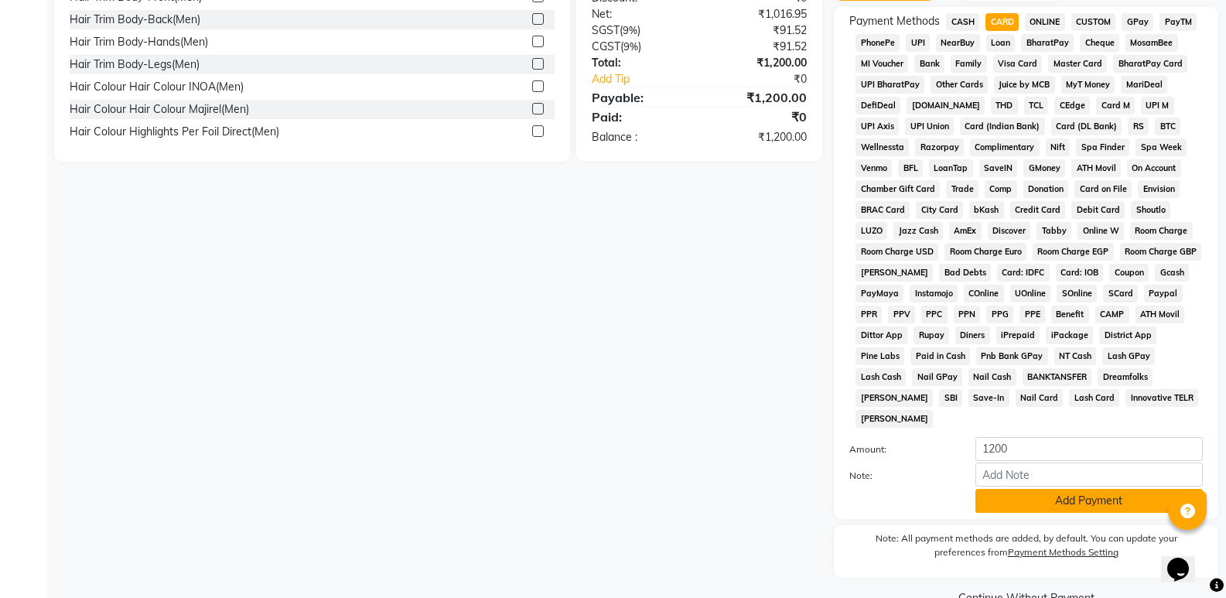
scroll to position [472, 0]
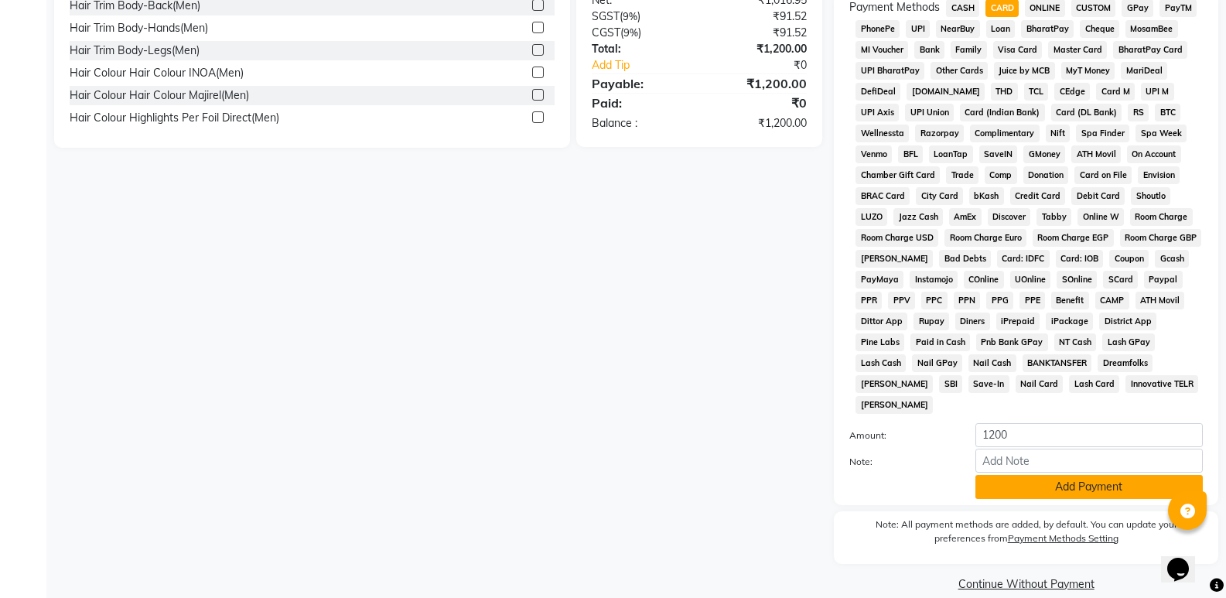
click at [1085, 475] on button "Add Payment" at bounding box center [1088, 487] width 227 height 24
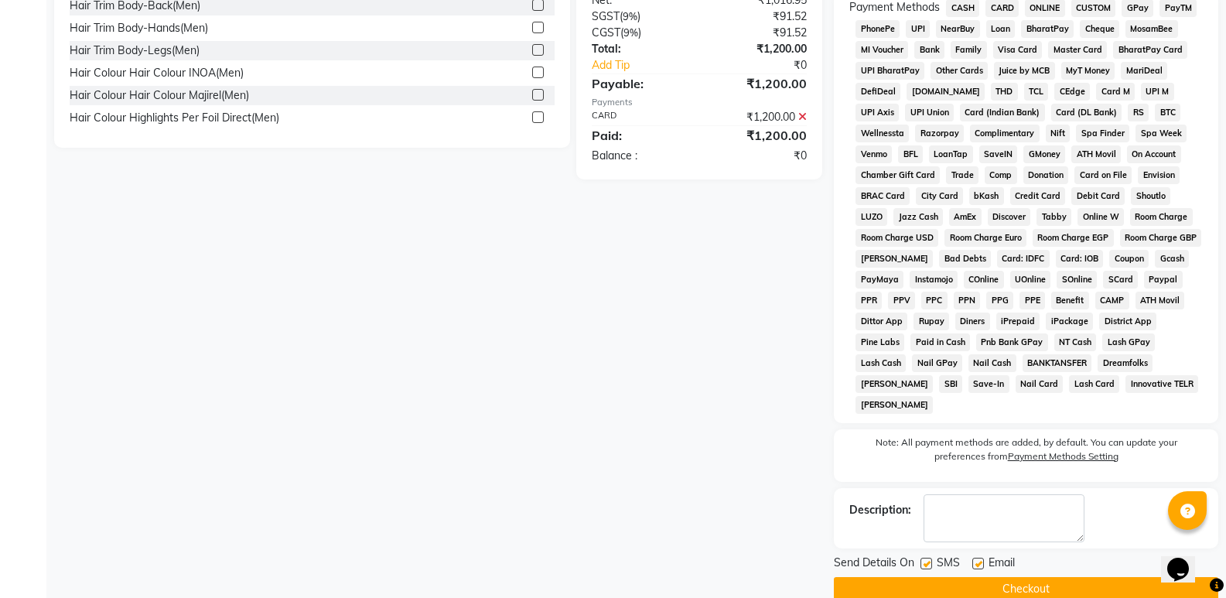
click at [1010, 577] on button "Checkout" at bounding box center [1026, 589] width 384 height 24
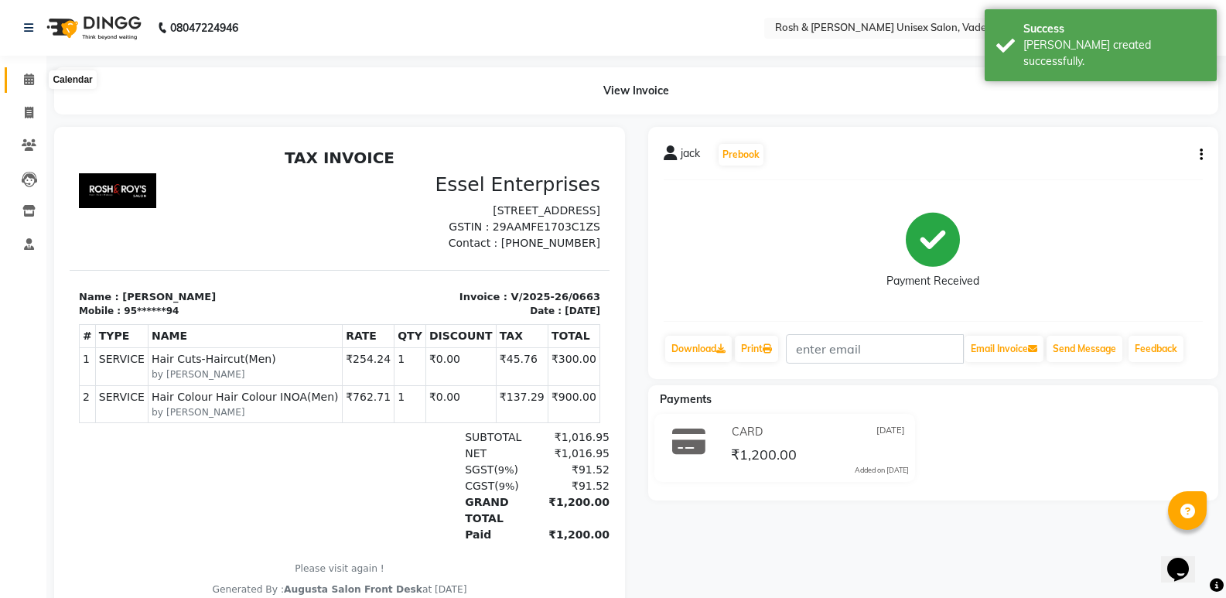
click at [29, 82] on icon at bounding box center [29, 79] width 10 height 12
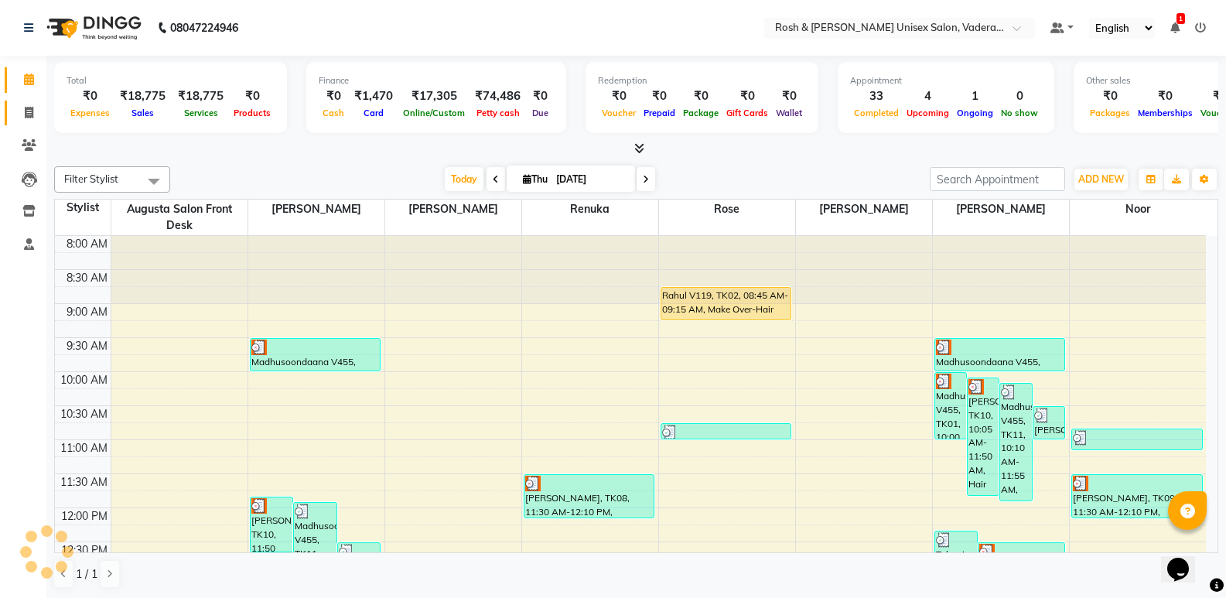
scroll to position [538, 0]
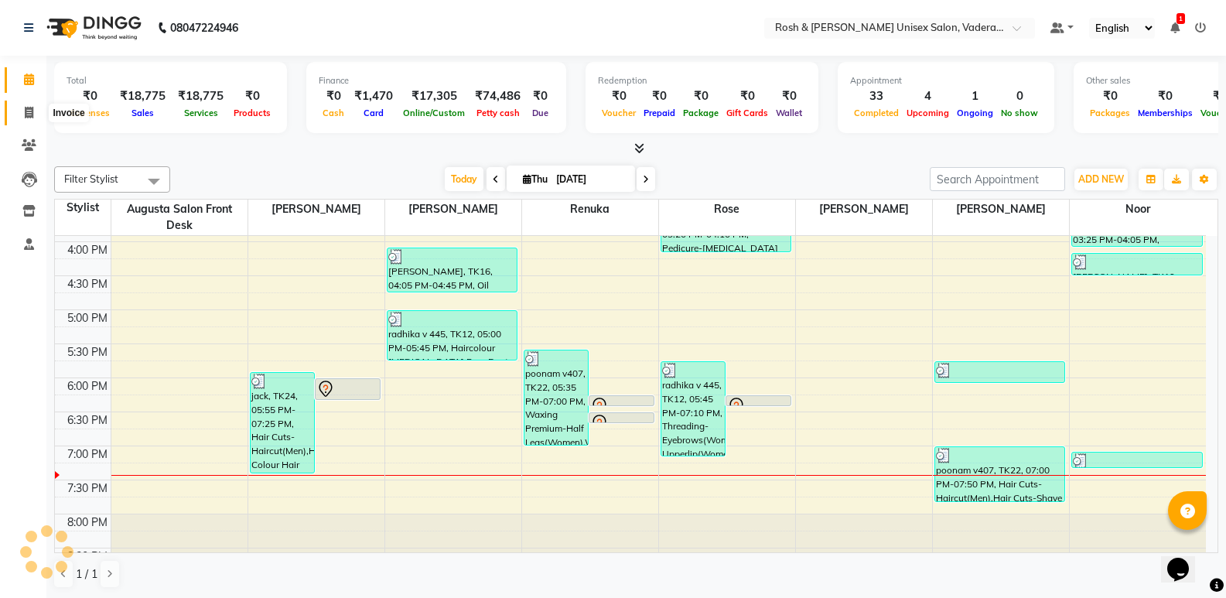
click at [26, 107] on icon at bounding box center [29, 113] width 9 height 12
select select "service"
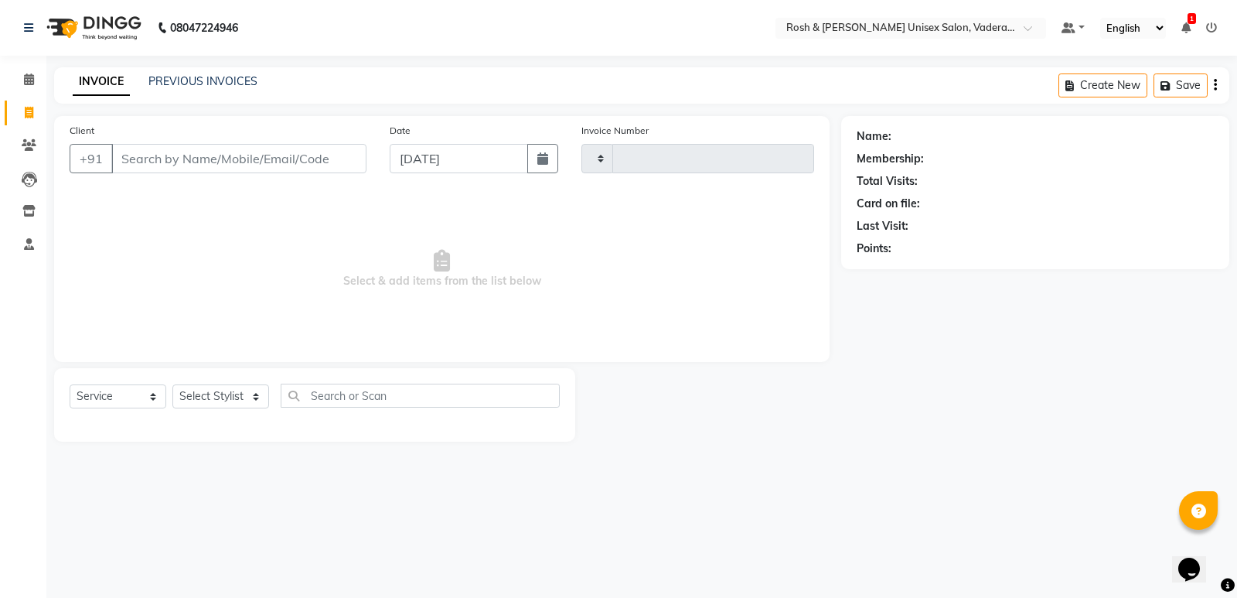
type input "0664"
select select "8657"
click at [22, 83] on span at bounding box center [28, 80] width 27 height 18
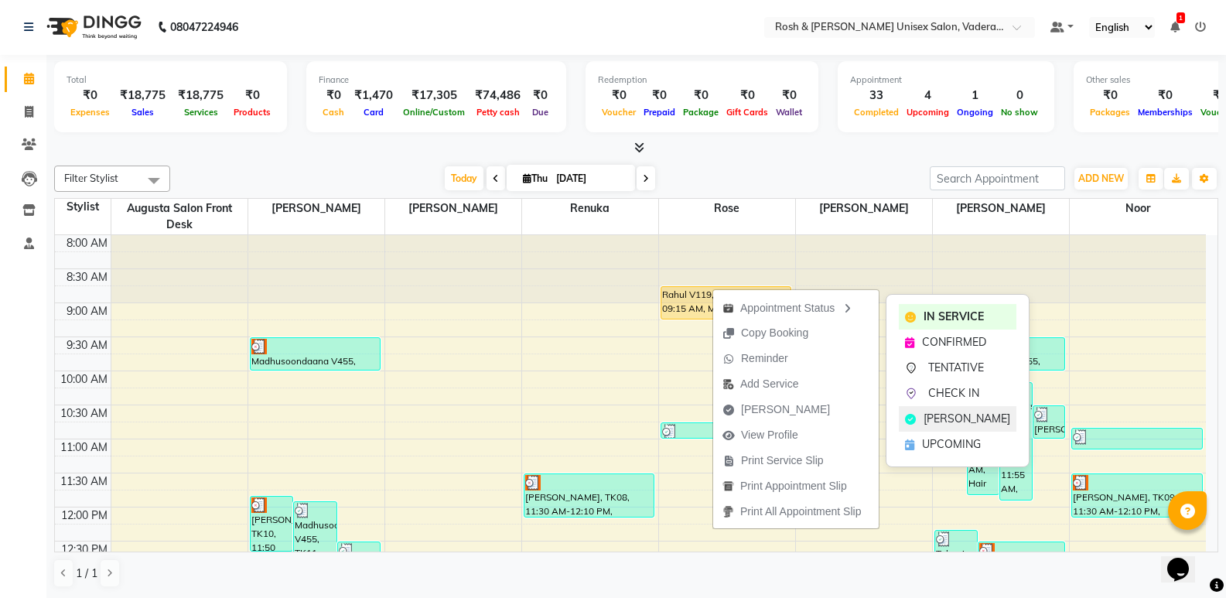
click at [957, 417] on span "[PERSON_NAME]" at bounding box center [966, 419] width 87 height 16
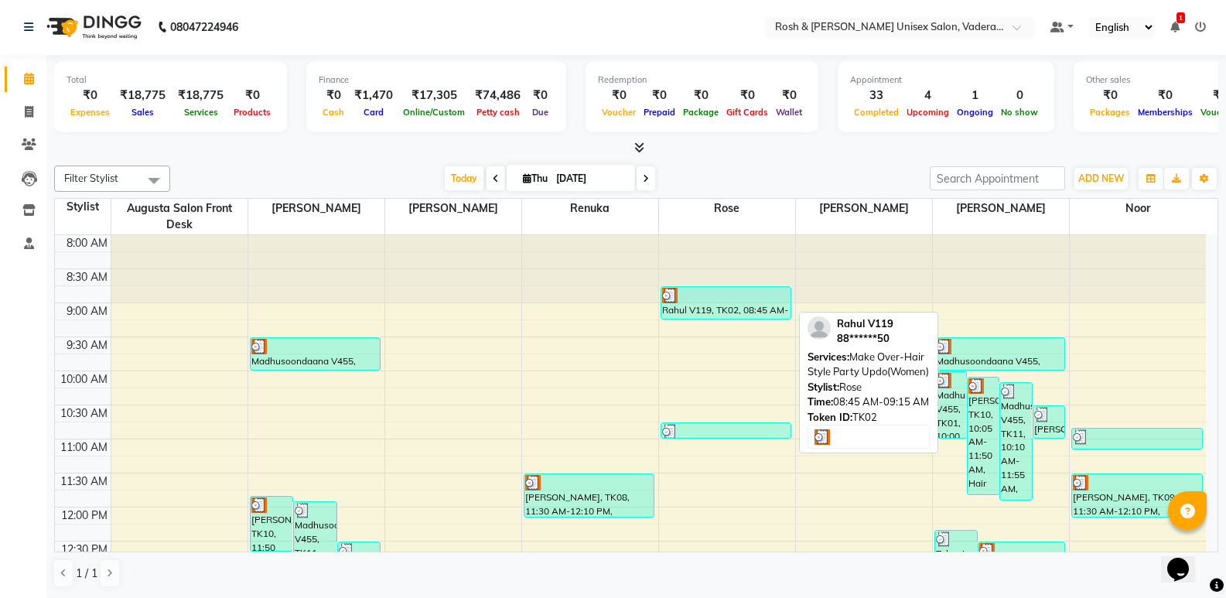
click at [747, 309] on div "Rahul V119, TK02, 08:45 AM-09:15 AM, Make Over-Hair Style Party Updo(Women)" at bounding box center [726, 303] width 130 height 32
select select "3"
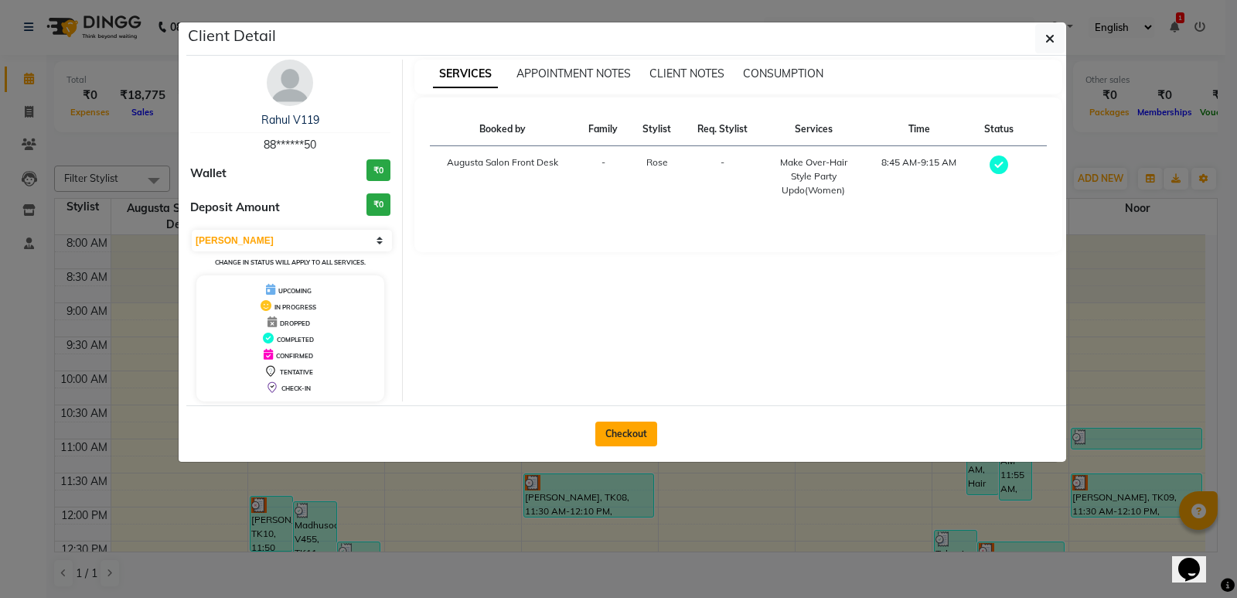
click at [632, 432] on button "Checkout" at bounding box center [627, 434] width 62 height 25
select select "8657"
select select "service"
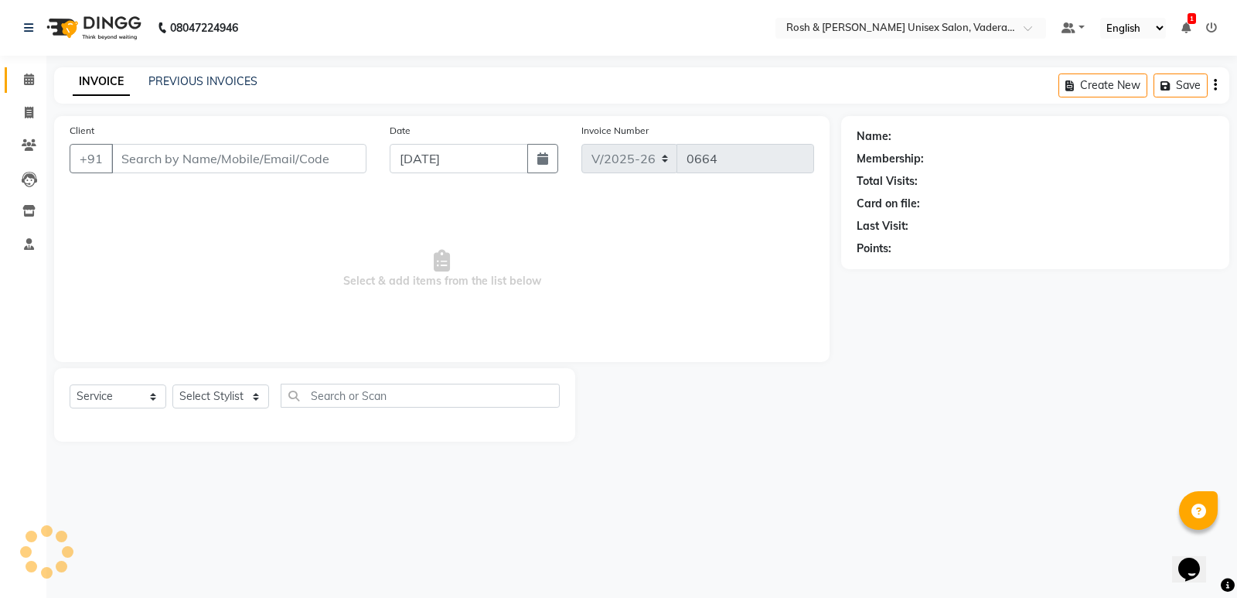
type input "88******50"
select select "87536"
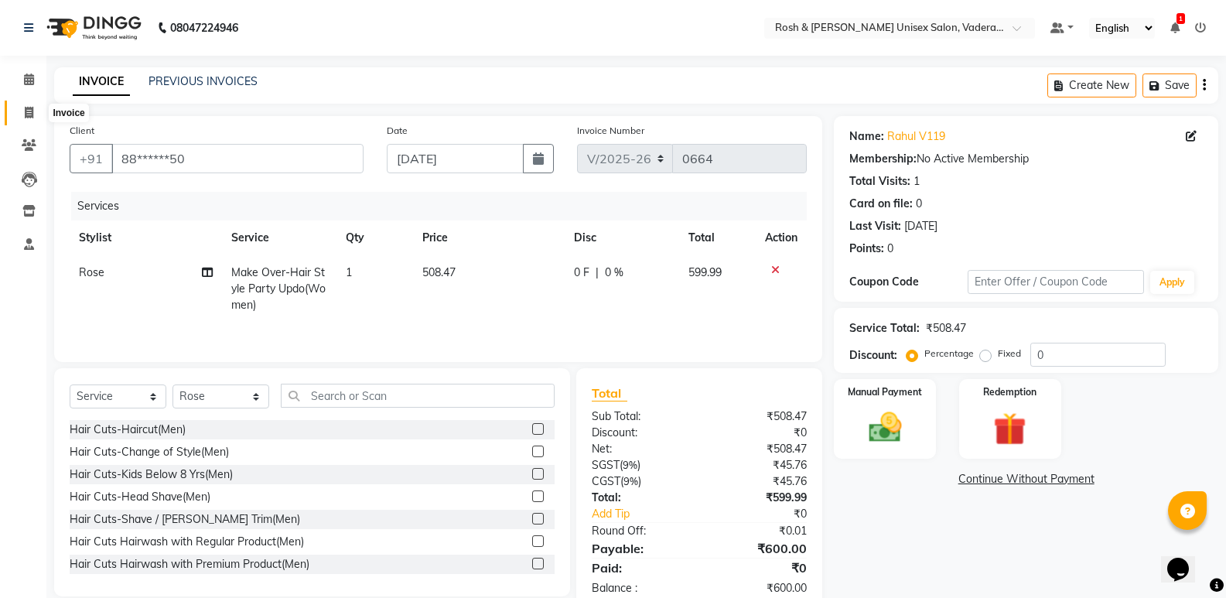
click at [26, 117] on icon at bounding box center [29, 113] width 9 height 12
select select "8657"
select select "service"
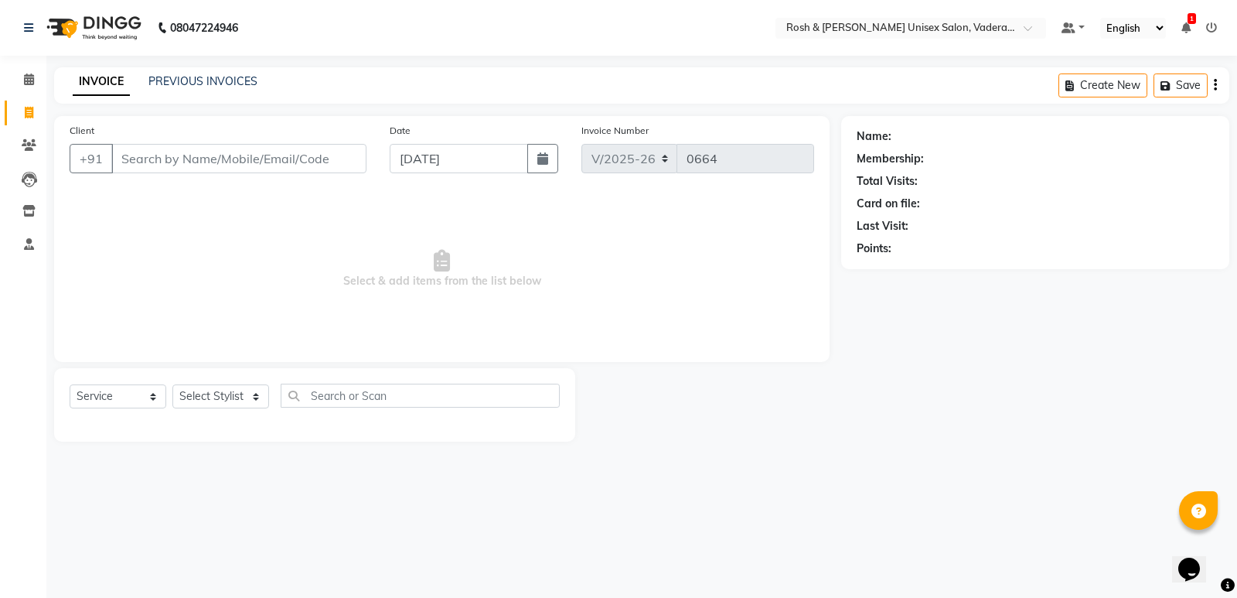
click at [140, 163] on input "Client" at bounding box center [238, 158] width 255 height 29
click at [22, 136] on link "Clients" at bounding box center [23, 146] width 37 height 26
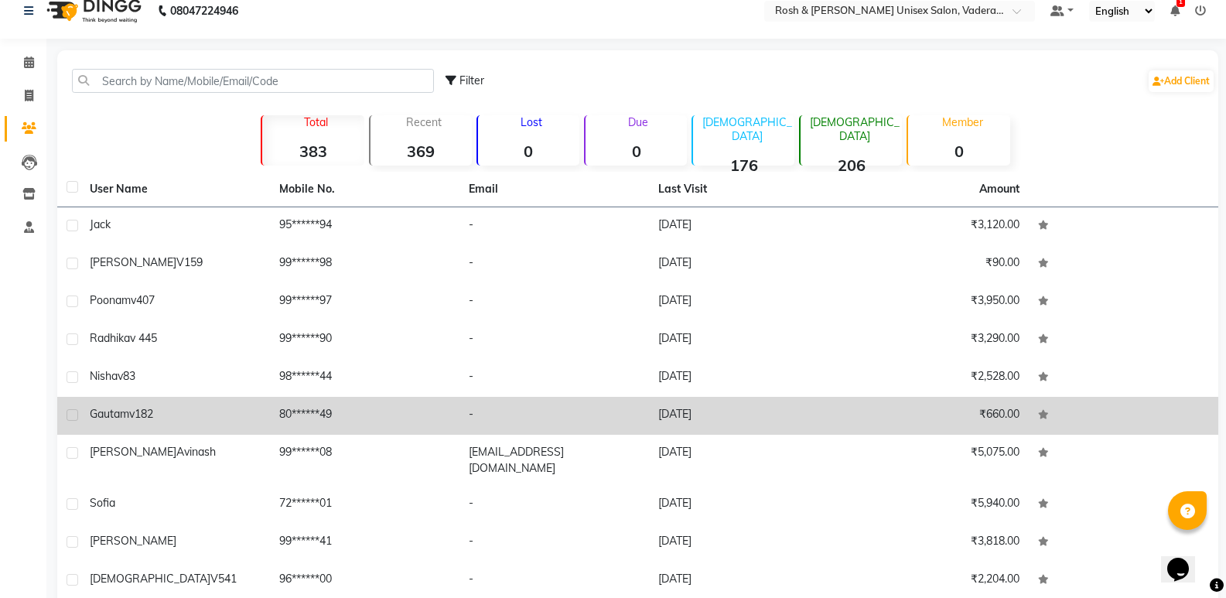
scroll to position [72, 0]
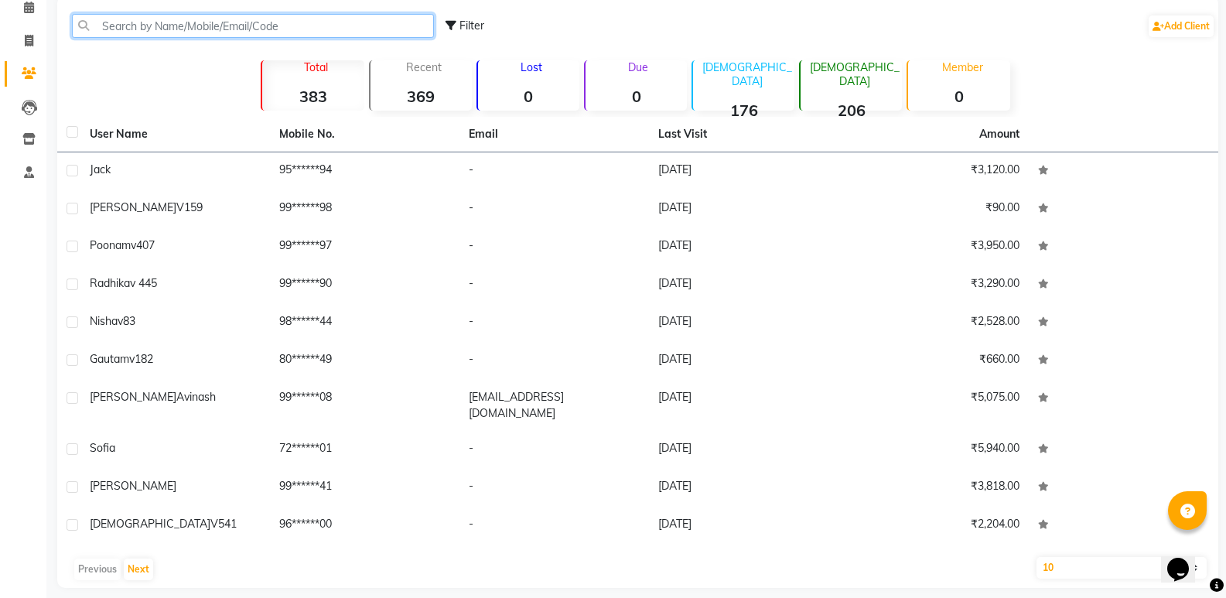
click at [224, 27] on input "text" at bounding box center [253, 26] width 362 height 24
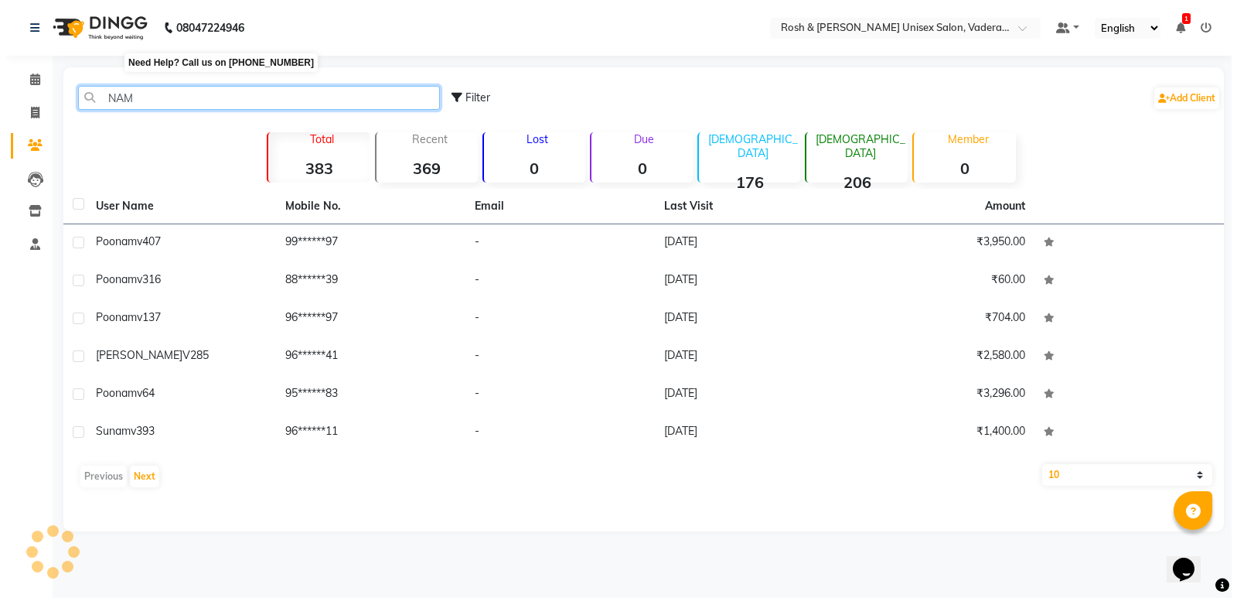
scroll to position [0, 0]
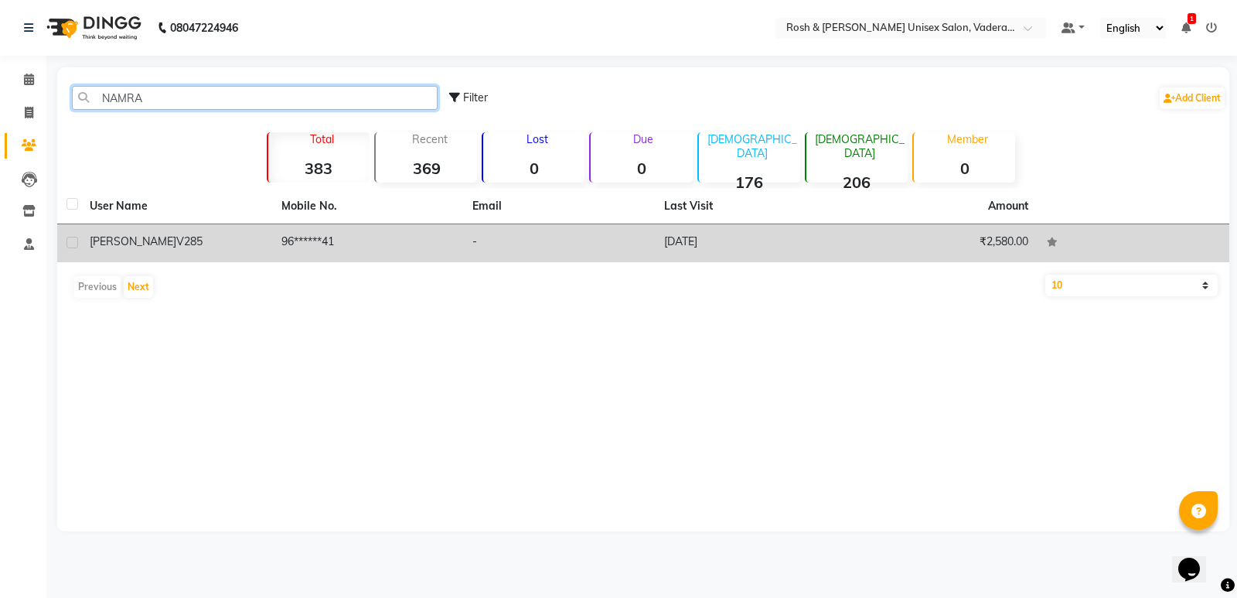
type input "NAMRA"
click at [241, 247] on div "[PERSON_NAME] v285" at bounding box center [176, 242] width 173 height 16
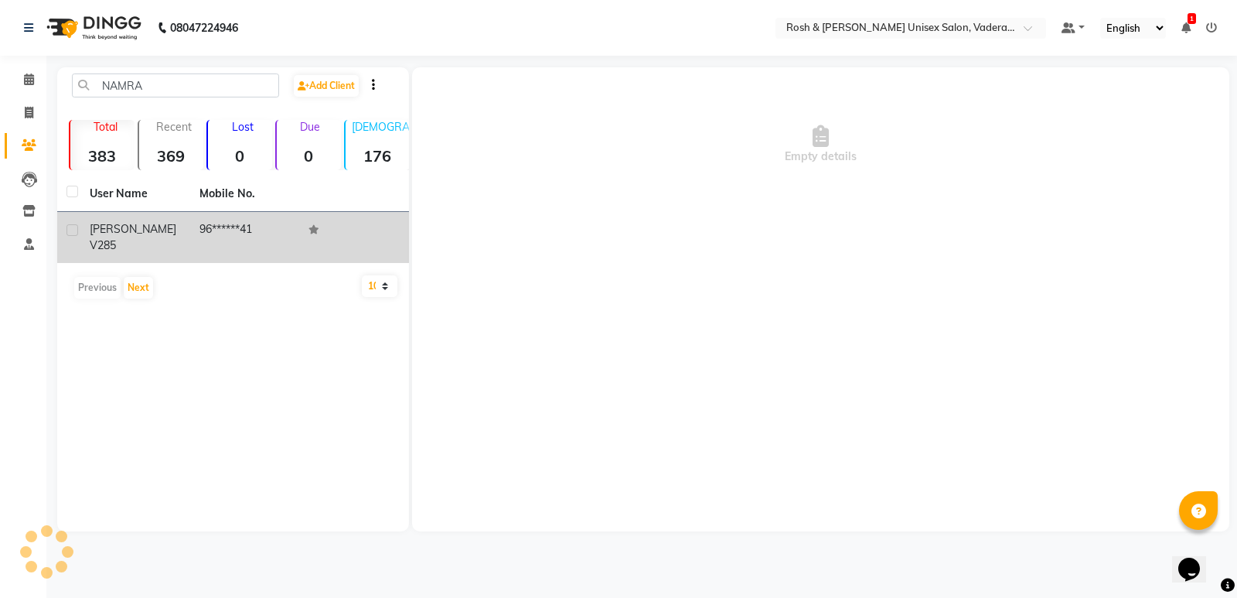
click at [241, 247] on td "96******41" at bounding box center [245, 237] width 110 height 51
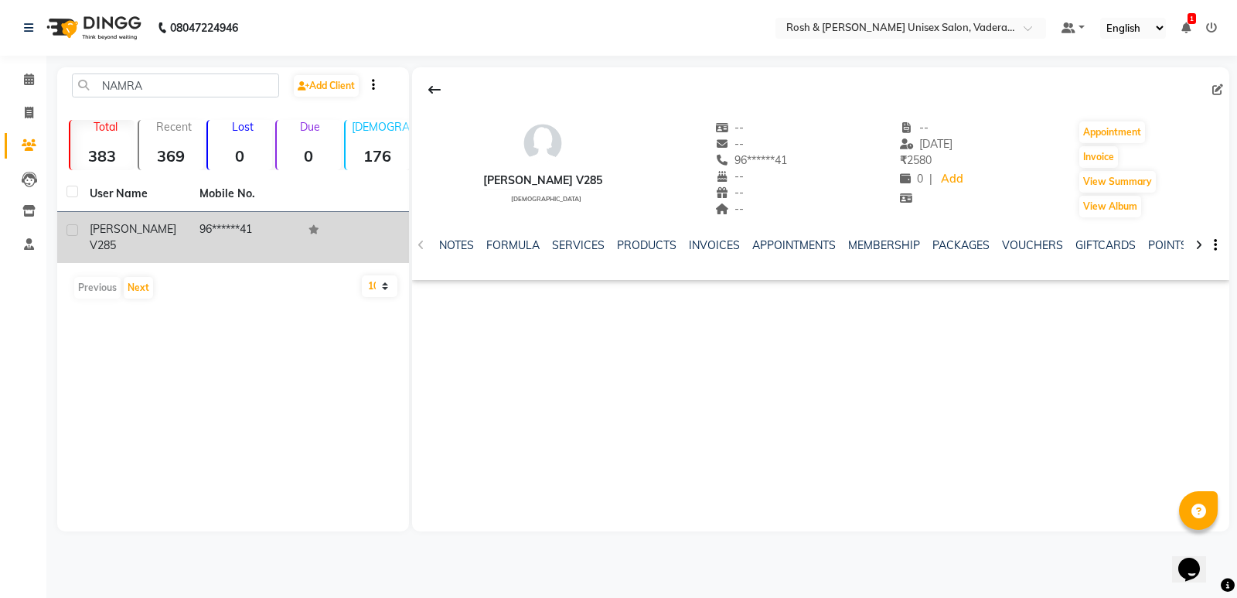
click at [116, 238] on span "v285" at bounding box center [103, 245] width 26 height 14
click at [246, 228] on td "96******41" at bounding box center [245, 237] width 110 height 51
click at [268, 232] on td "96******41" at bounding box center [245, 237] width 110 height 51
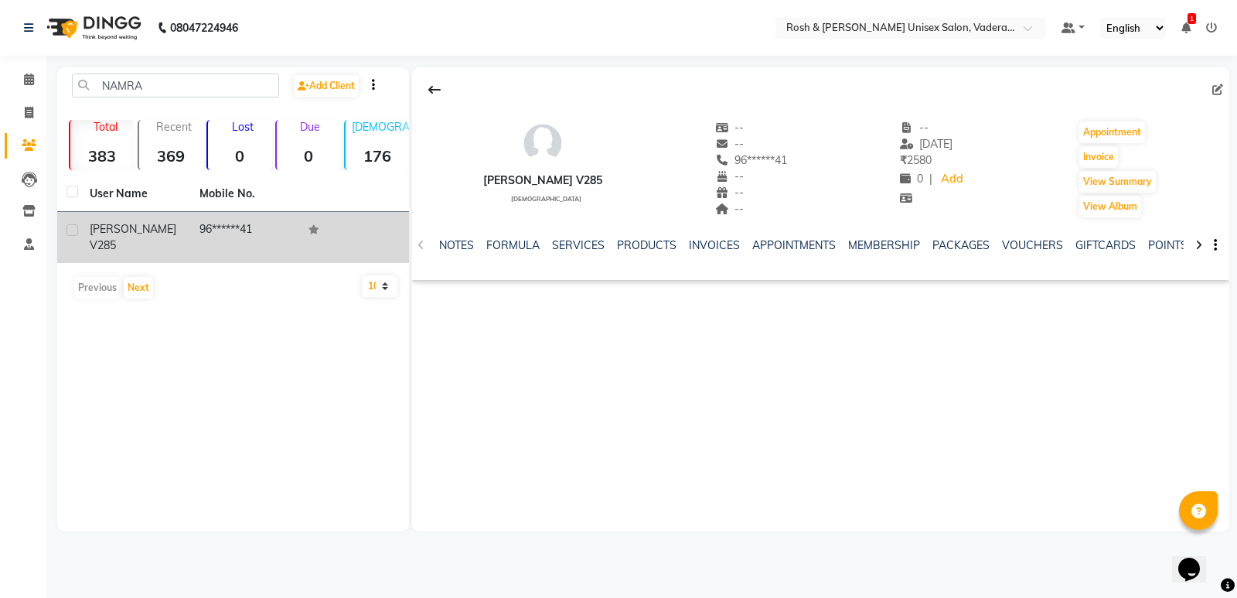
click at [268, 232] on td "96******41" at bounding box center [245, 237] width 110 height 51
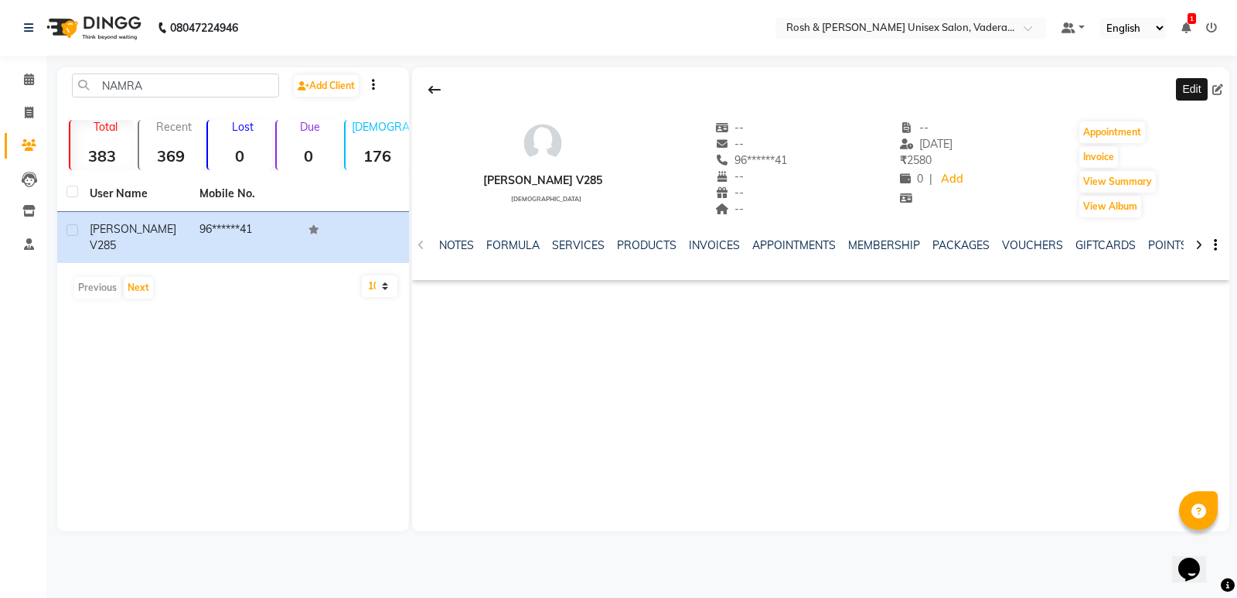
click at [1217, 92] on icon at bounding box center [1218, 89] width 11 height 11
select select "[DEMOGRAPHIC_DATA]"
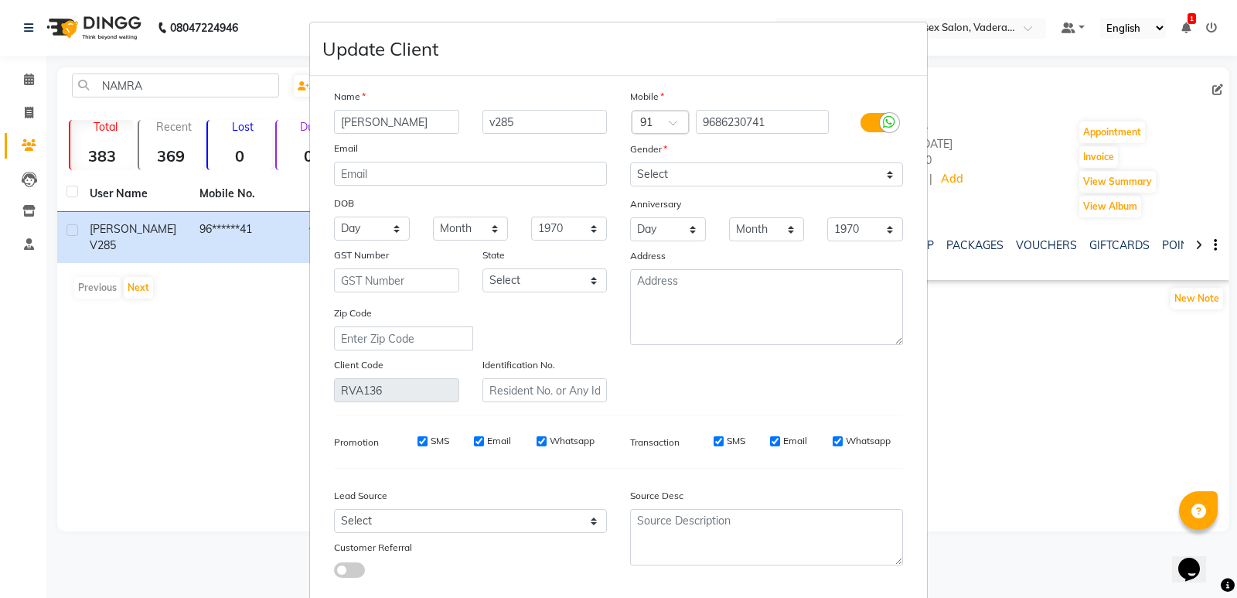
click at [26, 74] on ngb-modal-window "Update Client Name [PERSON_NAME] v285 Email DOB Day 01 02 03 04 05 06 07 08 09 …" at bounding box center [618, 299] width 1237 height 598
click at [26, 75] on ngb-modal-window "Update Client Name [PERSON_NAME] v285 Email DOB Day 01 02 03 04 05 06 07 08 09 …" at bounding box center [618, 299] width 1237 height 598
click at [33, 111] on ngb-modal-window "Update Client Name [PERSON_NAME] v285 Email DOB Day 01 02 03 04 05 06 07 08 09 …" at bounding box center [618, 299] width 1237 height 598
click at [22, 118] on ngb-modal-window "Update Client Name [PERSON_NAME] v285 Email DOB Day 01 02 03 04 05 06 07 08 09 …" at bounding box center [618, 299] width 1237 height 598
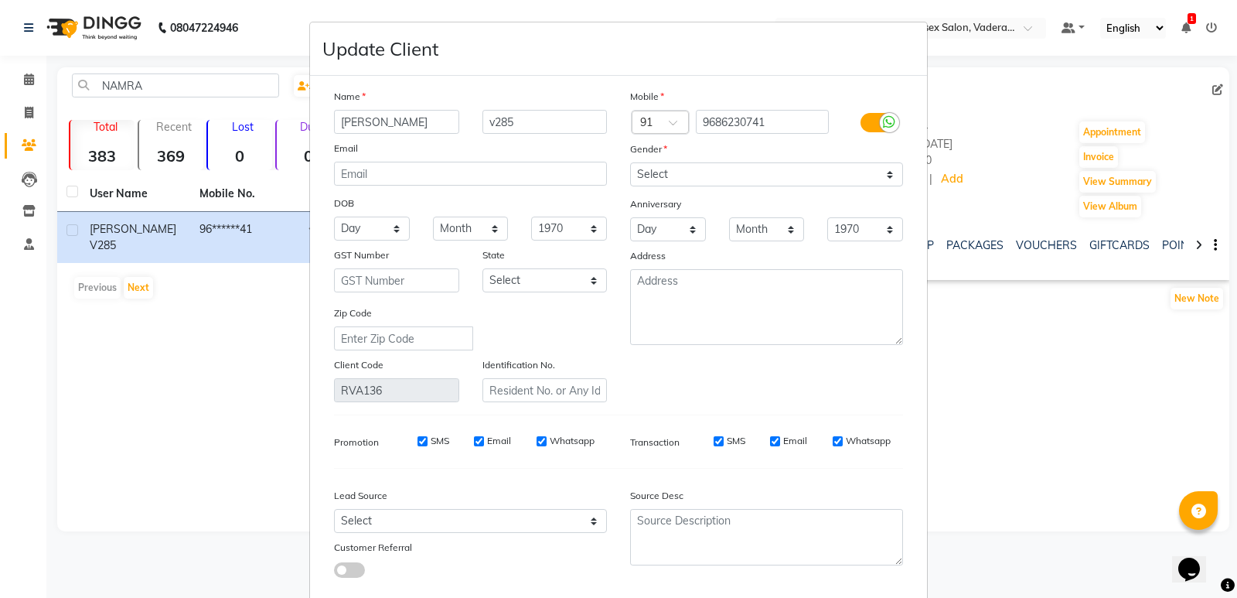
click at [977, 32] on ngb-modal-window "Update Client Name [PERSON_NAME] v285 Email DOB Day 01 02 03 04 05 06 07 08 09 …" at bounding box center [618, 299] width 1237 height 598
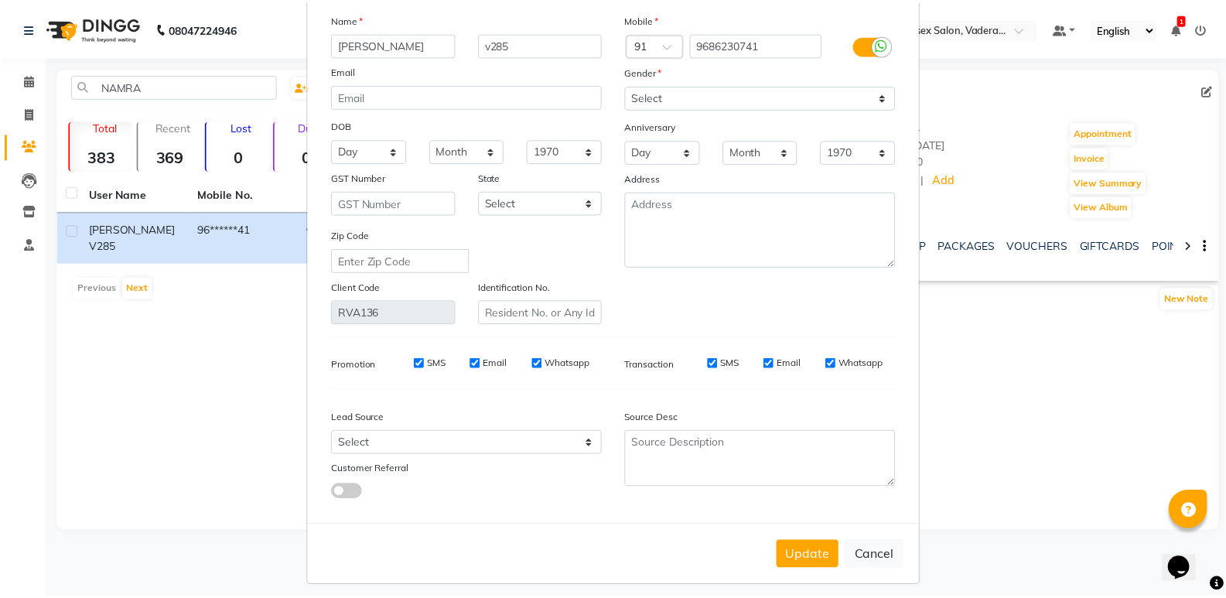
scroll to position [88, 0]
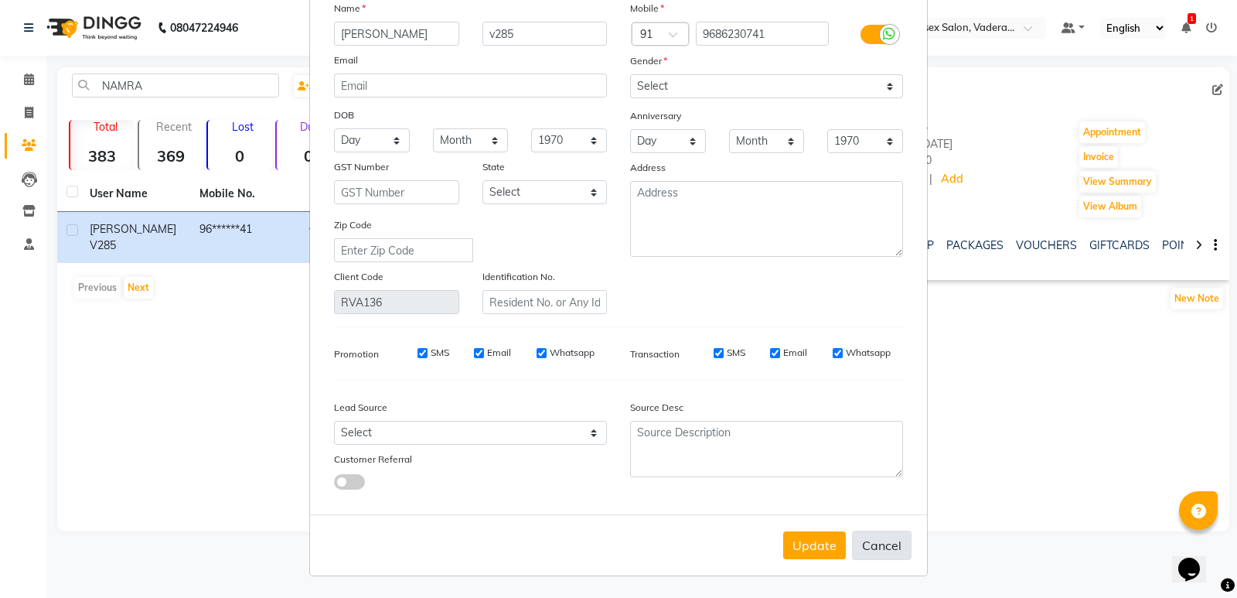
click at [878, 544] on button "Cancel" at bounding box center [882, 545] width 60 height 29
select select
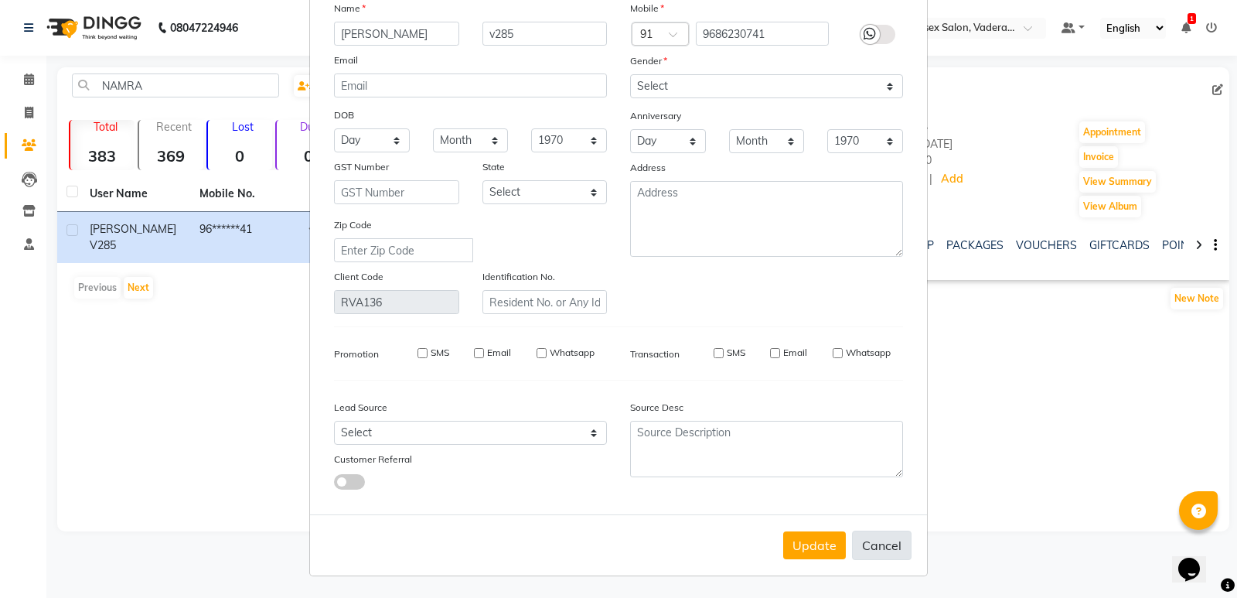
select select
checkbox input "false"
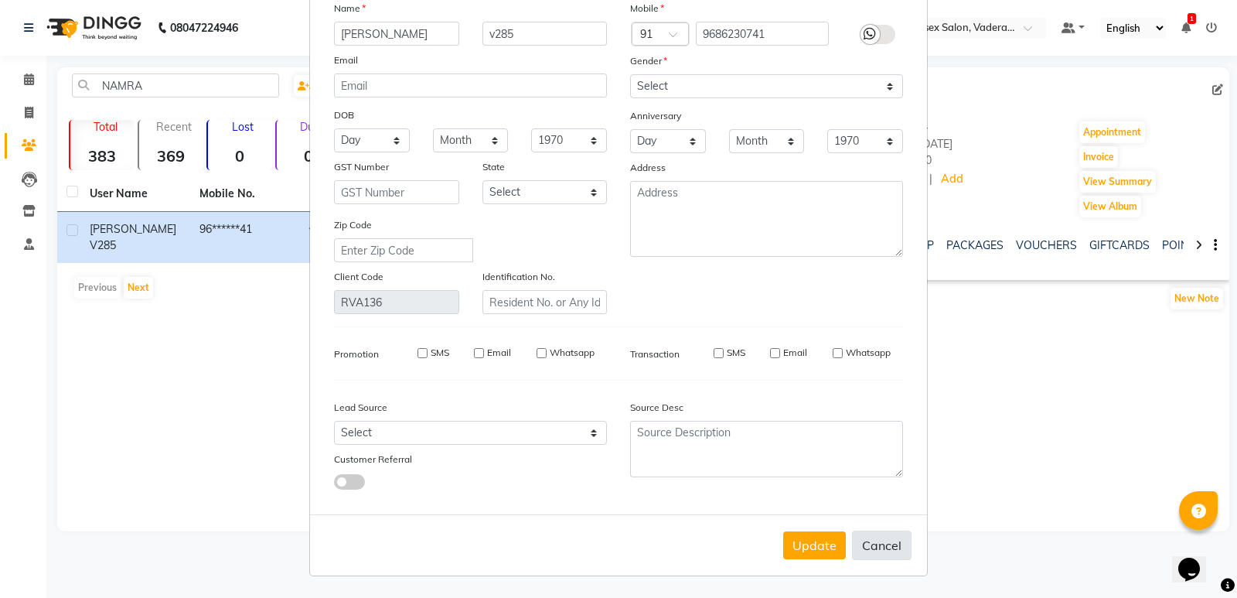
checkbox input "false"
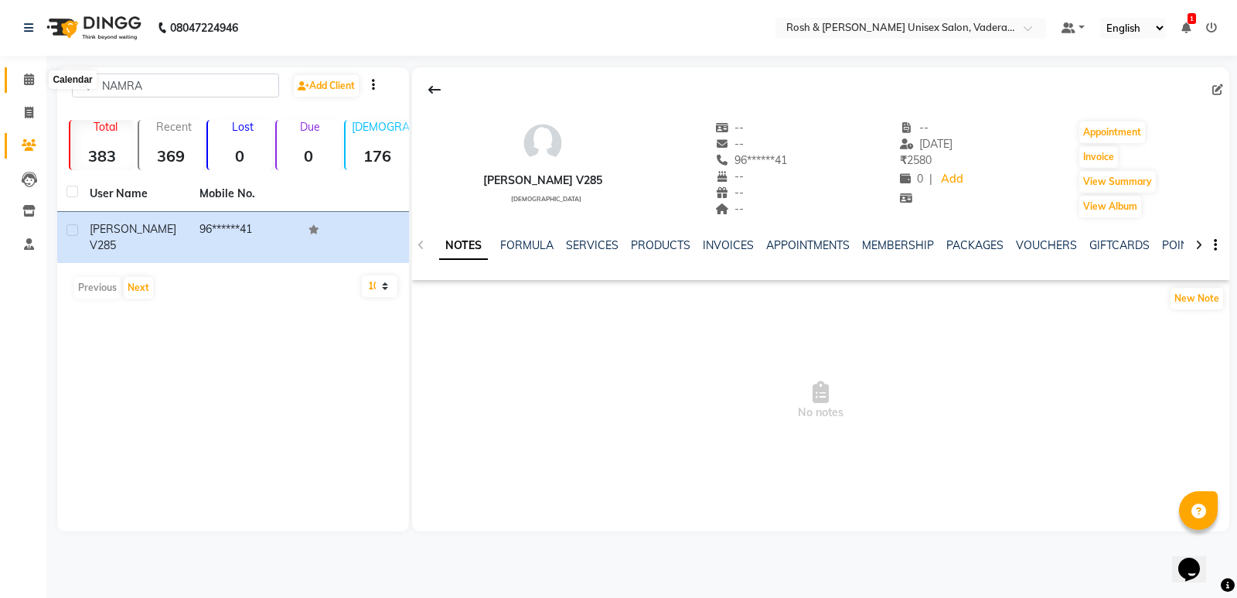
click at [29, 80] on icon at bounding box center [29, 79] width 10 height 12
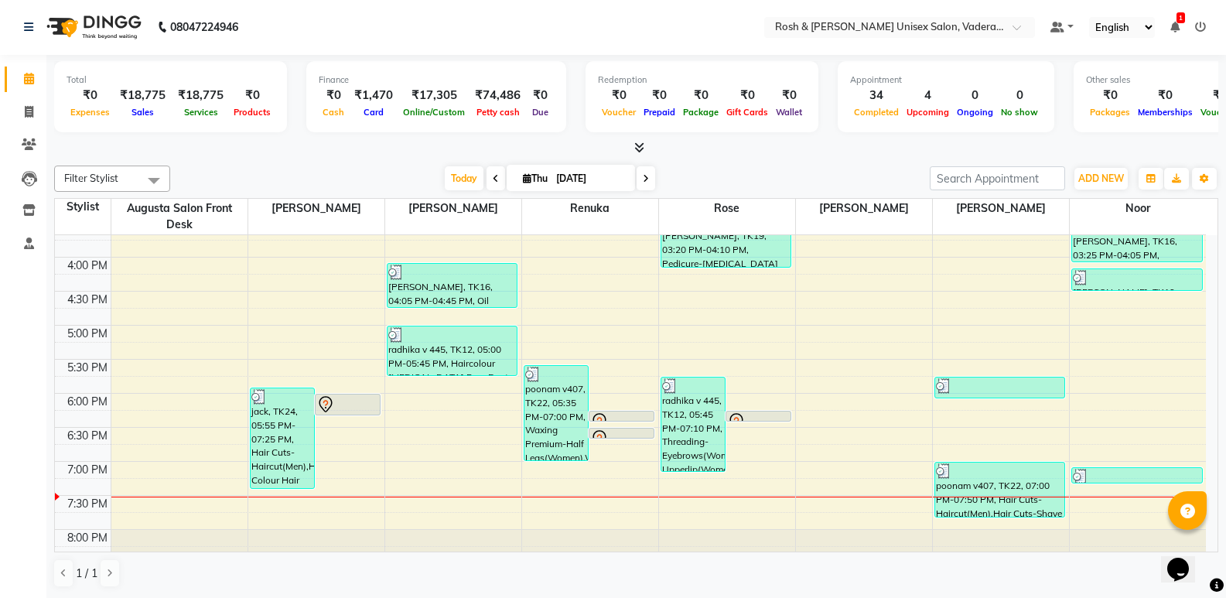
scroll to position [568, 0]
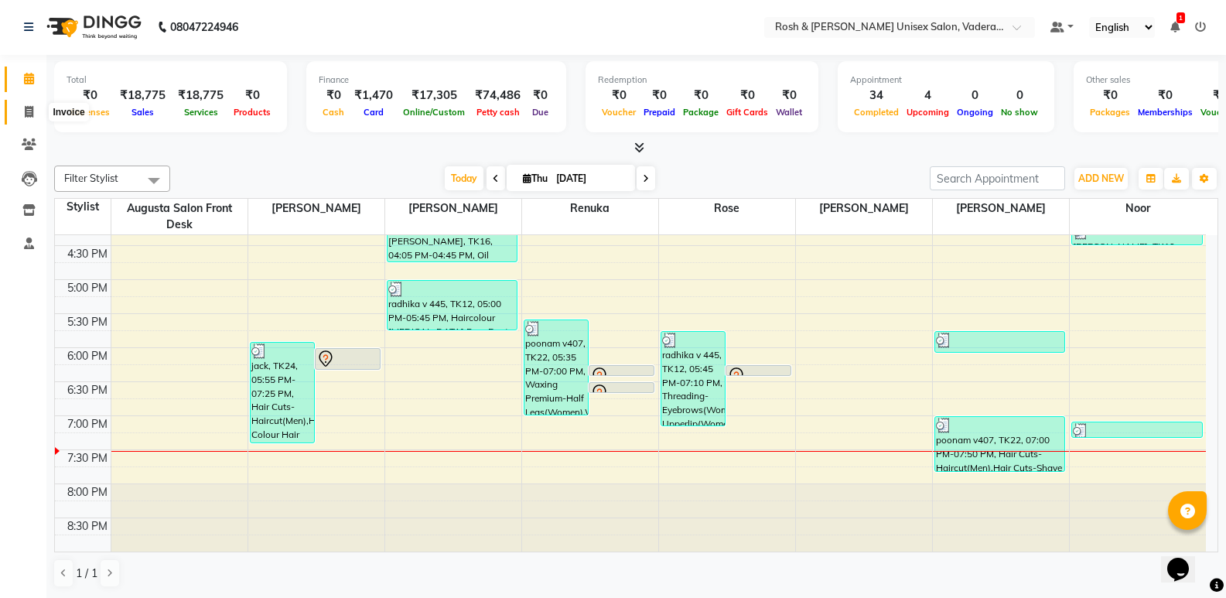
click at [29, 109] on icon at bounding box center [29, 112] width 9 height 12
select select "8657"
select select "service"
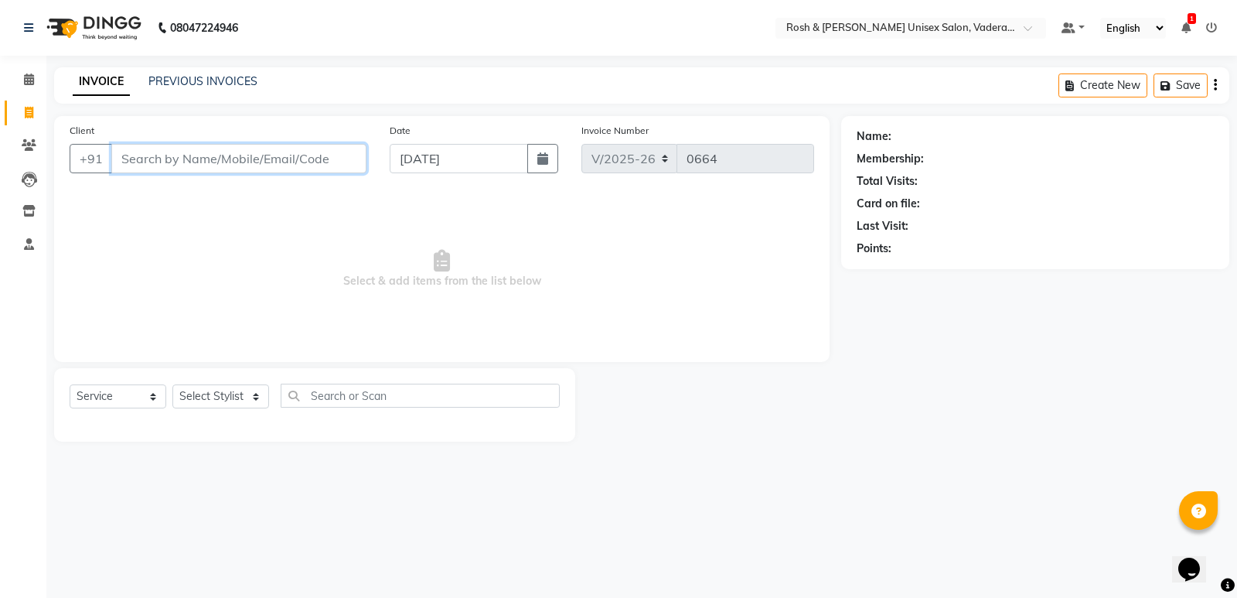
click at [301, 160] on input "Client" at bounding box center [238, 158] width 255 height 29
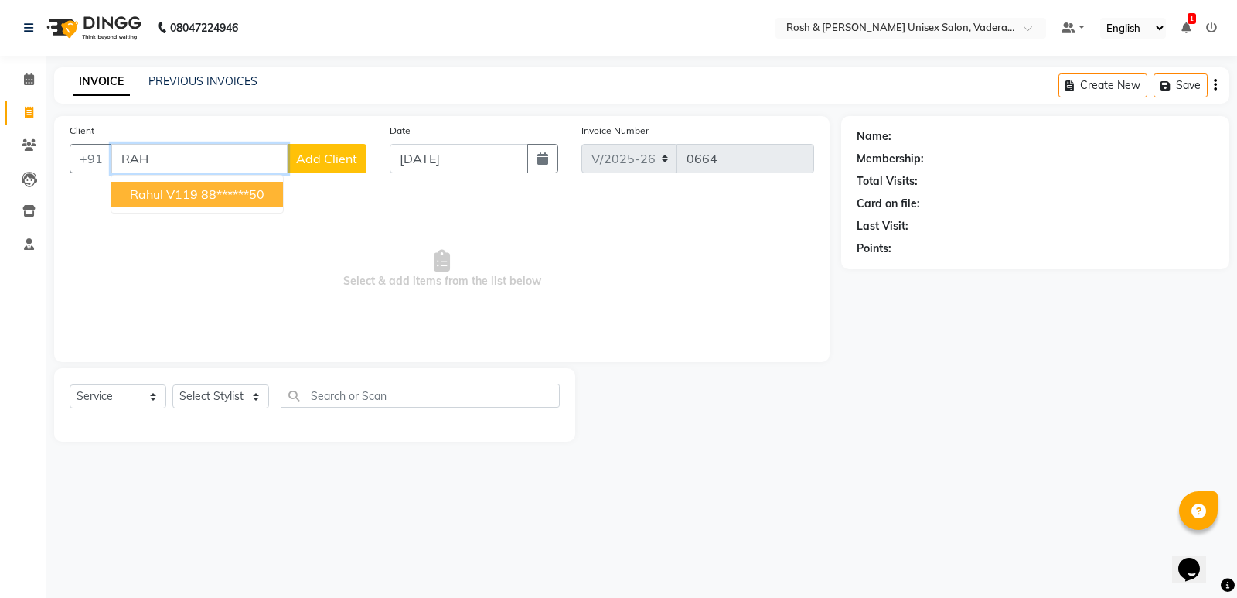
click at [240, 191] on ngb-highlight "88******50" at bounding box center [232, 193] width 63 height 15
type input "88******50"
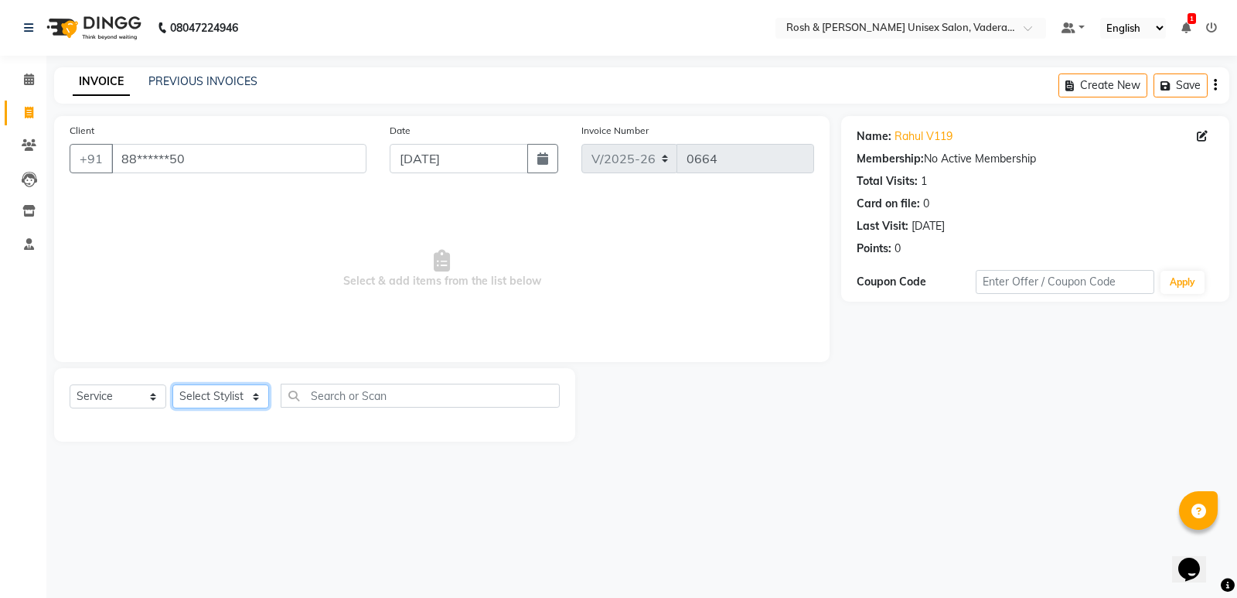
click at [259, 400] on select "Select Stylist Augusta Salon Front Desk [PERSON_NAME] [PERSON_NAME] [PERSON_NAM…" at bounding box center [220, 396] width 97 height 24
select select "87536"
click at [172, 384] on select "Select Stylist Augusta Salon Front Desk [PERSON_NAME] [PERSON_NAME] [PERSON_NAM…" at bounding box center [220, 396] width 97 height 24
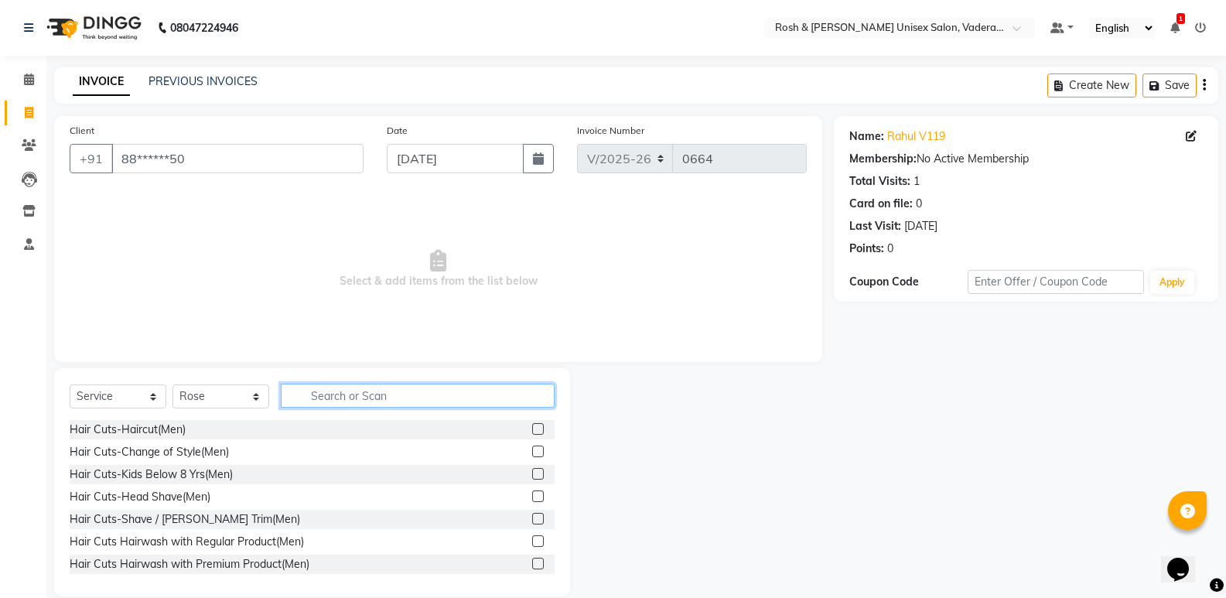
click at [345, 395] on input "text" at bounding box center [418, 396] width 274 height 24
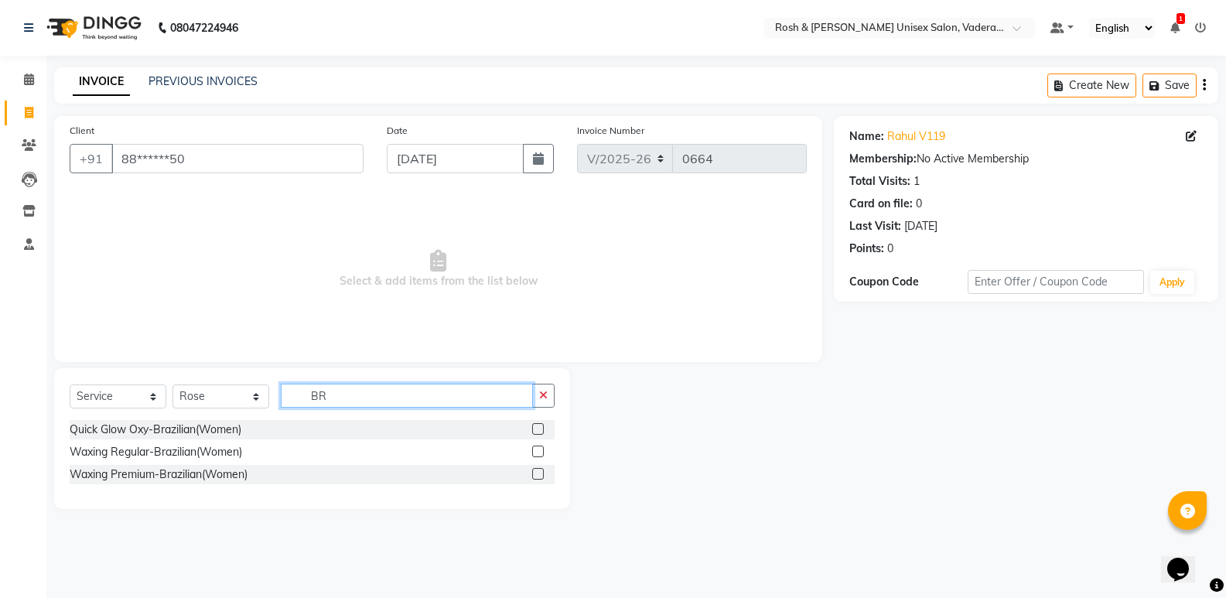
type input "B"
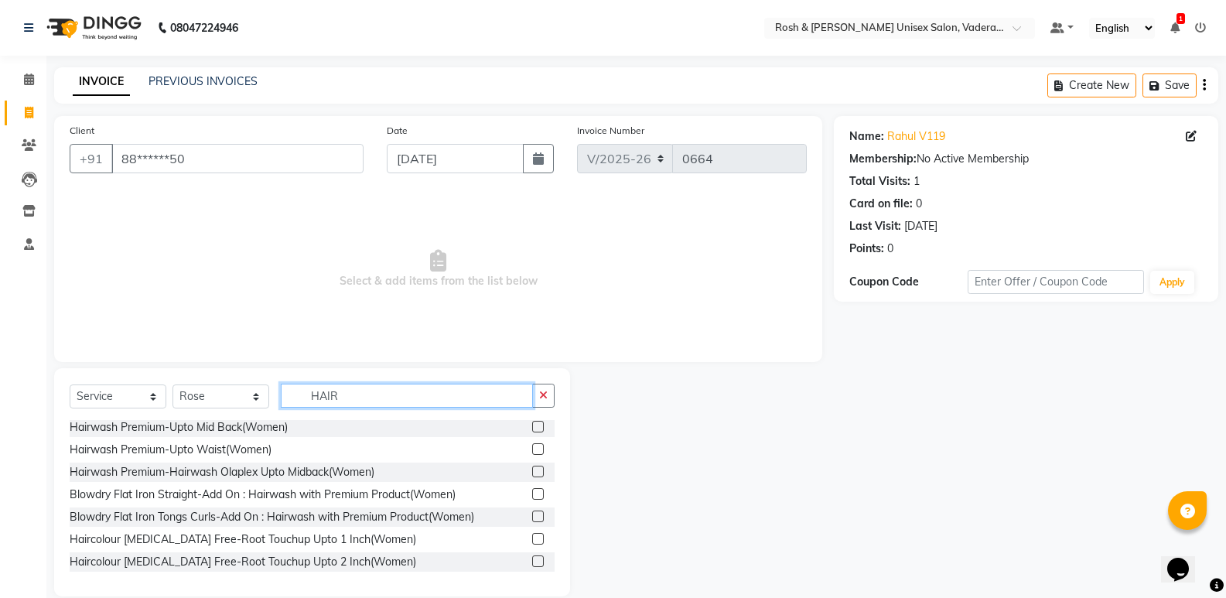
scroll to position [967, 0]
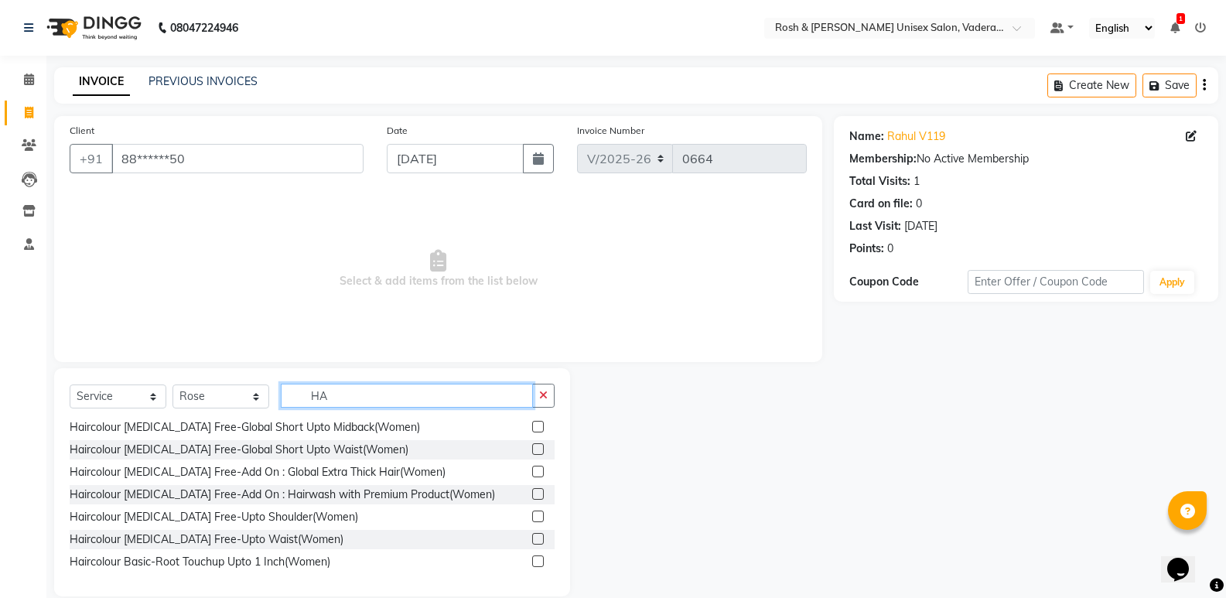
type input "H"
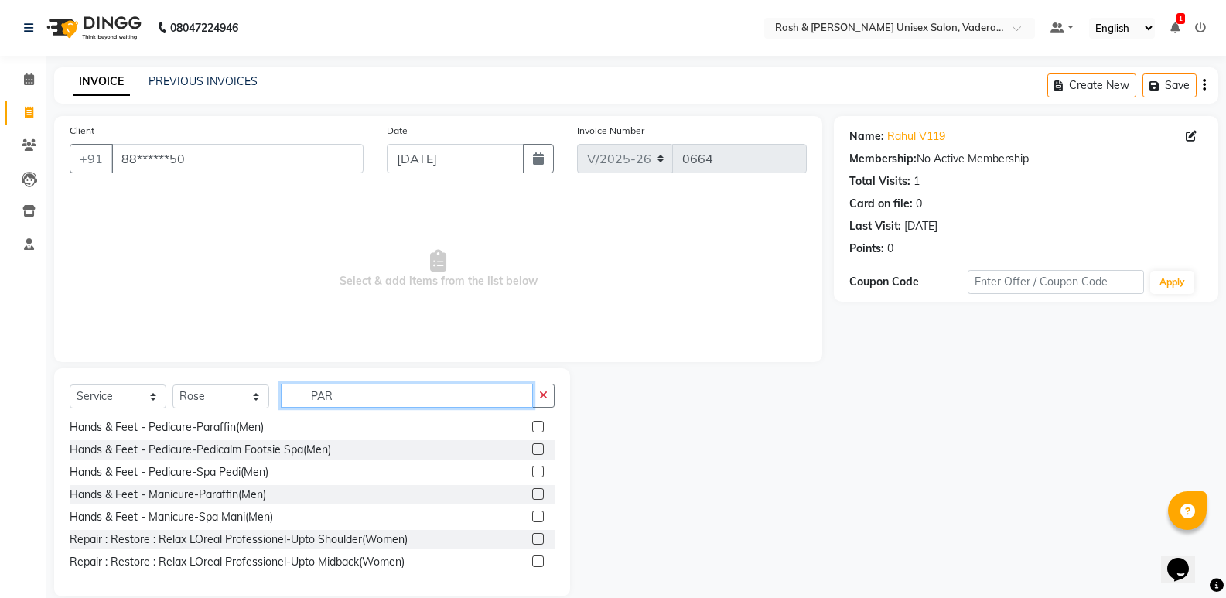
scroll to position [0, 0]
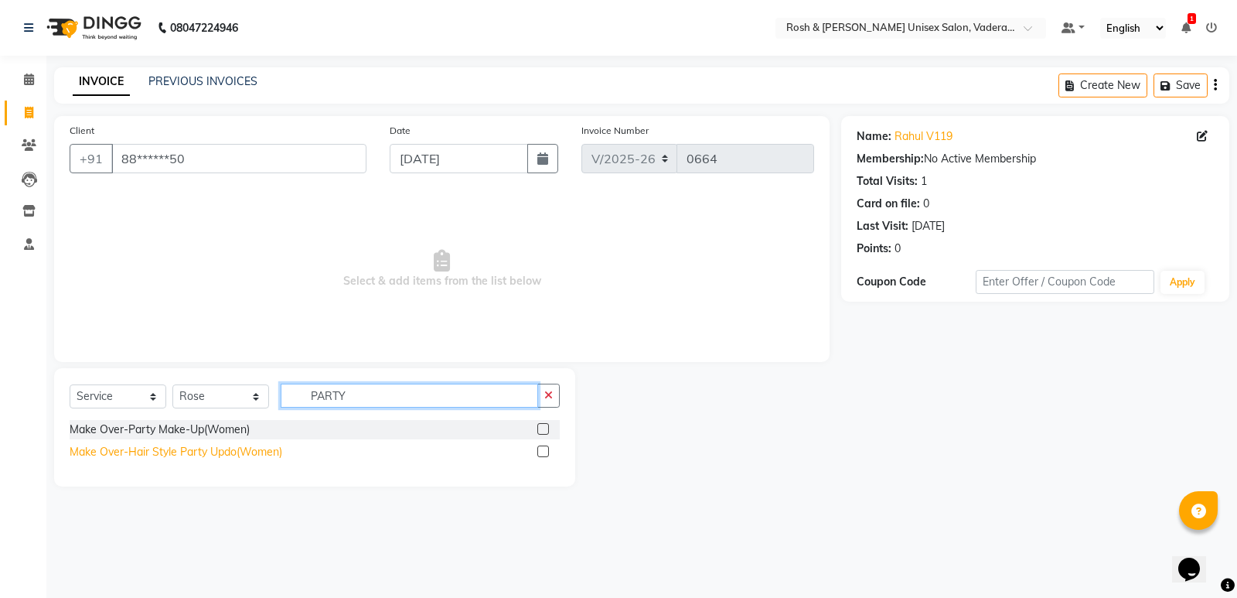
type input "PARTY"
click at [281, 452] on div "Make Over-Hair Style Party Updo(Women)" at bounding box center [176, 452] width 213 height 16
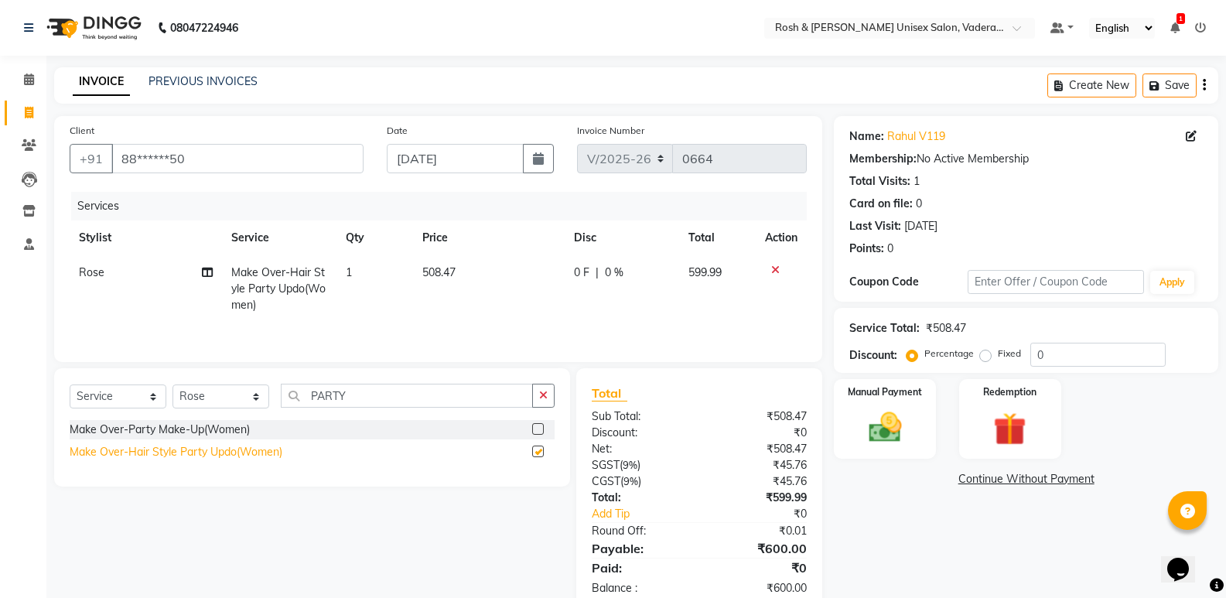
checkbox input "false"
click at [440, 271] on span "508.47" at bounding box center [438, 272] width 33 height 14
select select "87536"
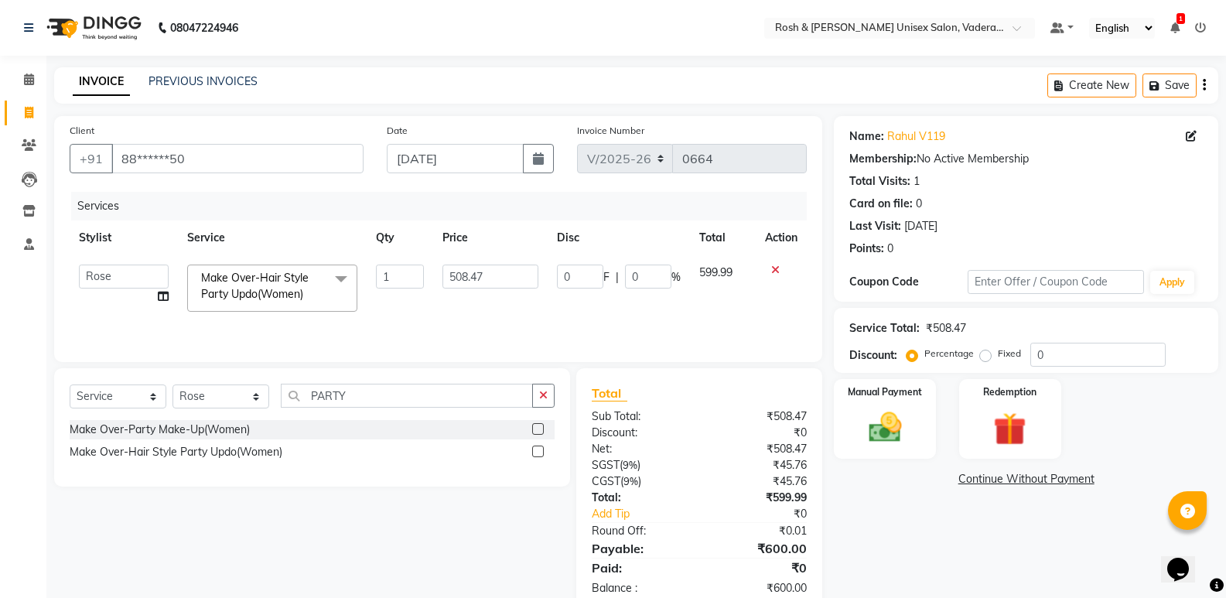
click at [438, 271] on td "508.47" at bounding box center [490, 288] width 114 height 66
click at [498, 270] on input "508.47" at bounding box center [490, 277] width 96 height 24
type input "5"
type input "635.59"
click at [759, 303] on td at bounding box center [781, 288] width 51 height 66
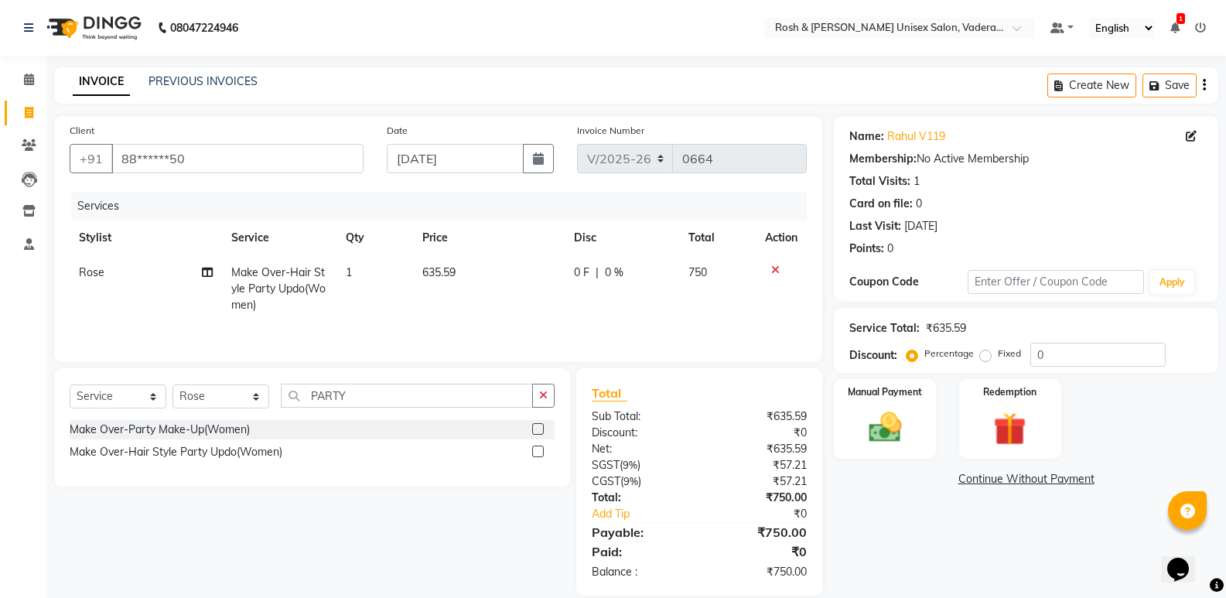
scroll to position [21, 0]
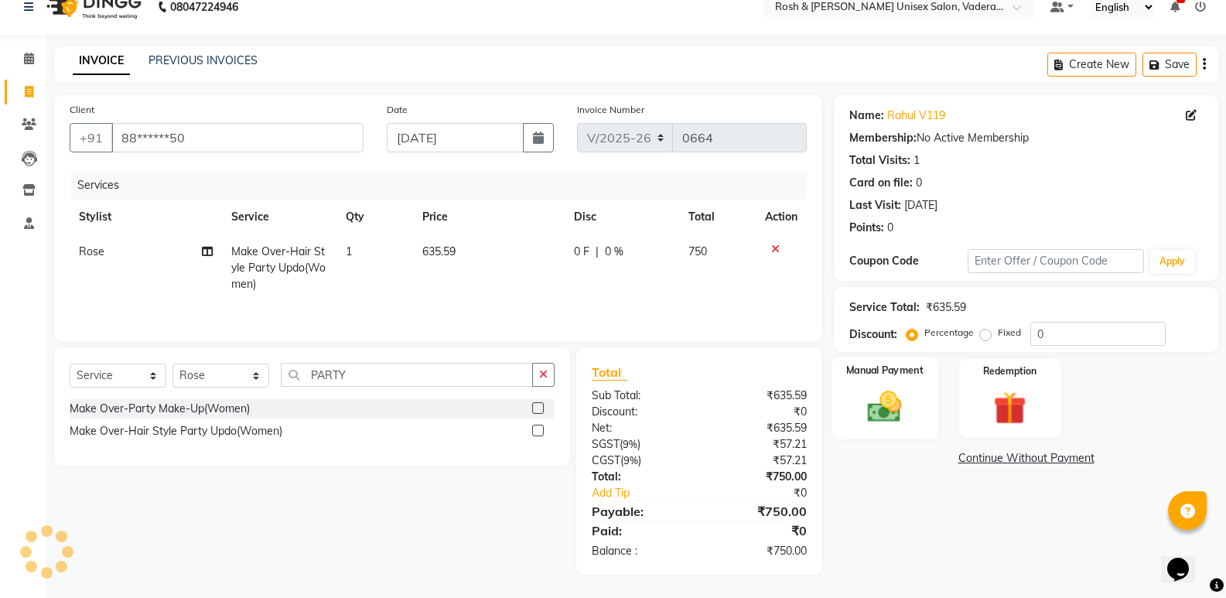
click at [882, 406] on img at bounding box center [884, 406] width 55 height 39
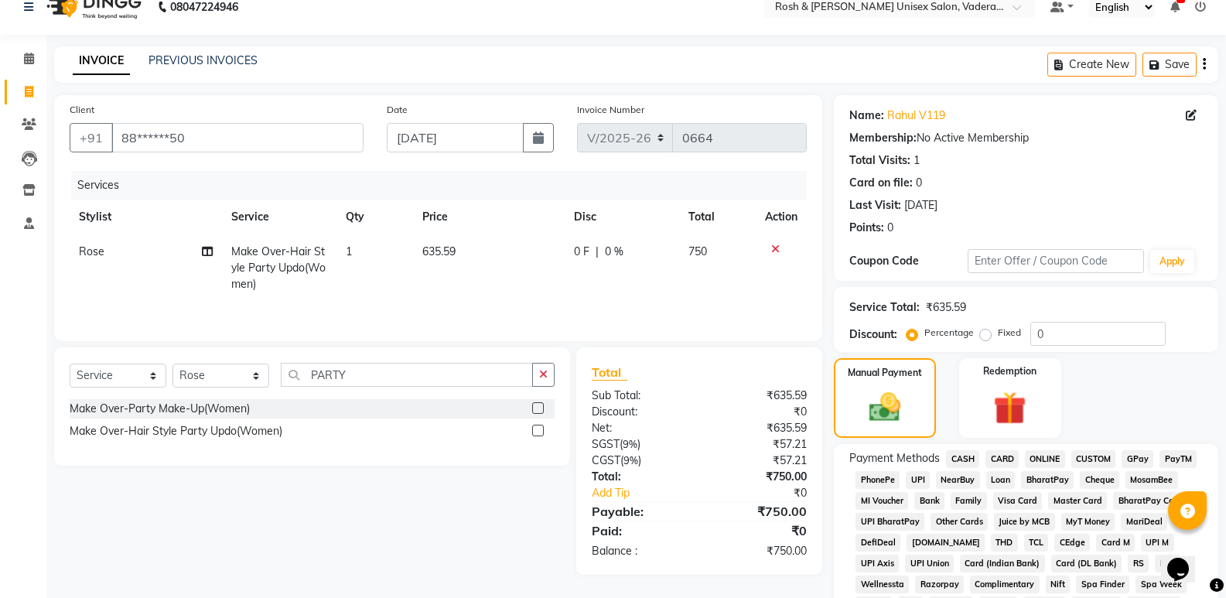
click at [921, 483] on span "UPI" at bounding box center [918, 480] width 24 height 18
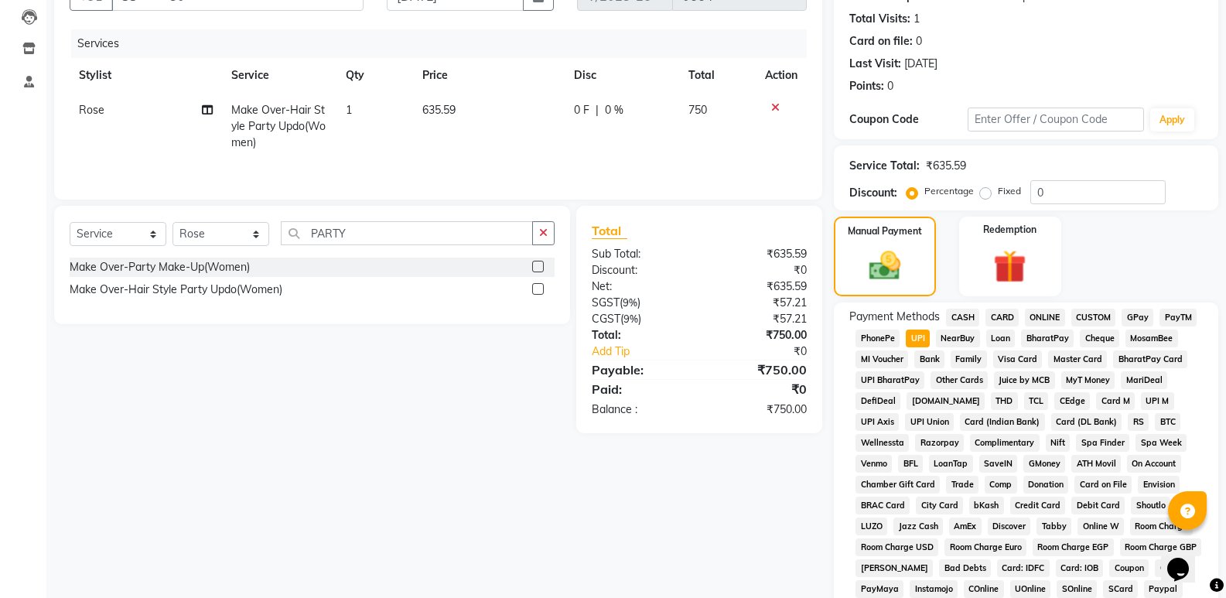
scroll to position [472, 0]
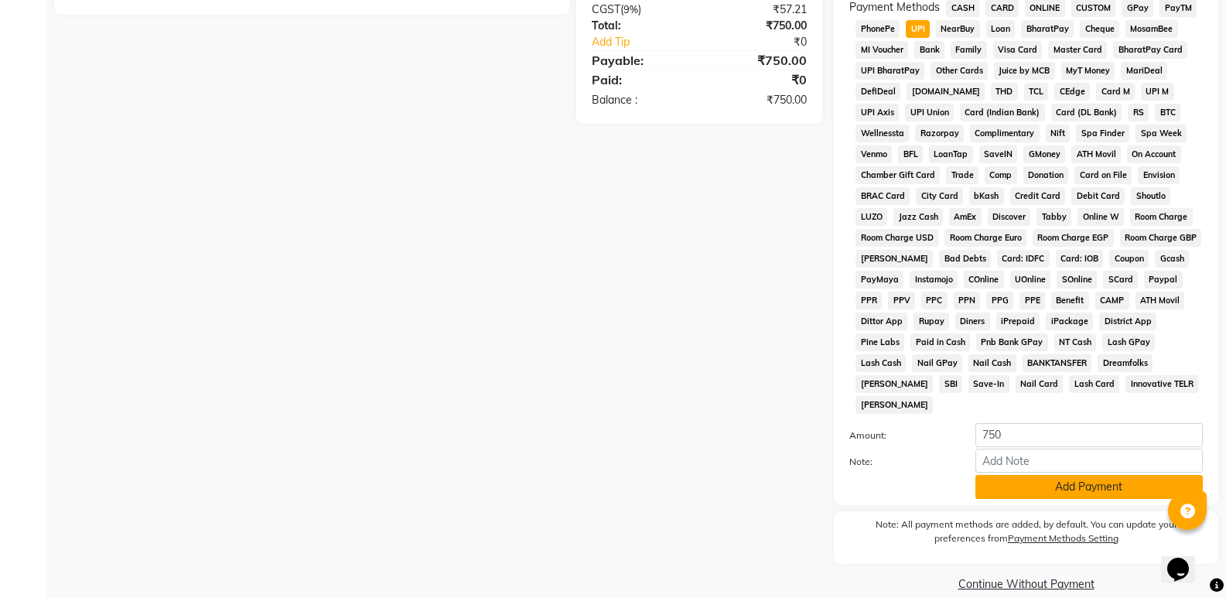
click at [1029, 475] on button "Add Payment" at bounding box center [1088, 487] width 227 height 24
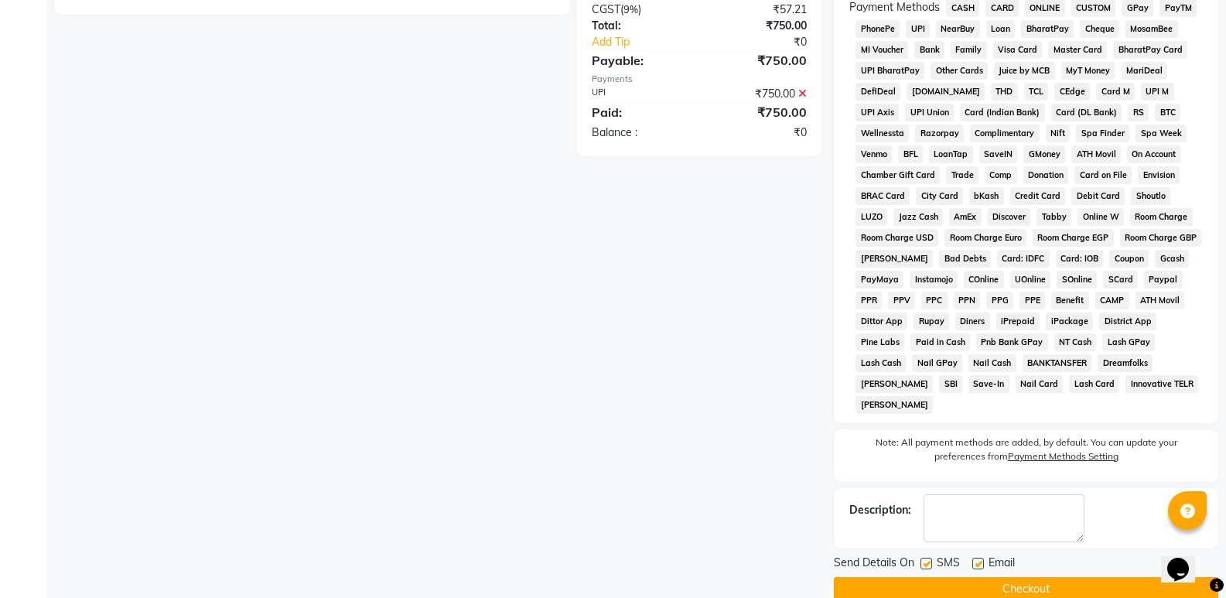
scroll to position [477, 0]
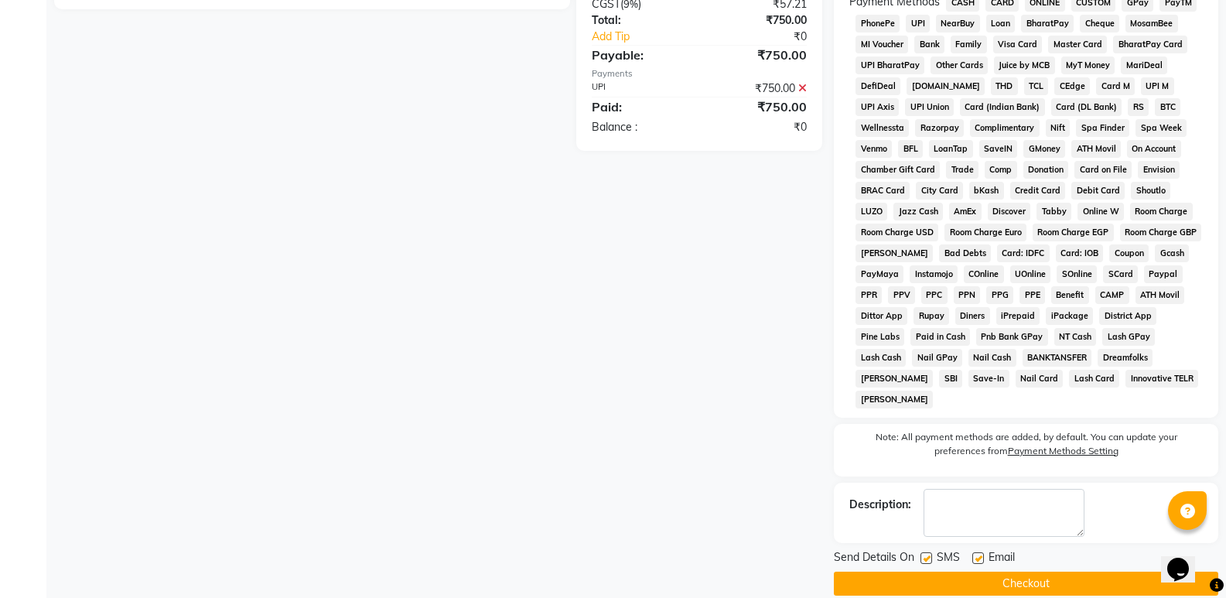
click at [1022, 572] on button "Checkout" at bounding box center [1026, 584] width 384 height 24
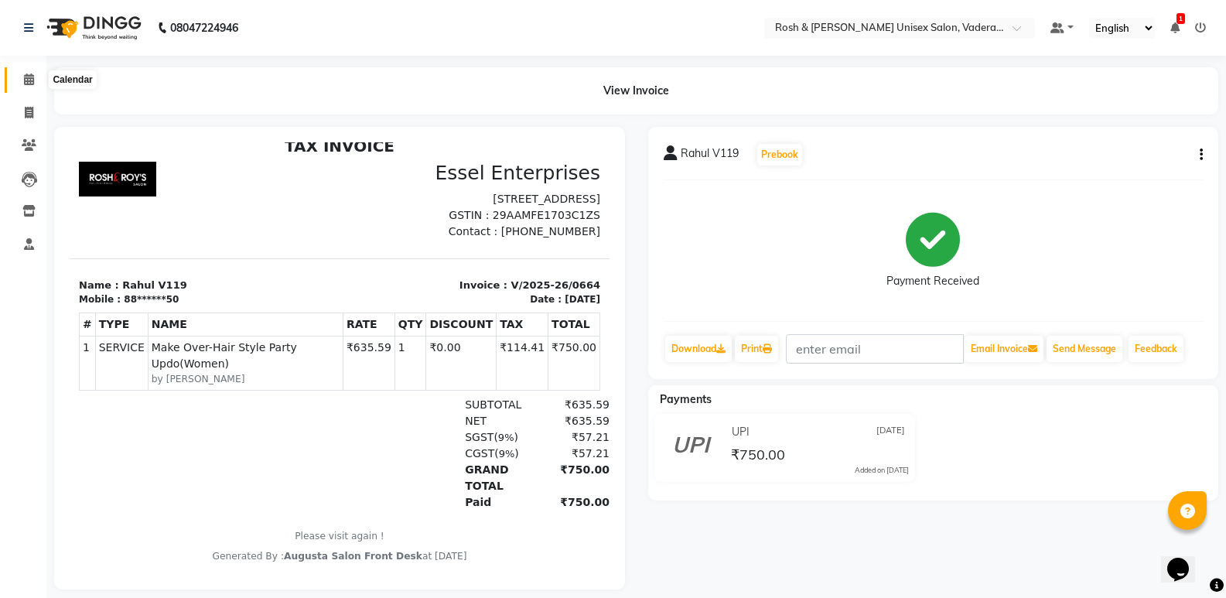
click at [32, 84] on icon at bounding box center [29, 79] width 10 height 12
